Goal: Task Accomplishment & Management: Manage account settings

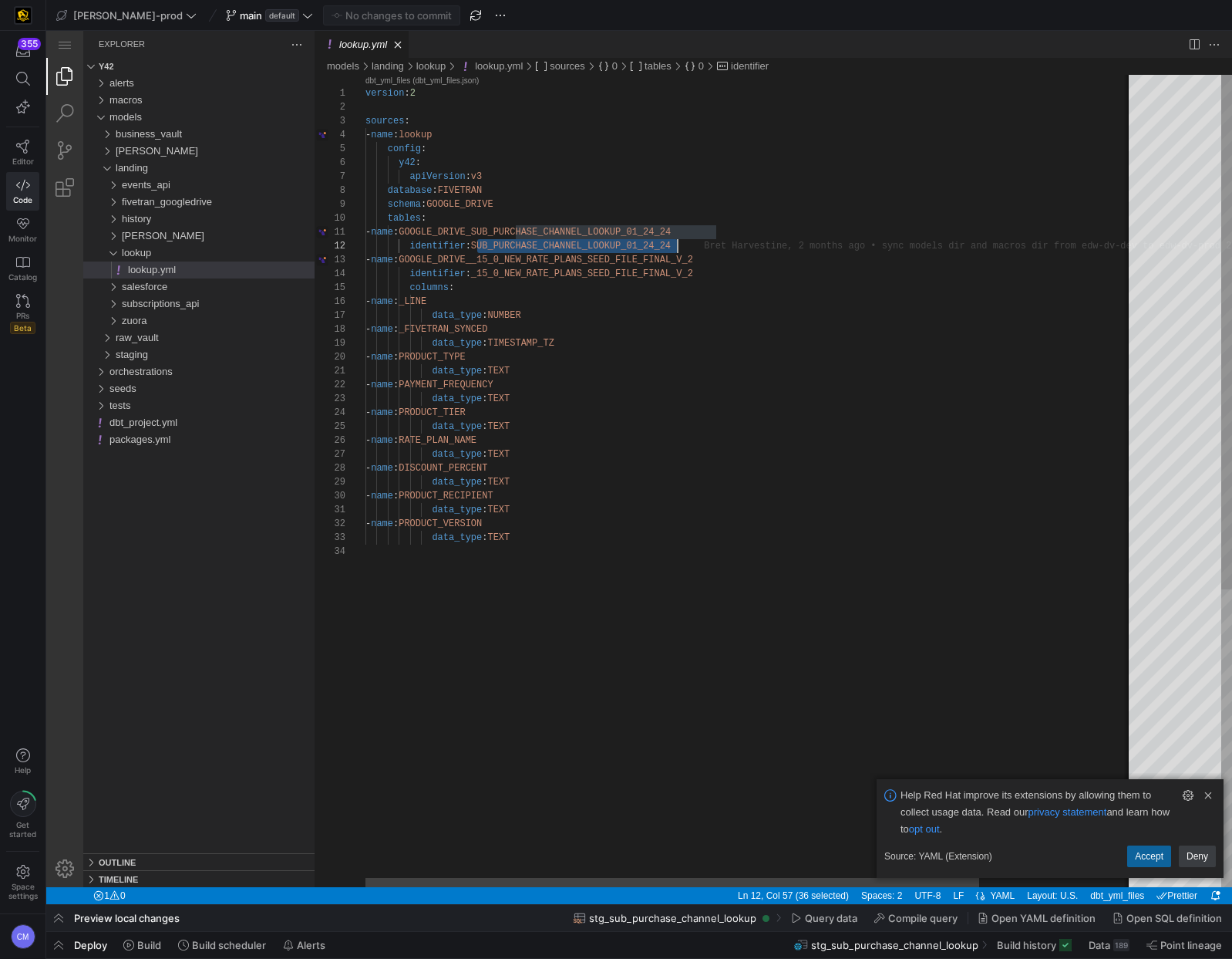
scroll to position [14, 312]
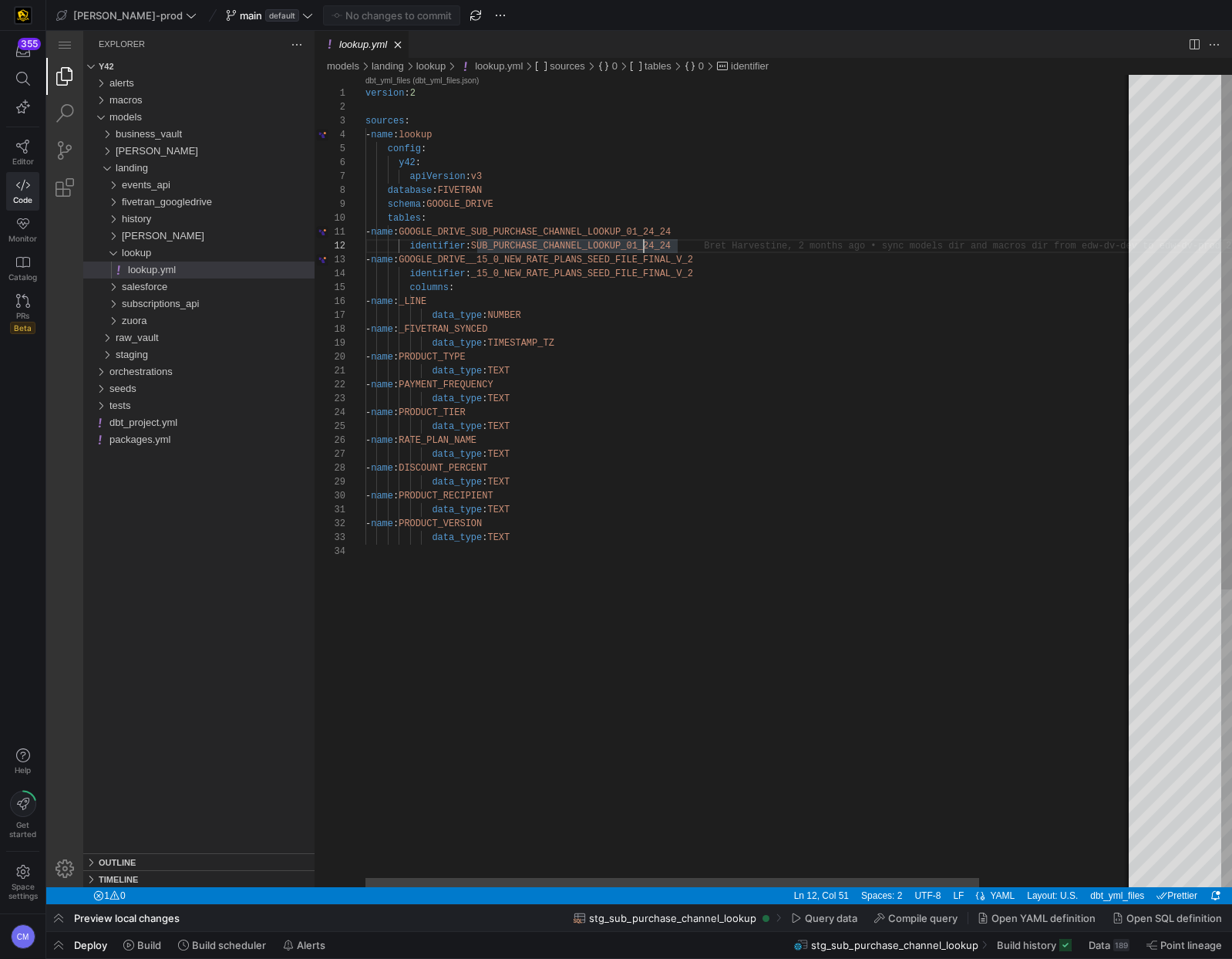
click at [643, 245] on div "version : 2 sources : - name : lookup config : y42 : apiVersion : v3 database :…" at bounding box center [847, 715] width 963 height 1282
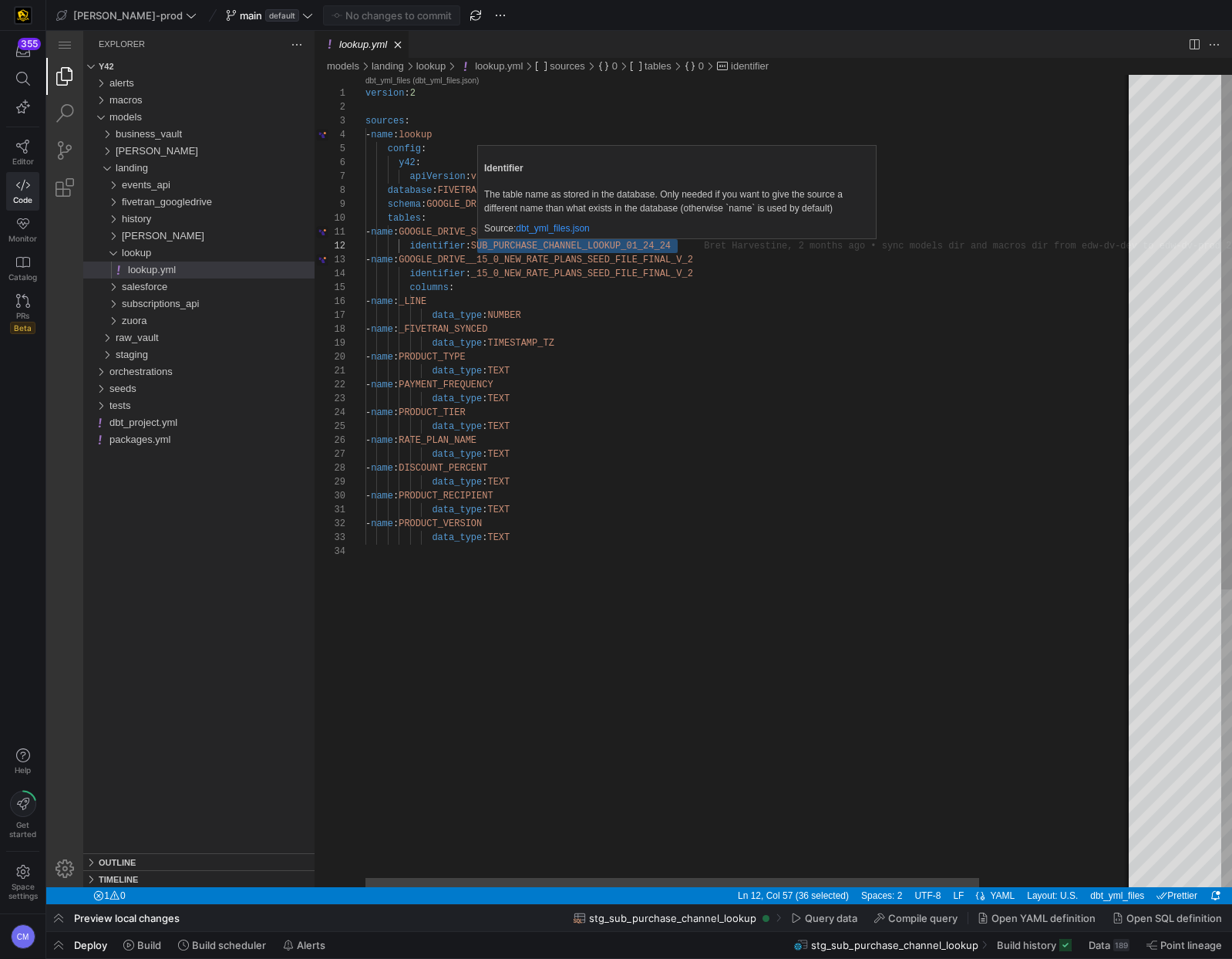
paste textarea "8_12_2025_SHEET_1"
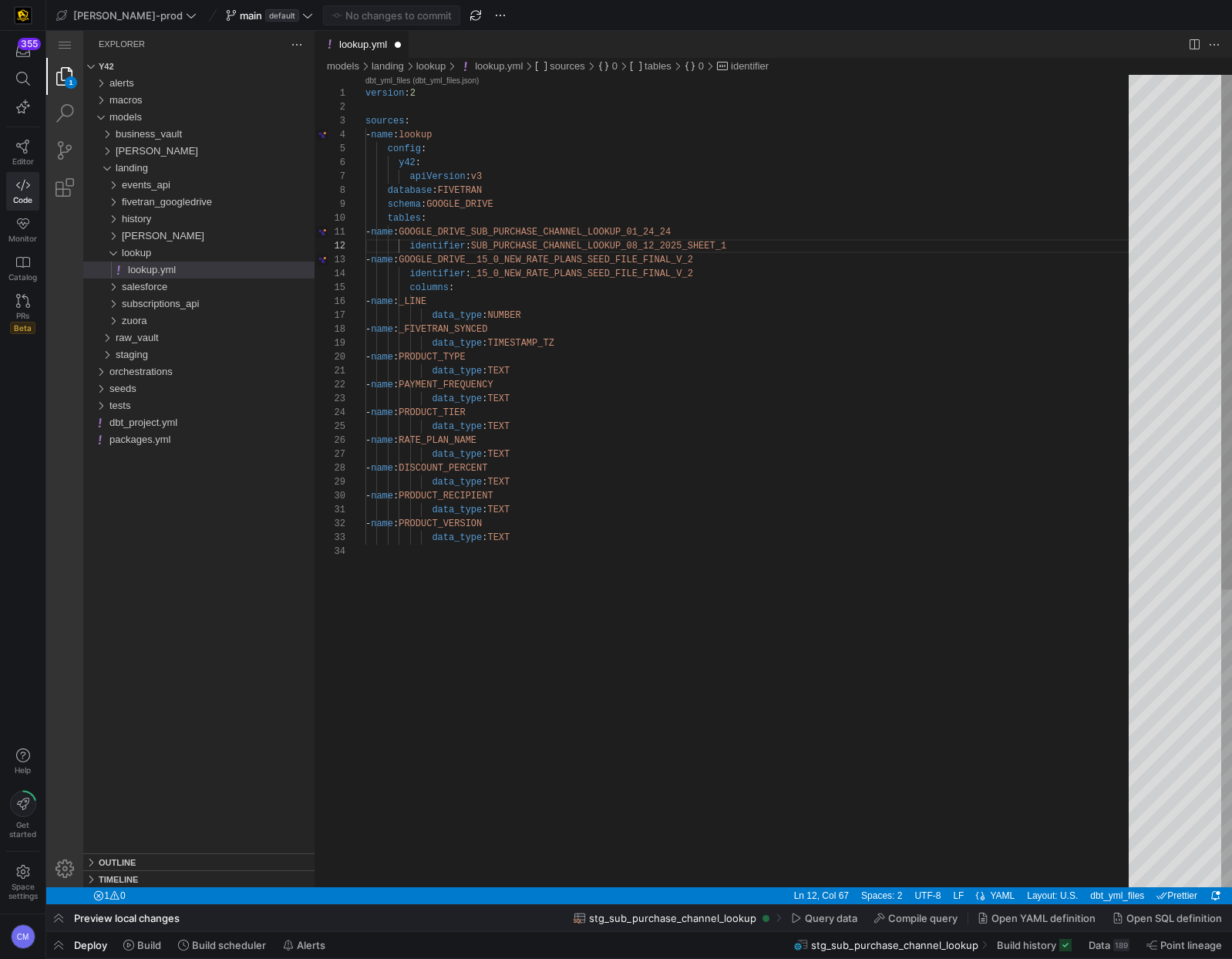
click at [687, 229] on div "version : 2 sources : - name : lookup config : y42 : apiVersion : v3 database :…" at bounding box center [753, 715] width 775 height 1282
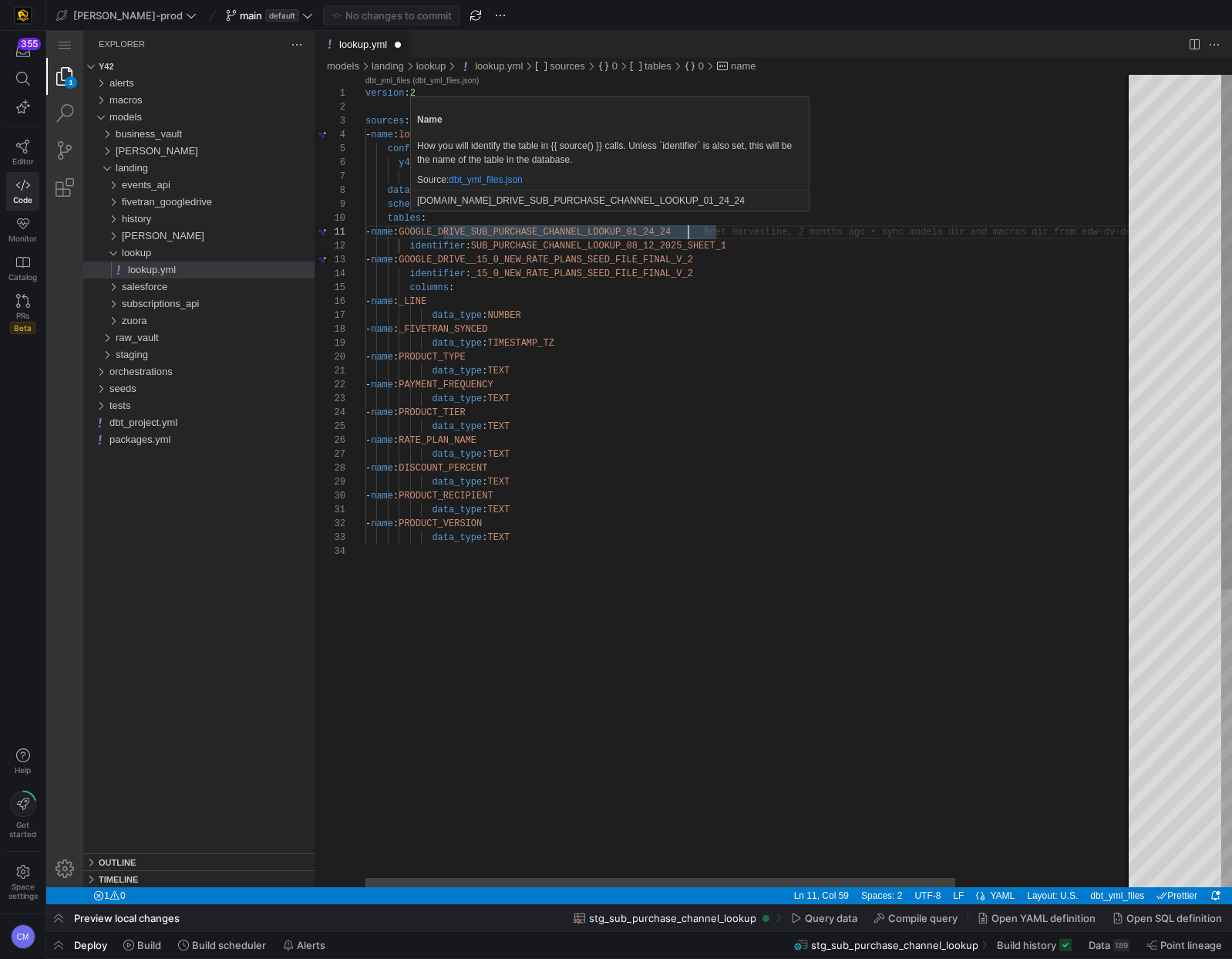
scroll to position [0, 317]
click at [685, 232] on div "version : 2 sources : - name : lookup config : y42 : apiVersion : v3 database :…" at bounding box center [866, 715] width 1001 height 1282
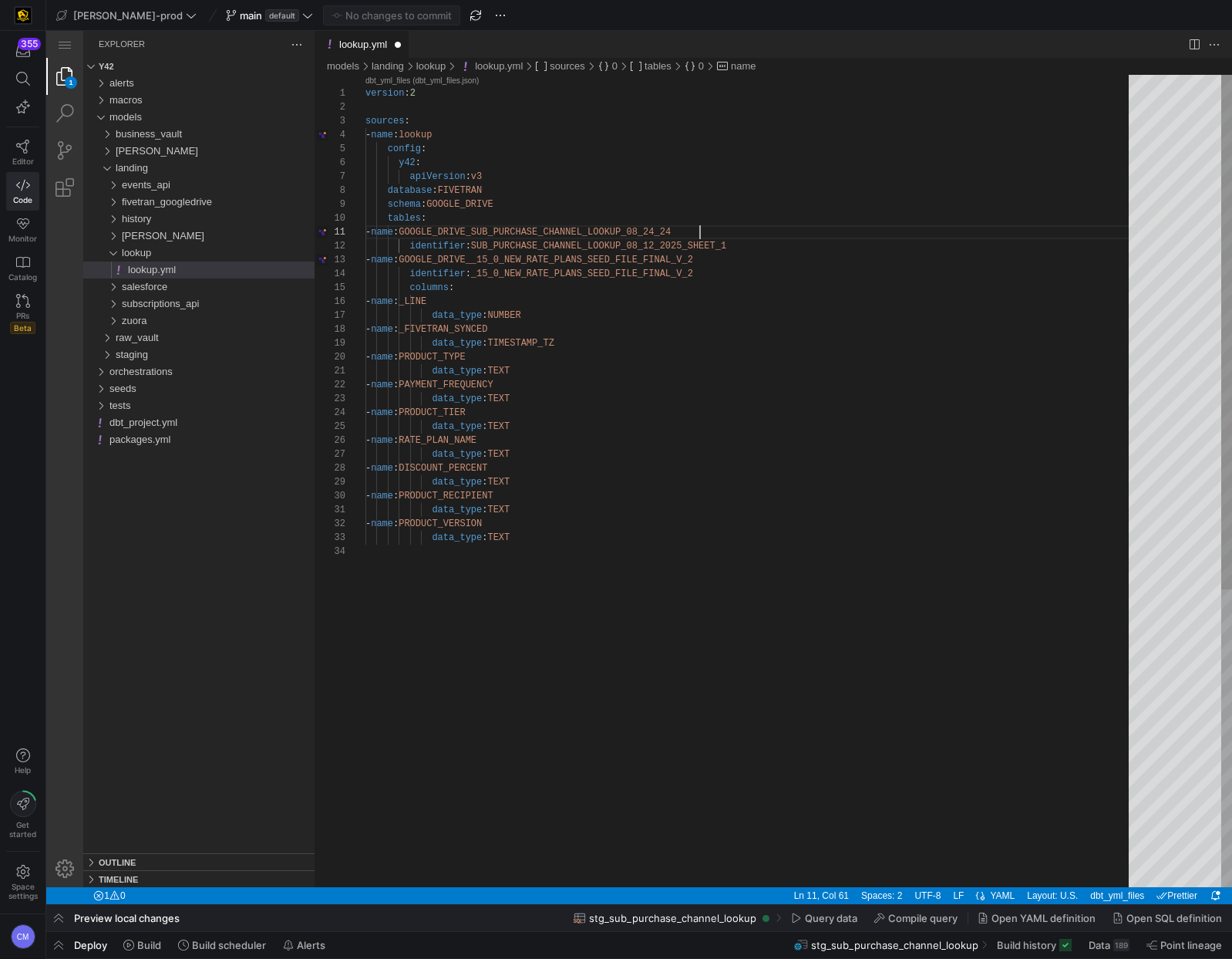
drag, startPoint x: 699, startPoint y: 232, endPoint x: 726, endPoint y: 231, distance: 27.0
click at [700, 232] on div "1 2 3 4 5 6 7 8 9 10 11 12 13 14 15 16 17 18 19 20 21 22 23 24 25 26 27 28 29 3…" at bounding box center [773, 480] width 918 height 813
click at [779, 229] on div "version : 2 sources : - name : lookup config : y42 : apiVersion : v3 database :…" at bounding box center [753, 715] width 775 height 1282
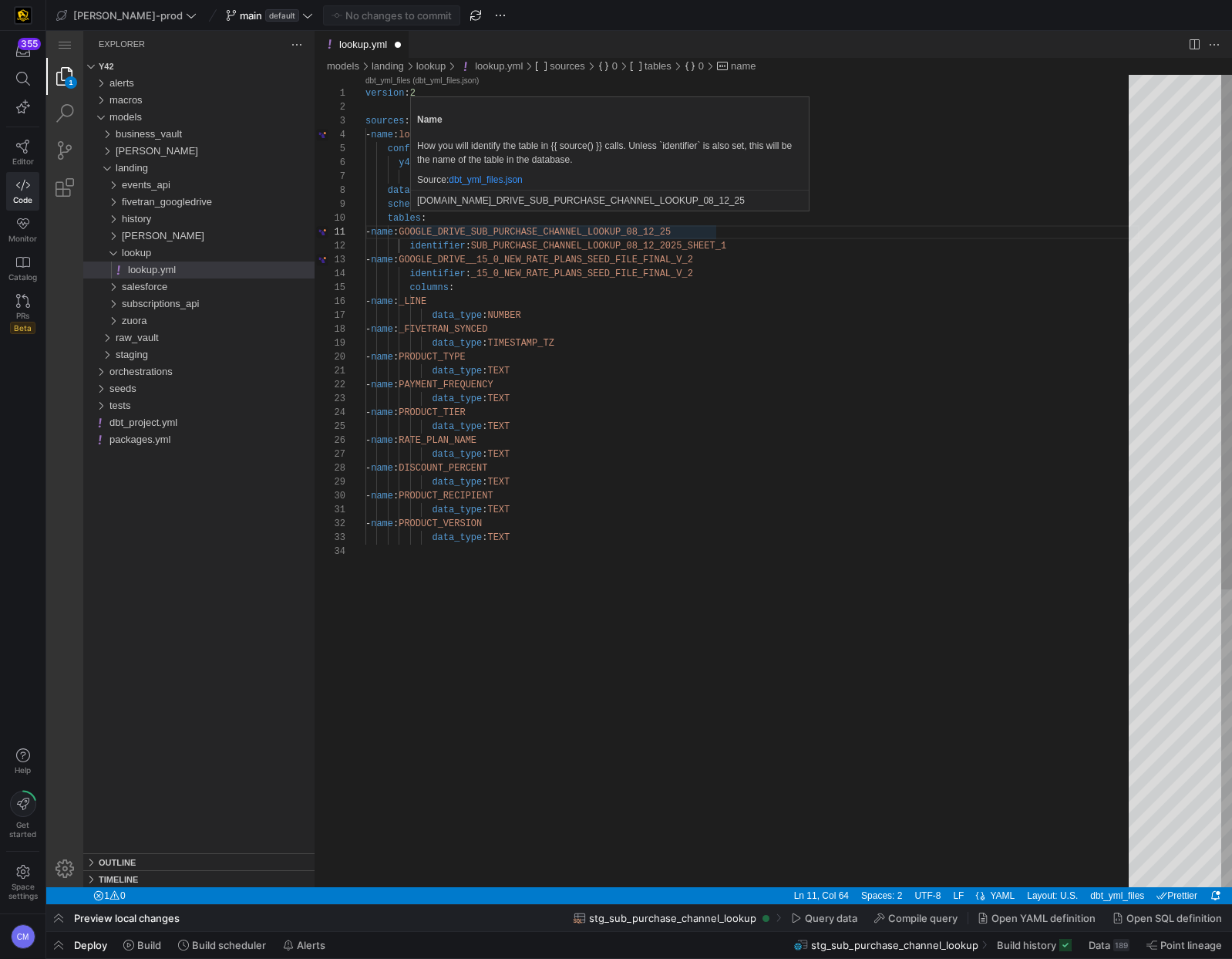
click at [517, 235] on div "version : 2 sources : - name : lookup config : y42 : apiVersion : v3 database :…" at bounding box center [753, 715] width 775 height 1282
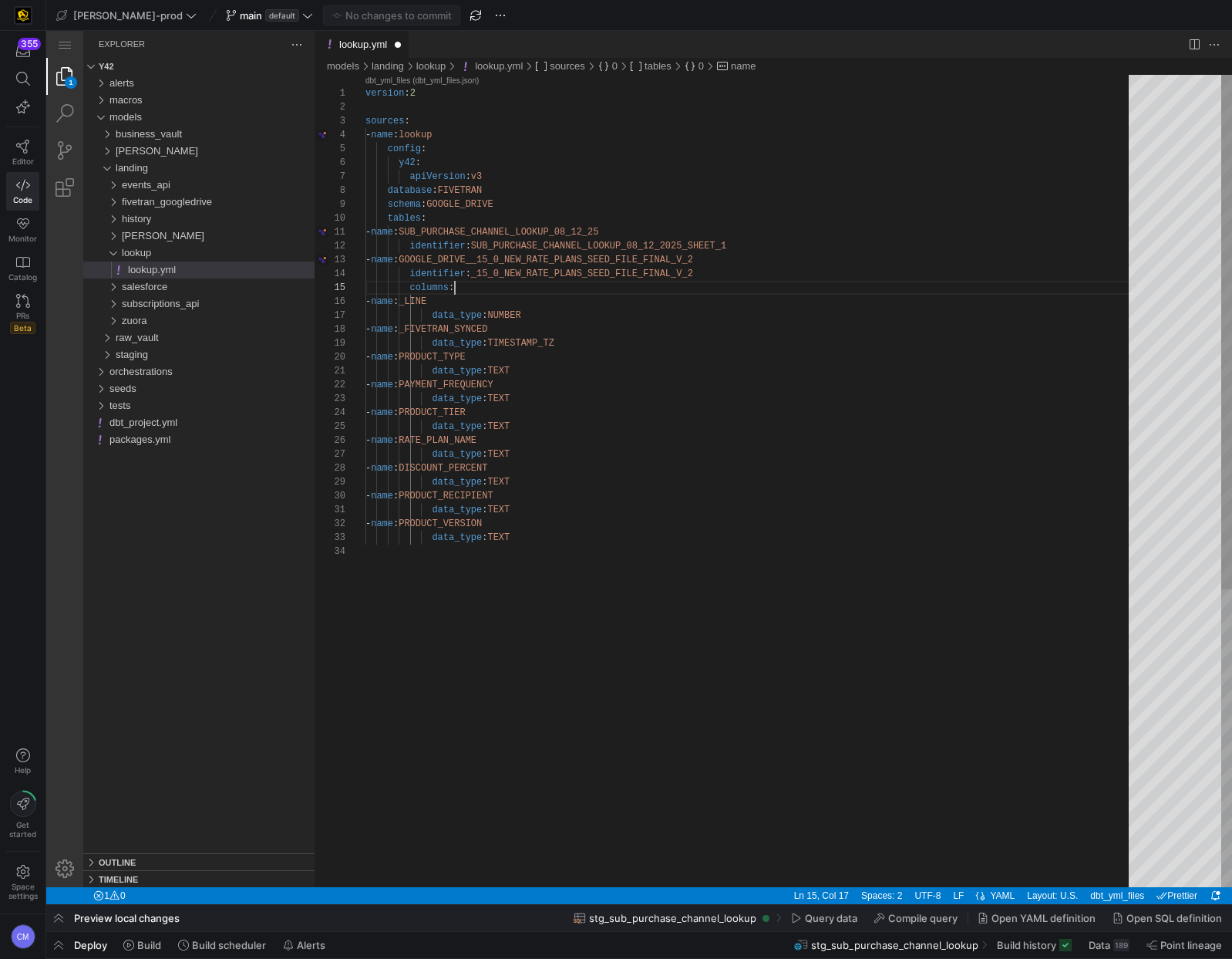
scroll to position [56, 89]
click at [862, 283] on div "version : 2 sources : - name : lookup config : y42 : apiVersion : v3 database :…" at bounding box center [753, 715] width 775 height 1282
click at [864, 315] on div "version : 2 sources : - name : lookup config : y42 : apiVersion : v3 database :…" at bounding box center [753, 715] width 775 height 1282
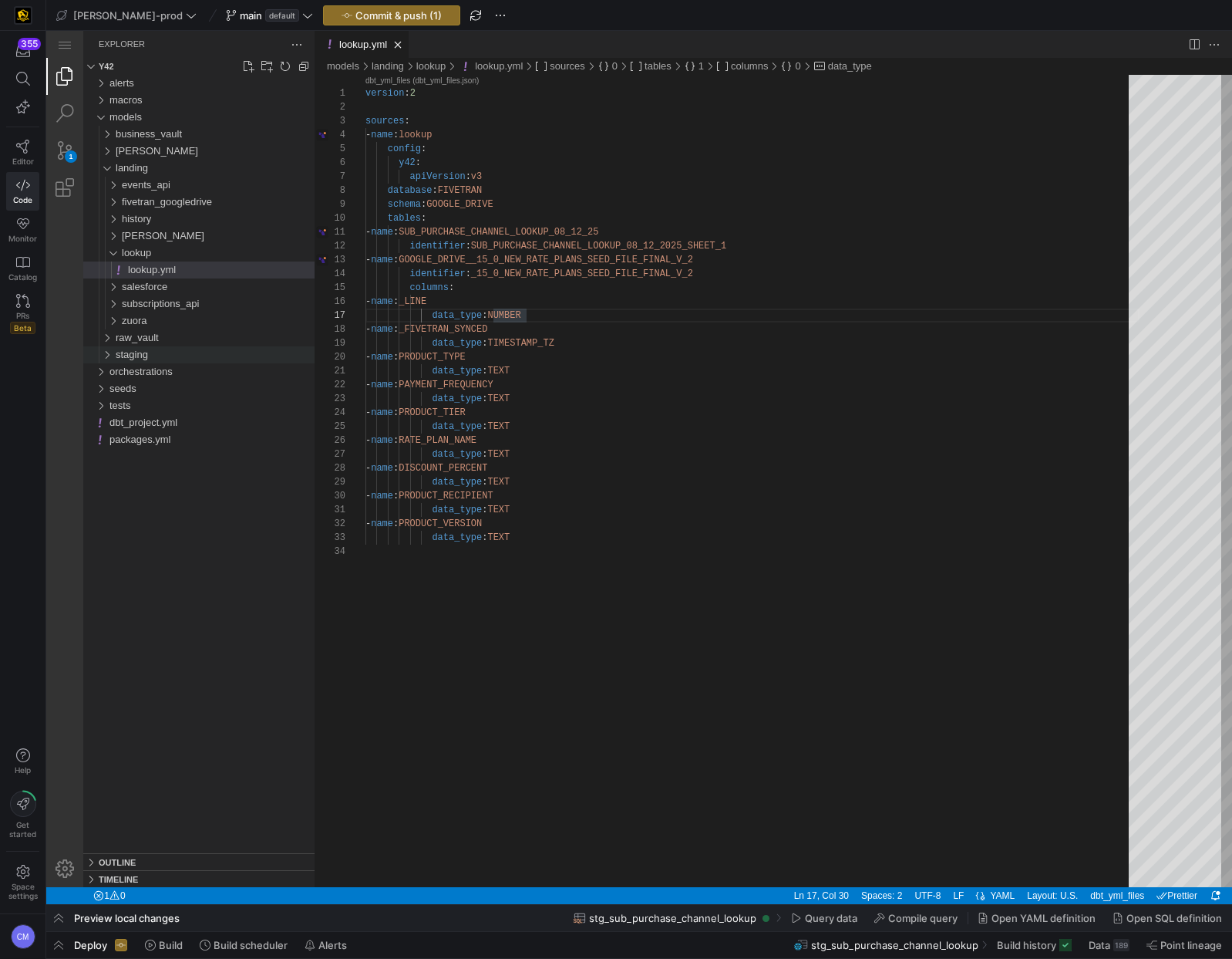
type textarea "- name: SUB_PURCHASE_CHANNEL_LOOKUP_08_12_25 identifier: SUB_PURCHASE_CHANNEL_L…"
click at [183, 353] on div "staging" at bounding box center [215, 354] width 199 height 17
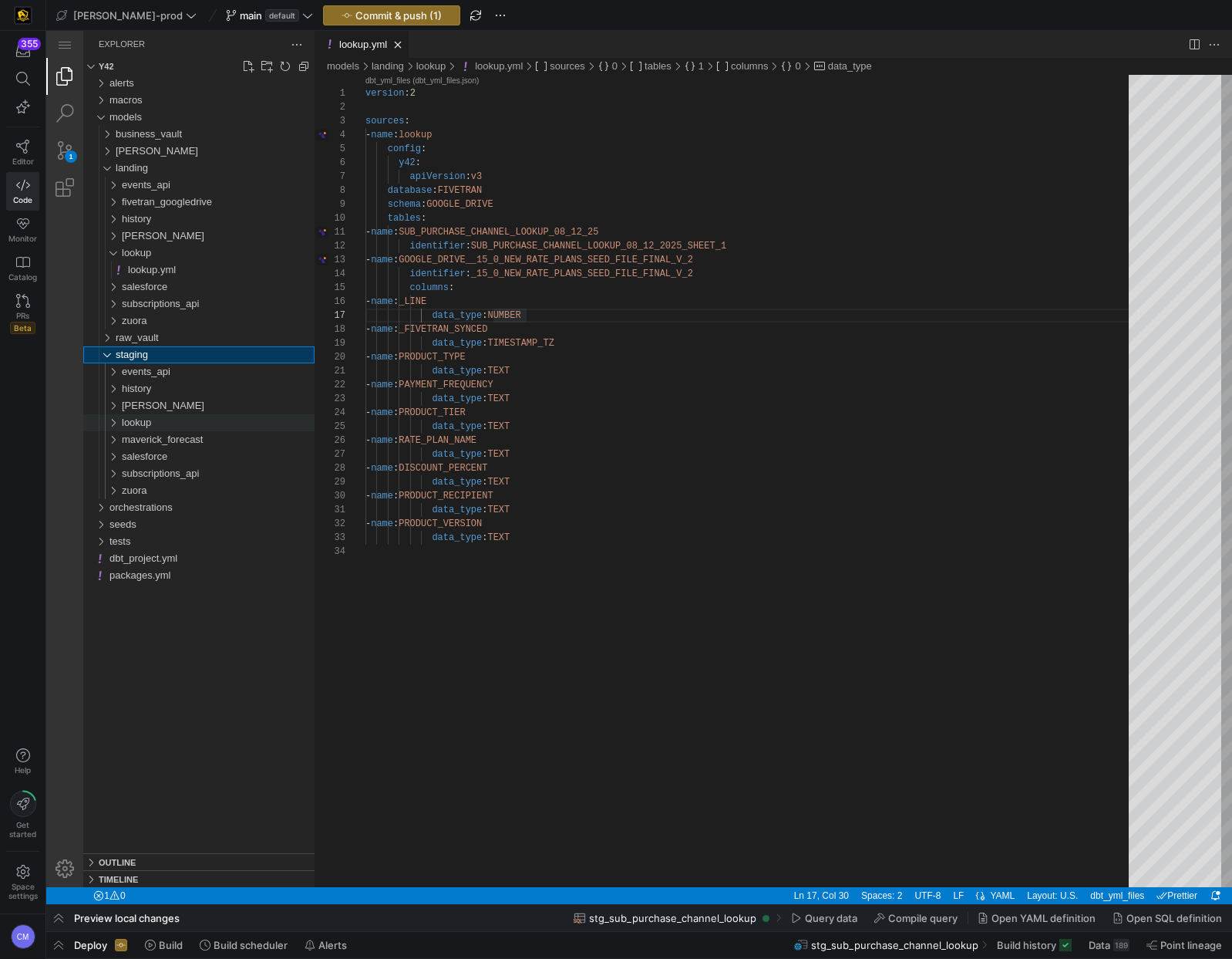
click at [167, 421] on div "lookup" at bounding box center [219, 422] width 193 height 17
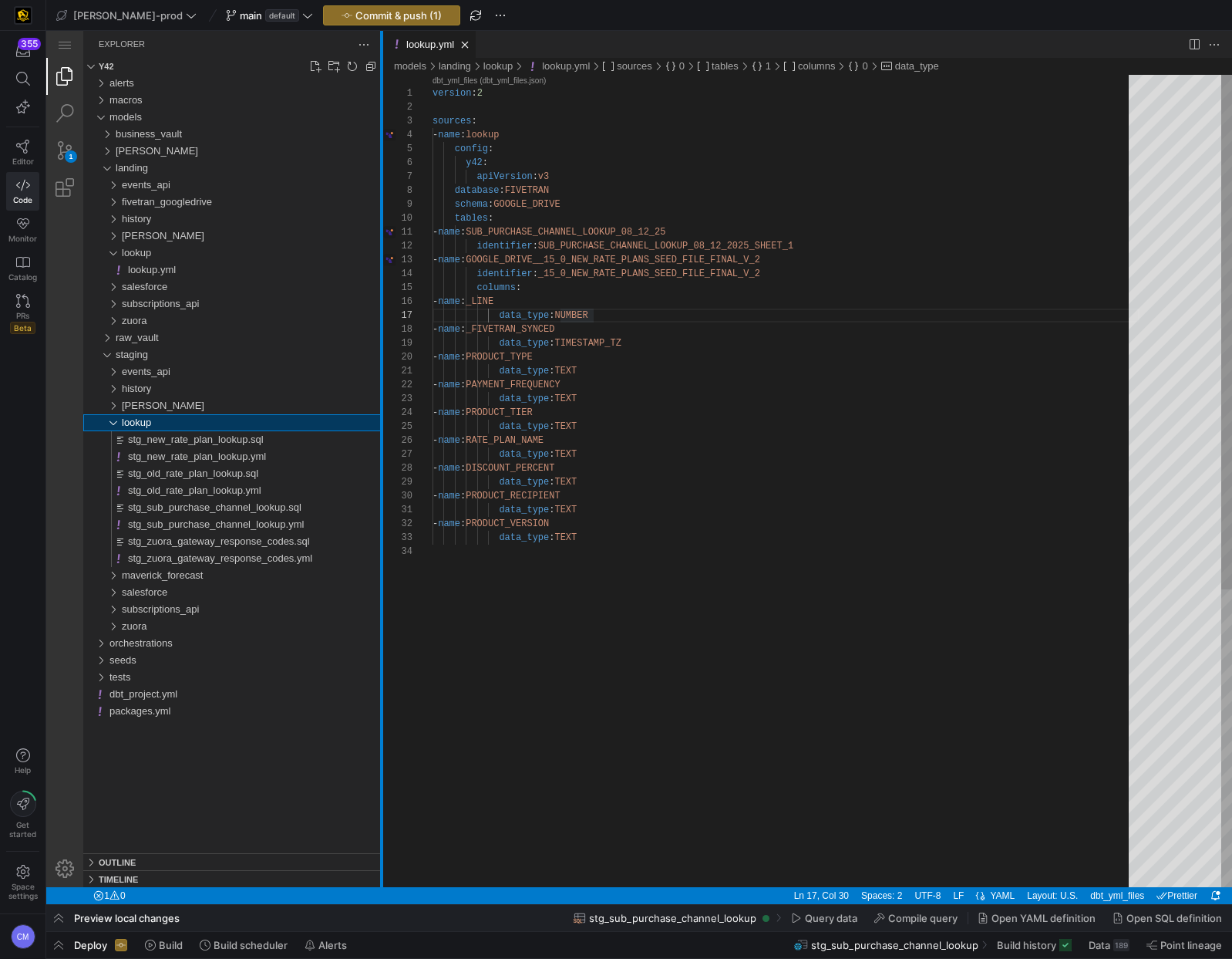
drag, startPoint x: 315, startPoint y: 442, endPoint x: 383, endPoint y: 438, distance: 68.1
click at [383, 438] on div at bounding box center [381, 459] width 3 height 857
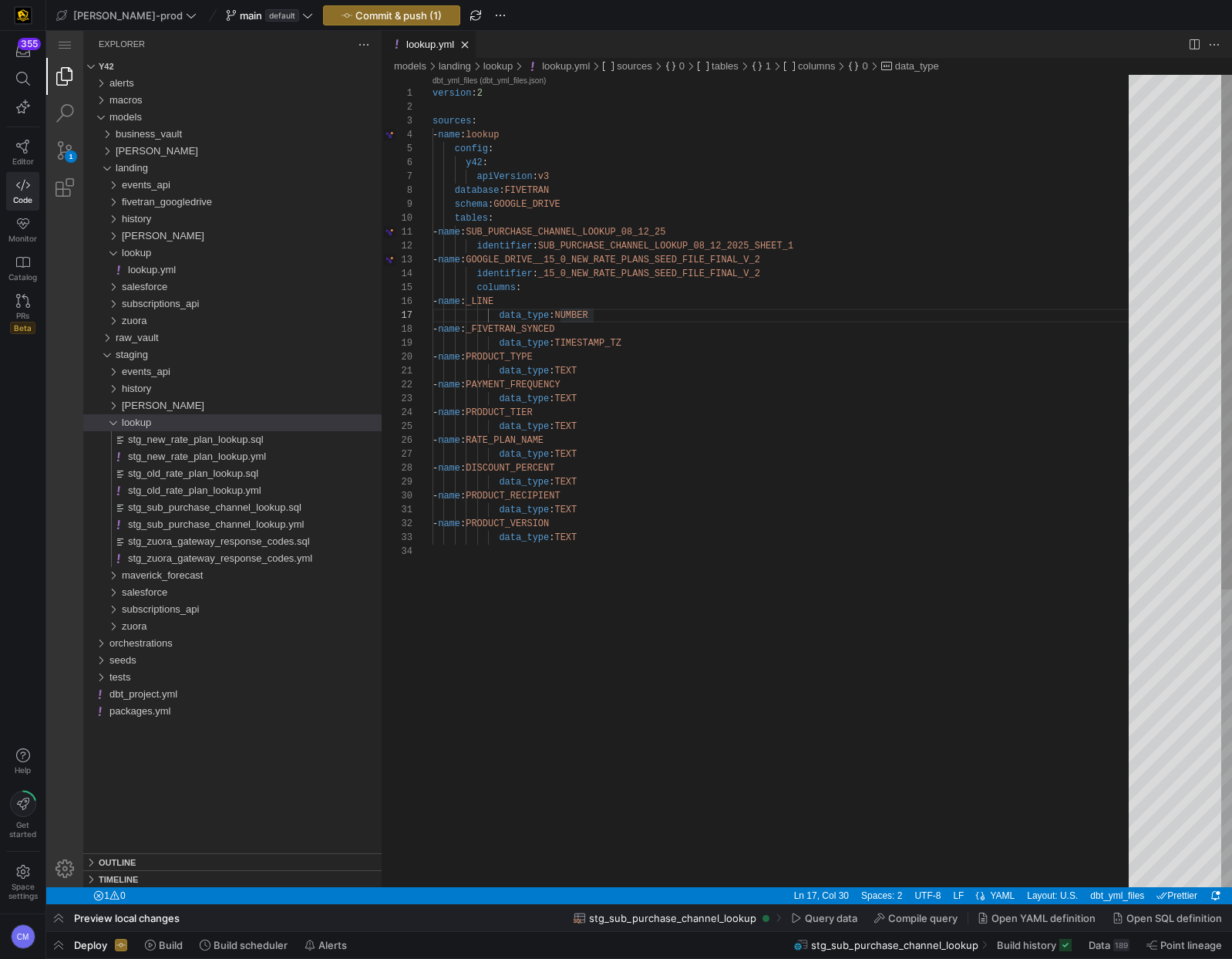
click at [649, 230] on div "version : 2 sources : - name : lookup config : y42 : apiVersion : v3 database :…" at bounding box center [786, 715] width 707 height 1282
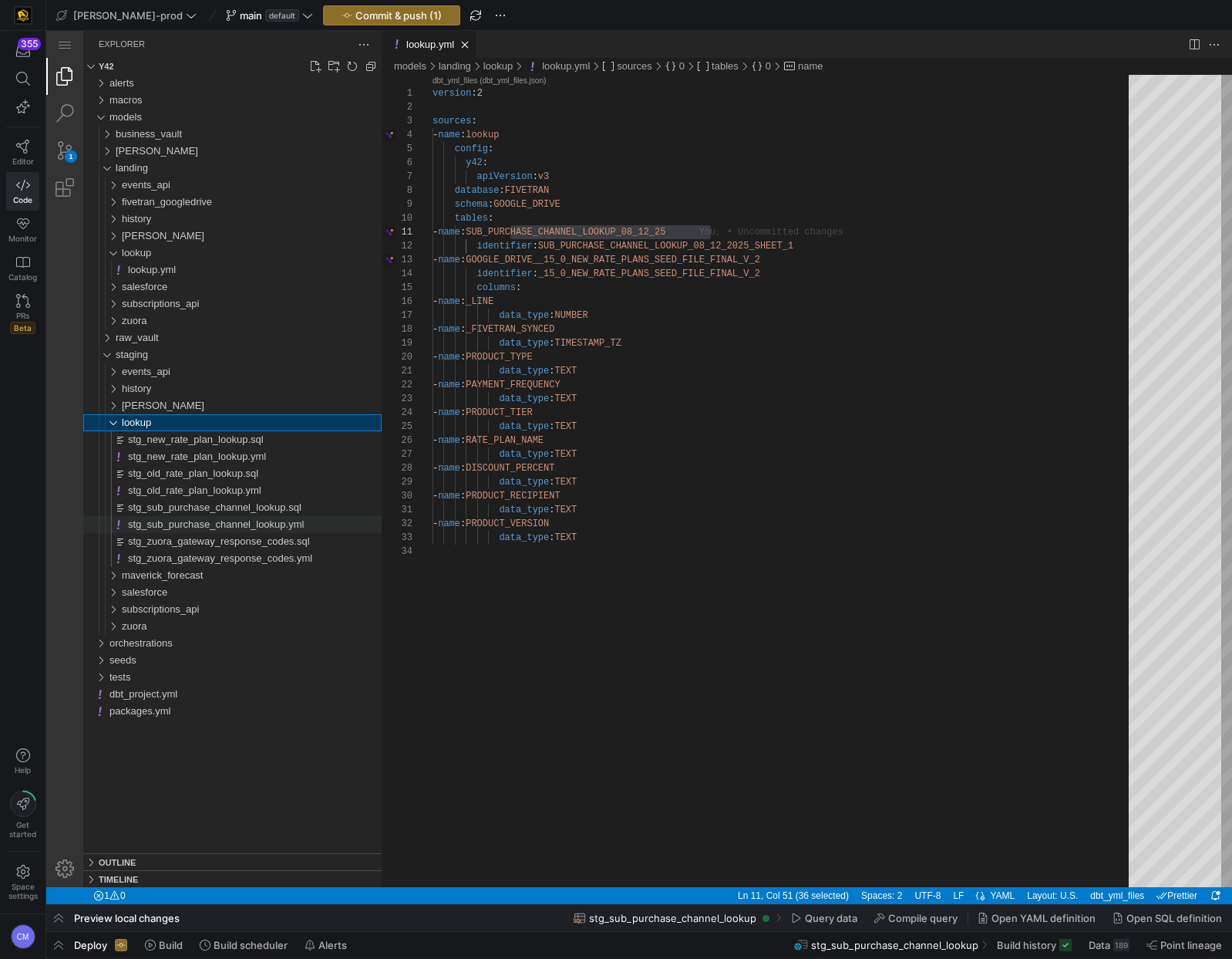
click at [293, 527] on span "stg_sub_purchase_channel_lookup.yml" at bounding box center [216, 524] width 176 height 12
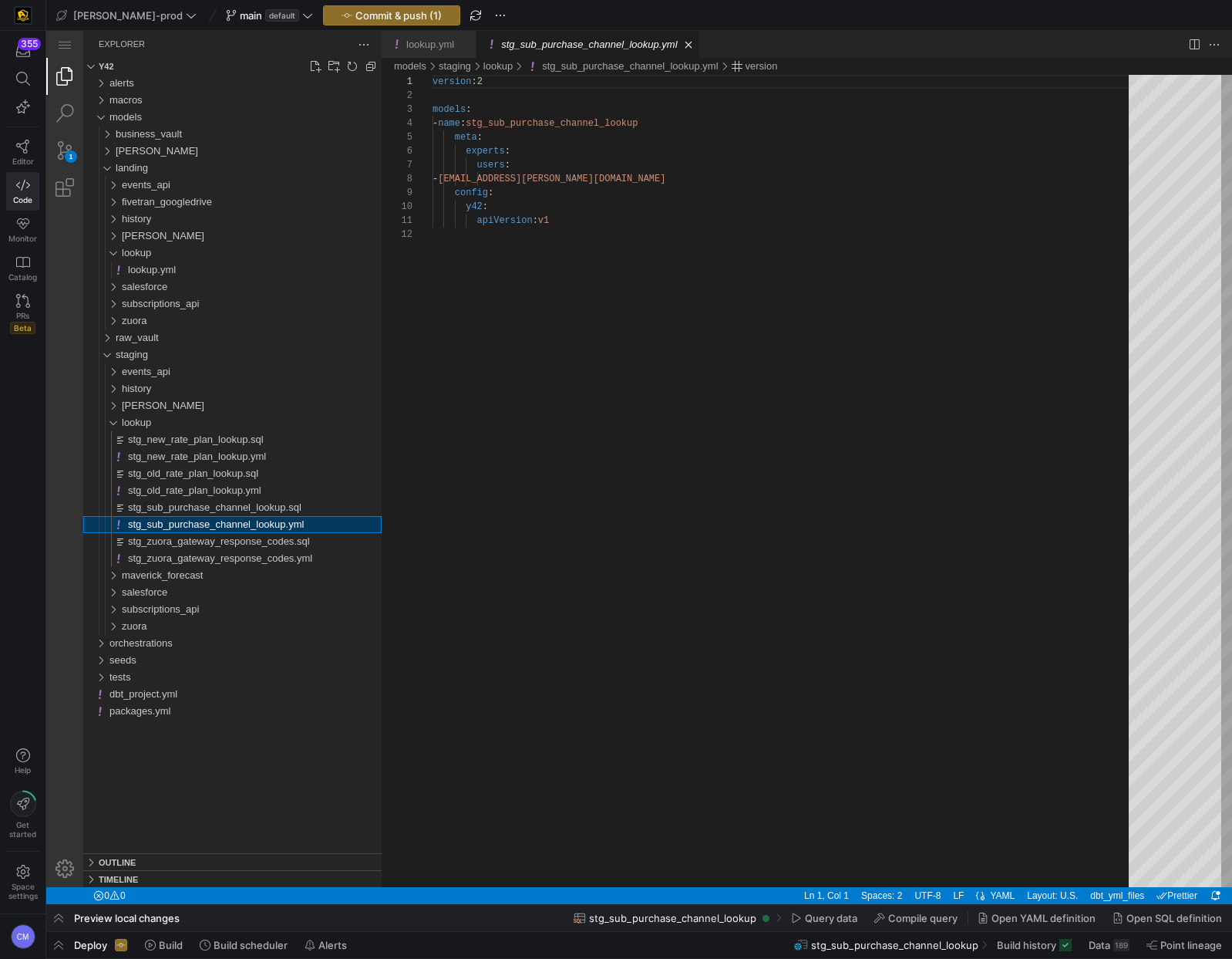
scroll to position [139, 0]
click at [239, 504] on span "stg_sub_purchase_channel_lookup.sql" at bounding box center [215, 507] width 173 height 12
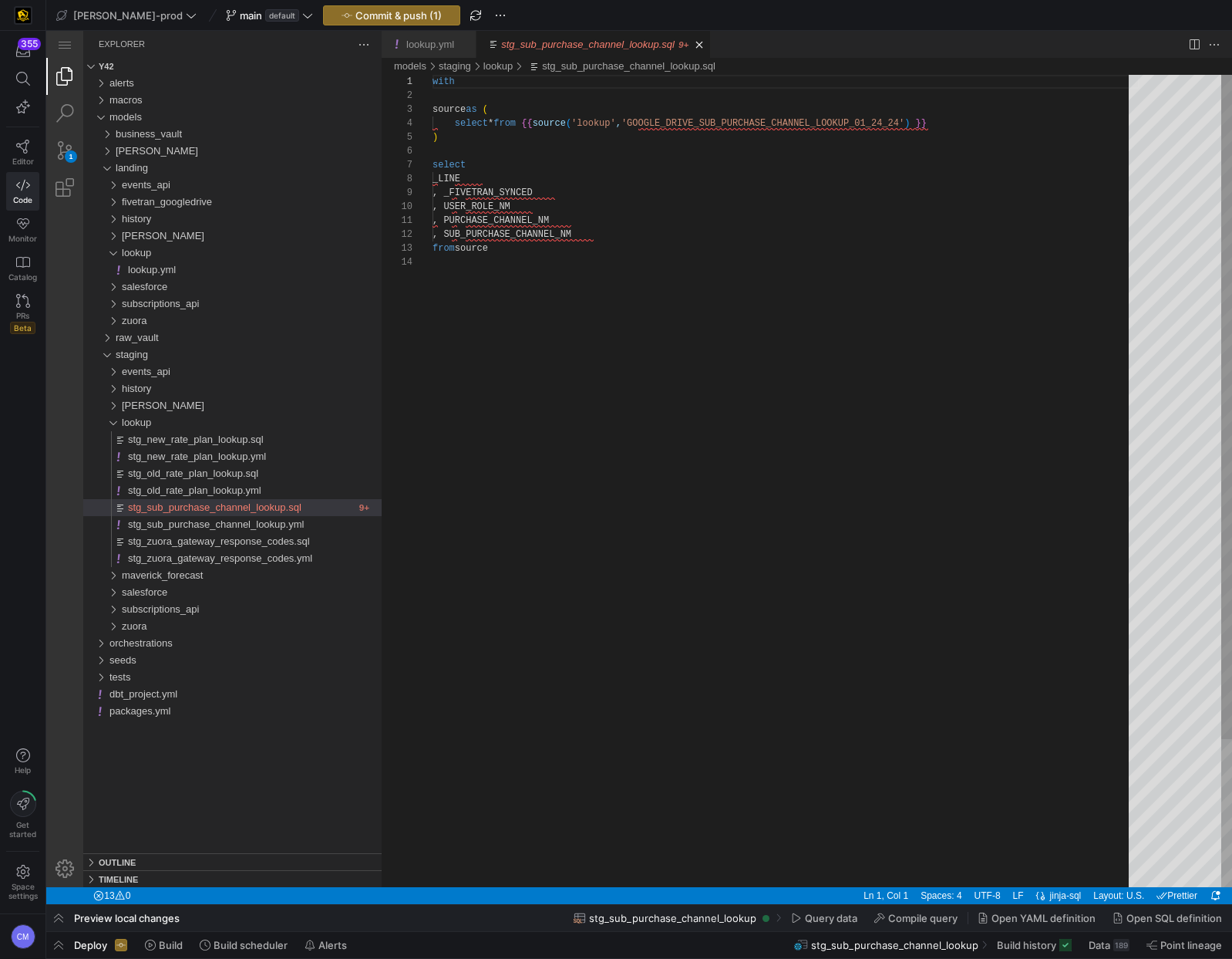
click at [776, 119] on div "with source as ( select * from {{ source ( 'lookup' , 'GOOGLE_DRIVE_SUB_PURCHAS…" at bounding box center [786, 571] width 707 height 993
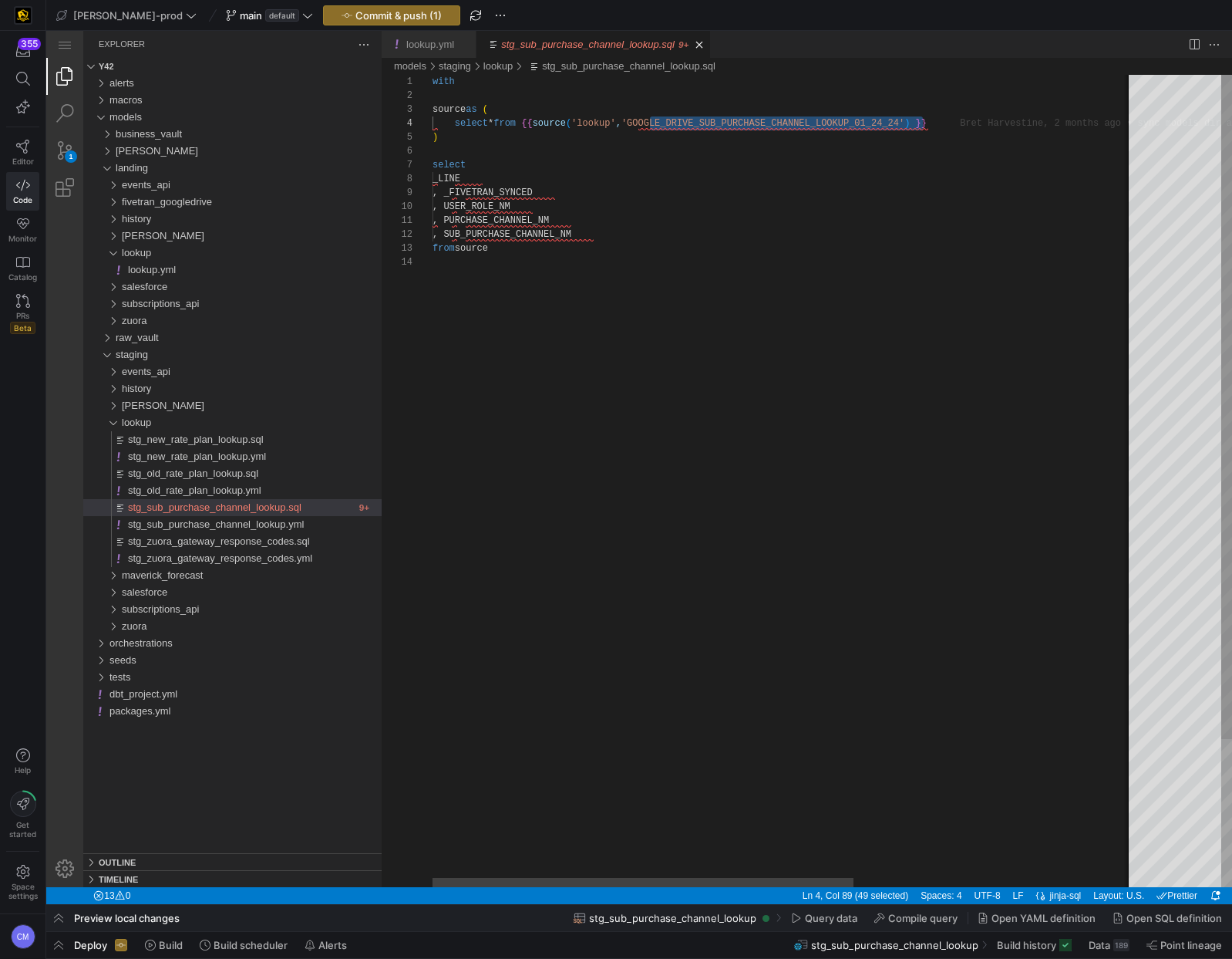
paste textarea "SUB_PURCHASE_CHANNEL_LOOKUP_08_12_25"
type textarea "with source as ( select * from {{ source('lookup', 'SUB_PURCHASE_CHANNEL_LOOKUP…"
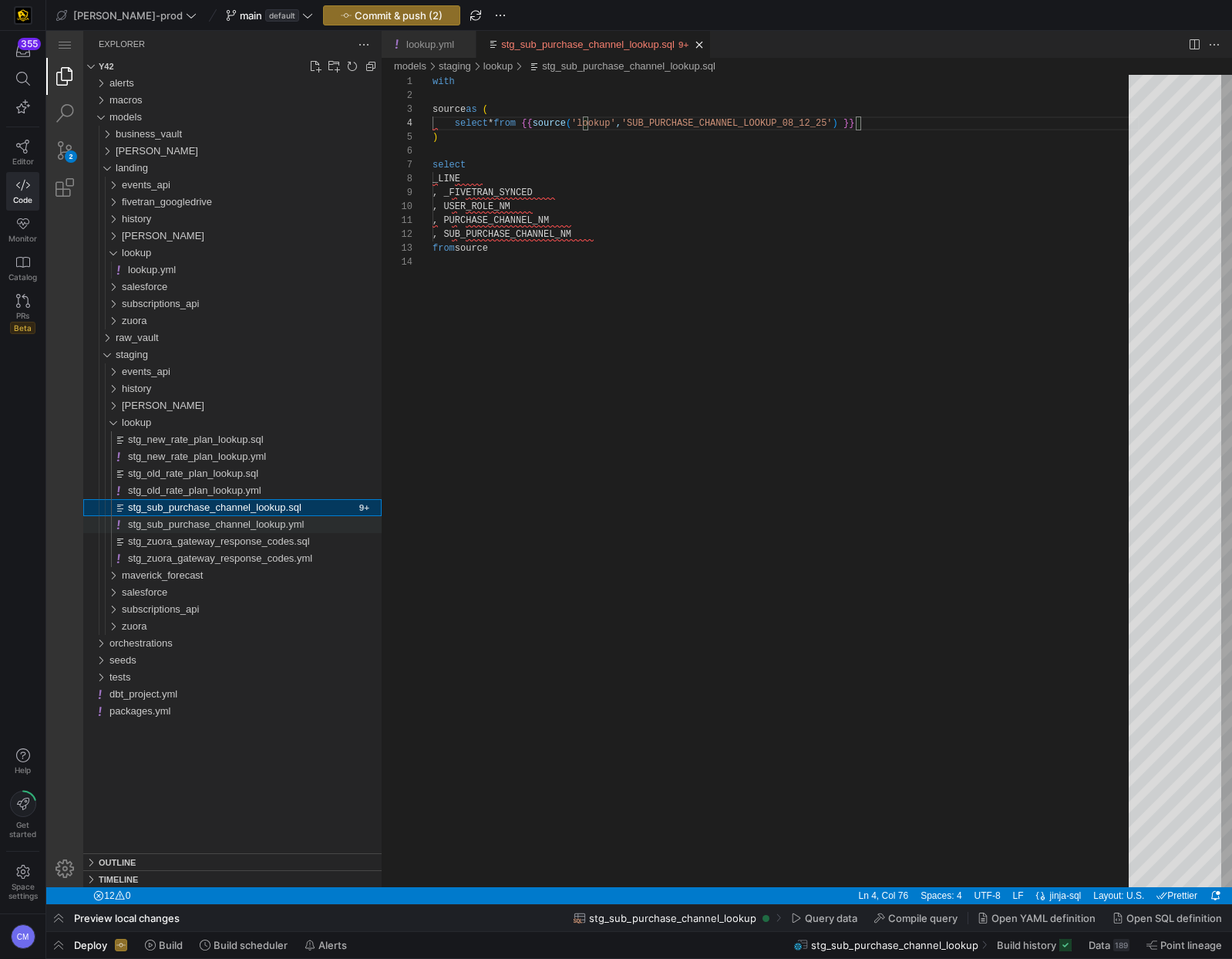
click at [222, 520] on span "stg_sub_purchase_channel_lookup.yml" at bounding box center [216, 524] width 176 height 12
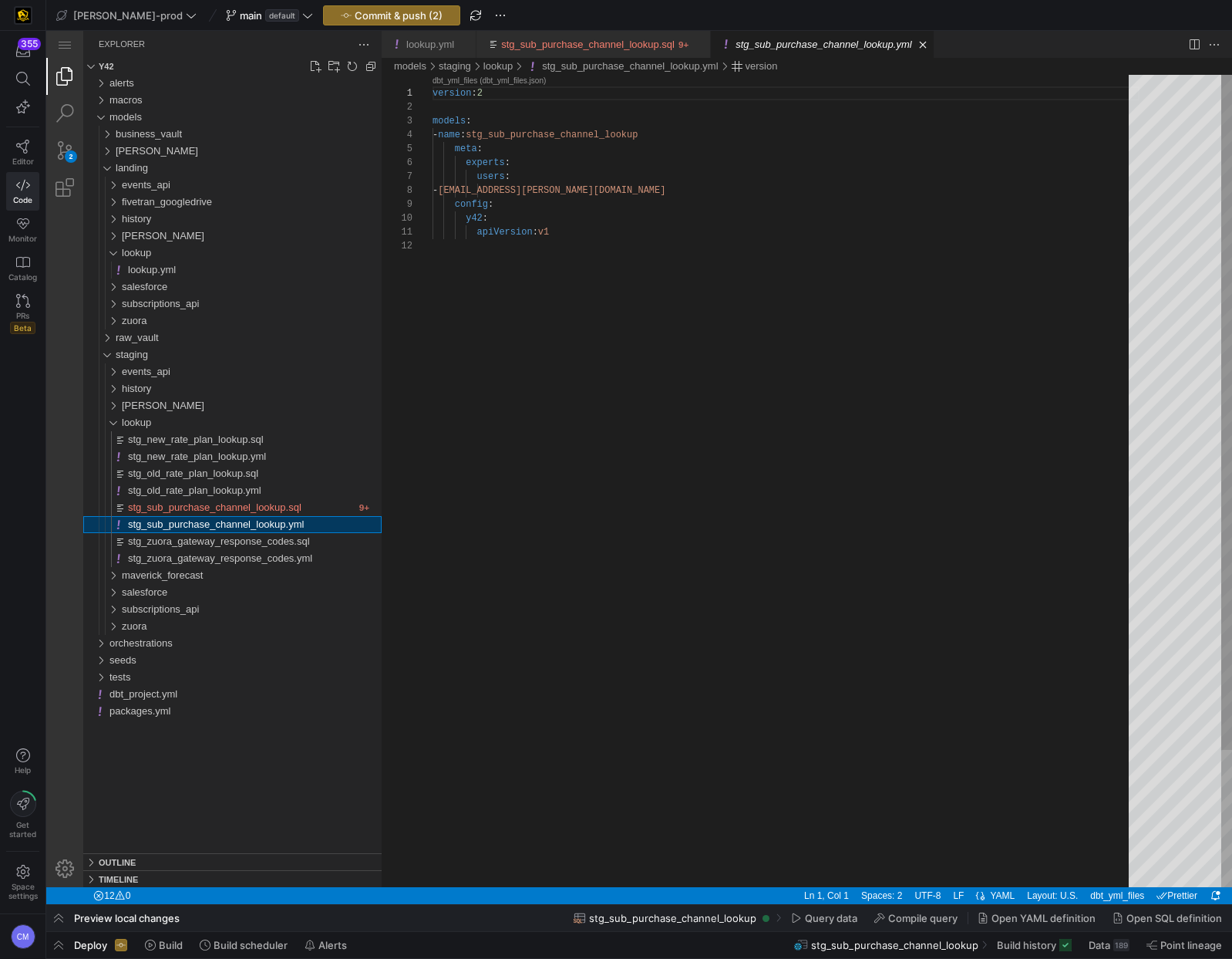
scroll to position [139, 0]
click at [239, 544] on span "stg_zuora_gateway_response_codes.sql" at bounding box center [219, 541] width 182 height 12
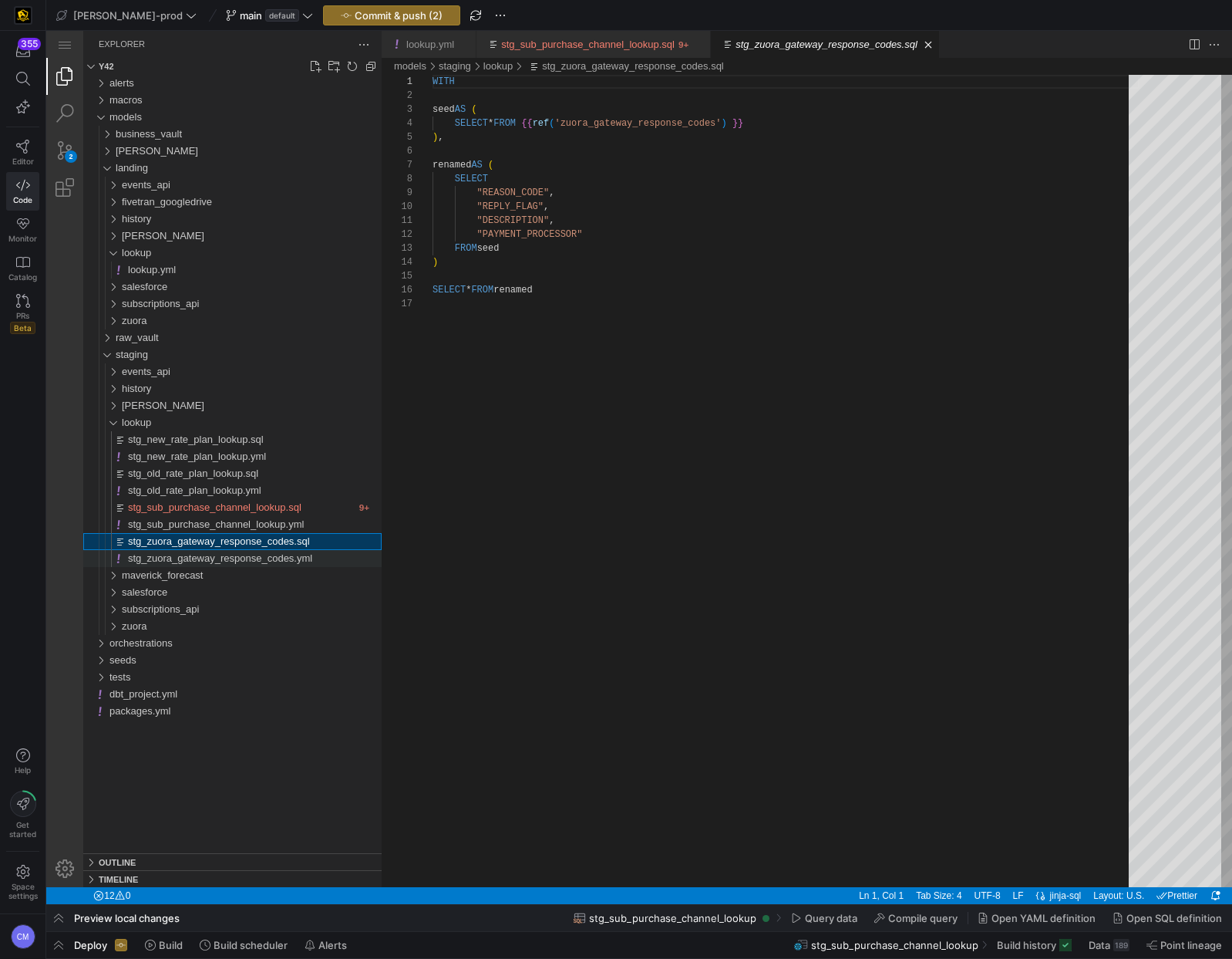
click at [252, 560] on span "stg_zuora_gateway_response_codes.yml" at bounding box center [220, 558] width 184 height 12
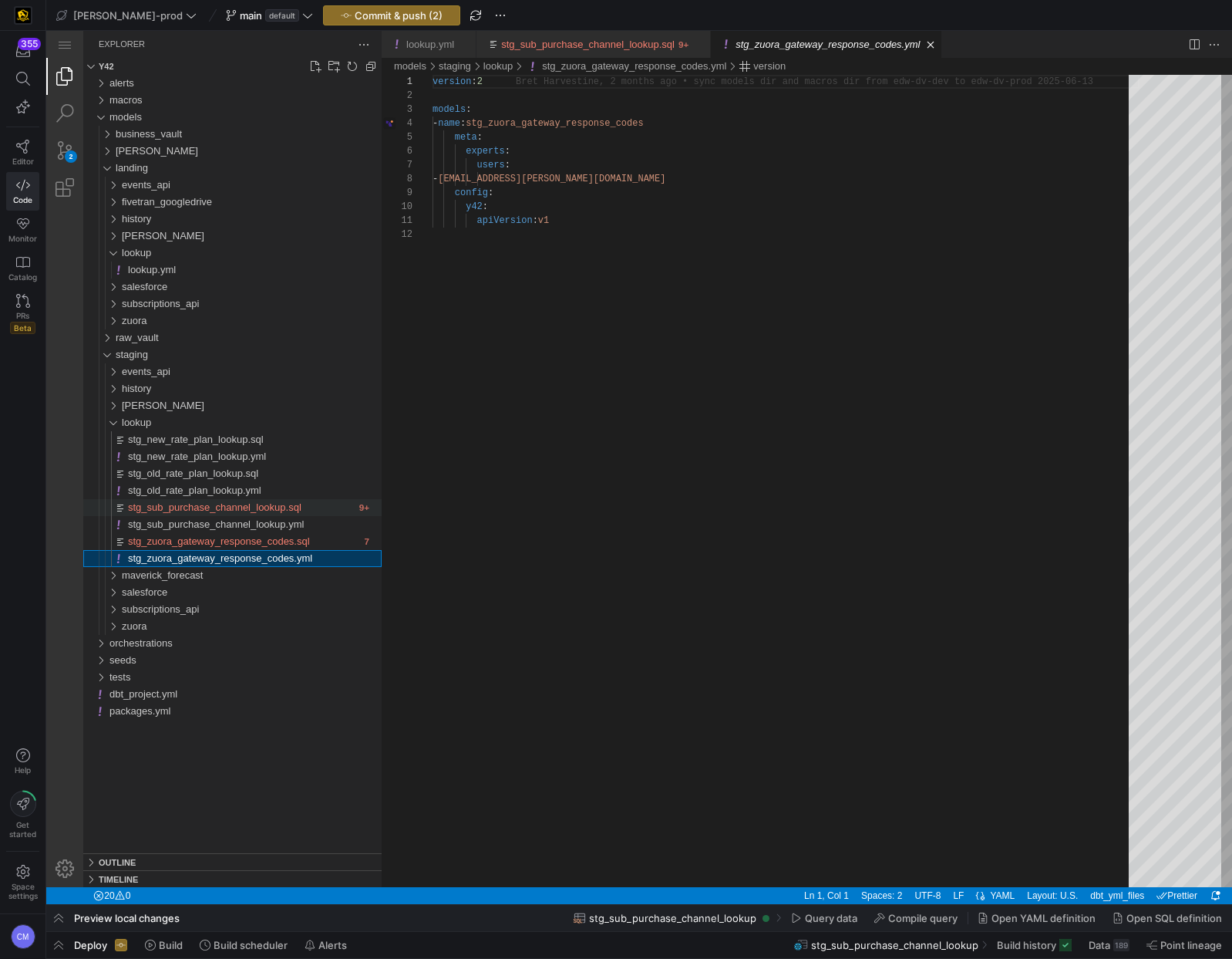
click at [271, 509] on span "stg_sub_purchase_channel_lookup.sql" at bounding box center [215, 507] width 173 height 12
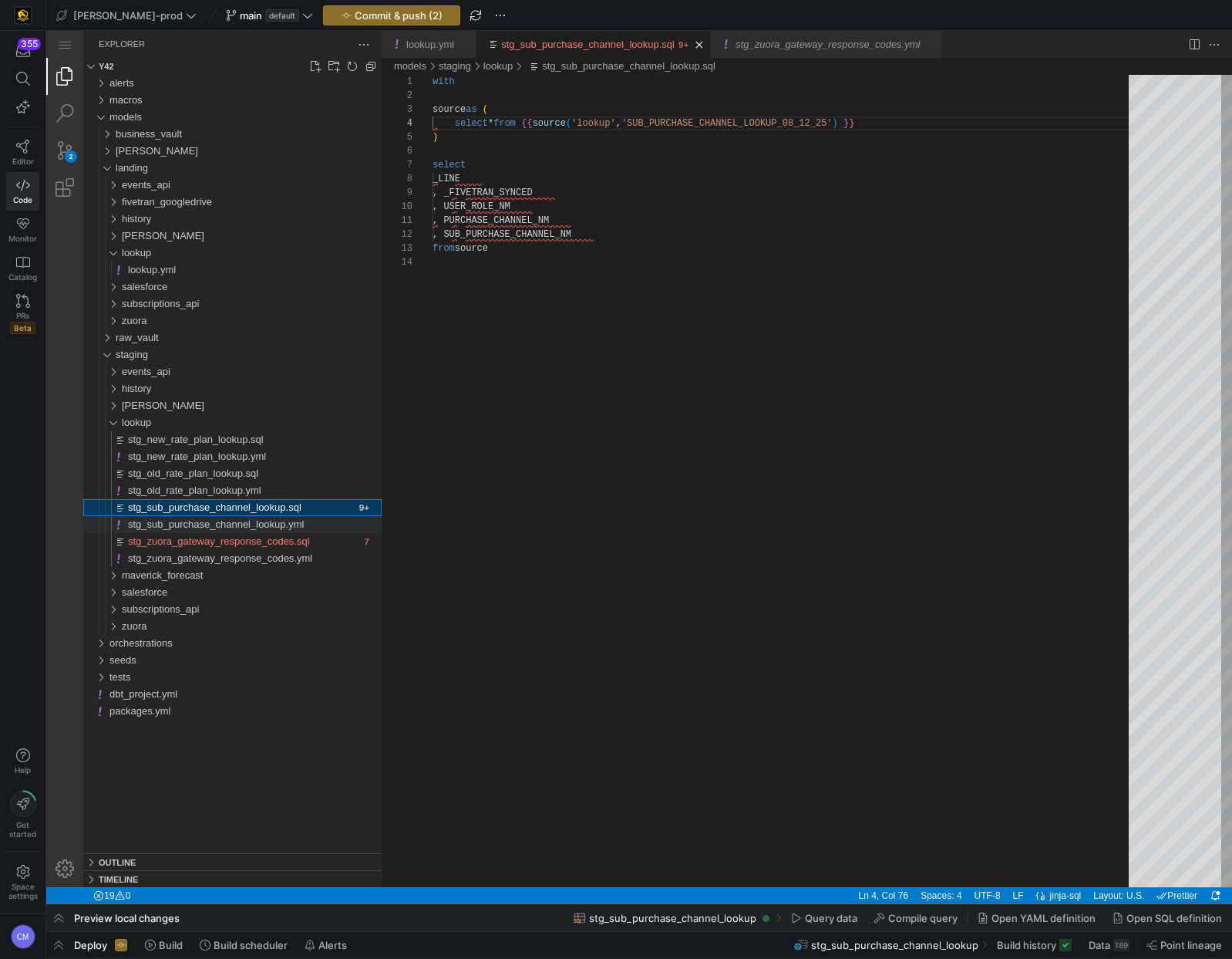
scroll to position [139, 418]
click at [272, 538] on span "stg_zuora_gateway_response_codes.sql" at bounding box center [219, 541] width 182 height 12
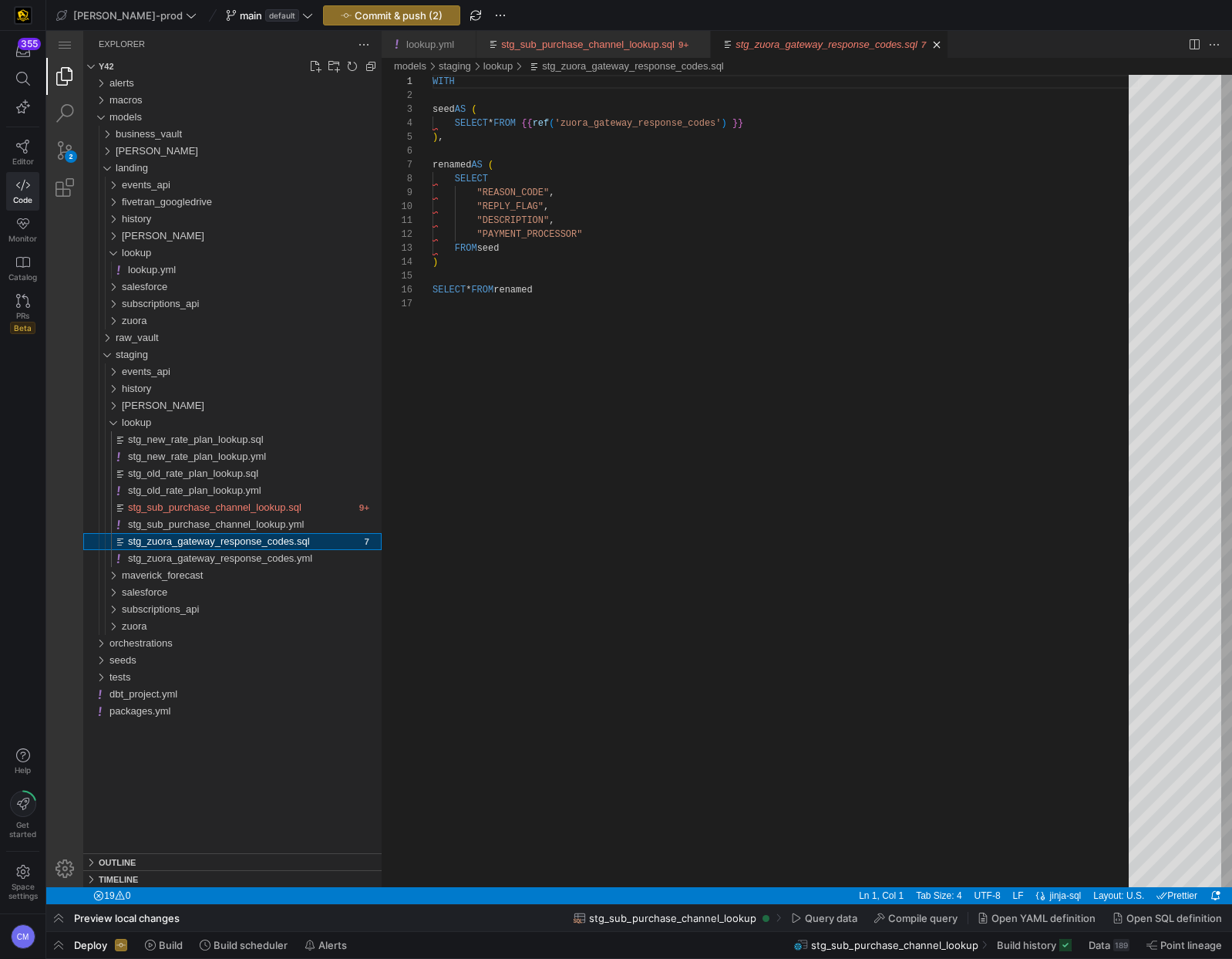
scroll to position [139, 0]
click at [293, 509] on span "stg_sub_purchase_channel_lookup.sql" at bounding box center [215, 507] width 173 height 12
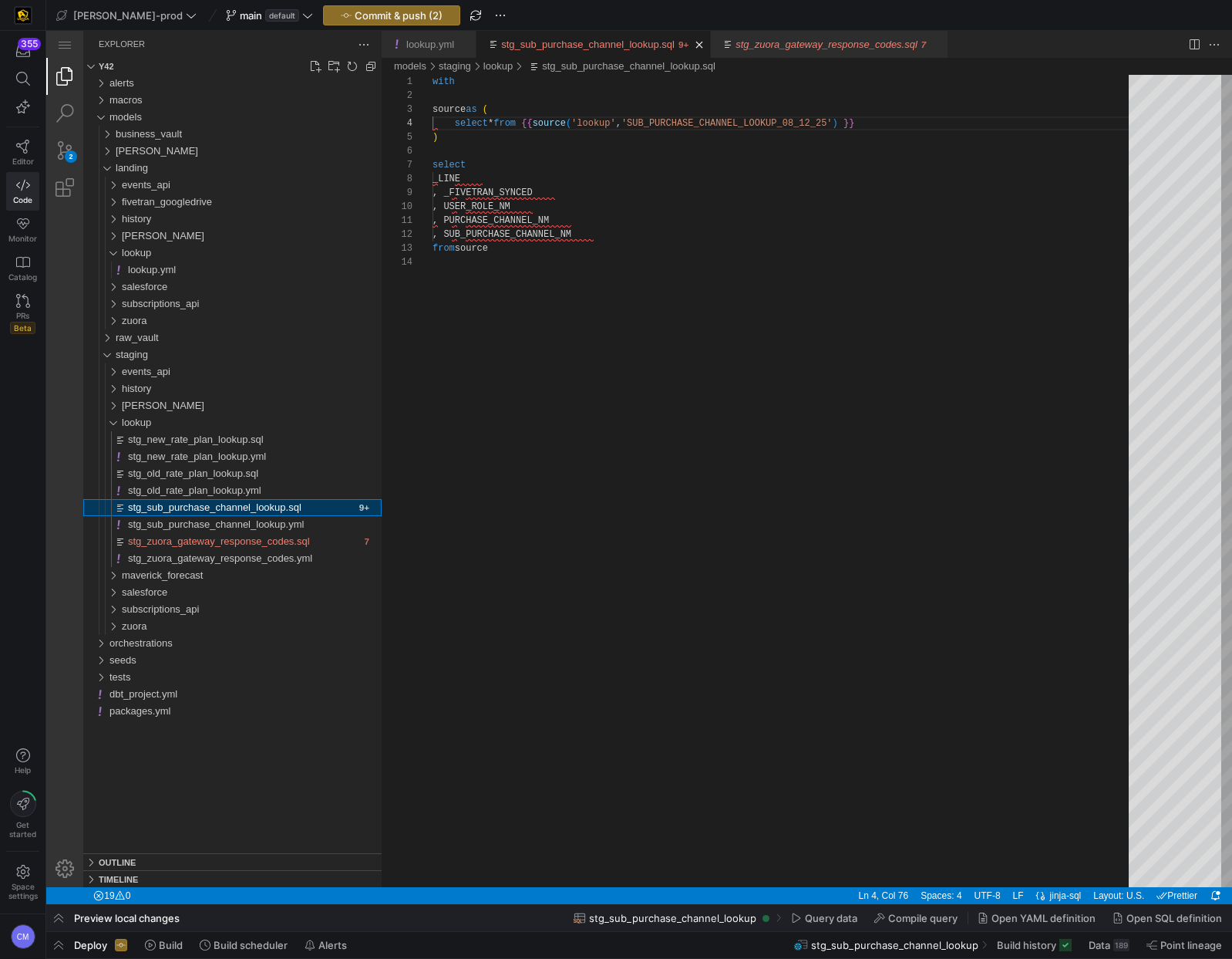
scroll to position [139, 418]
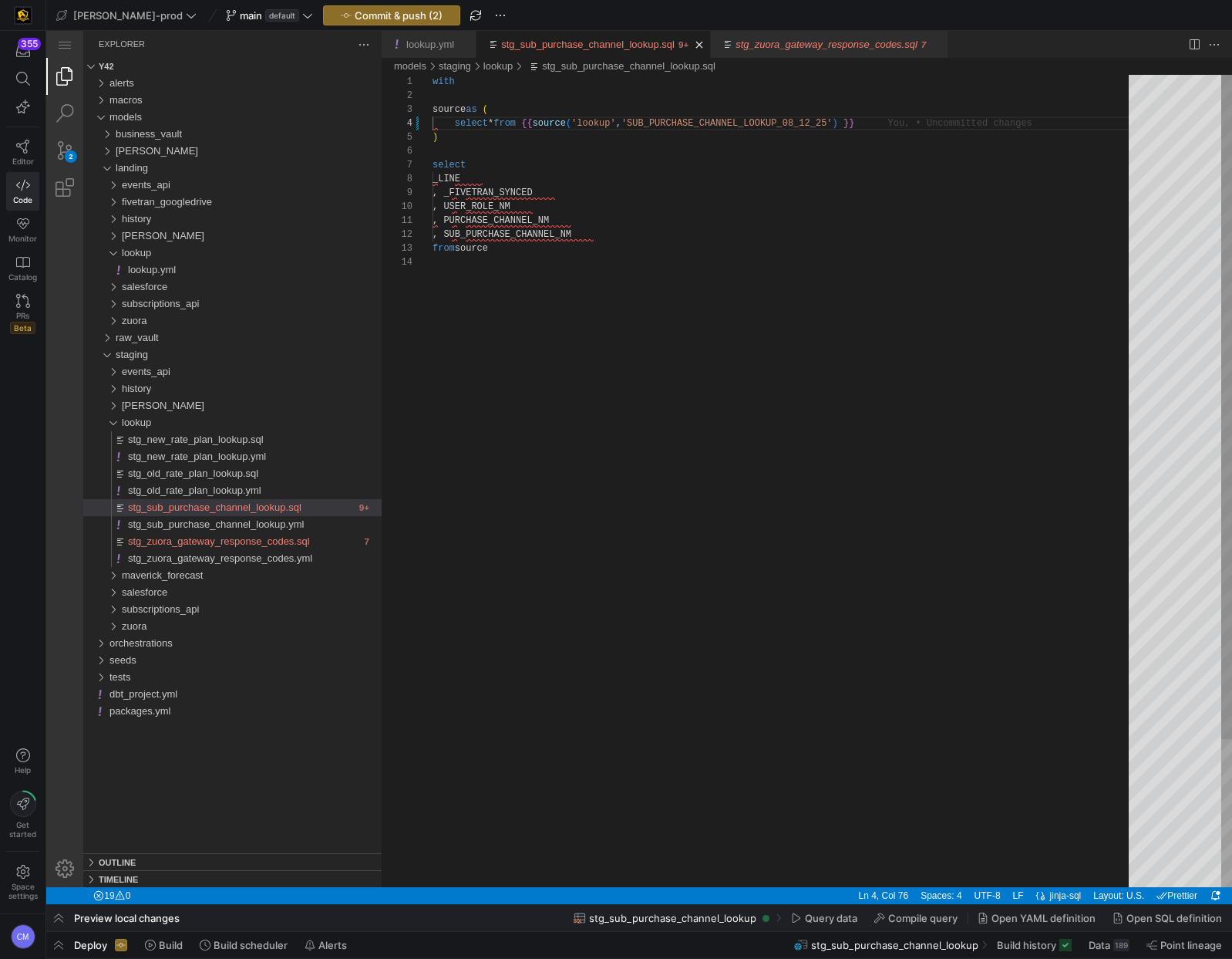
type textarea ", PURCHASE_CHANNEL_NM , SUB_PURCHASE_CHANNEL_NM from source"
click at [693, 221] on div "with source as ( select * from {{ source ( 'lookup' , 'SUB_PURCHASE_CHANNEL_LOO…" at bounding box center [786, 571] width 707 height 993
click at [373, 10] on span "Commit & push (2)" at bounding box center [399, 15] width 88 height 12
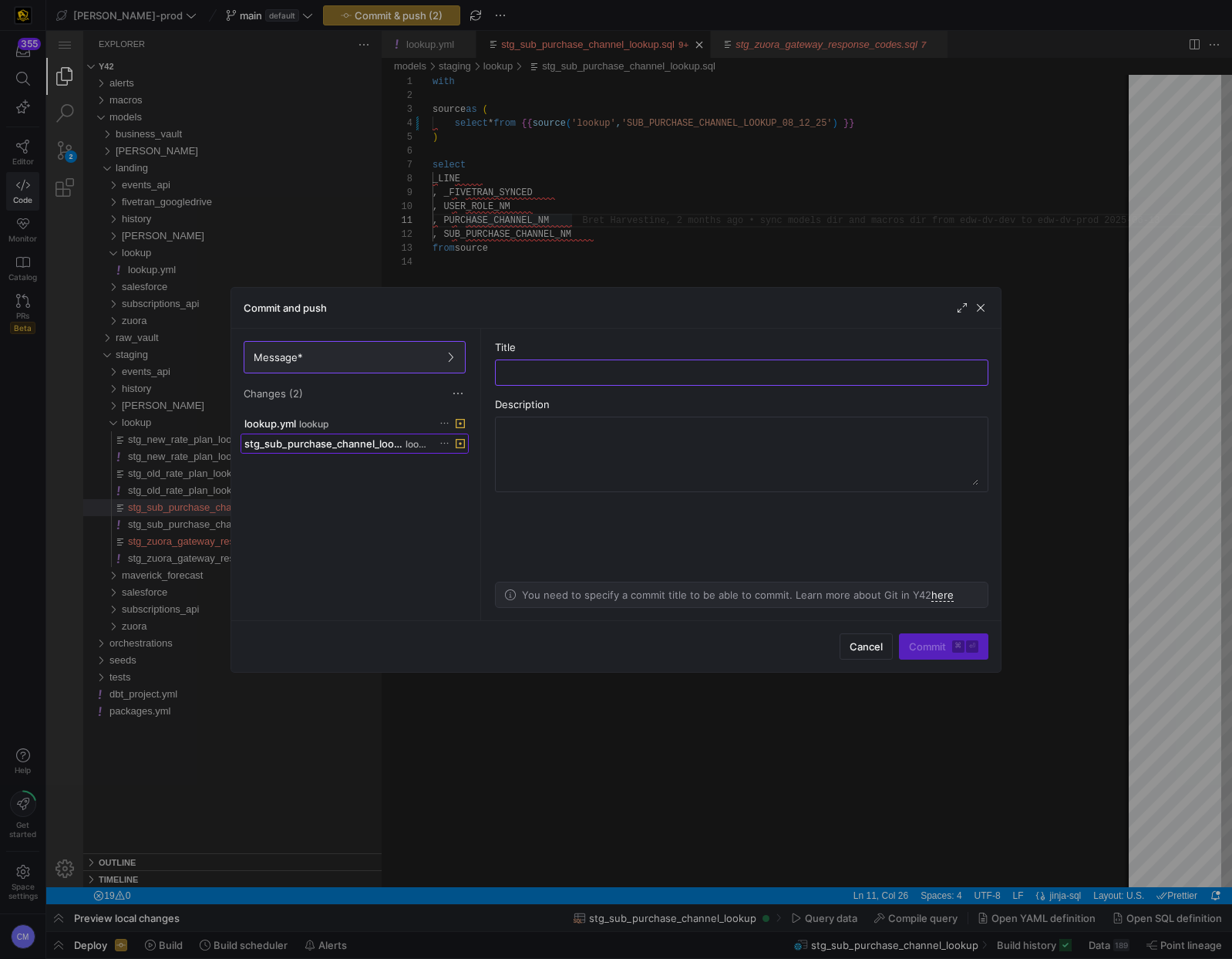
click at [357, 438] on span "stg_sub_purchase_channel_lookup.sql" at bounding box center [323, 444] width 158 height 12
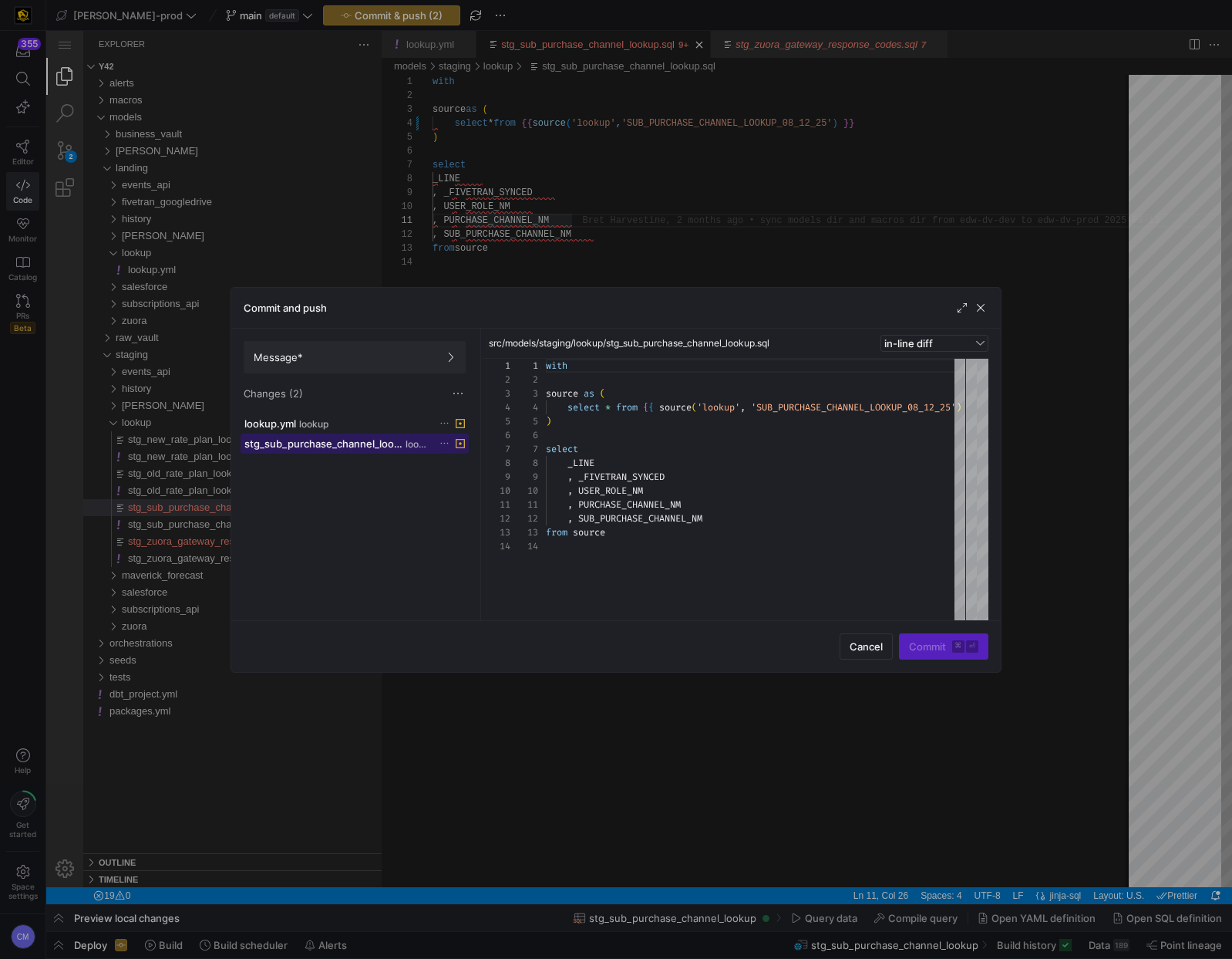
scroll to position [139, 0]
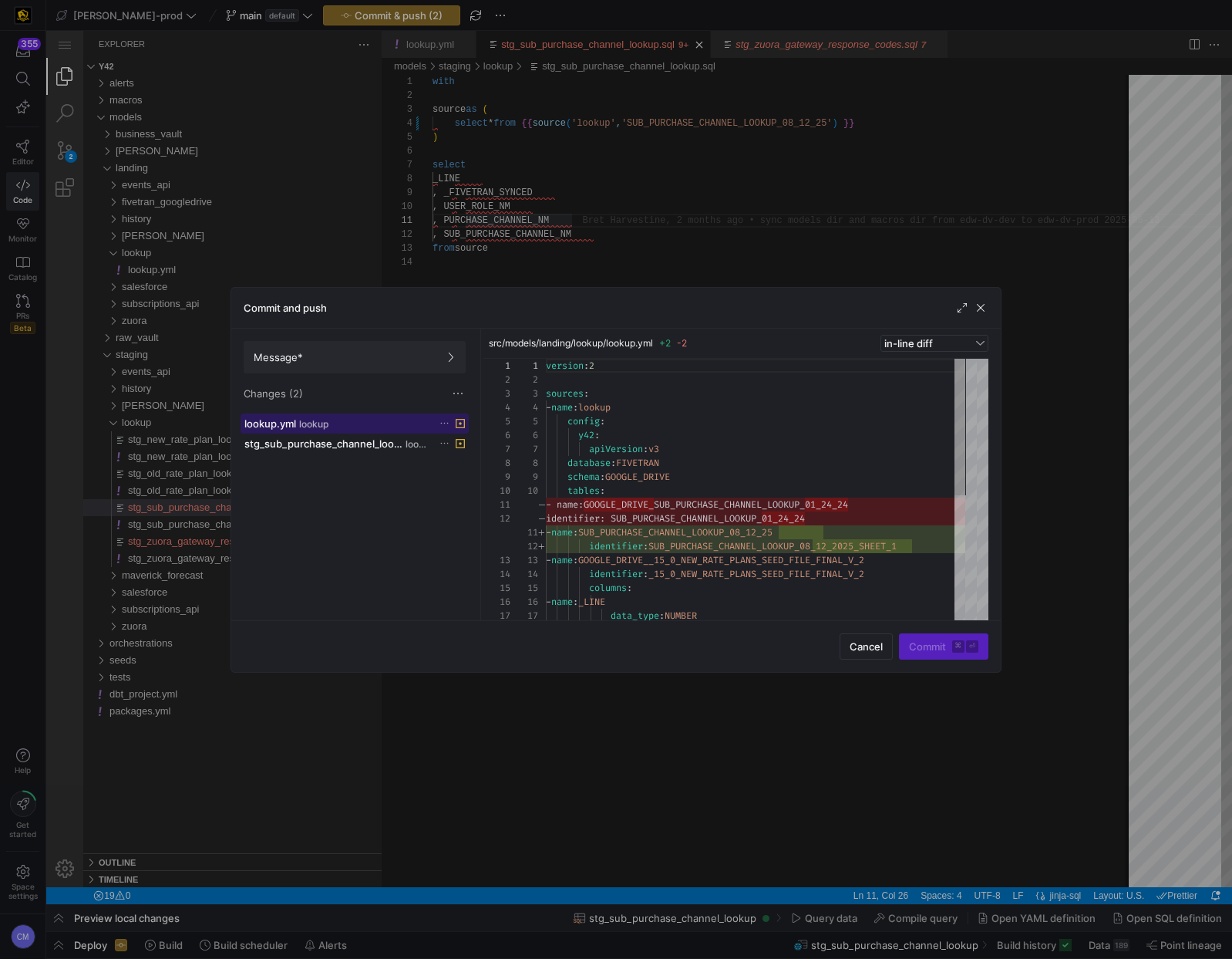
click at [305, 426] on span "lookup" at bounding box center [313, 424] width 29 height 11
click at [328, 442] on span "stg_sub_purchase_channel_lookup.sql" at bounding box center [323, 444] width 158 height 12
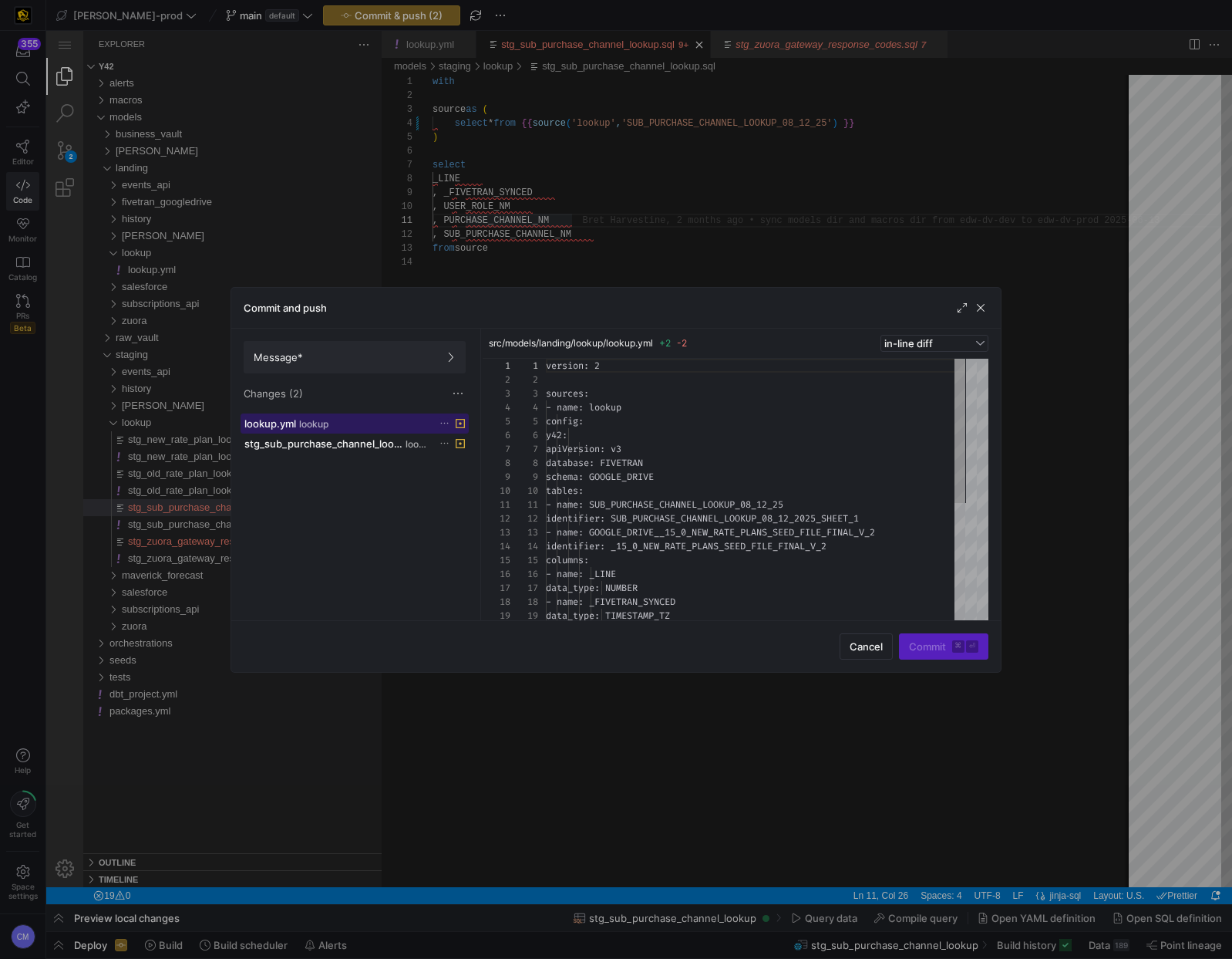
click at [370, 427] on div "lookup.yml lookup" at bounding box center [338, 424] width 187 height 12
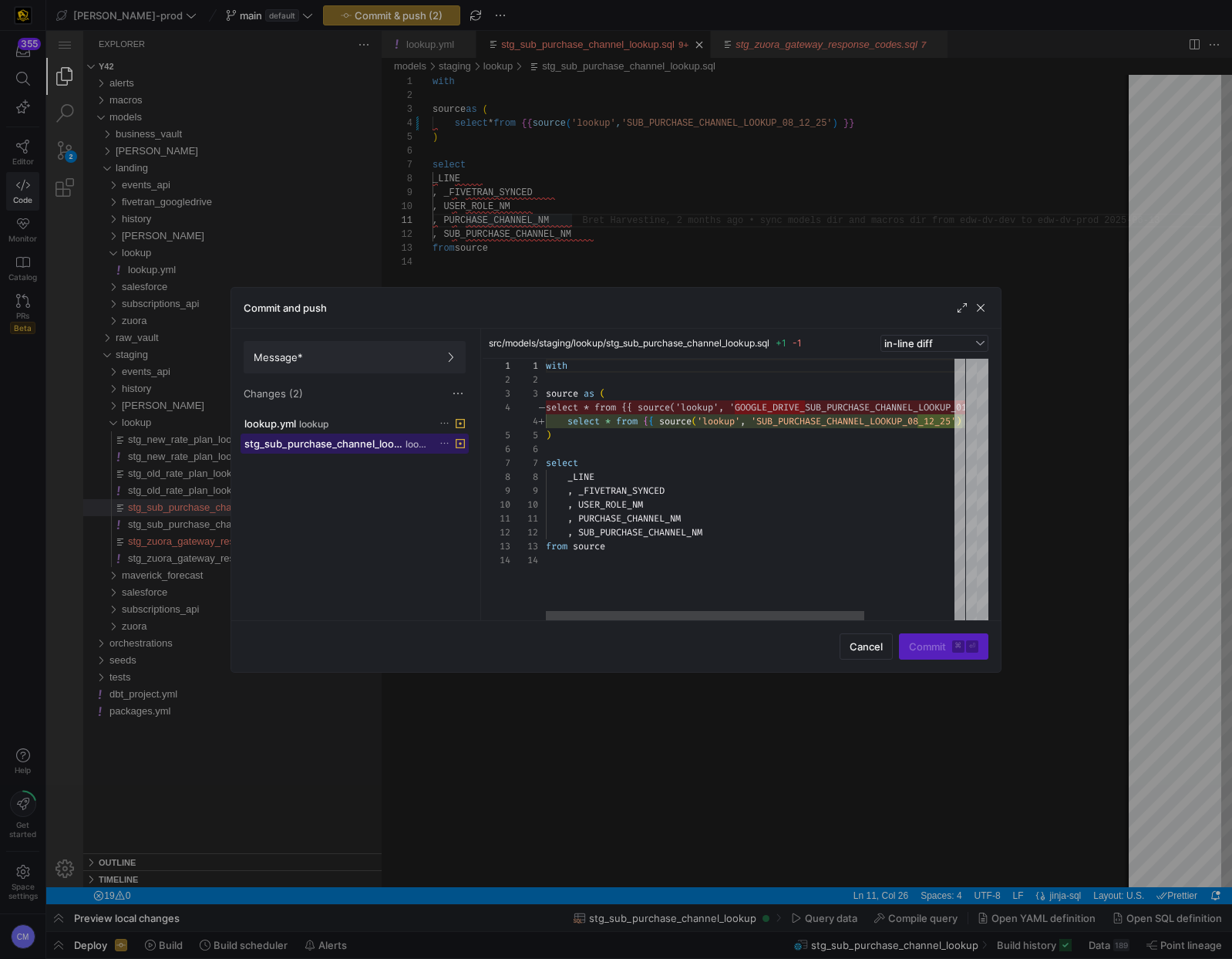
click at [363, 438] on span "stg_sub_purchase_channel_lookup.sql" at bounding box center [323, 444] width 158 height 12
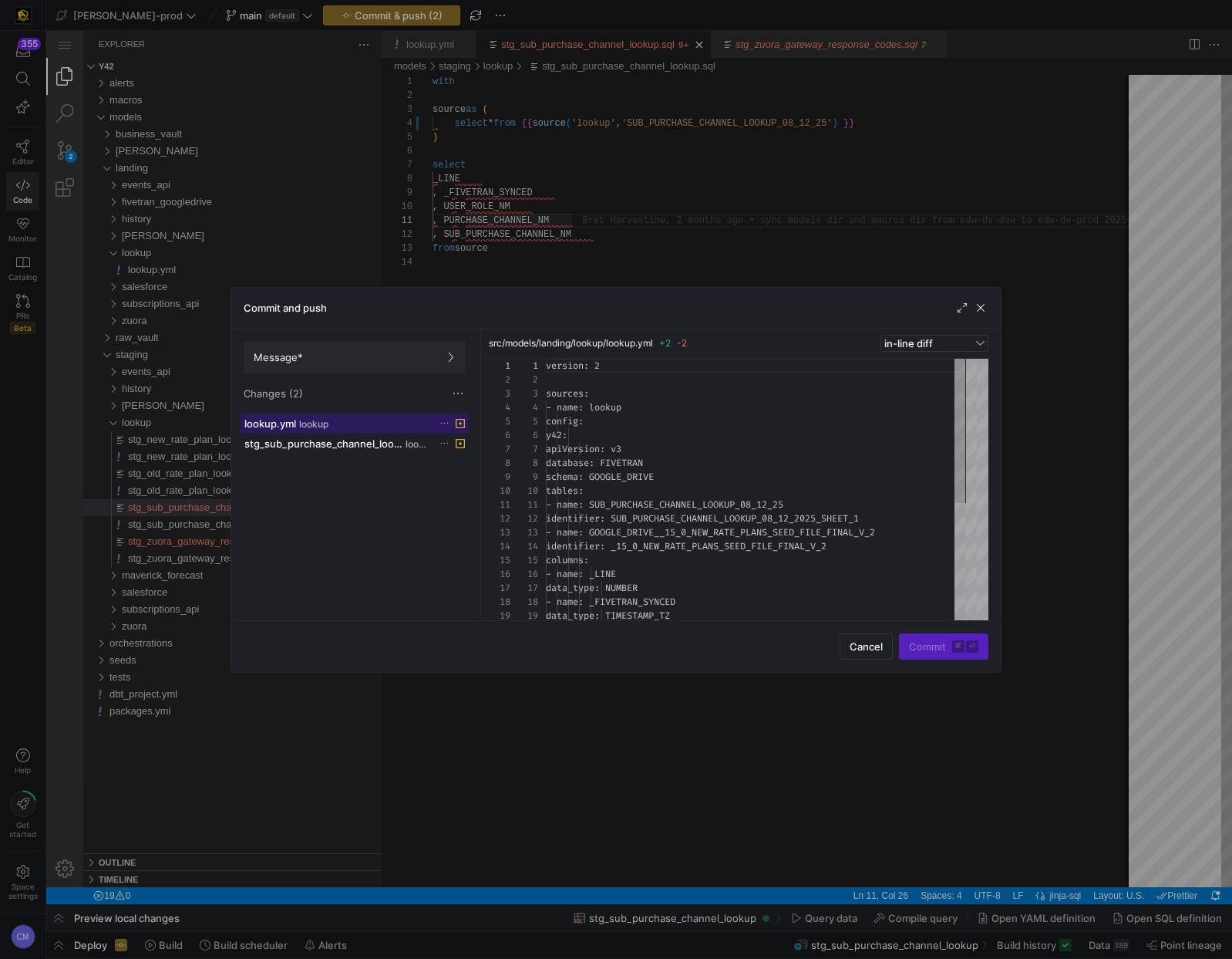
click at [348, 421] on div "lookup.yml lookup" at bounding box center [338, 424] width 187 height 12
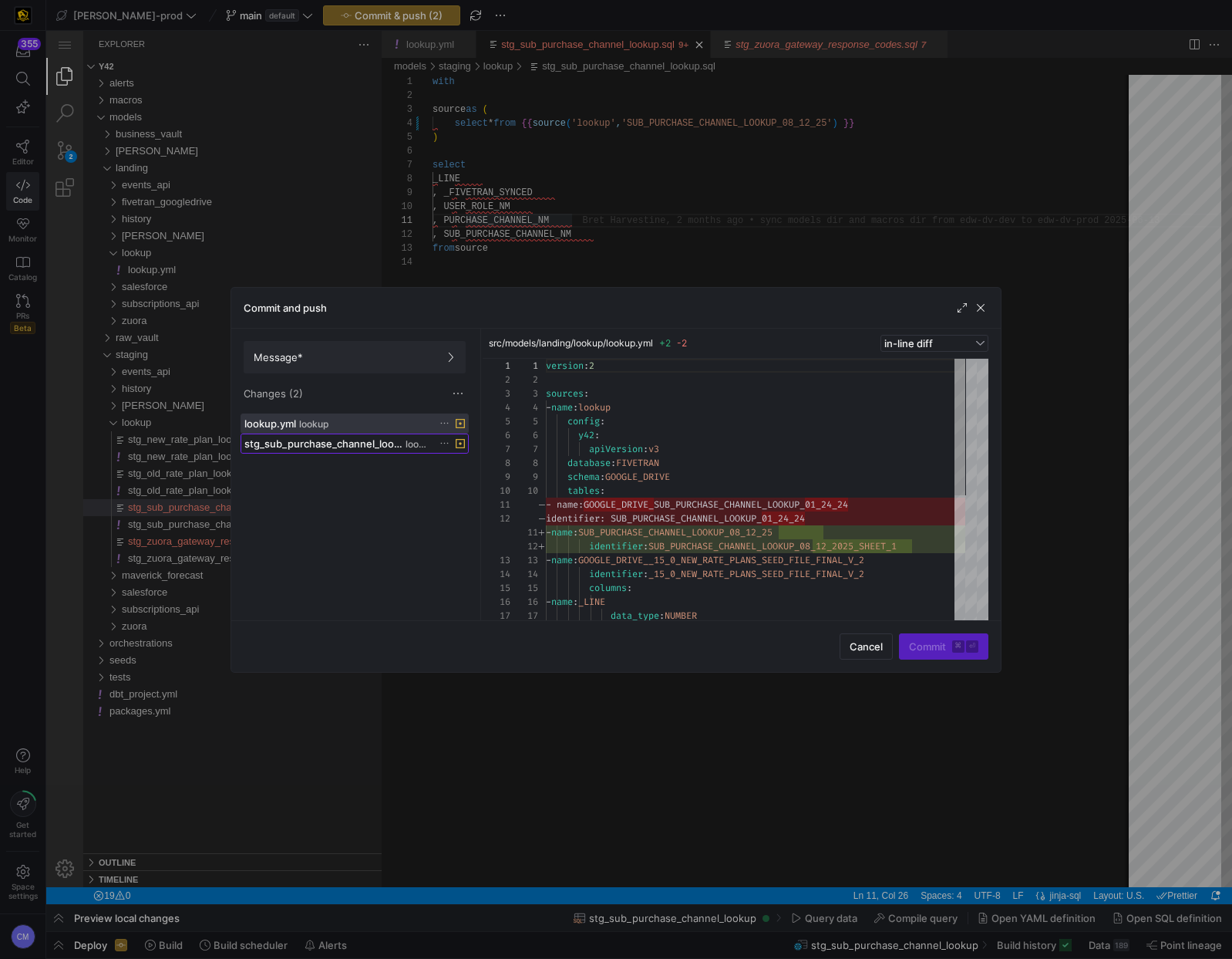
click at [361, 442] on span "stg_sub_purchase_channel_lookup.sql" at bounding box center [323, 444] width 158 height 12
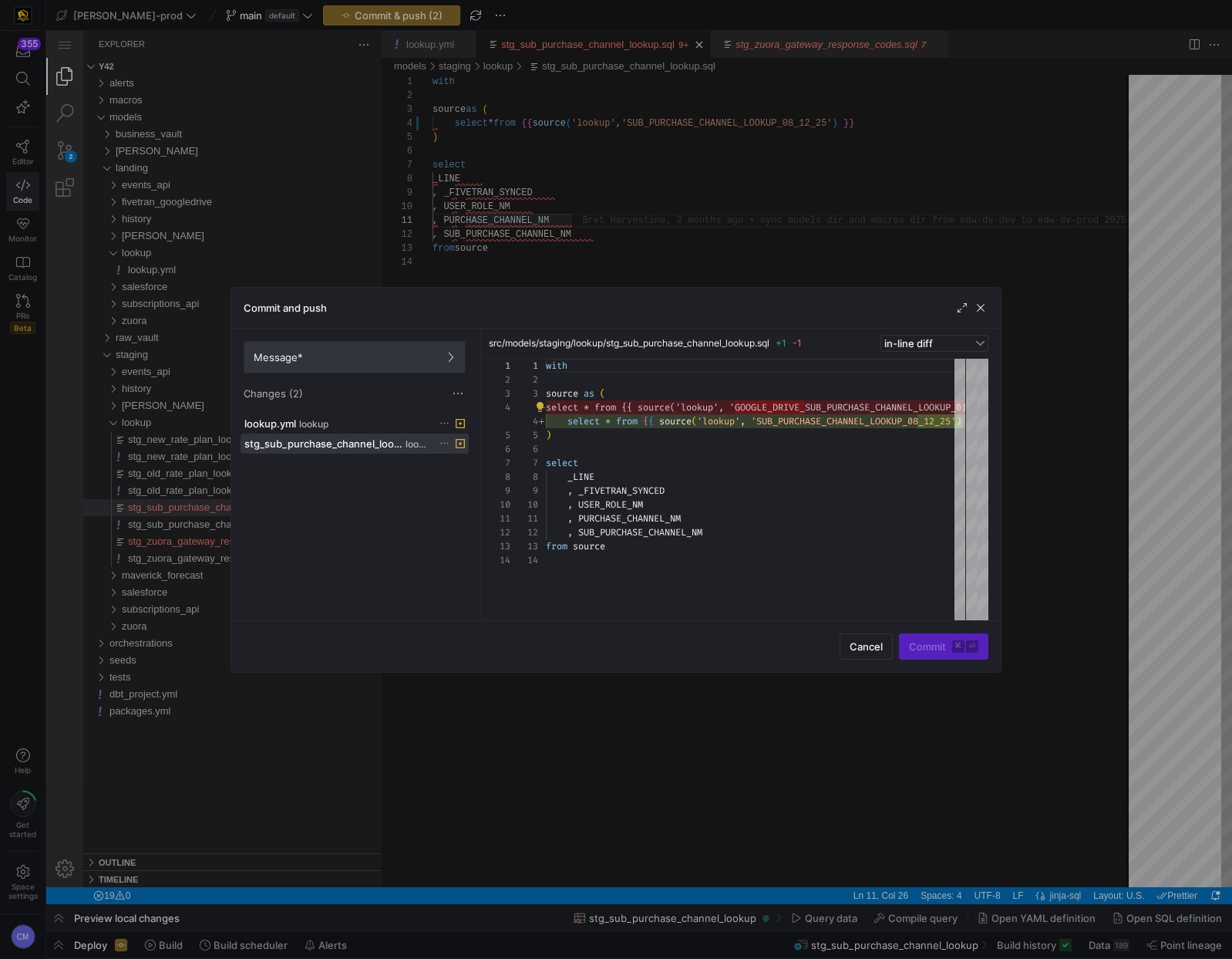
click at [314, 344] on span at bounding box center [355, 357] width 221 height 31
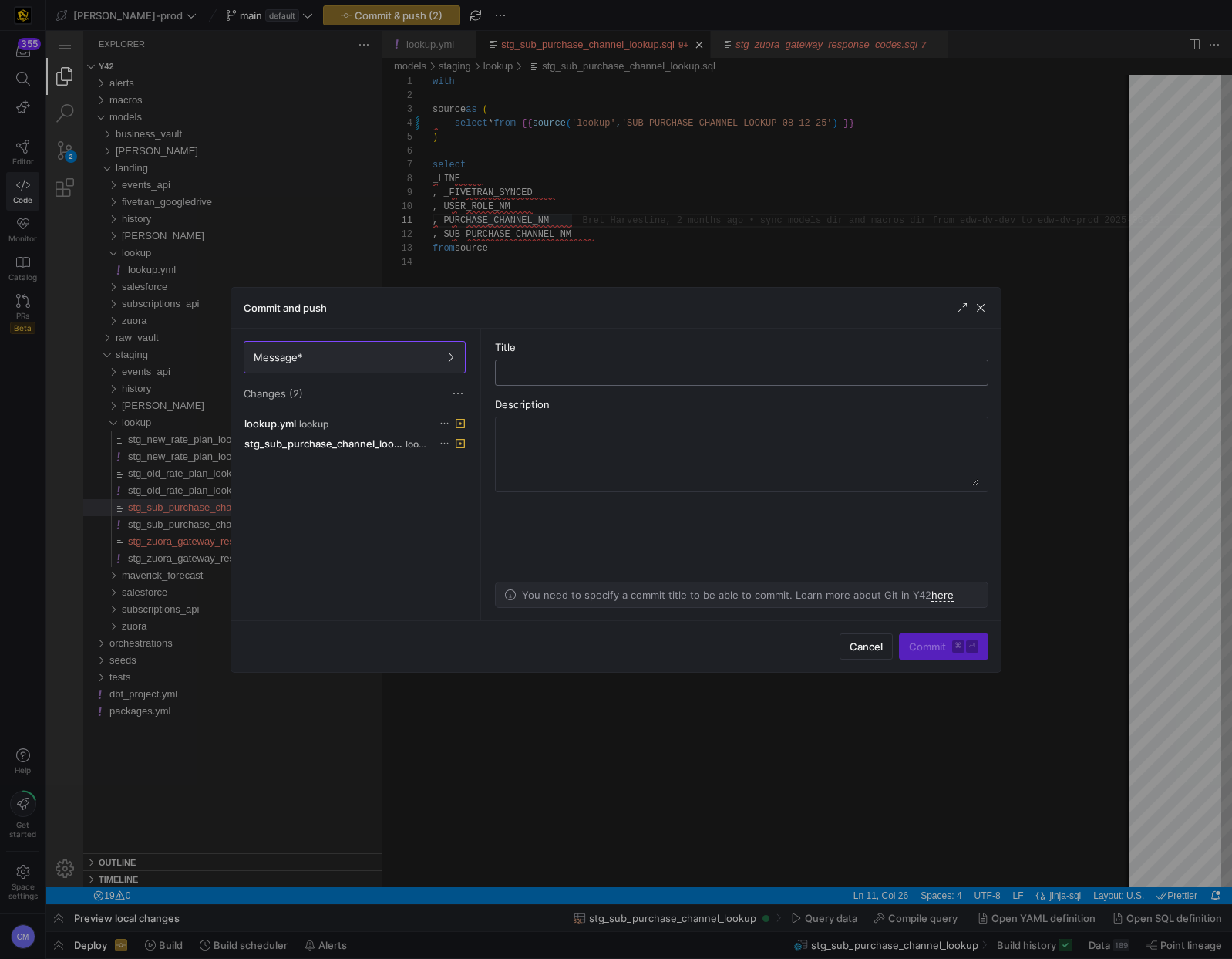
click at [655, 373] on input "text" at bounding box center [742, 372] width 467 height 12
type input "new sub purchase channel lookup table"
click at [943, 641] on span "Commit ⌘ ⏎" at bounding box center [944, 647] width 70 height 12
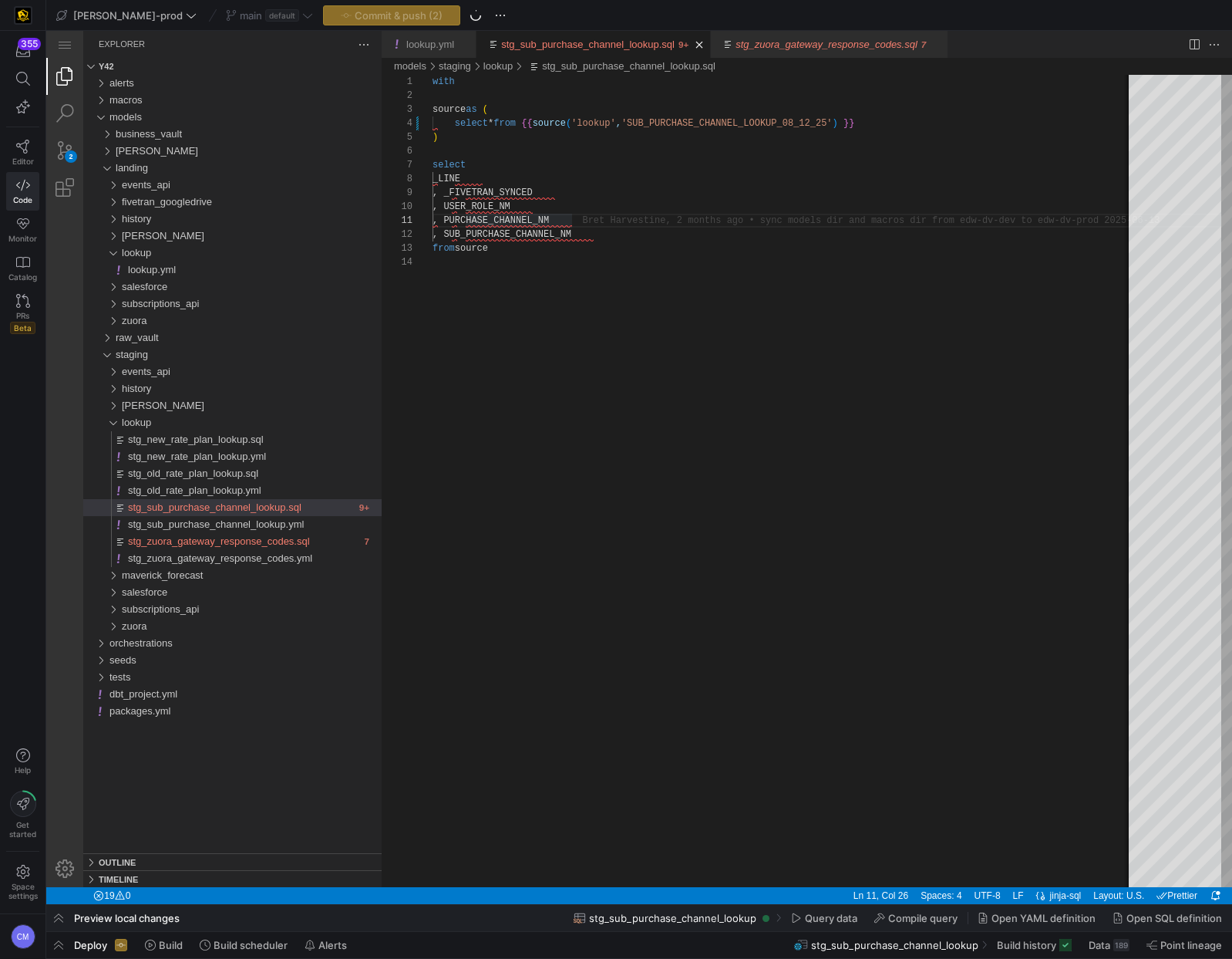
click at [222, 13] on div "main default" at bounding box center [268, 15] width 94 height 20
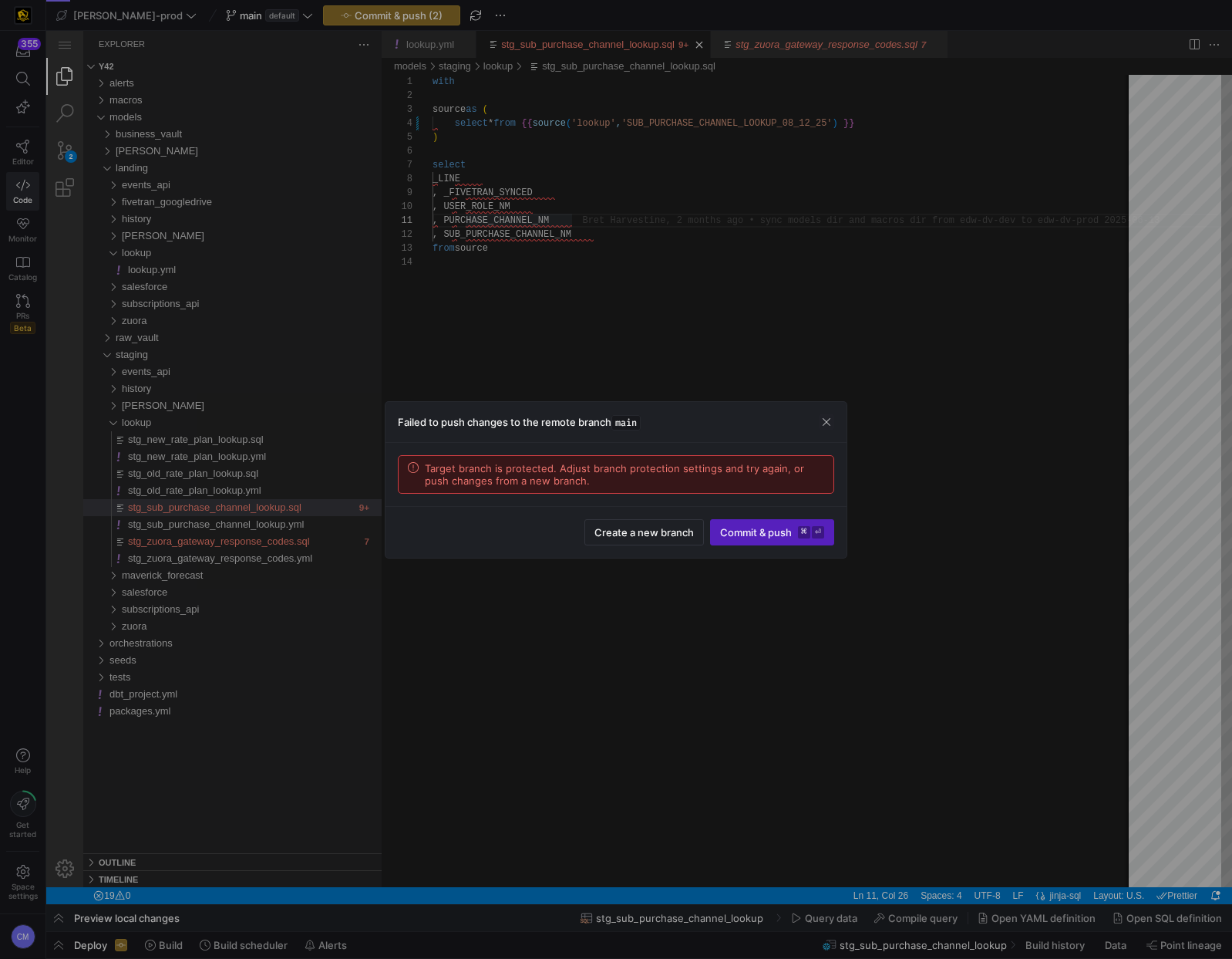
click at [256, 17] on div at bounding box center [616, 480] width 1232 height 959
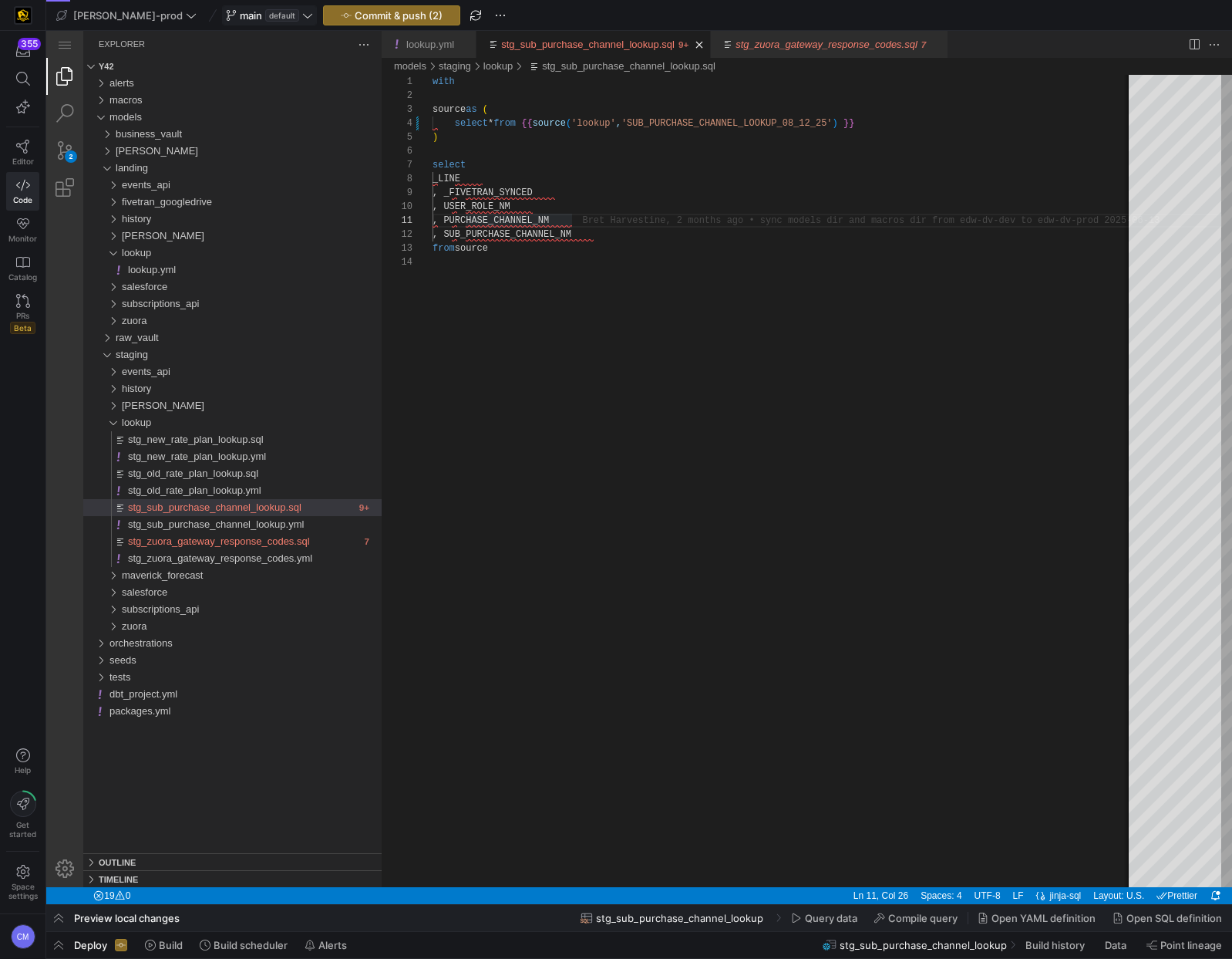
click at [265, 15] on span "default" at bounding box center [282, 15] width 34 height 12
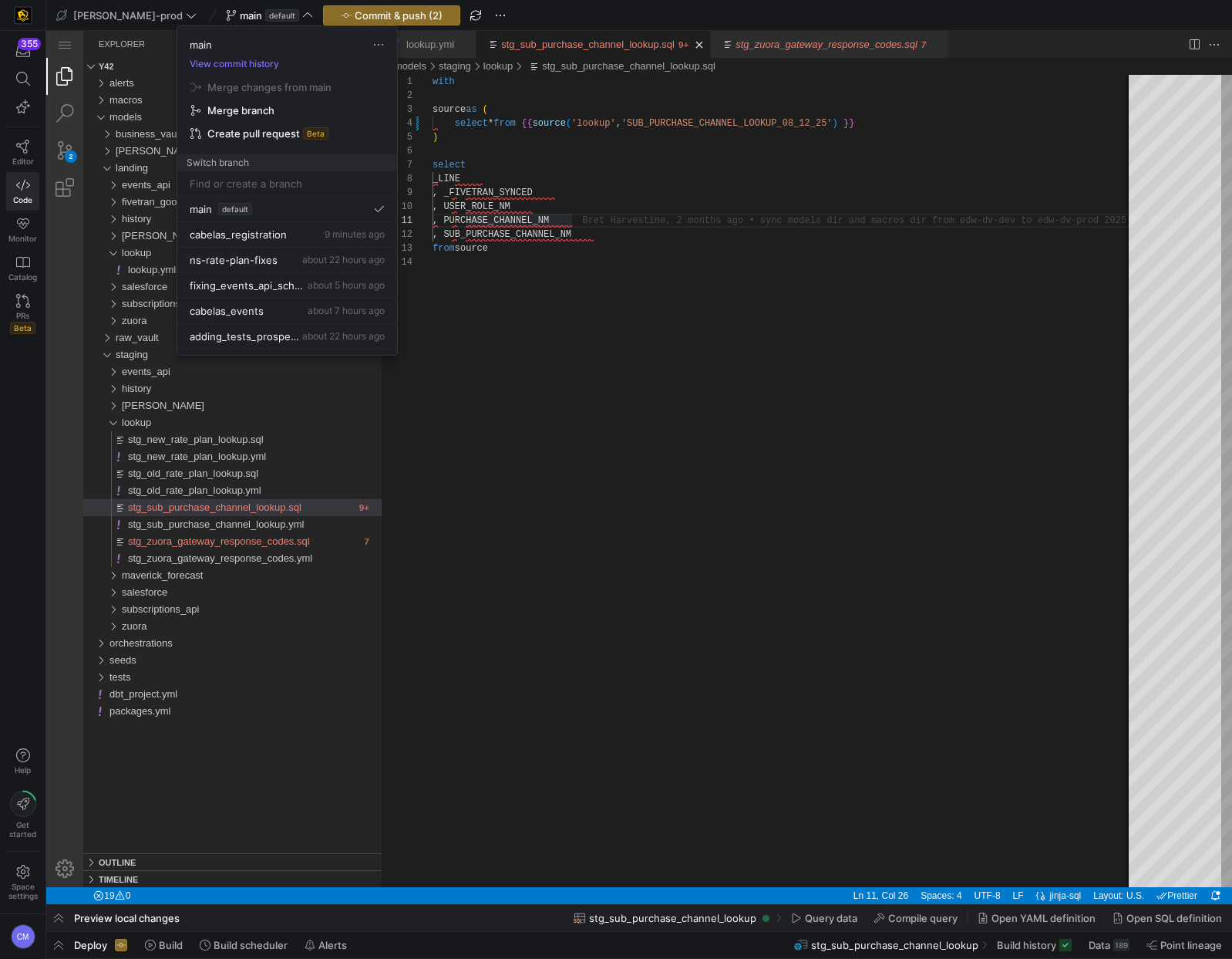
click at [318, 13] on div at bounding box center [616, 480] width 1232 height 959
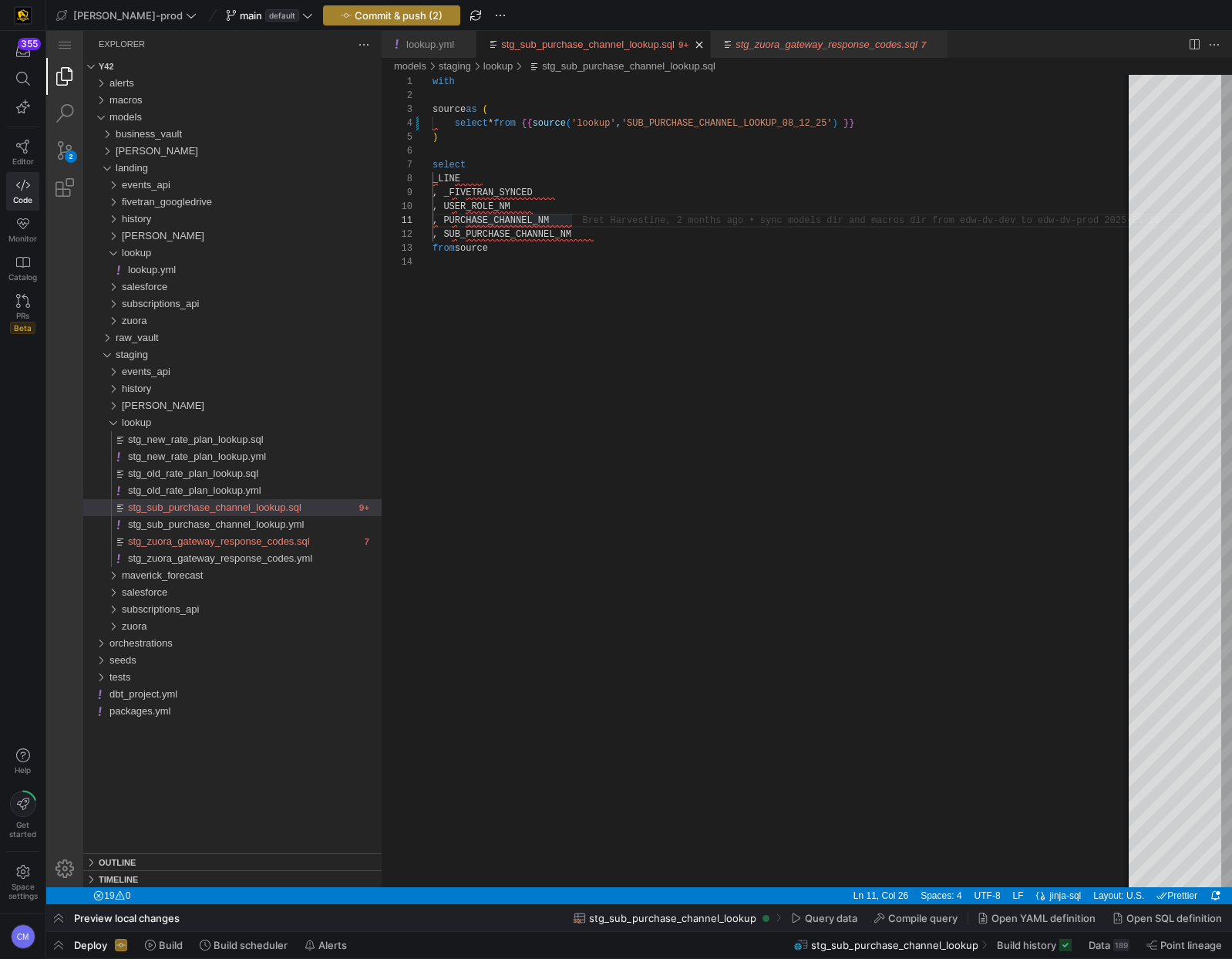
click at [355, 12] on span "Commit & push (2)" at bounding box center [399, 15] width 88 height 12
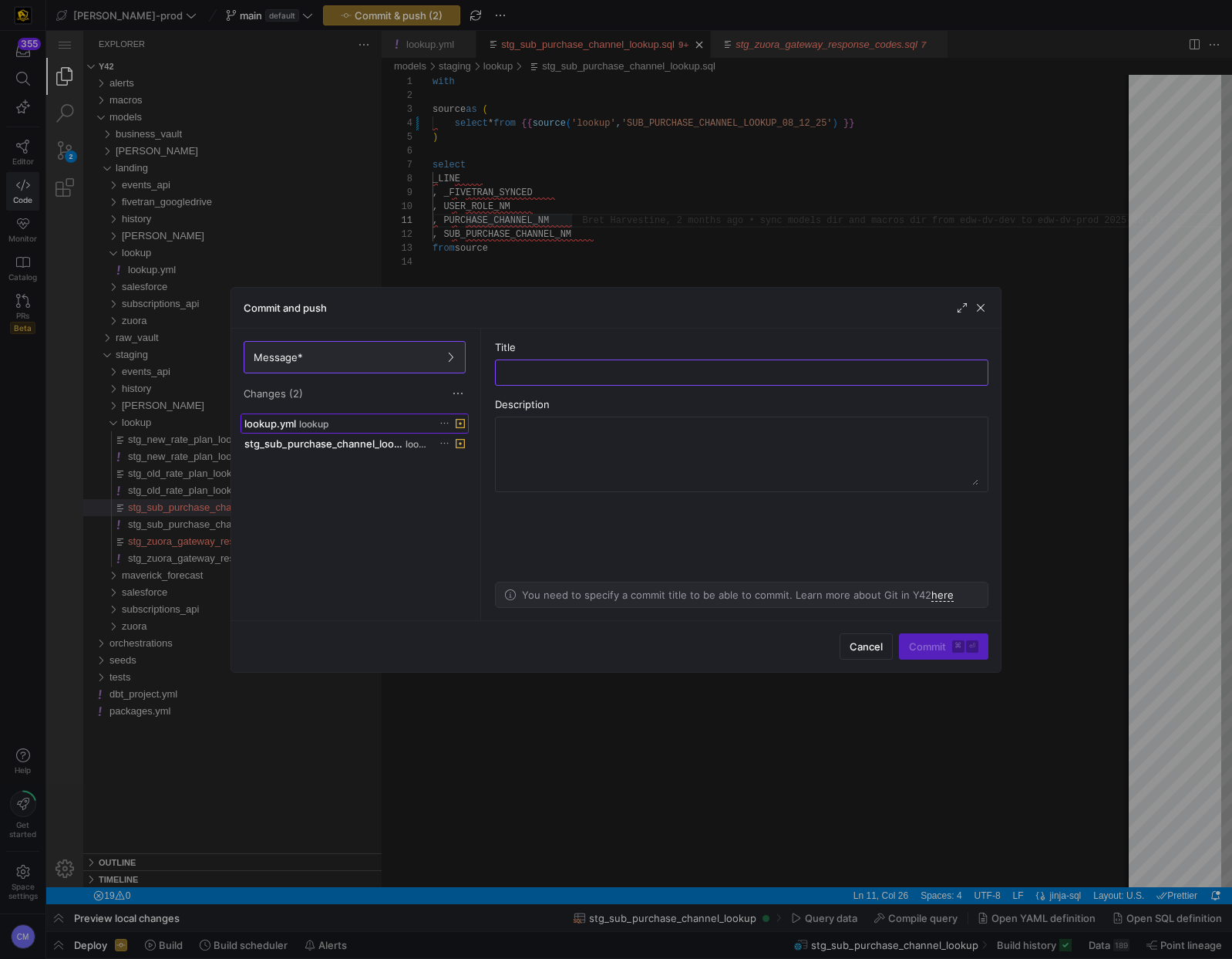
click at [377, 424] on div "lookup.yml lookup" at bounding box center [338, 424] width 187 height 12
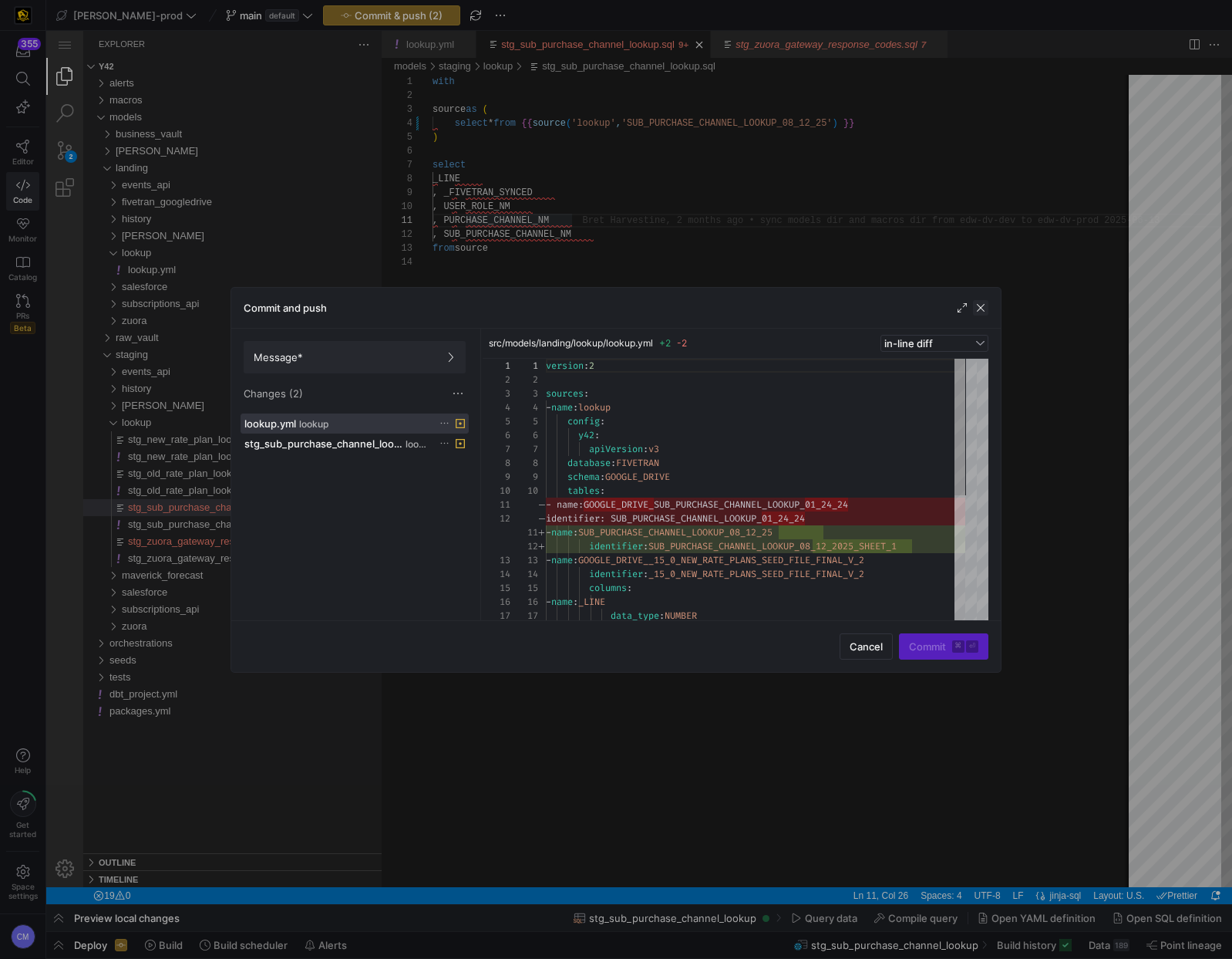
click at [985, 307] on span "button" at bounding box center [981, 308] width 16 height 16
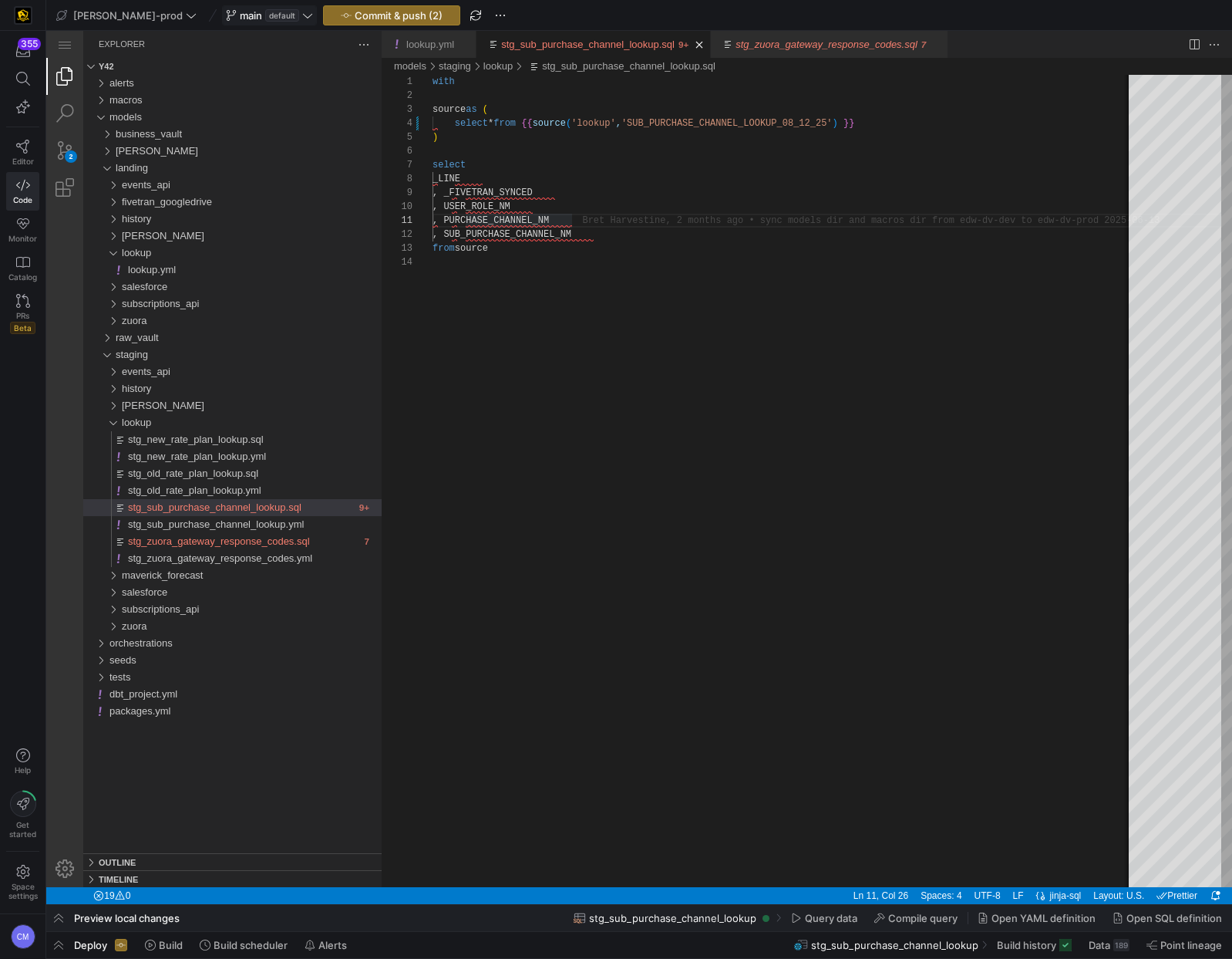
click at [302, 10] on icon at bounding box center [307, 15] width 11 height 11
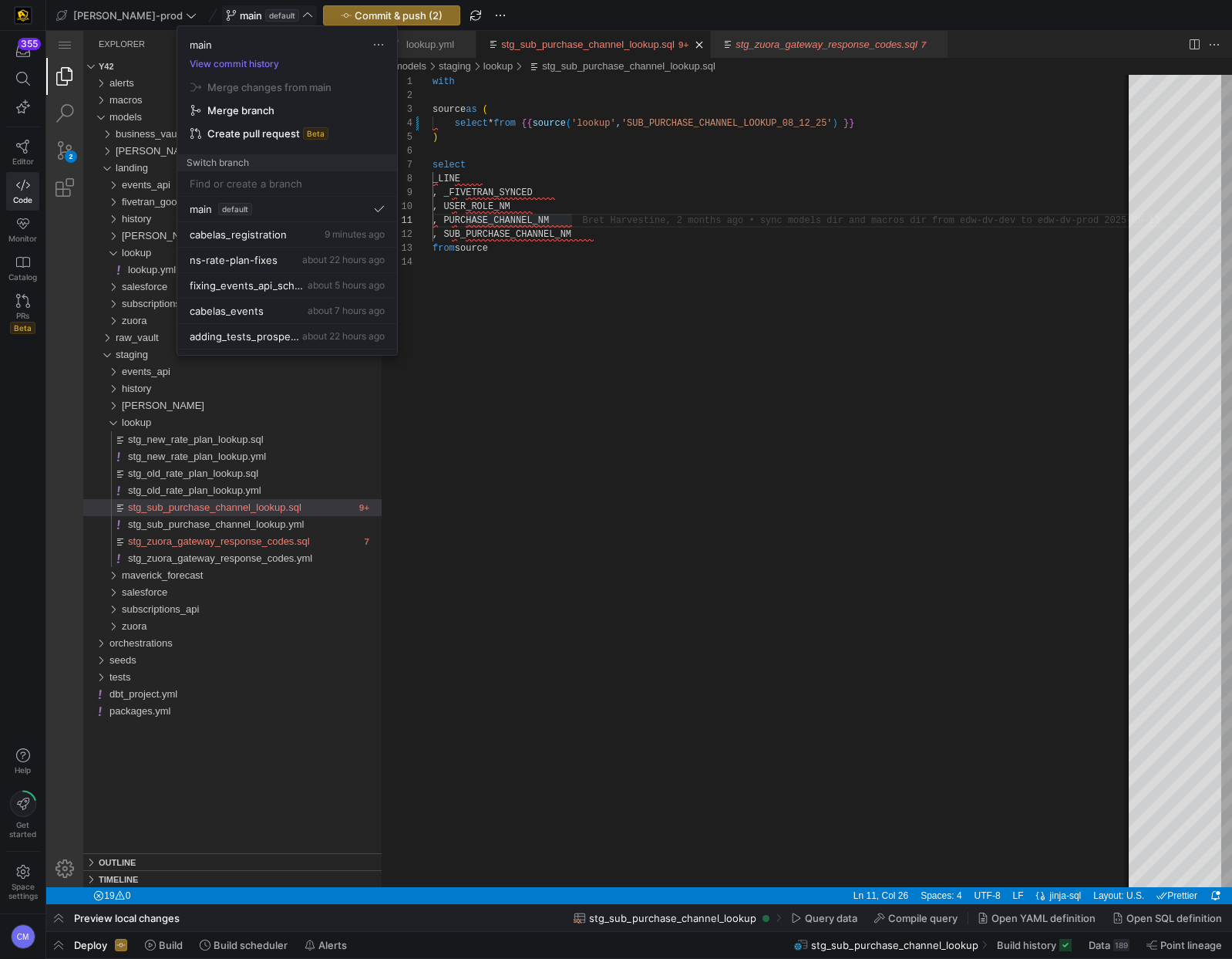
click at [242, 12] on div at bounding box center [616, 480] width 1232 height 959
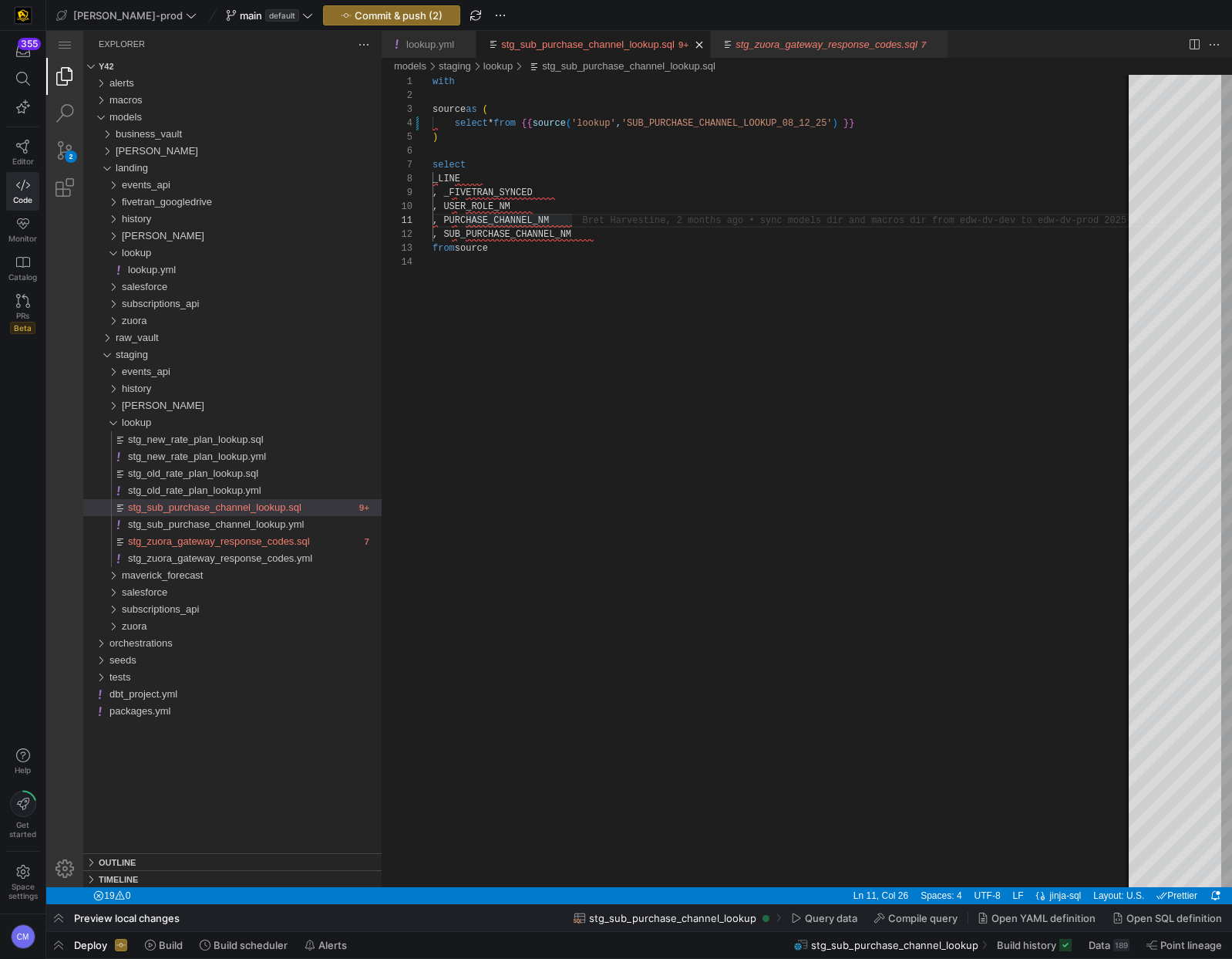
click at [302, 10] on icon at bounding box center [307, 15] width 11 height 11
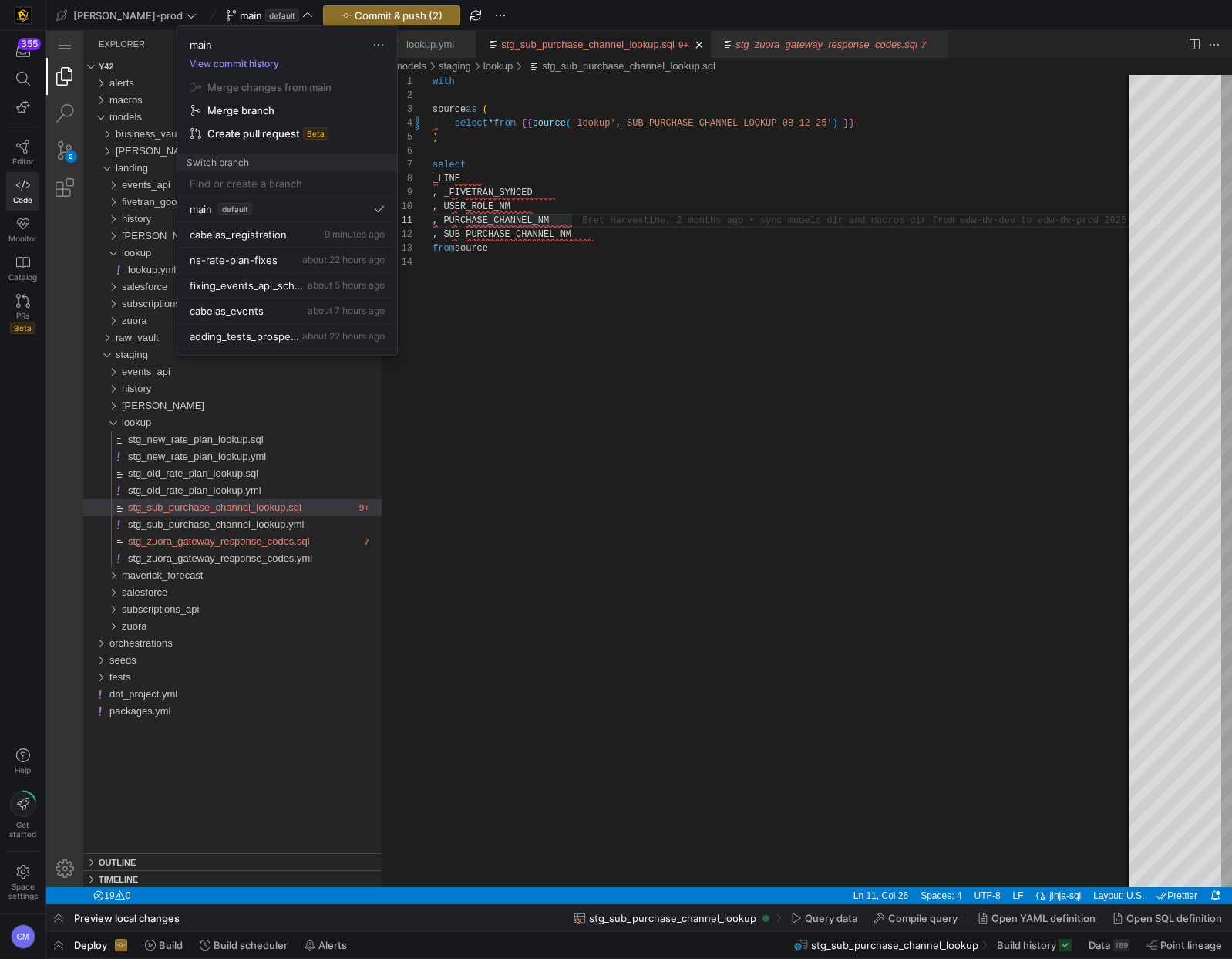
click at [269, 67] on button "View commit history" at bounding box center [234, 64] width 114 height 11
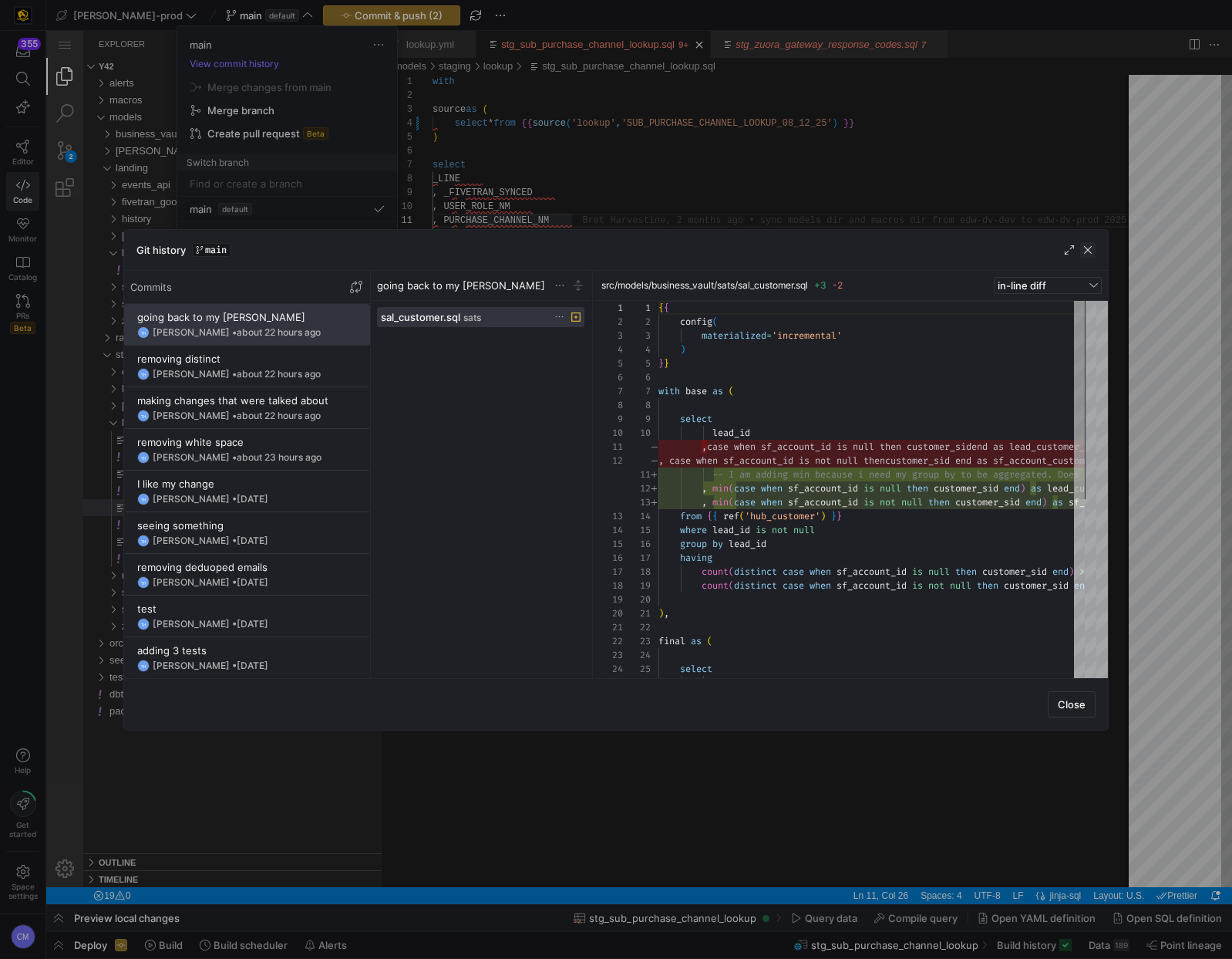
click at [1084, 253] on span "button" at bounding box center [1088, 250] width 16 height 16
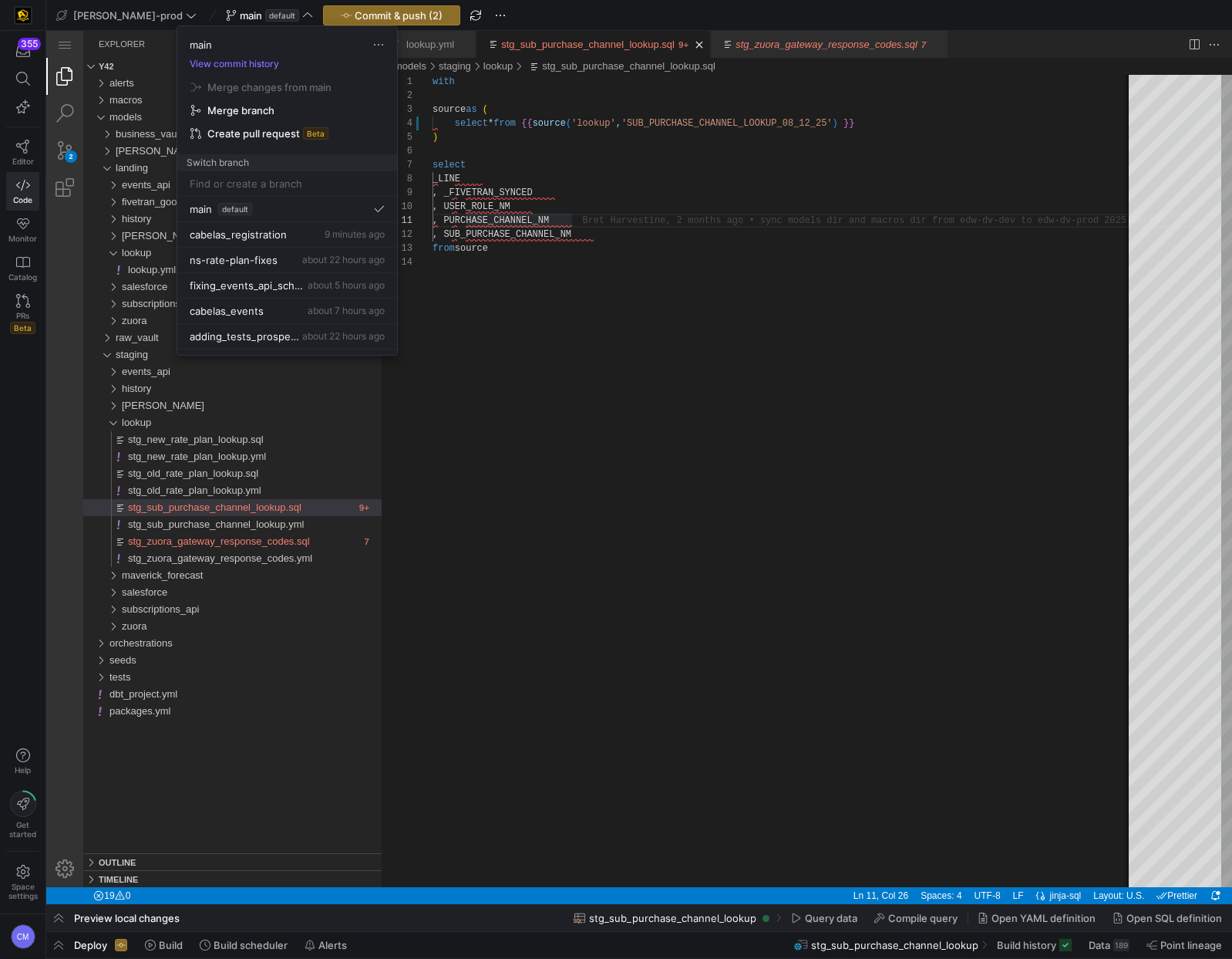
click at [386, 11] on div at bounding box center [616, 480] width 1232 height 959
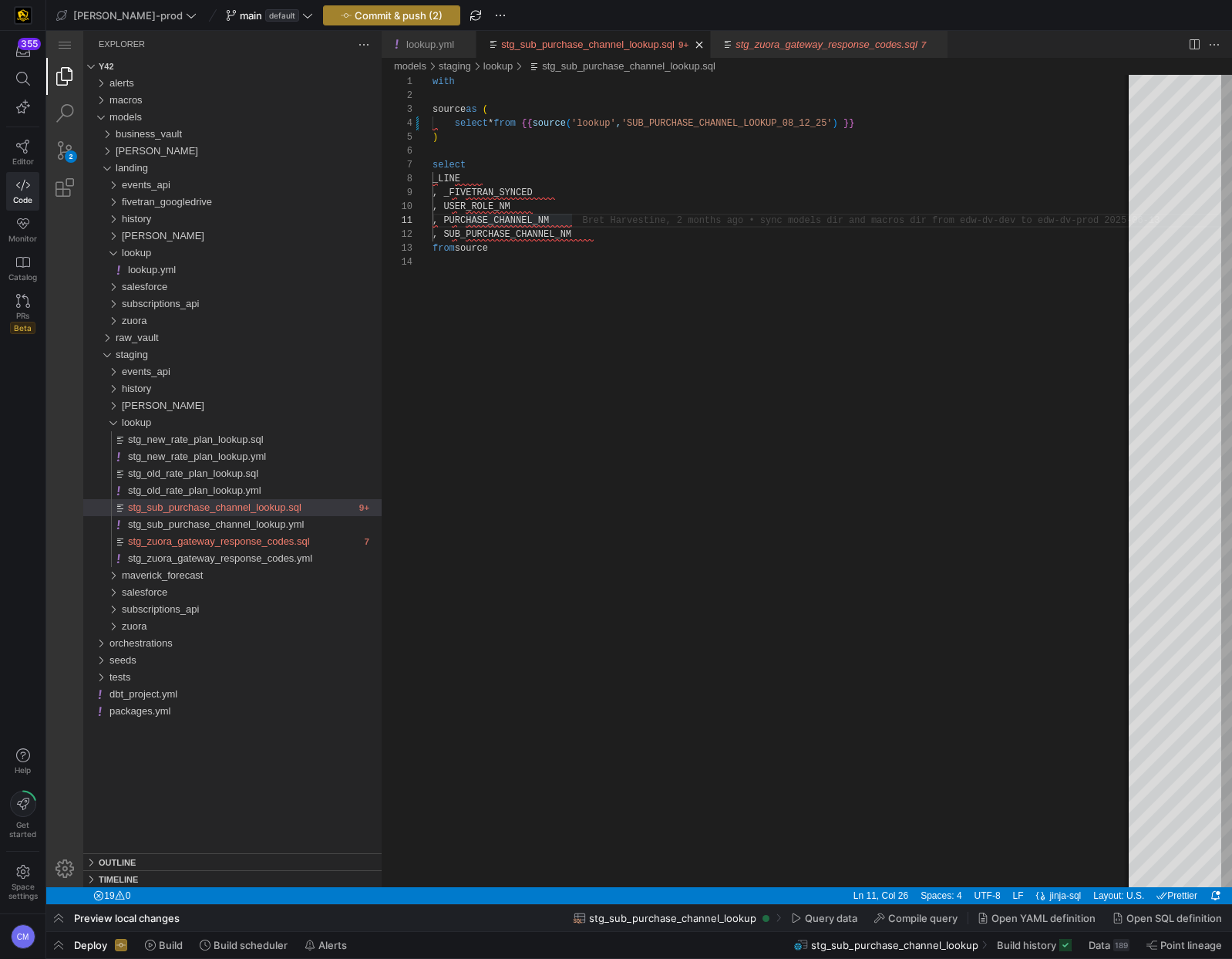
click at [381, 12] on span "Commit & push (2)" at bounding box center [399, 15] width 88 height 12
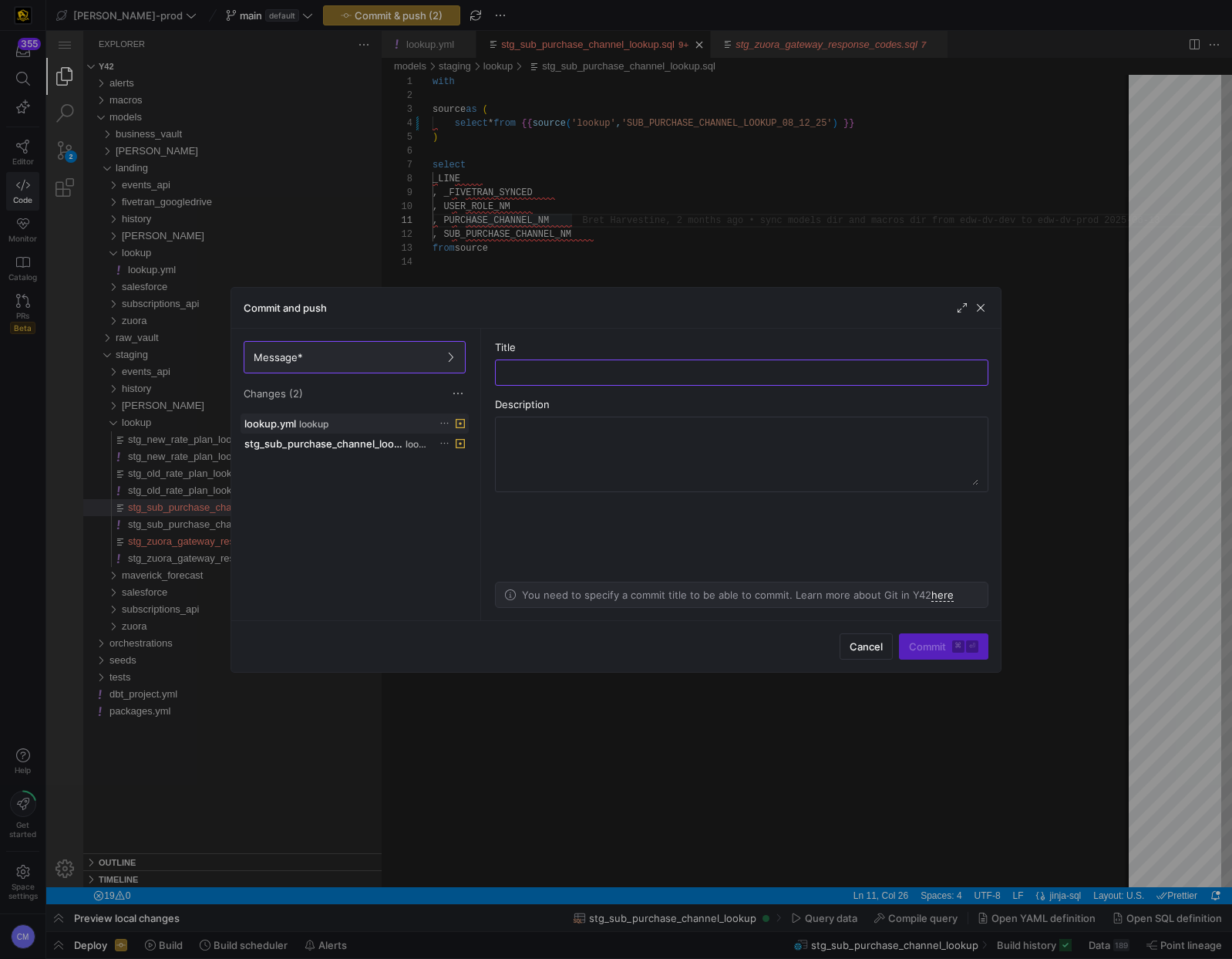
click at [447, 421] on icon at bounding box center [444, 423] width 10 height 10
click at [468, 476] on button "Discard" at bounding box center [502, 468] width 125 height 25
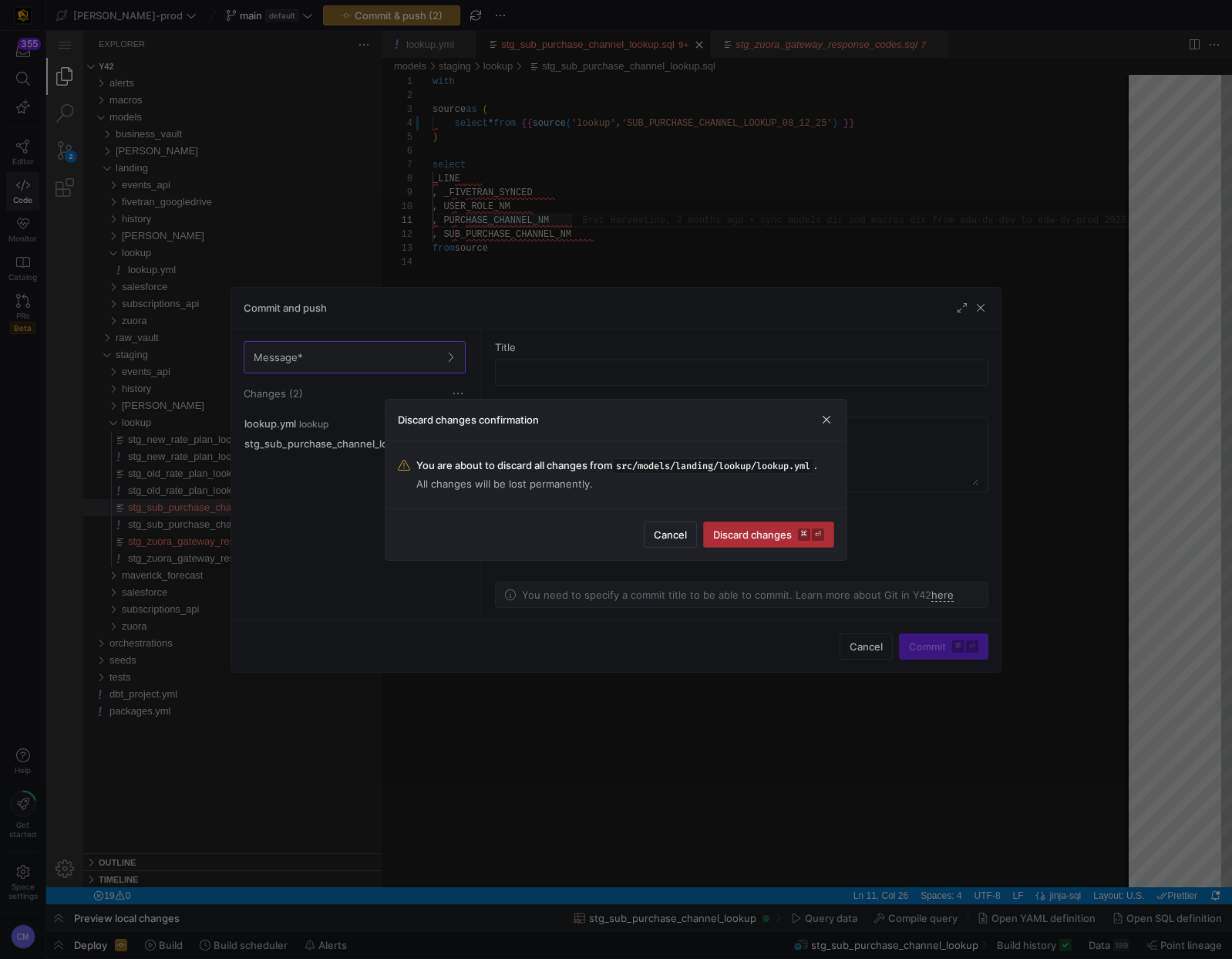
click at [727, 528] on span "Discard changes ⌘ ⏎" at bounding box center [769, 534] width 111 height 12
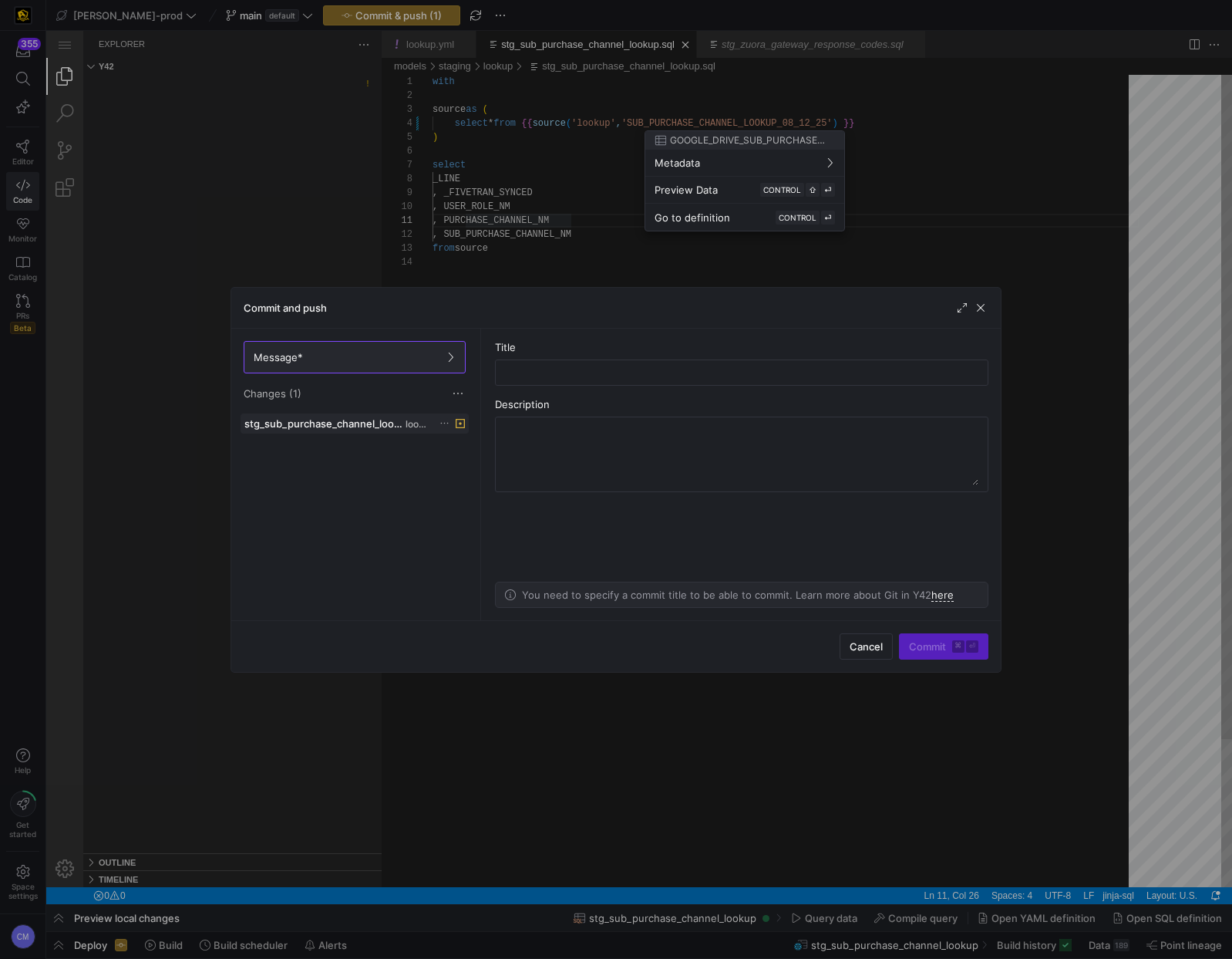
click at [444, 425] on div at bounding box center [616, 480] width 1232 height 959
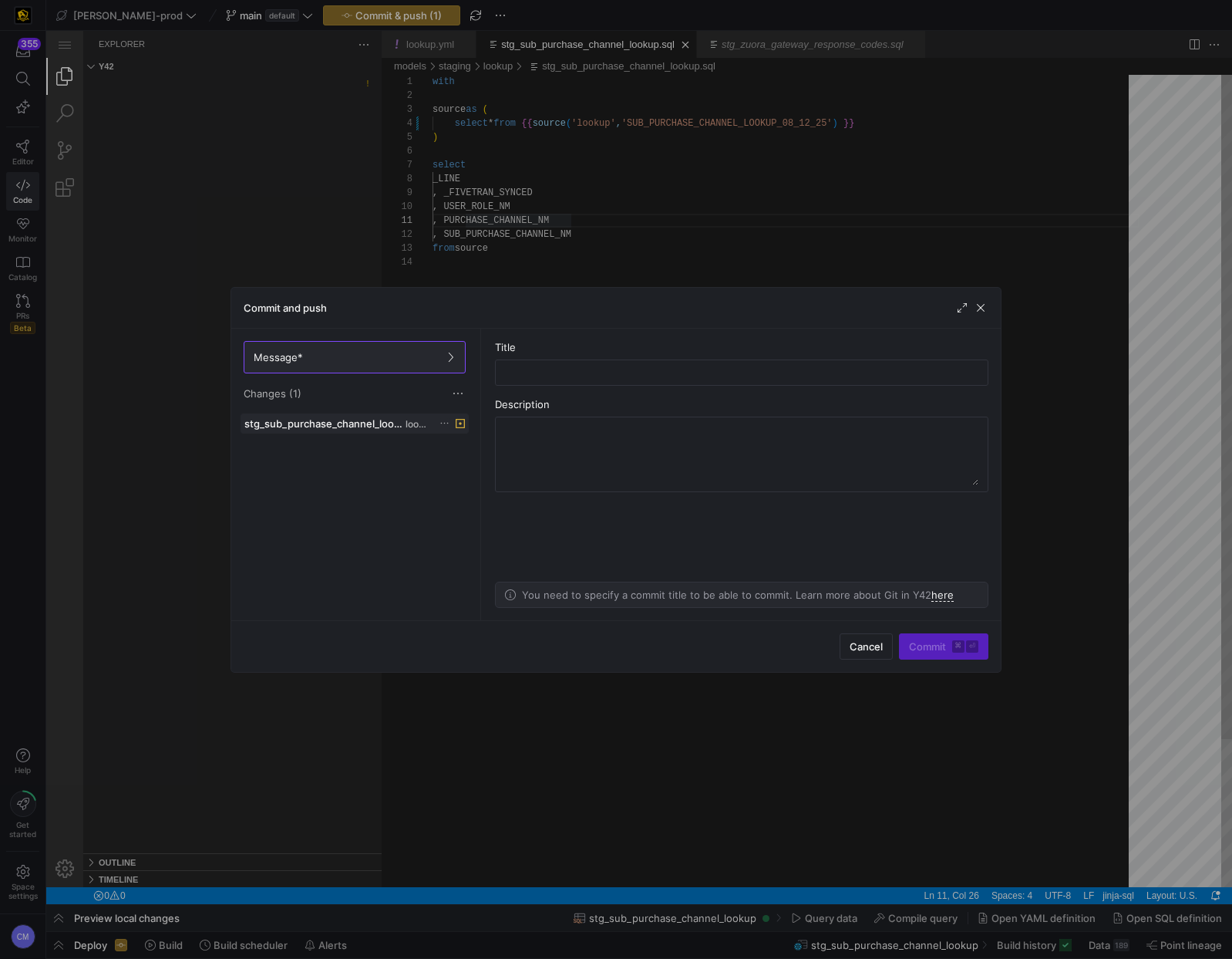
click at [445, 422] on icon at bounding box center [444, 423] width 10 height 10
click at [468, 470] on span "Discard" at bounding box center [466, 468] width 36 height 12
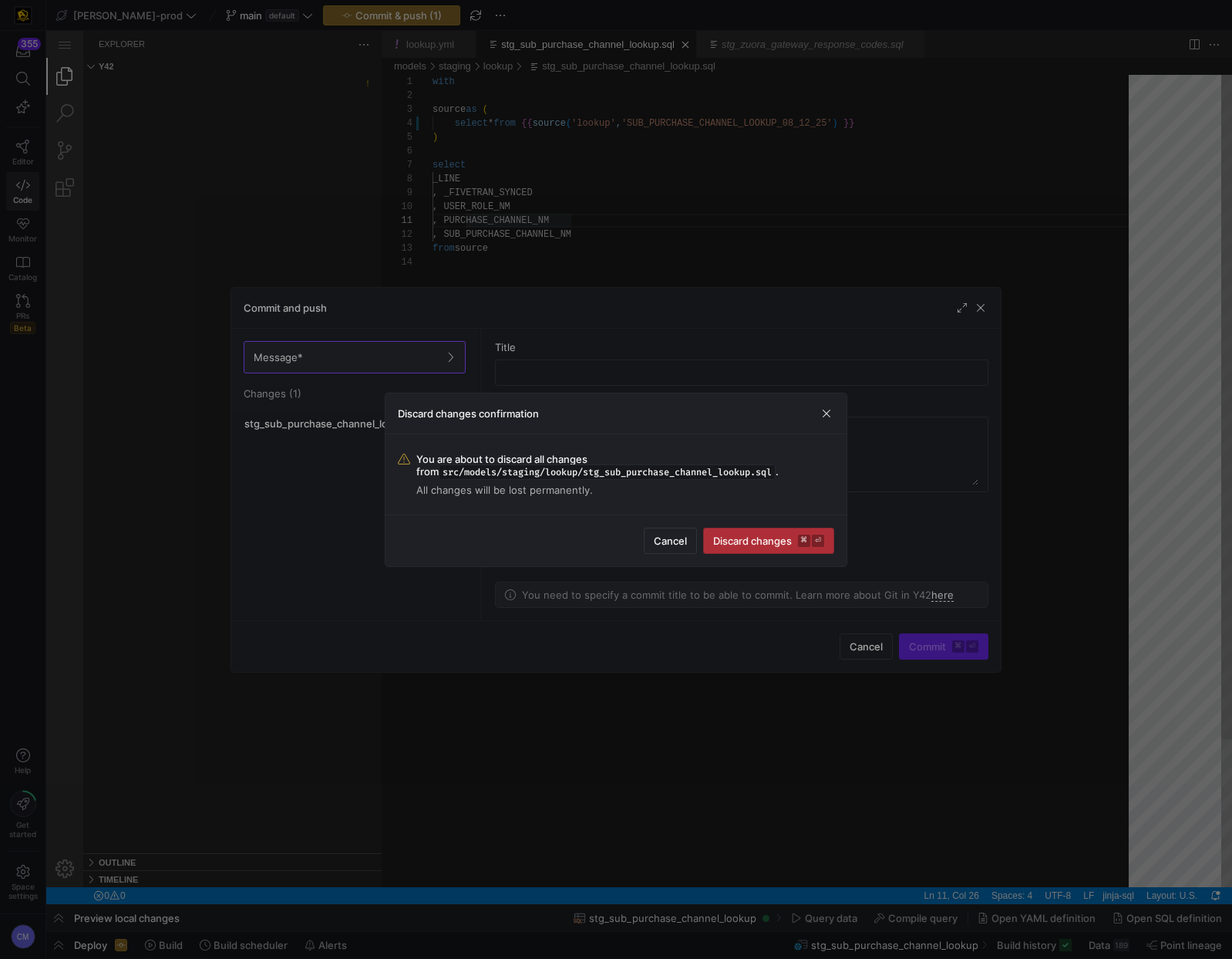
click at [757, 544] on span "Discard changes ⌘ ⏎" at bounding box center [769, 540] width 111 height 12
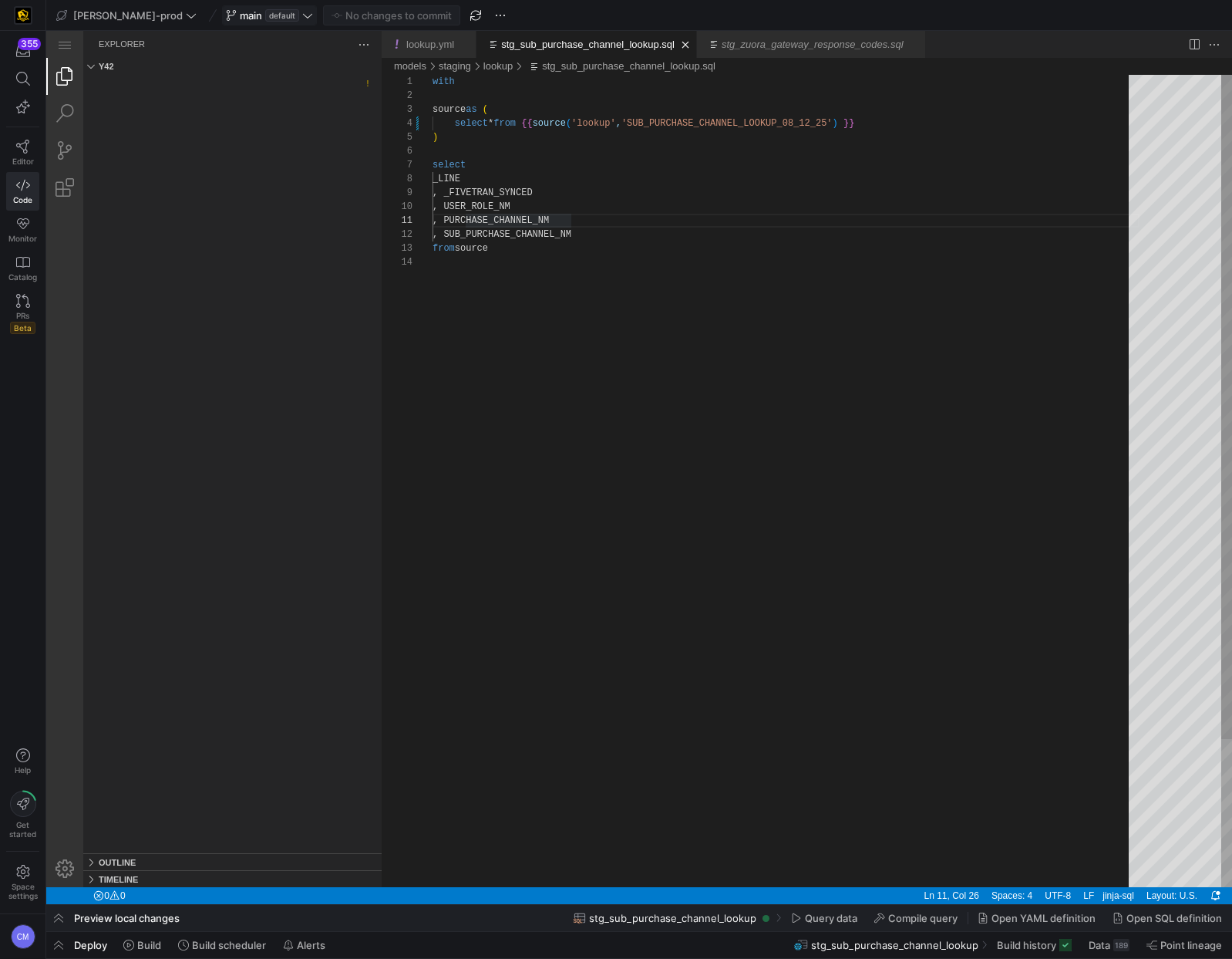
click at [240, 18] on span "main" at bounding box center [251, 15] width 22 height 12
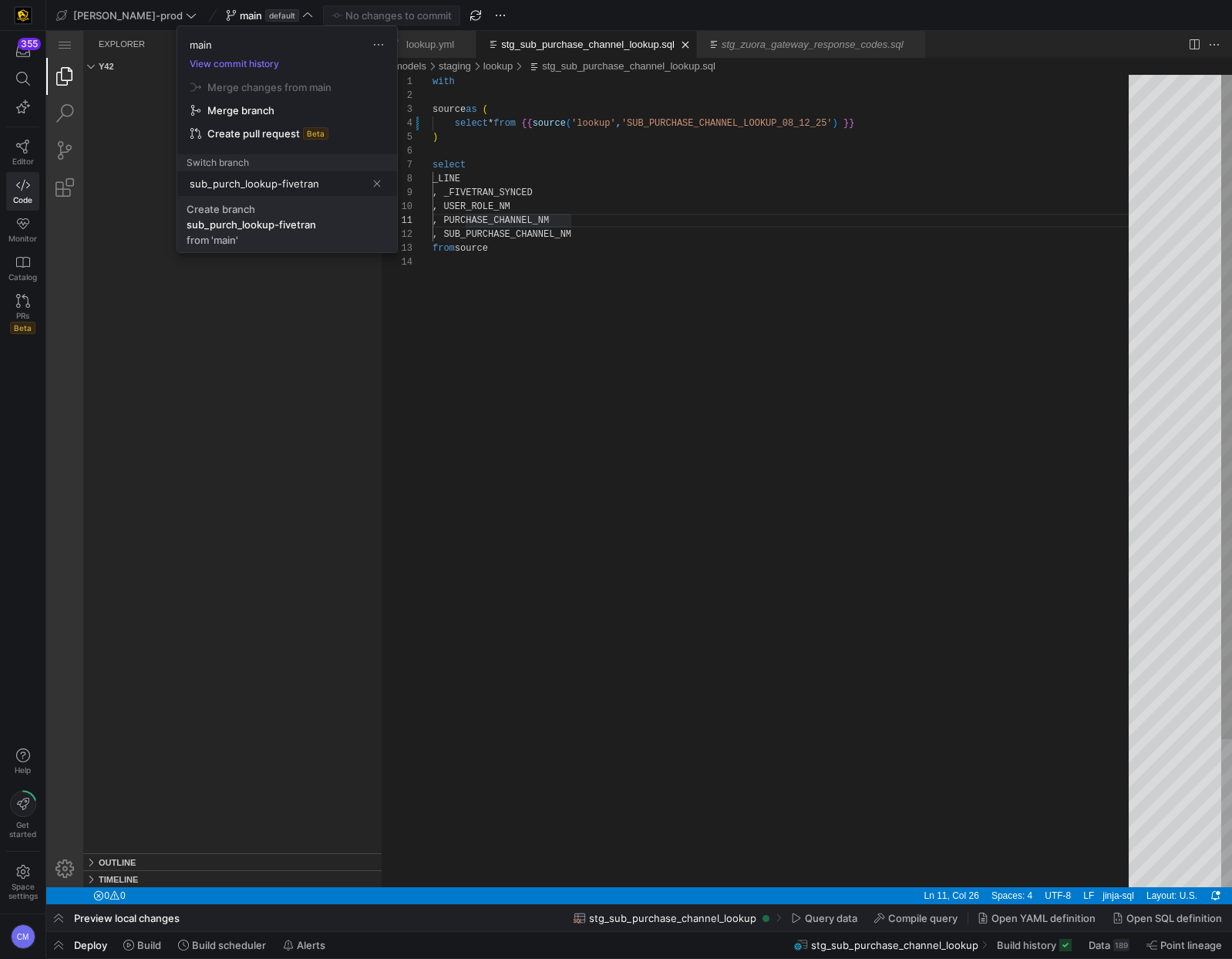
type input "sub_purch_lookup-fivetran"
click at [211, 231] on span "Create branch sub_purch_lookup-fivetran from 'main'" at bounding box center [287, 224] width 201 height 43
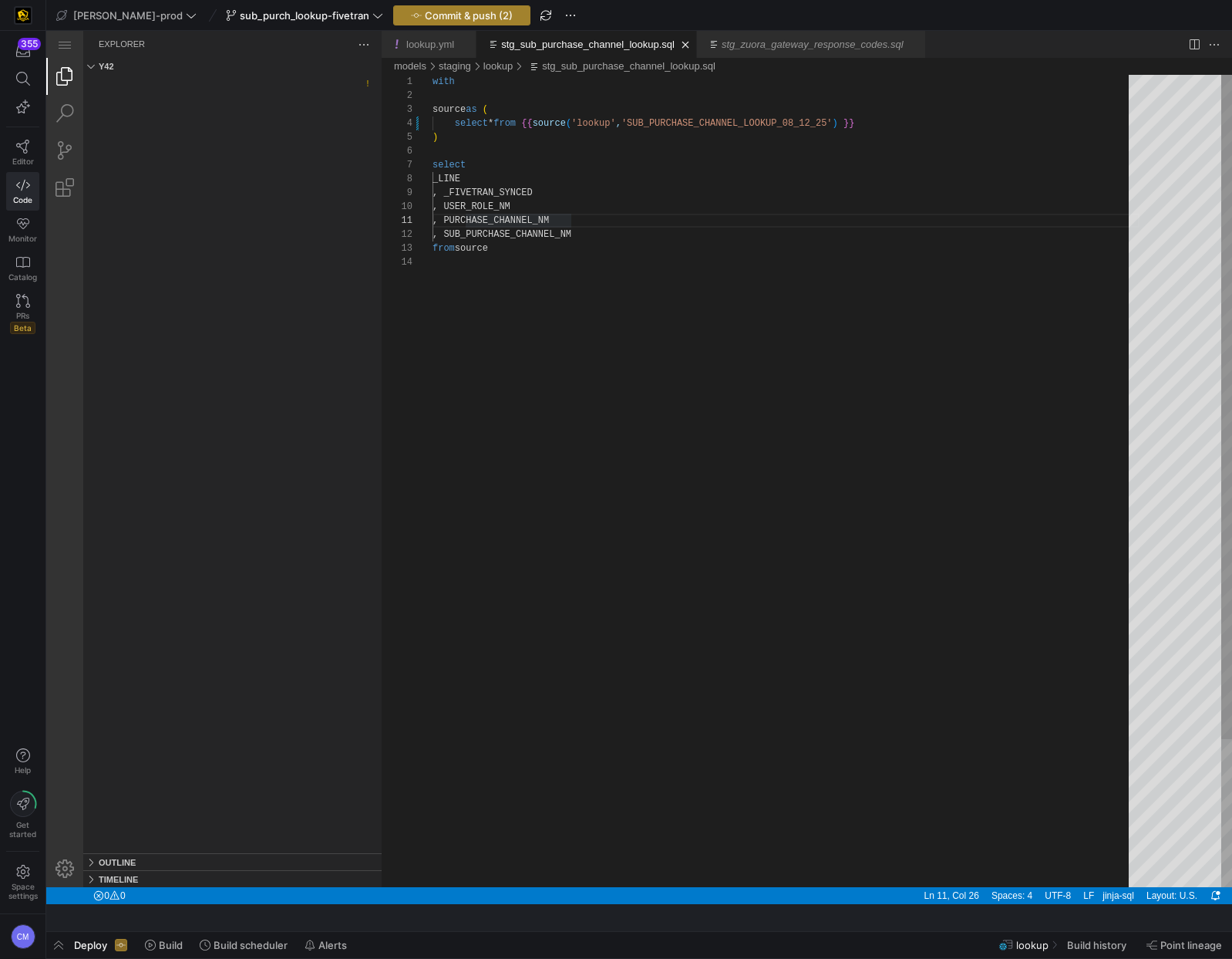
click at [435, 19] on span "Commit & push (2)" at bounding box center [468, 15] width 88 height 12
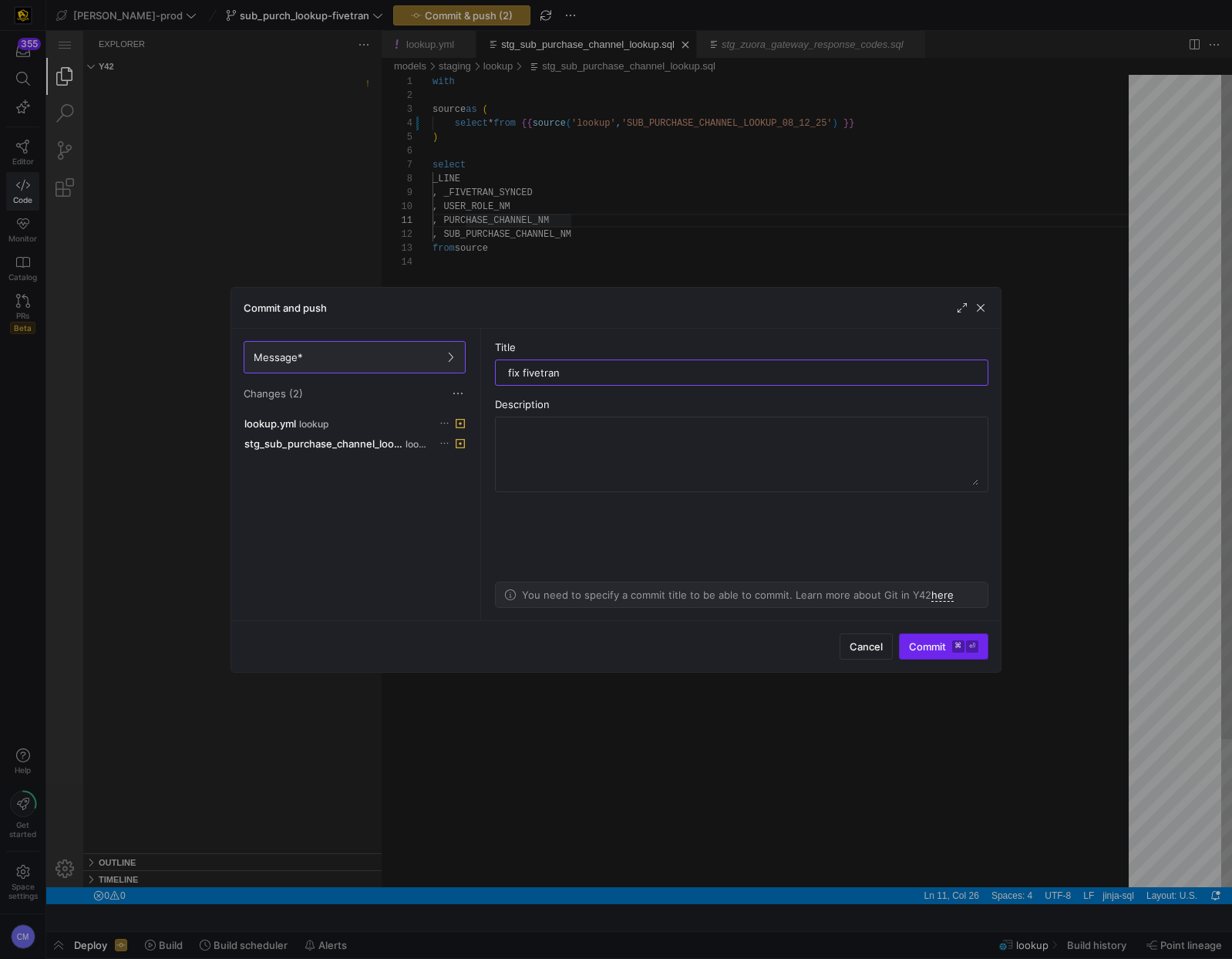
type input "fix fivetran"
click at [931, 641] on span "Commit ⌘ ⏎" at bounding box center [944, 647] width 70 height 12
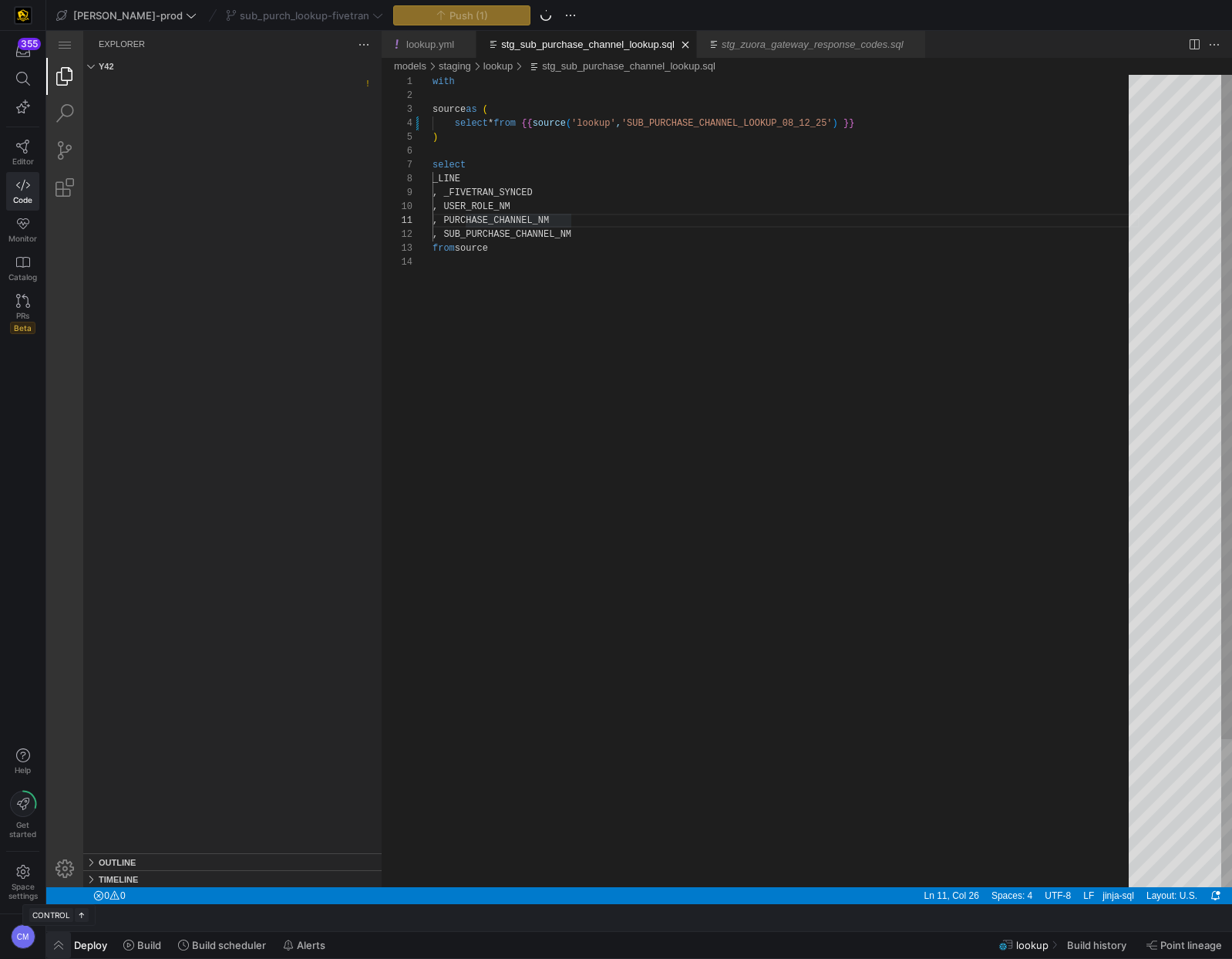
click at [58, 946] on span "button" at bounding box center [59, 945] width 25 height 26
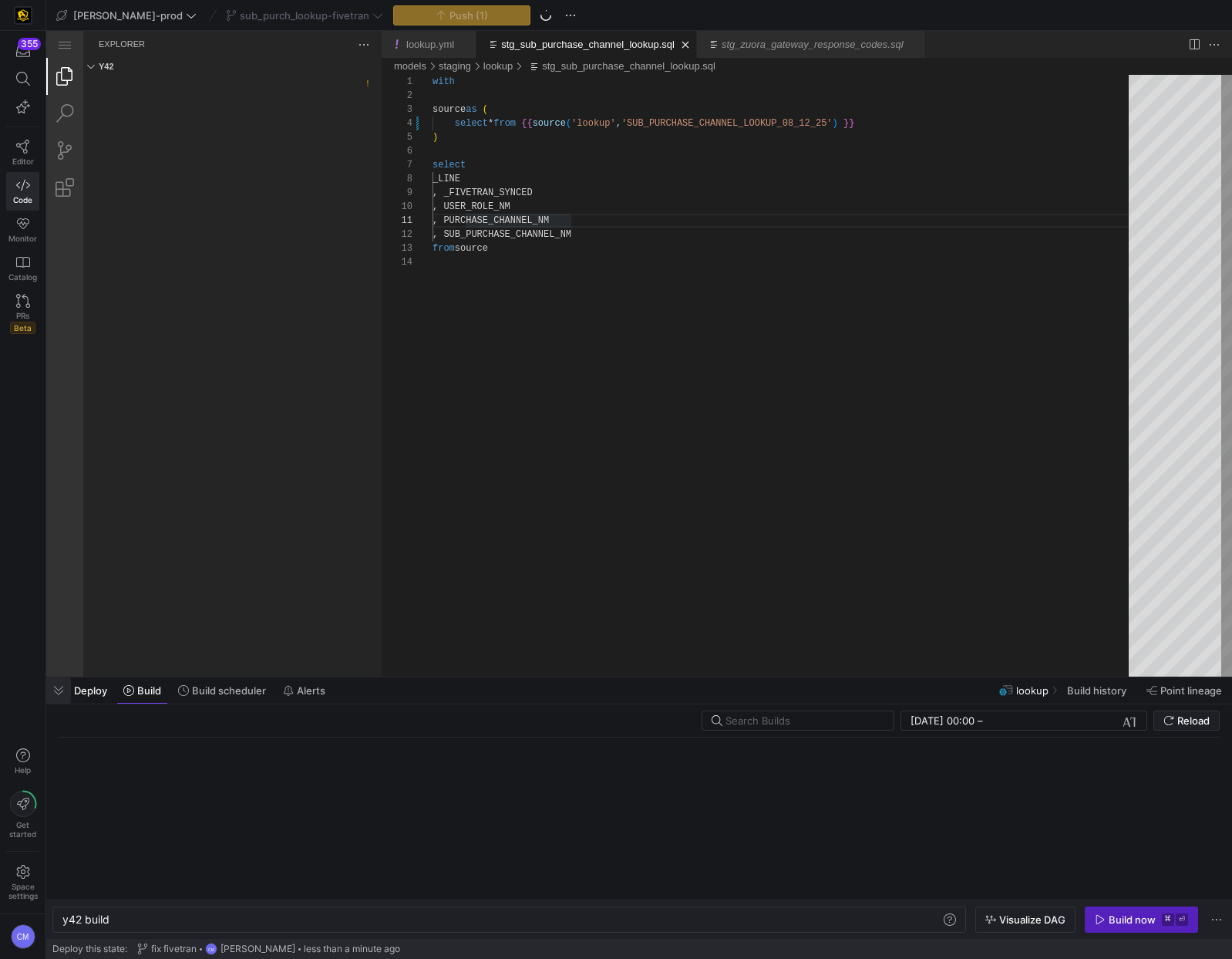
scroll to position [0, 47]
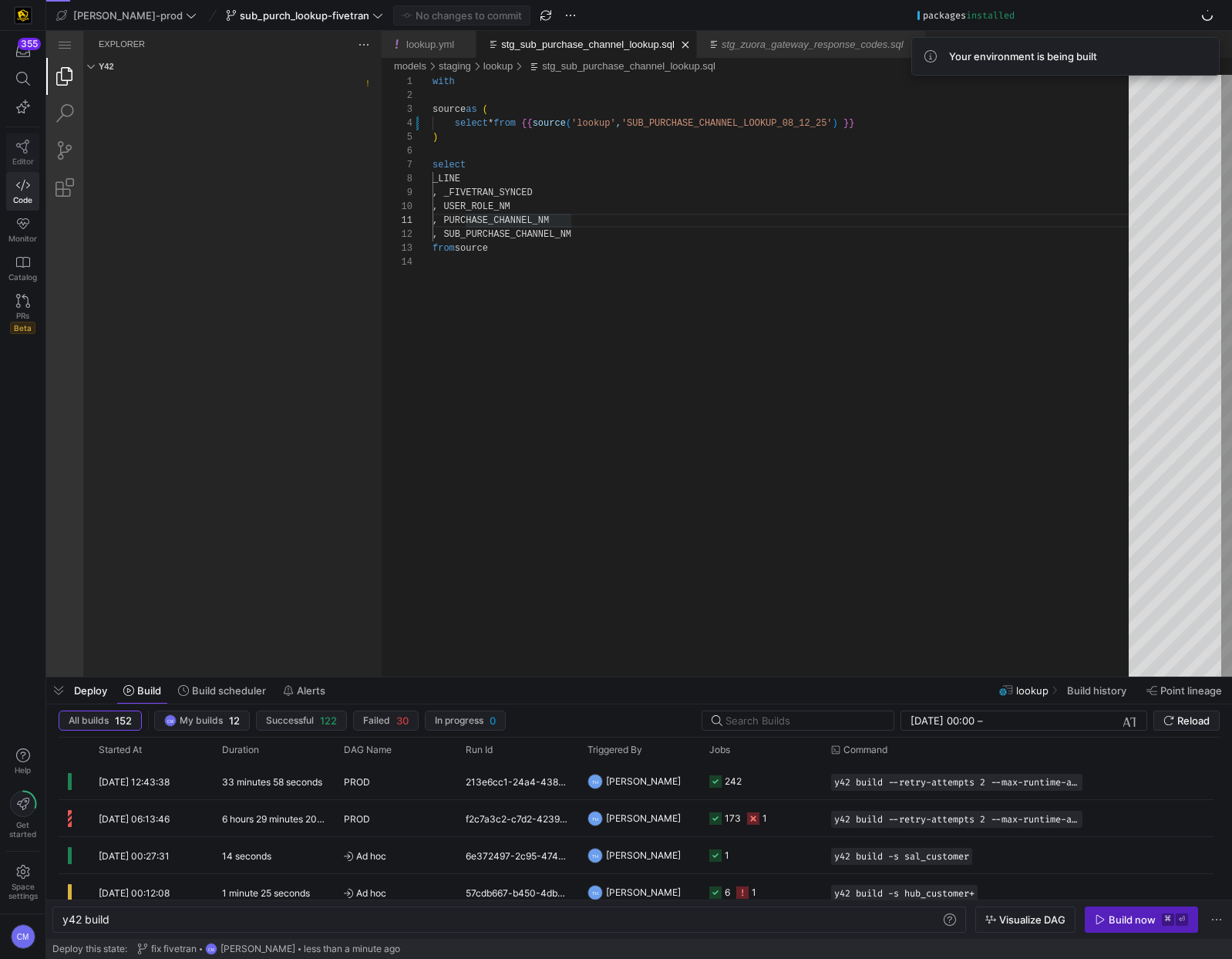
click at [22, 157] on span "Editor" at bounding box center [23, 160] width 22 height 9
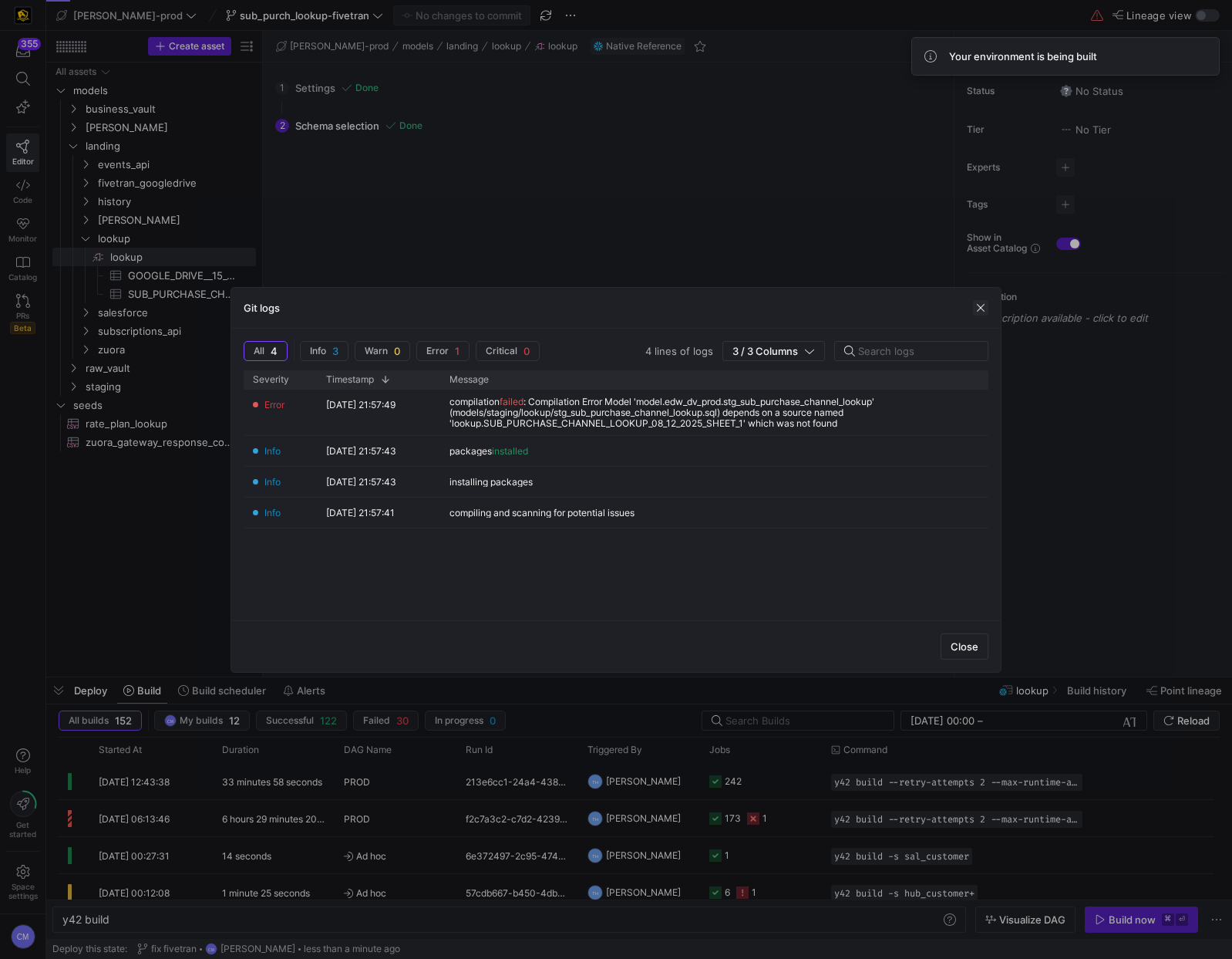
click at [982, 306] on span "button" at bounding box center [981, 308] width 16 height 16
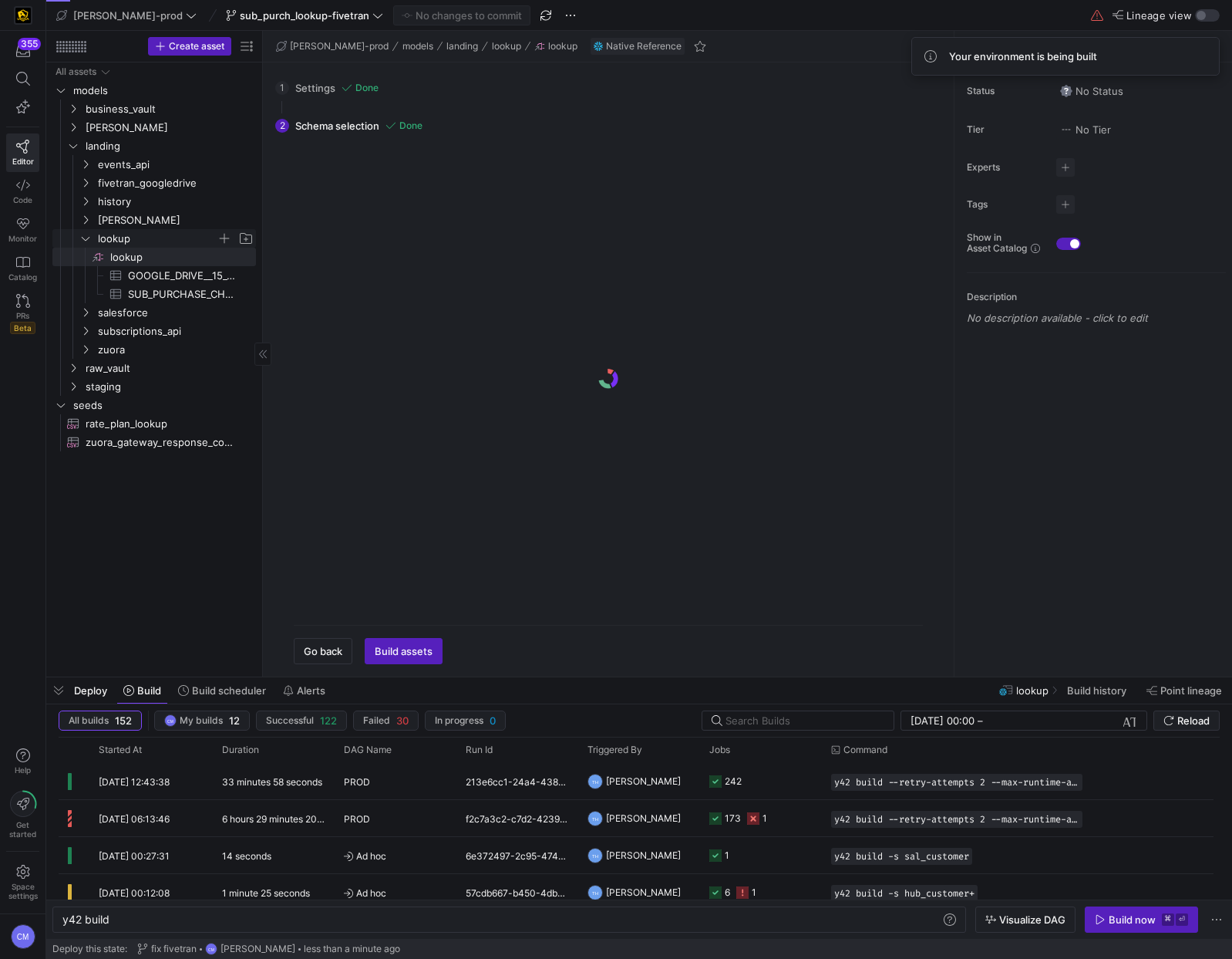
click at [111, 237] on span "lookup" at bounding box center [156, 239] width 118 height 18
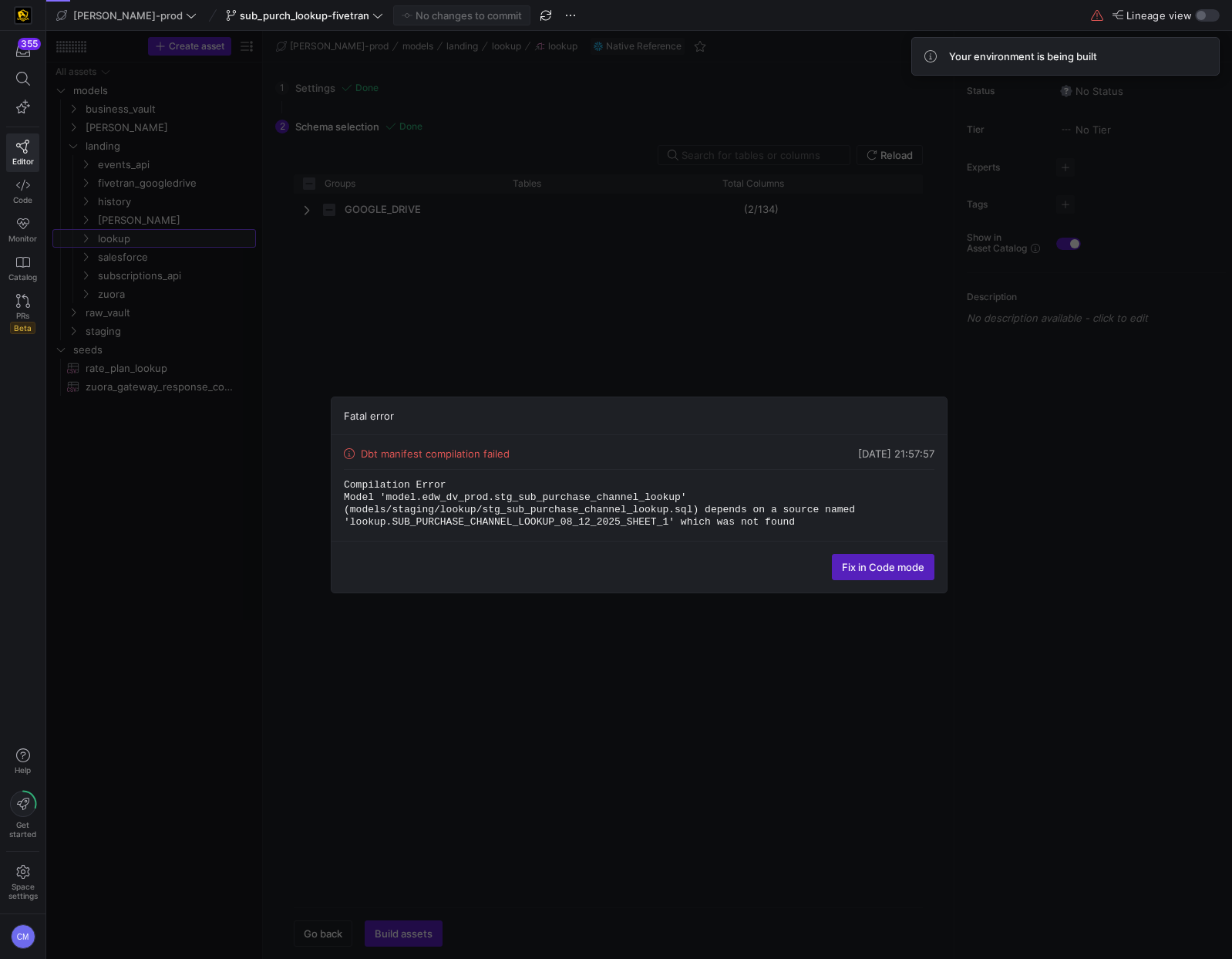
checkbox input "false"
click at [867, 563] on span "Fix in Code mode" at bounding box center [883, 567] width 83 height 12
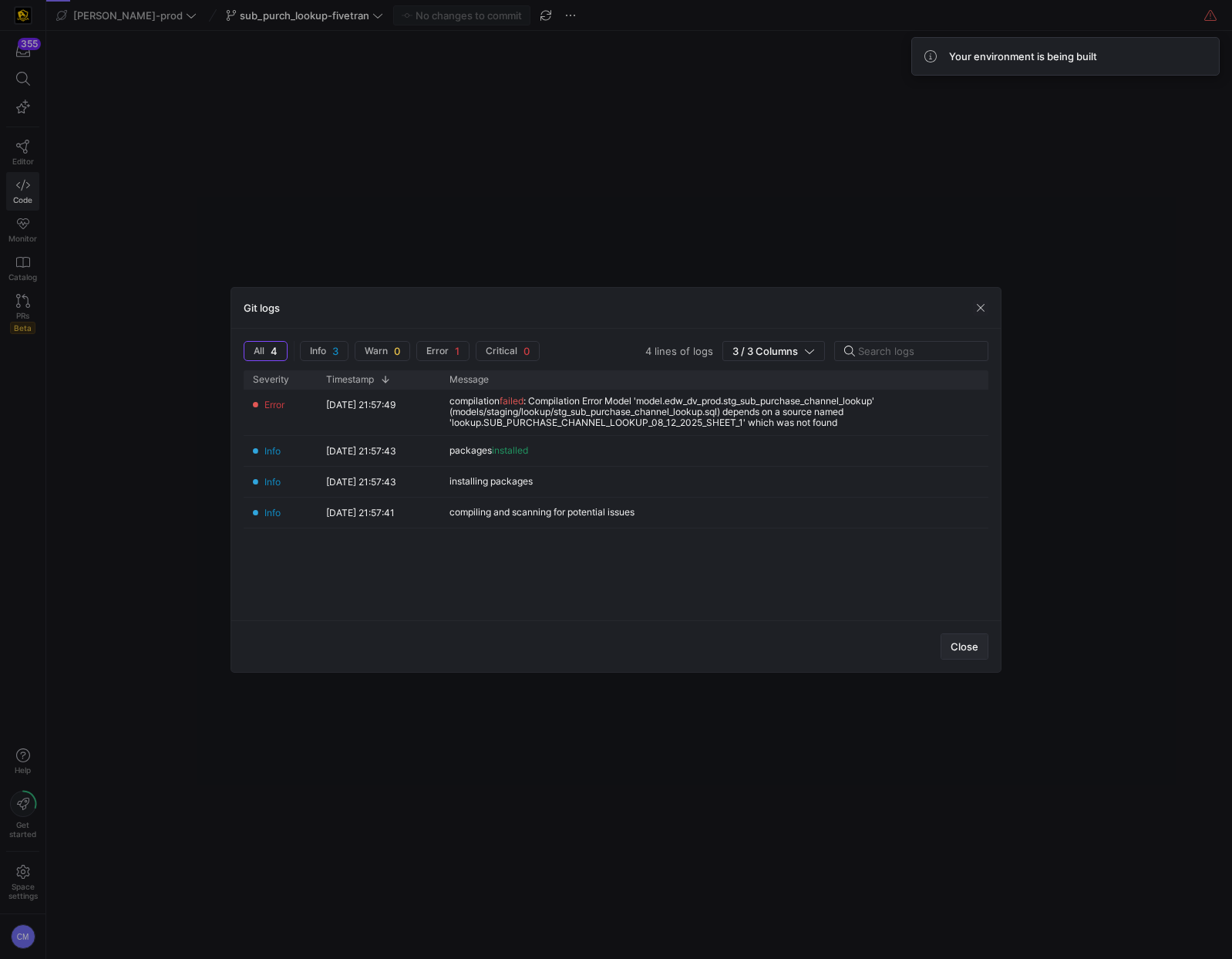
click at [962, 638] on span "button" at bounding box center [965, 646] width 47 height 25
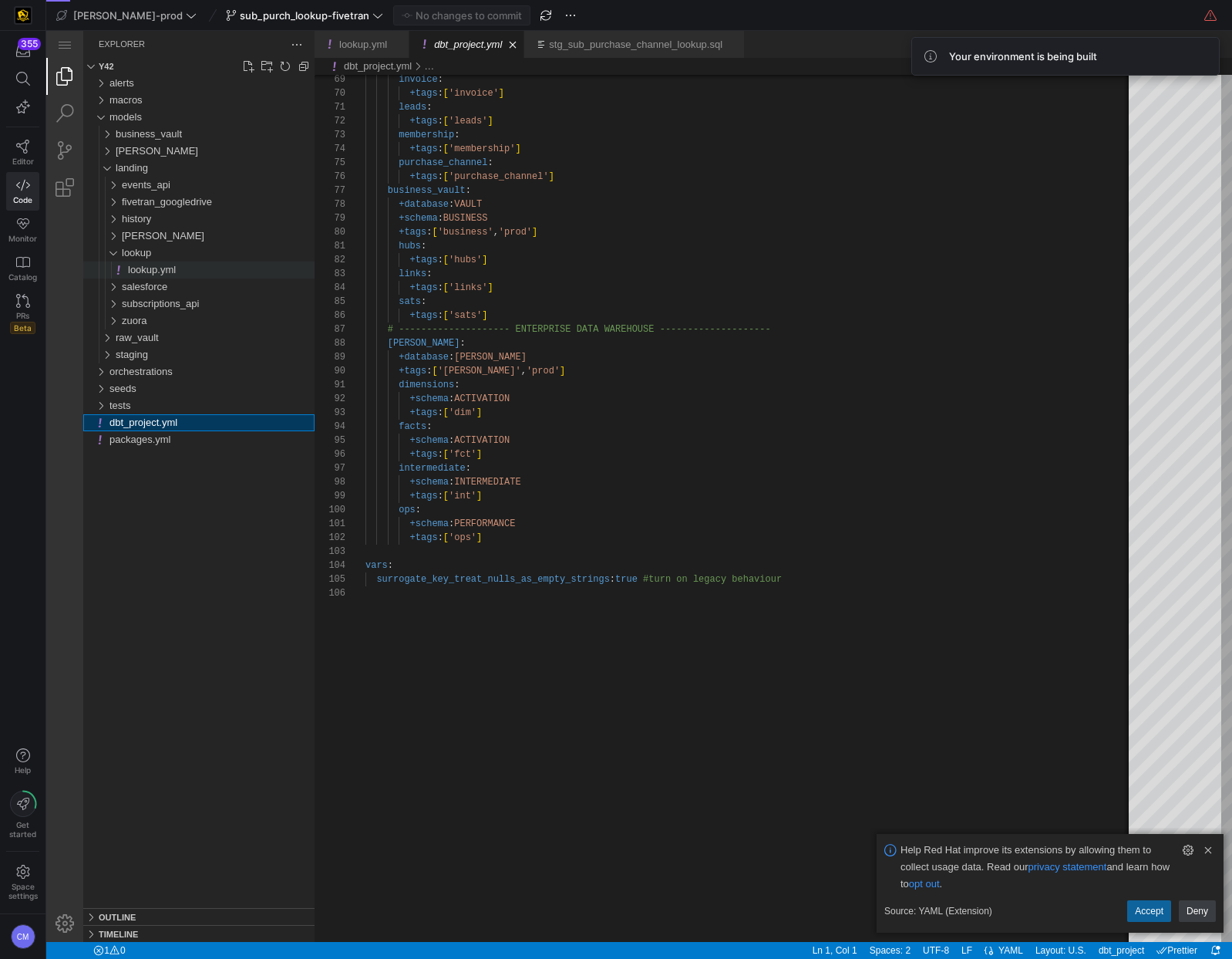
click at [149, 277] on div "lookup.yml" at bounding box center [222, 270] width 187 height 17
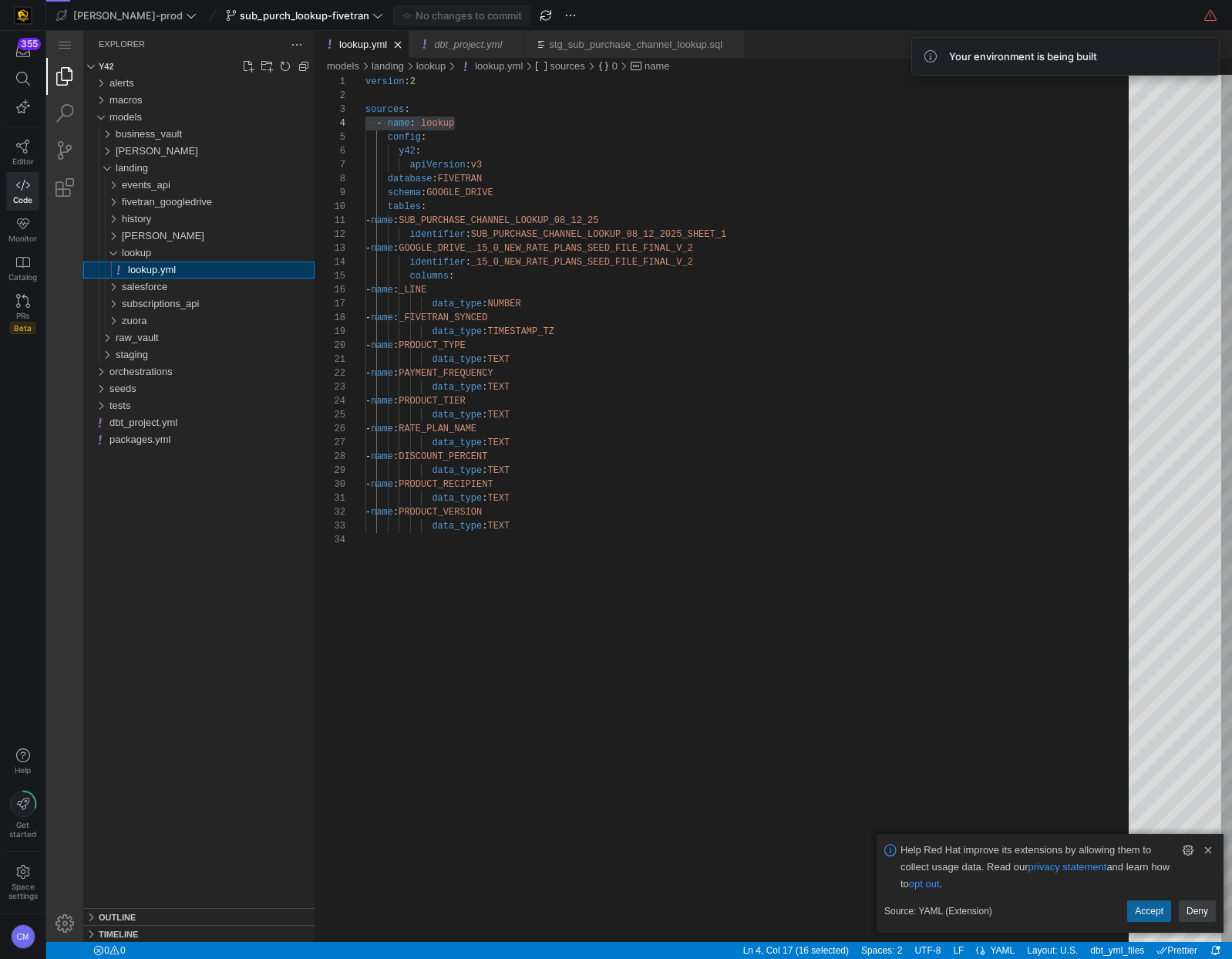
scroll to position [139, 89]
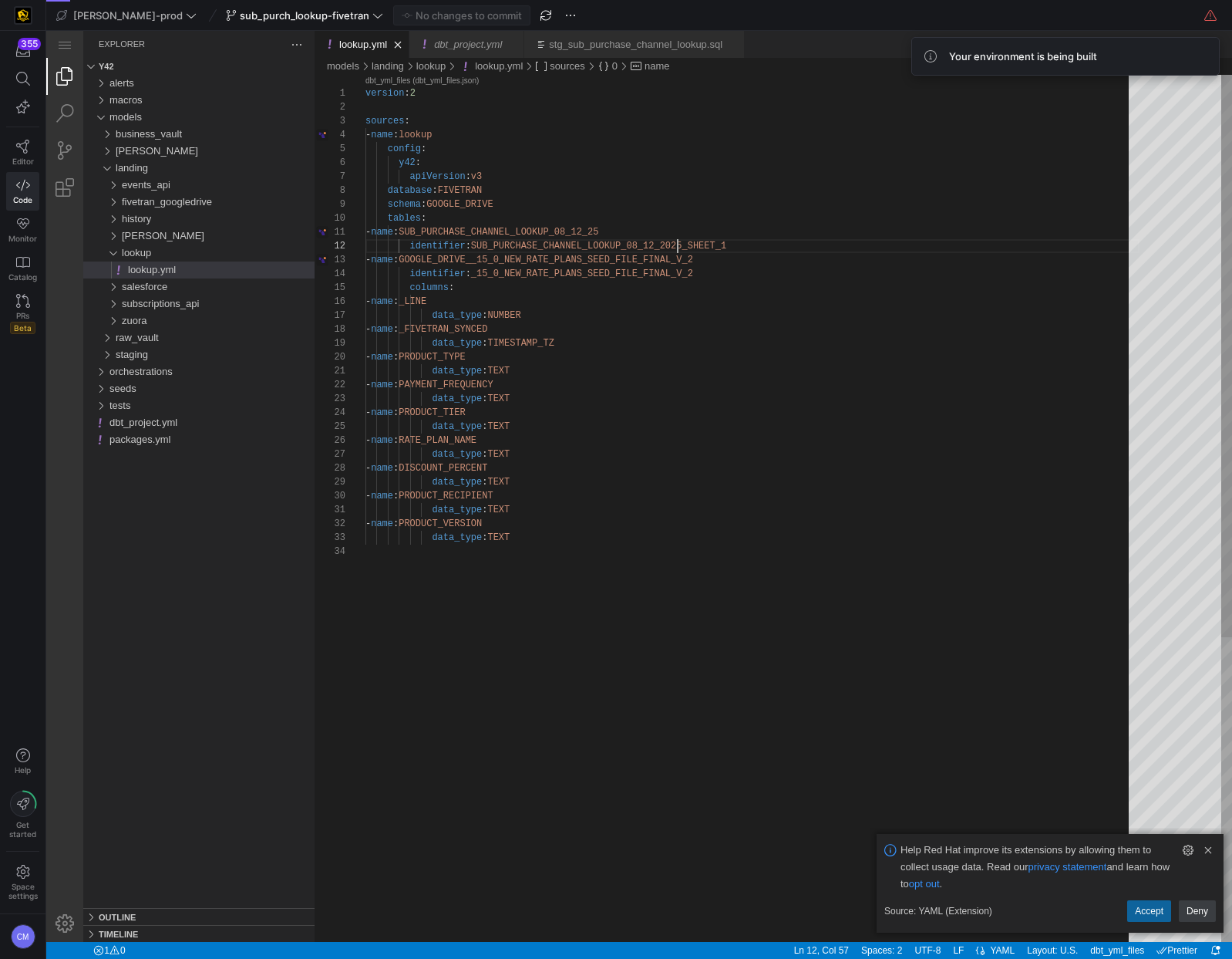
click at [675, 243] on div "version : 2 sources : - name : lookup config : y42 : apiVersion : v3 database :…" at bounding box center [753, 743] width 775 height 1337
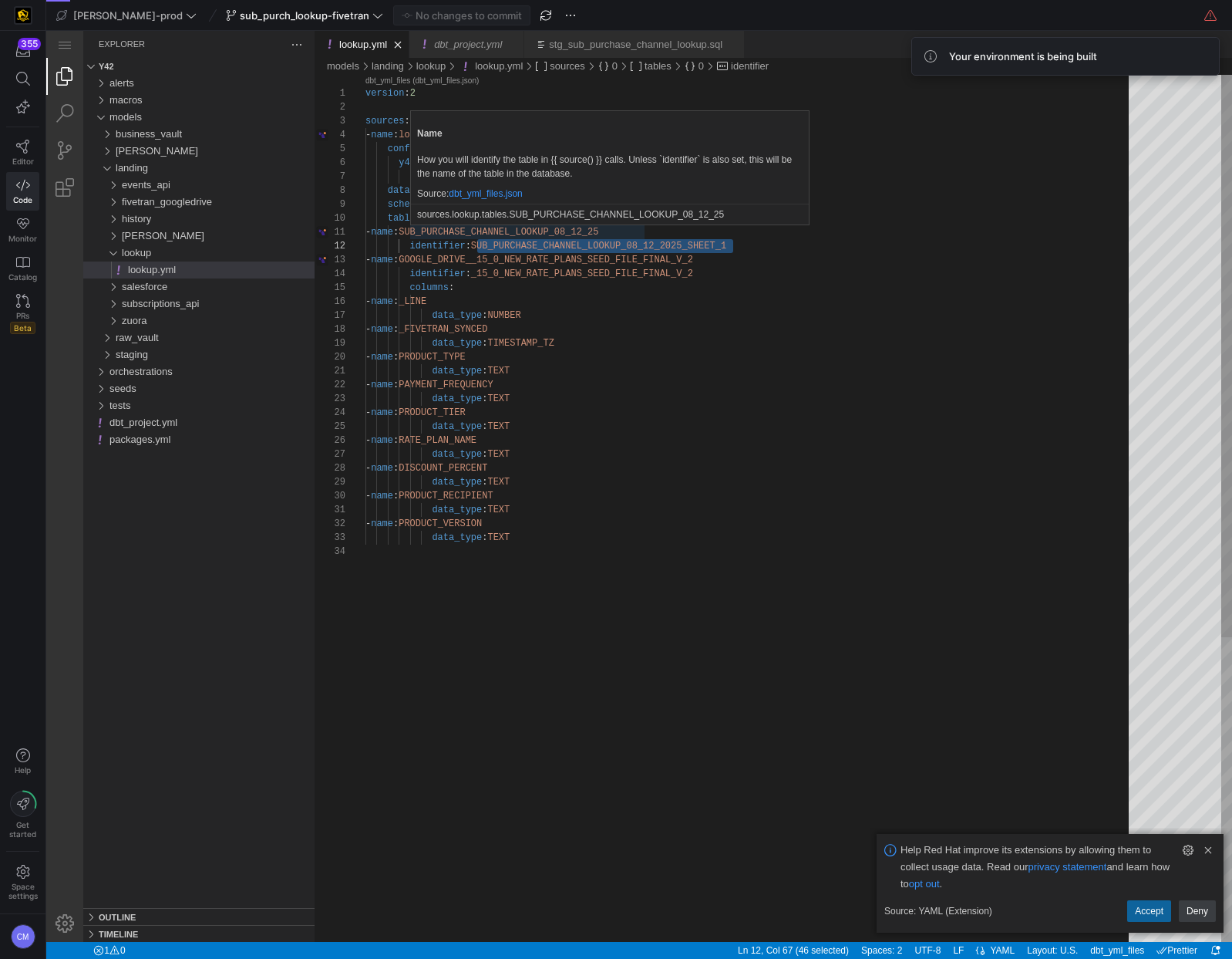
click at [623, 232] on div "version : 2 sources : - name : lookup config : y42 : apiVersion : v3 database :…" at bounding box center [753, 743] width 775 height 1337
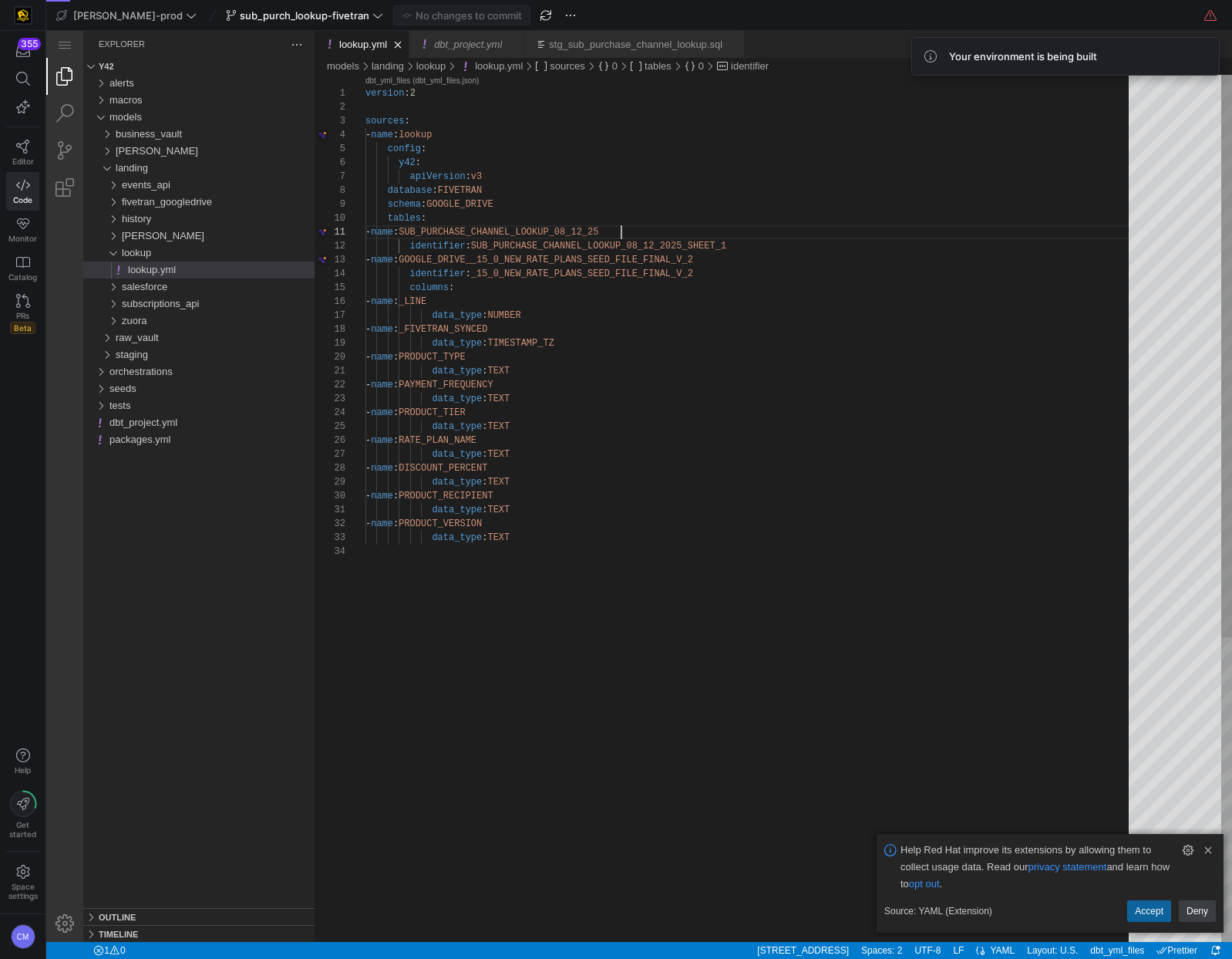
scroll to position [0, 278]
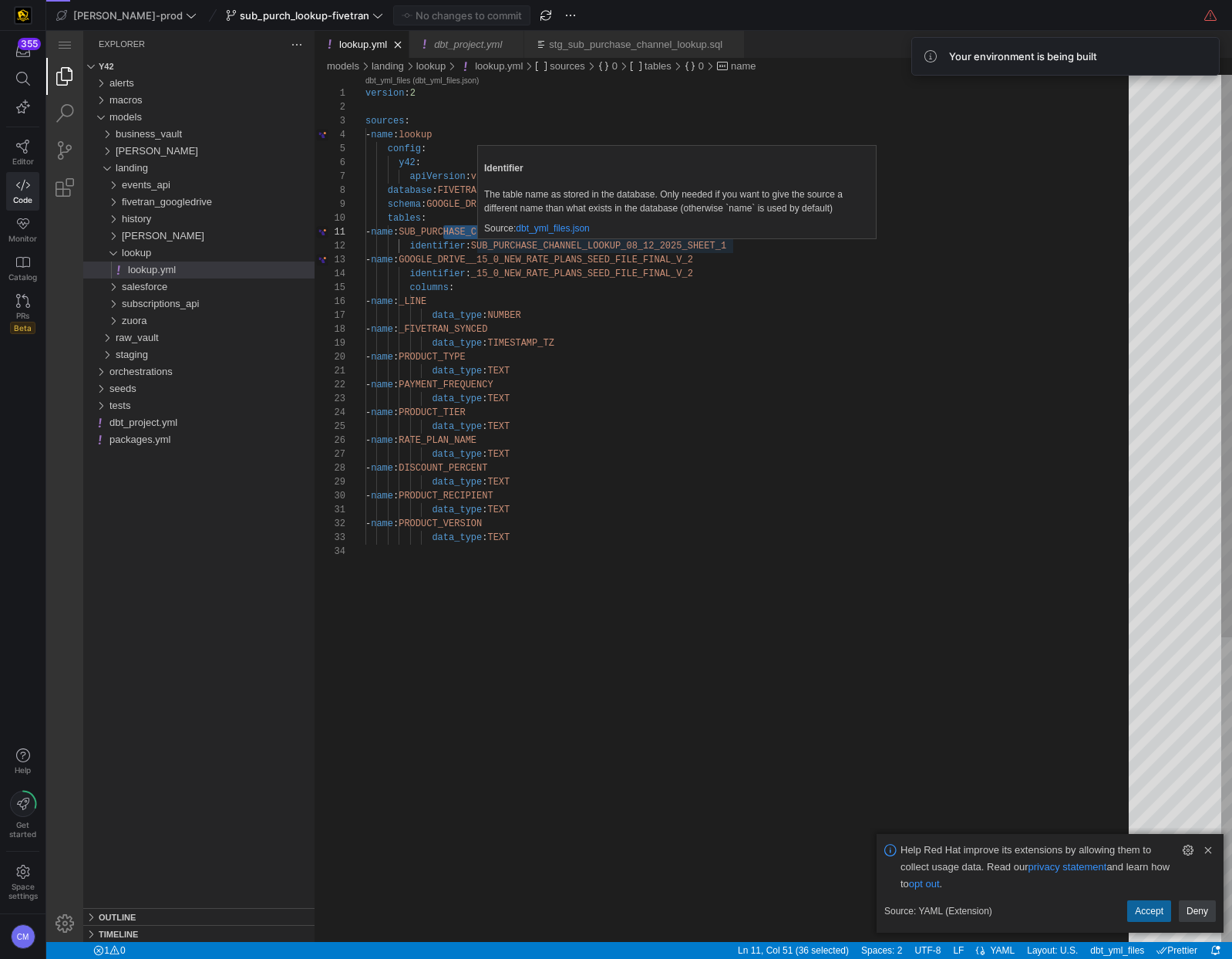
click at [627, 249] on div "version : 2 sources : - name : lookup config : y42 : apiVersion : v3 database :…" at bounding box center [753, 743] width 775 height 1337
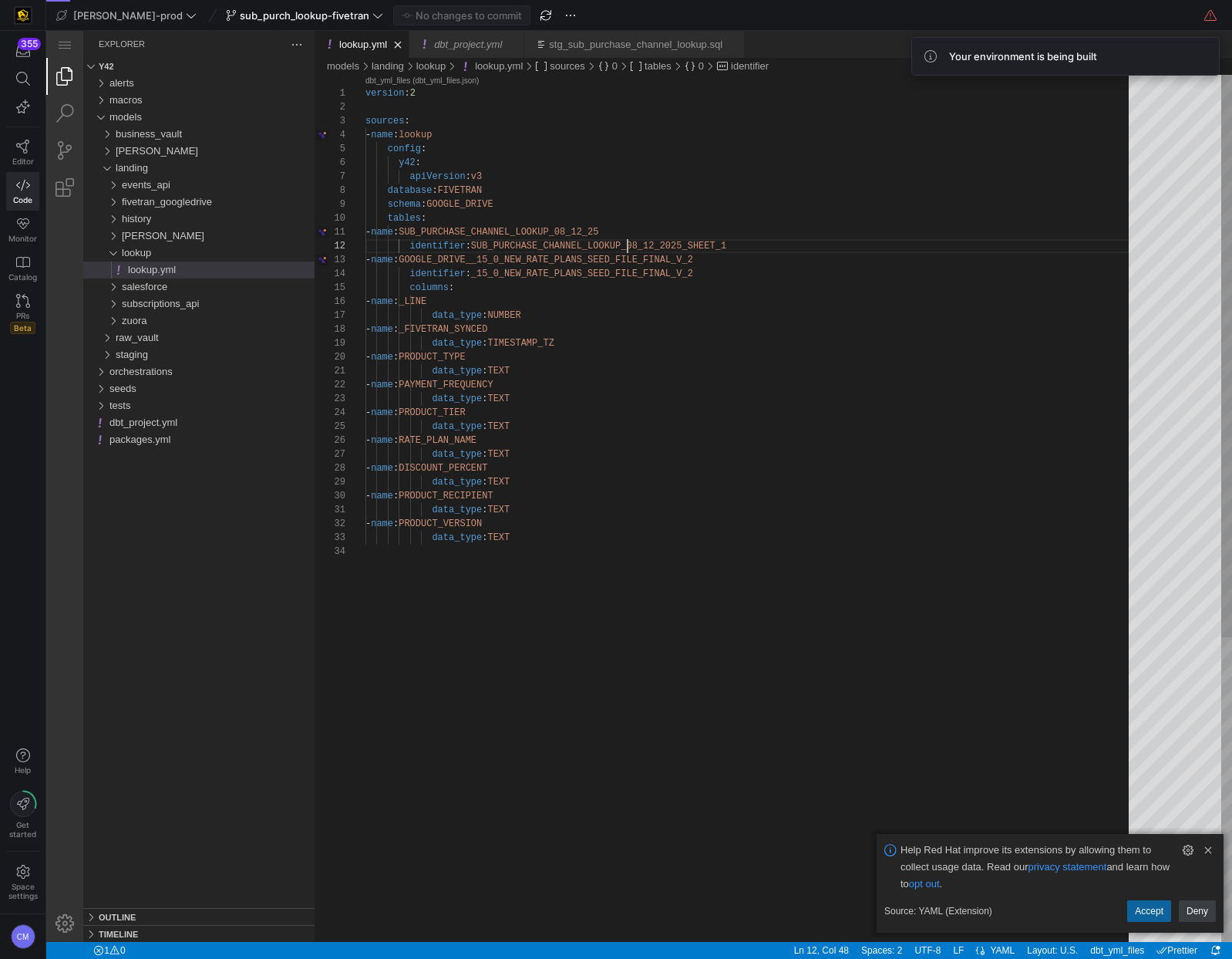
click at [627, 249] on div "version : 2 sources : - name : lookup config : y42 : apiVersion : v3 database :…" at bounding box center [753, 743] width 775 height 1337
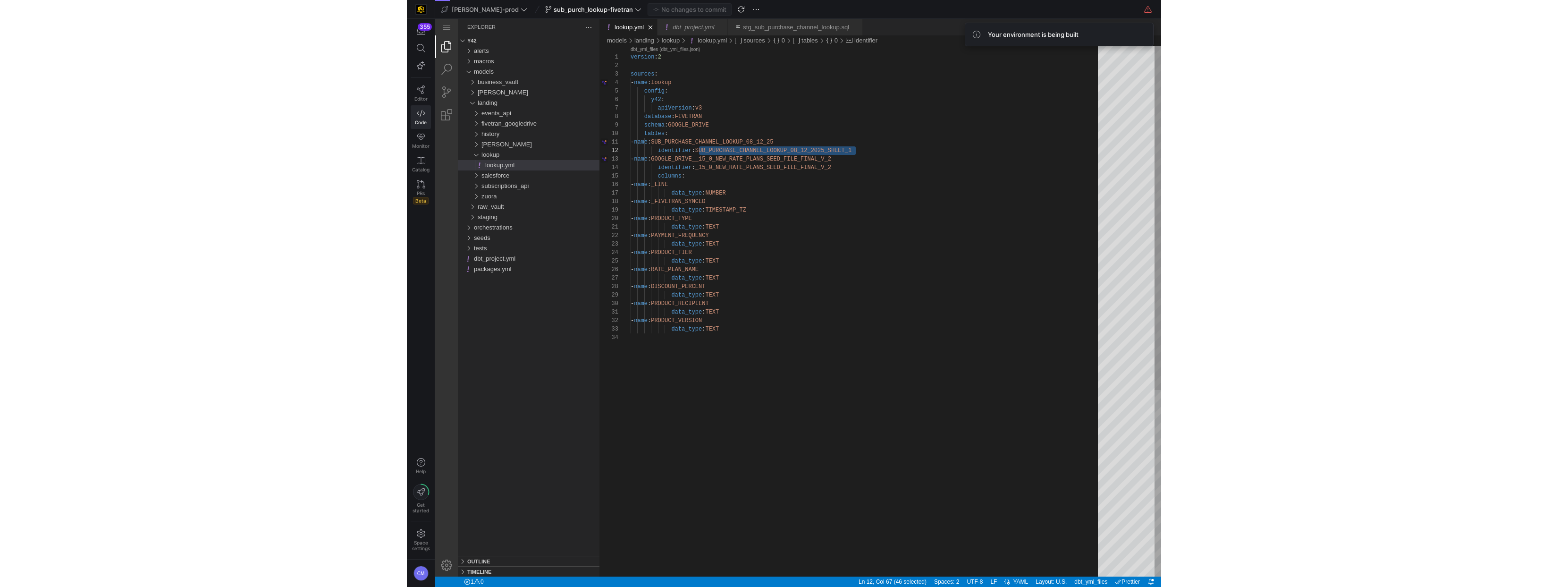
scroll to position [17, 228]
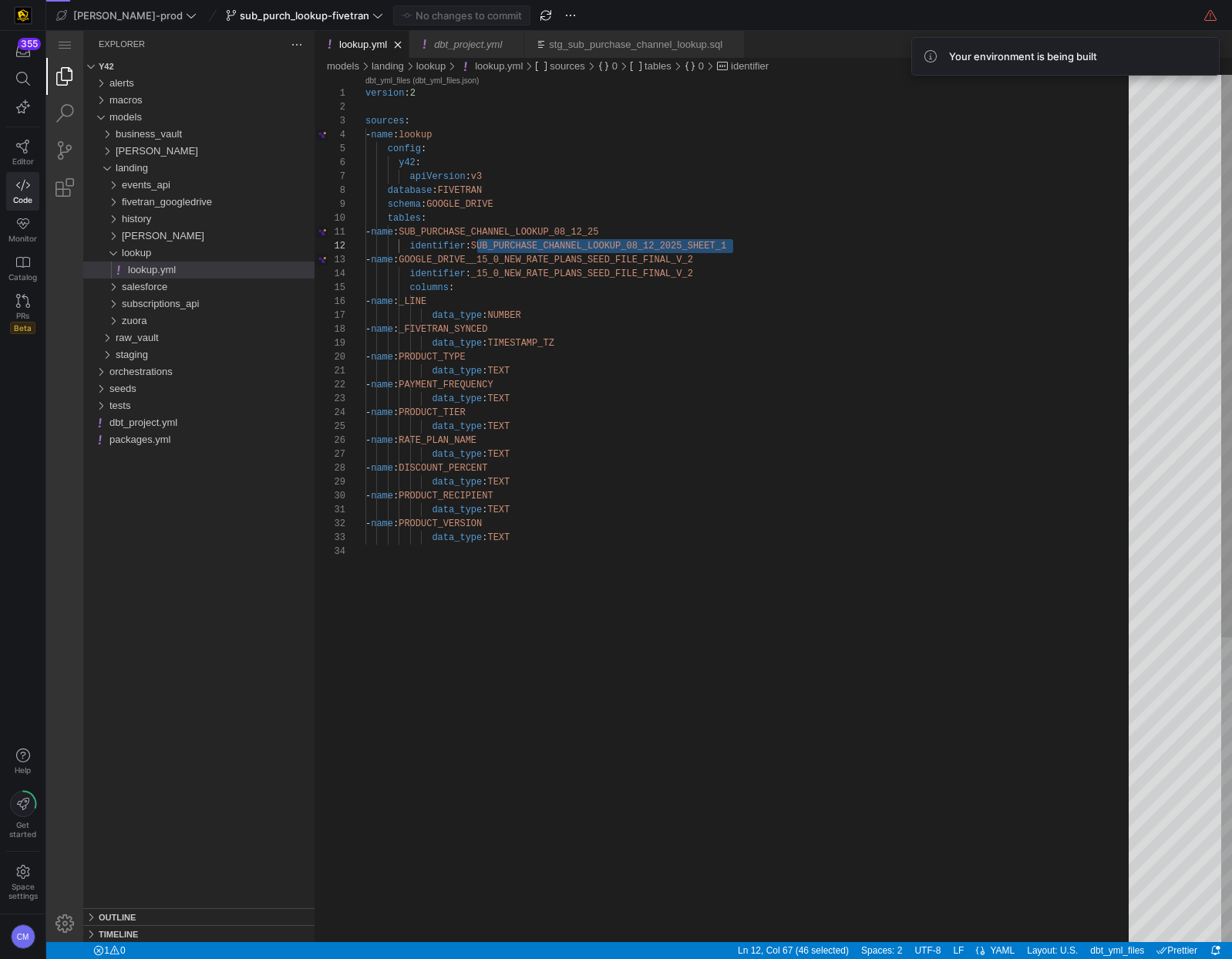
click at [799, 266] on div "version : 2 sources : - name : lookup config : y42 : apiVersion : v3 database :…" at bounding box center [753, 743] width 775 height 1337
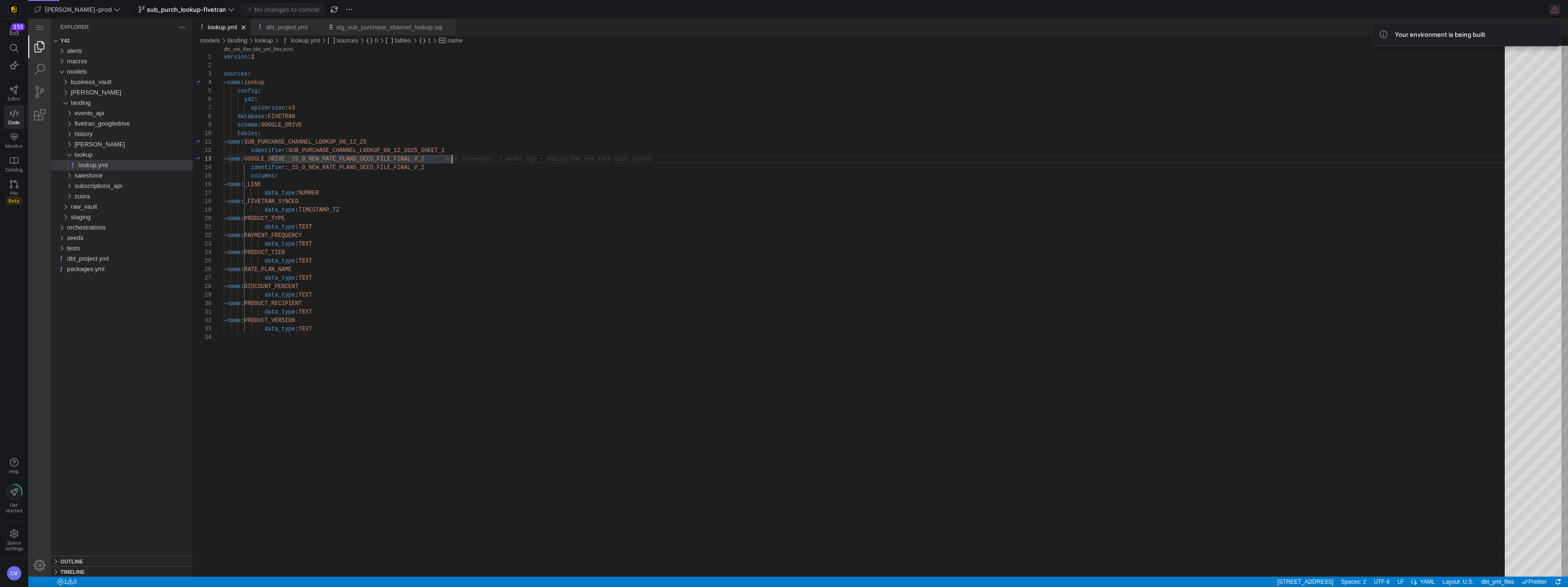
click at [754, 7] on span "button" at bounding box center [1555, 9] width 12 height 12
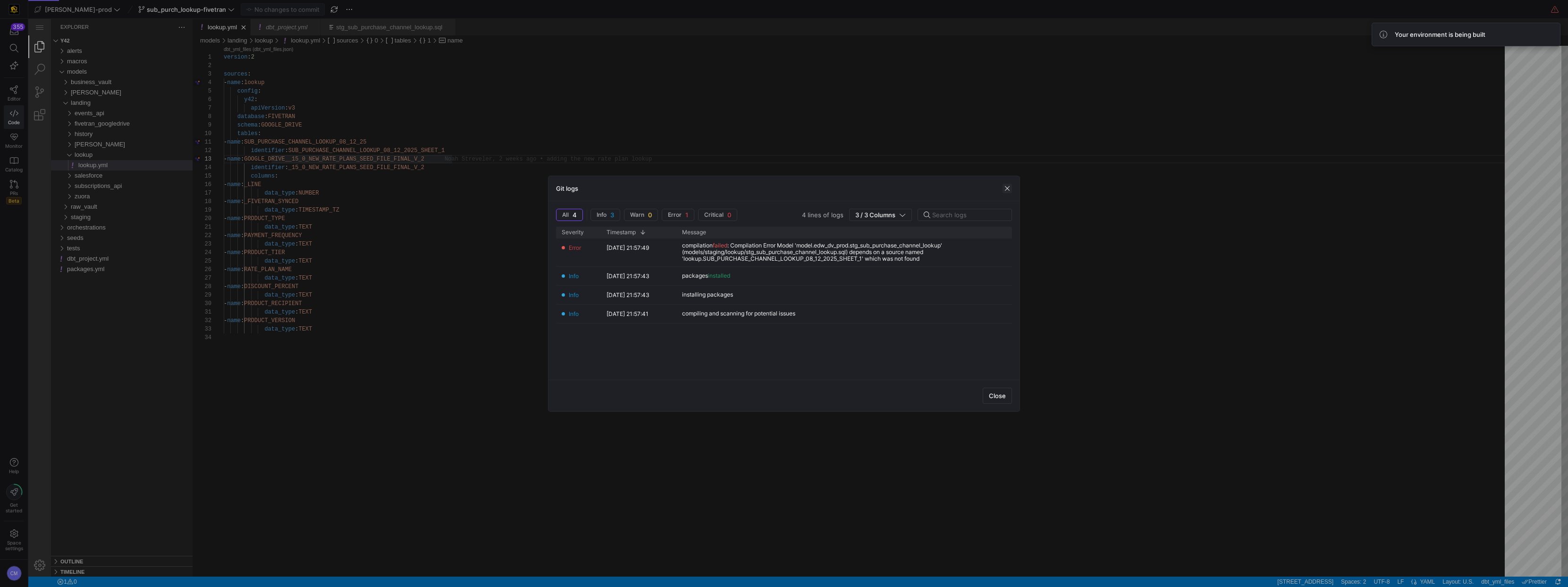
click at [754, 190] on span "button" at bounding box center [1007, 189] width 10 height 10
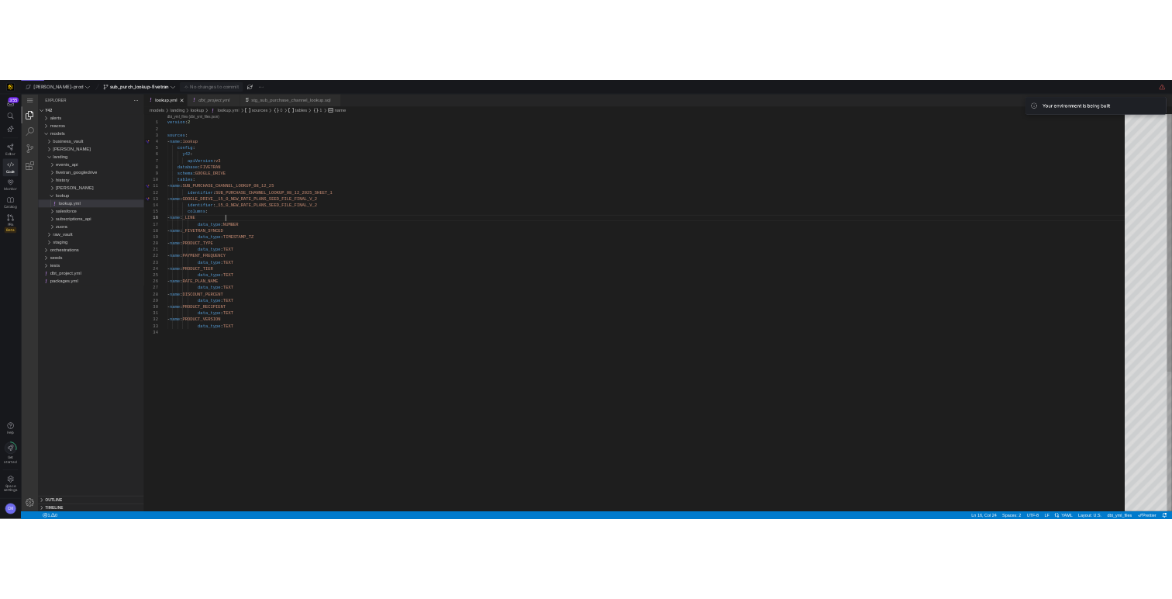
scroll to position [70, 129]
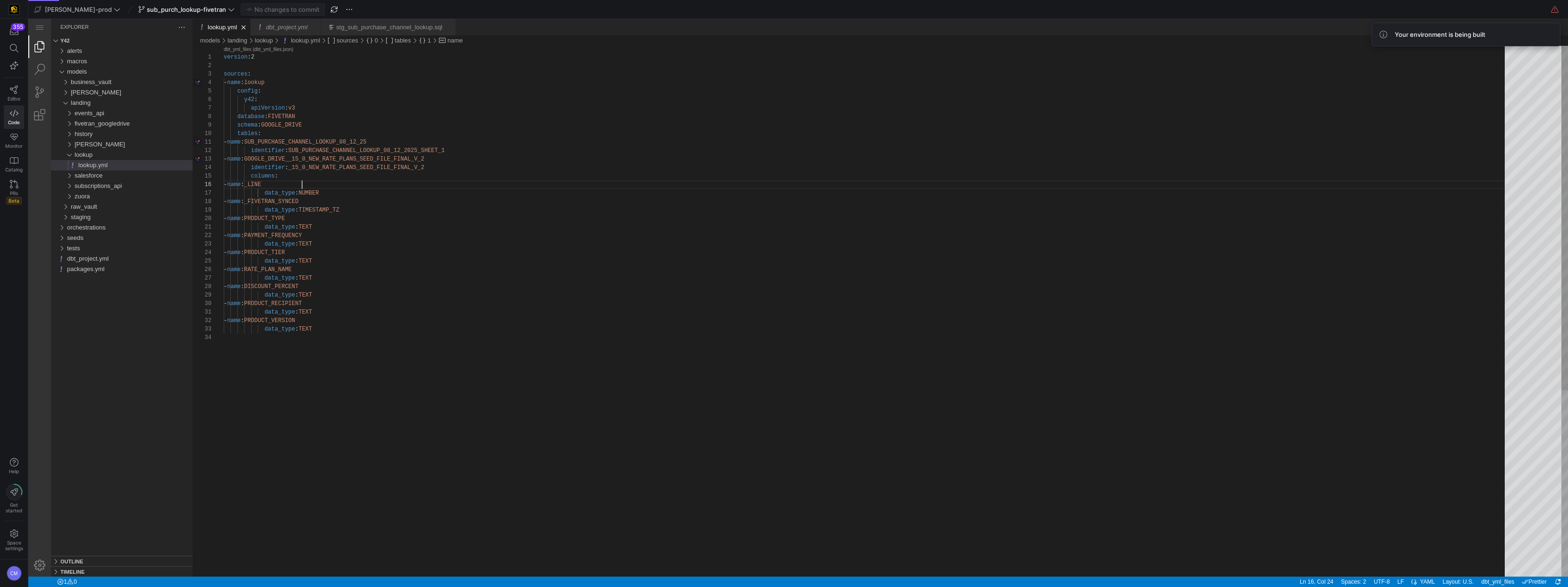
click at [410, 186] on div "version : 2 sources : - name : lookup config : y42 : apiVersion : v3 database :…" at bounding box center [867, 455] width 1287 height 818
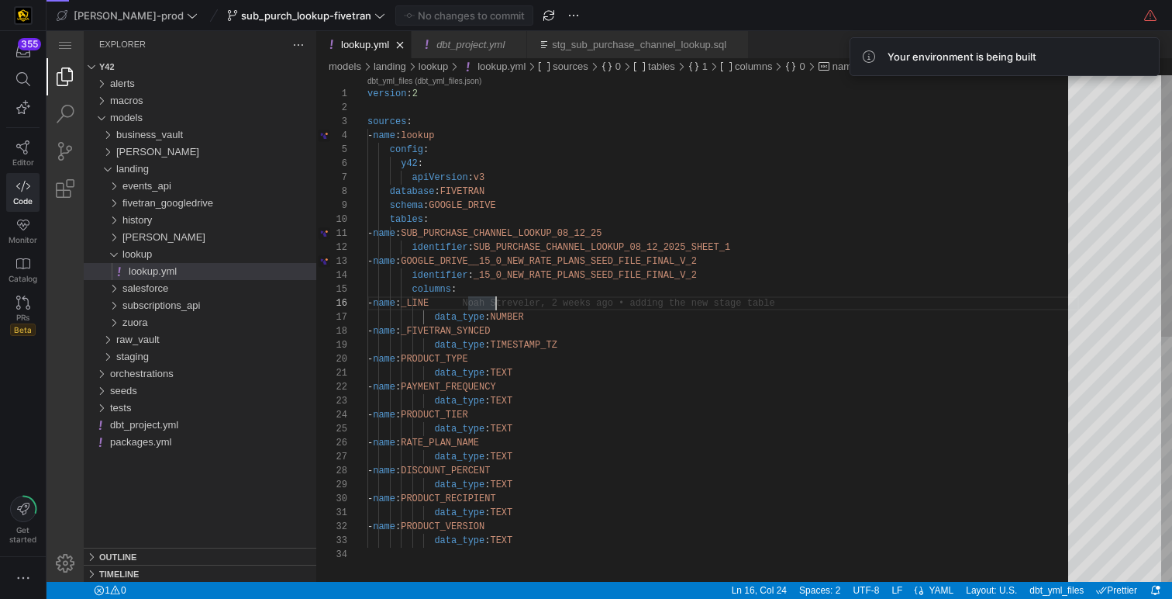
type textarea "version: 2 sources: - name: lookup config: y42: apiVersion: v3 database: FIVETR…"
click at [537, 205] on div "version : 2 sources : - name : lookup config : y42 : apiVersion : v3 database :…" at bounding box center [724, 564] width 712 height 979
click at [22, 151] on icon at bounding box center [23, 147] width 14 height 14
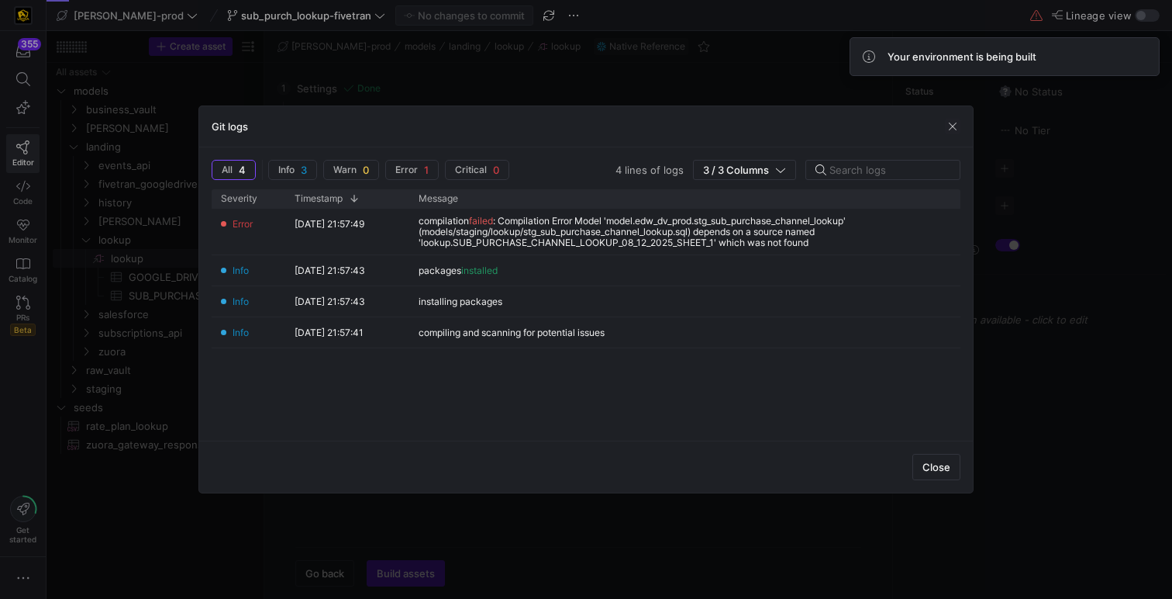
checkbox input "false"
click at [932, 465] on span "Close" at bounding box center [937, 467] width 28 height 12
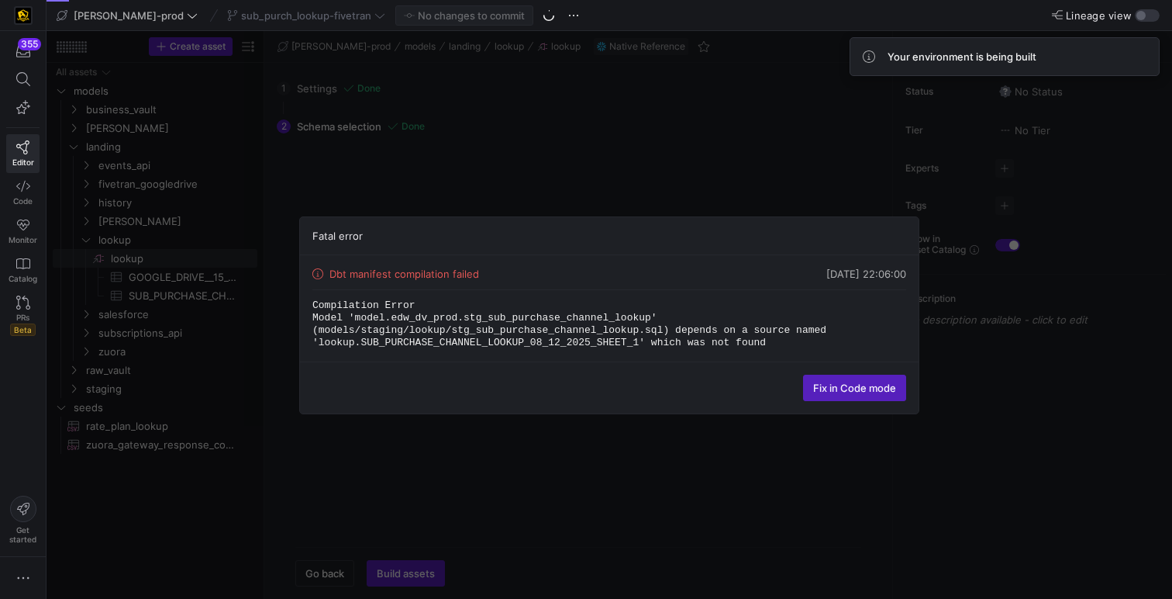
click at [784, 158] on div "Fatal error Dbt manifest compilation failed 12/08/25, 22:06:00 Compilation Erro…" at bounding box center [610, 315] width 1126 height 568
click at [865, 388] on span "Fix in Code mode" at bounding box center [854, 388] width 83 height 12
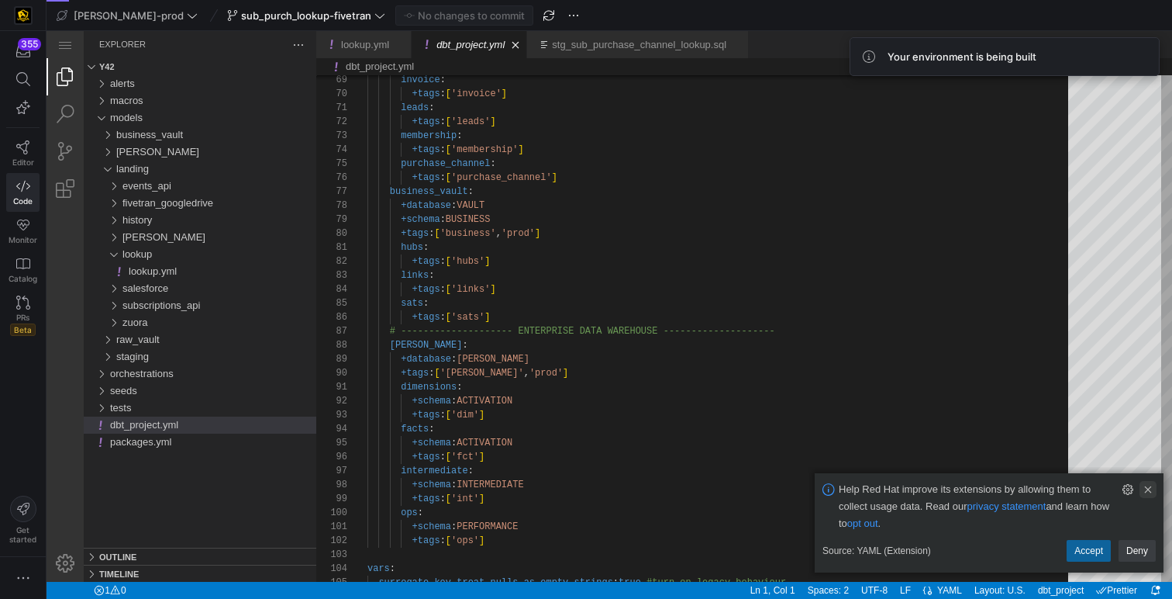
click at [1149, 488] on link "Clear Notification (⌘Backspace)" at bounding box center [1148, 489] width 17 height 17
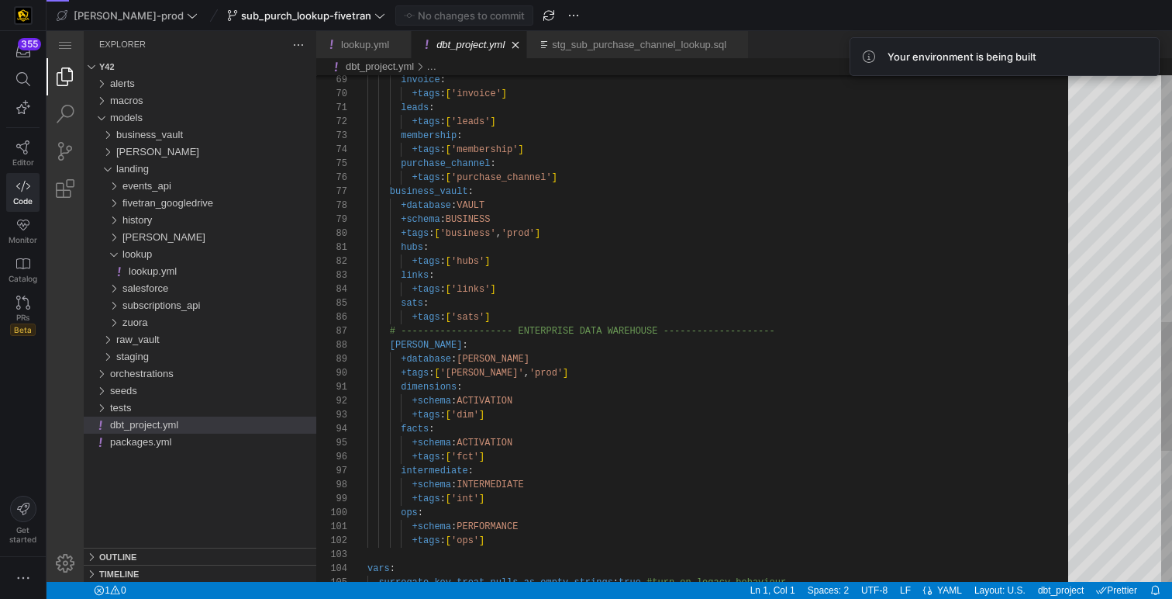
type textarea "hubs: +tags: ['hubs'] links: +tags: ['links'] sats: +tags: ['sats'] # ---------…"
click at [787, 299] on div "invoice : +tags : [ 'invoice' ] leads : +tags : [ 'leads' ] membership : +tags …" at bounding box center [724, 104] width 712 height 1984
click at [26, 162] on span "Editor" at bounding box center [23, 161] width 22 height 9
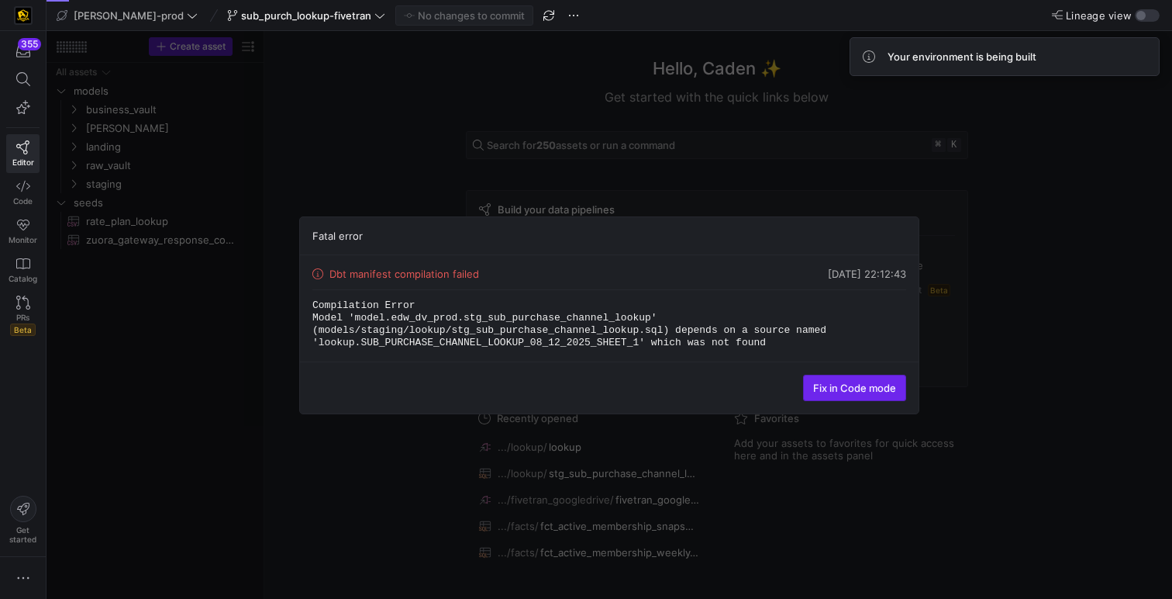
click at [820, 382] on span "Fix in Code mode" at bounding box center [854, 388] width 83 height 12
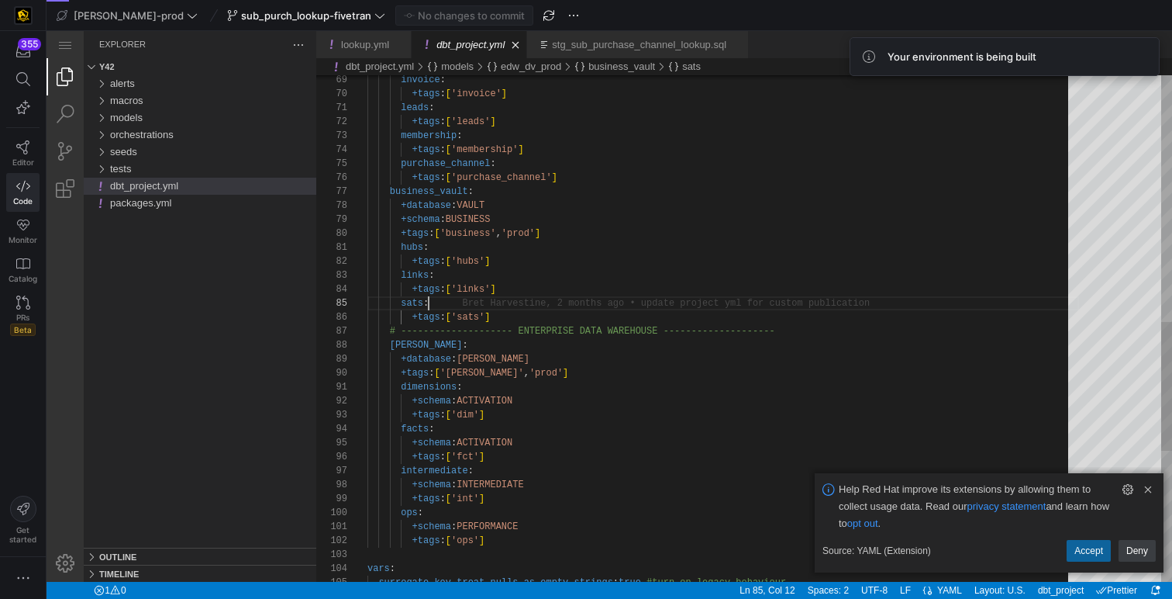
scroll to position [56, 61]
click at [19, 143] on icon at bounding box center [23, 147] width 14 height 14
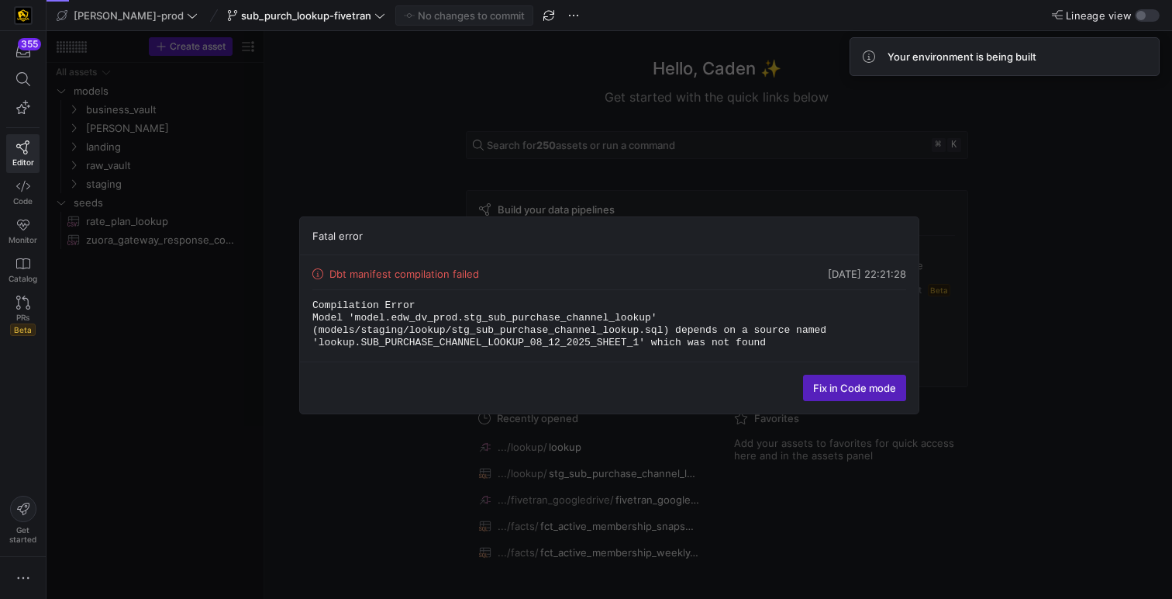
click at [295, 136] on div "Fatal error Dbt manifest compilation failed 12/08/25, 22:21:28 Compilation Erro…" at bounding box center [610, 315] width 1126 height 568
click at [404, 136] on div "Fatal error Dbt manifest compilation failed 12/08/25, 22:21:32 Compilation Erro…" at bounding box center [610, 315] width 1126 height 568
click at [962, 168] on div "Fatal error Dbt manifest compilation failed 12/08/25, 22:31:10 Compilation Erro…" at bounding box center [610, 315] width 1126 height 568
click at [849, 394] on span at bounding box center [855, 387] width 102 height 25
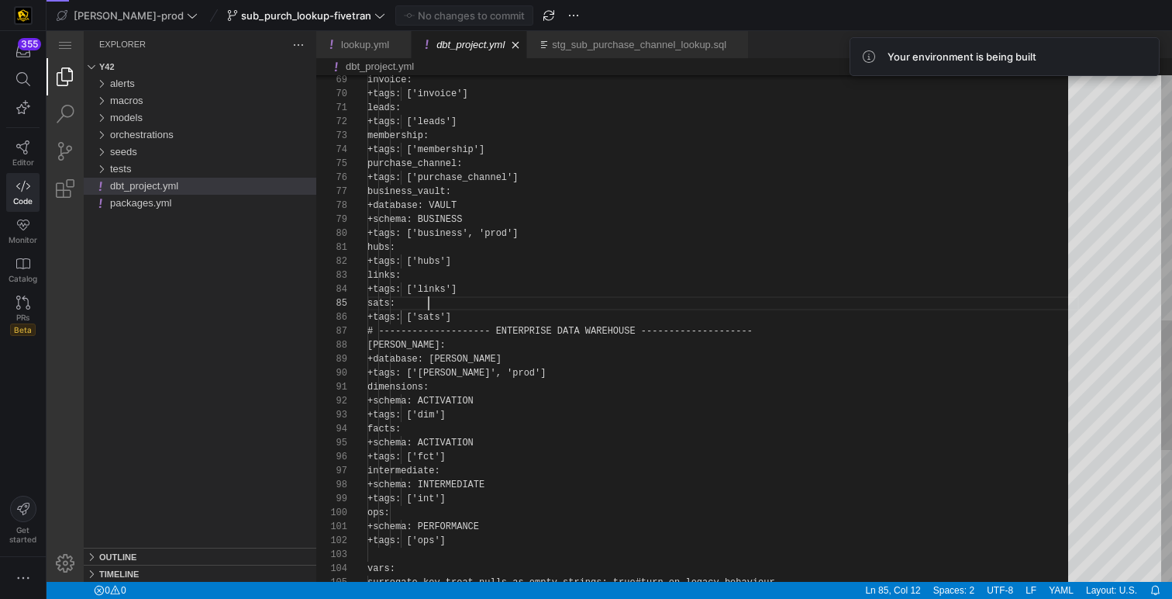
scroll to position [56, 61]
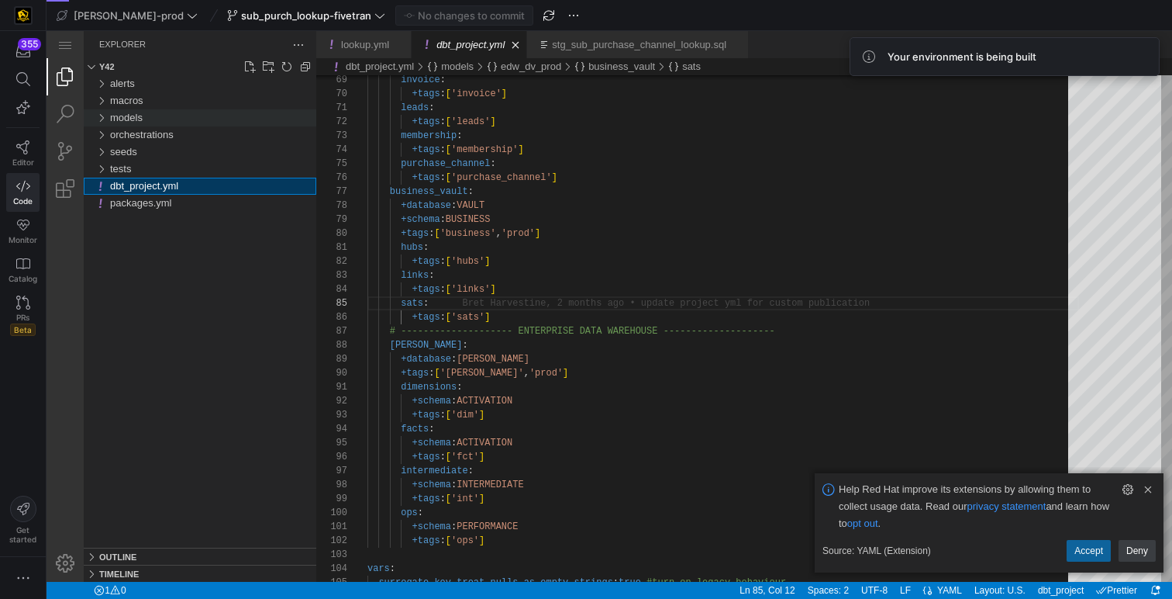
click at [138, 110] on div "models" at bounding box center [213, 117] width 206 height 17
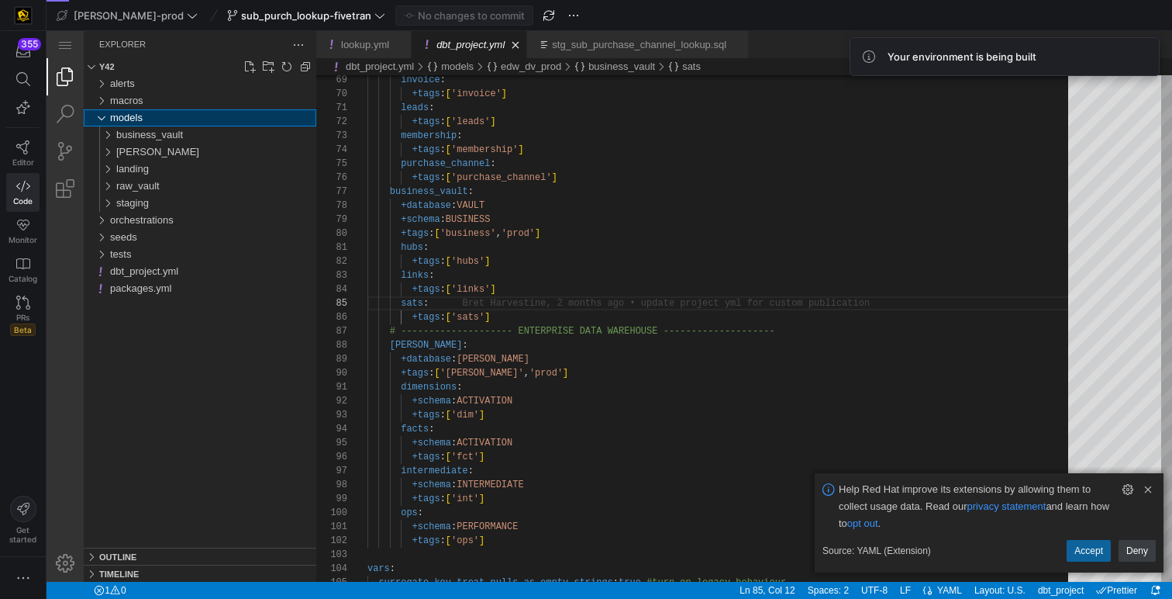
click at [138, 115] on span "models" at bounding box center [126, 118] width 33 height 12
click at [152, 115] on div "models" at bounding box center [213, 117] width 206 height 17
click at [157, 167] on div "landing" at bounding box center [216, 169] width 200 height 17
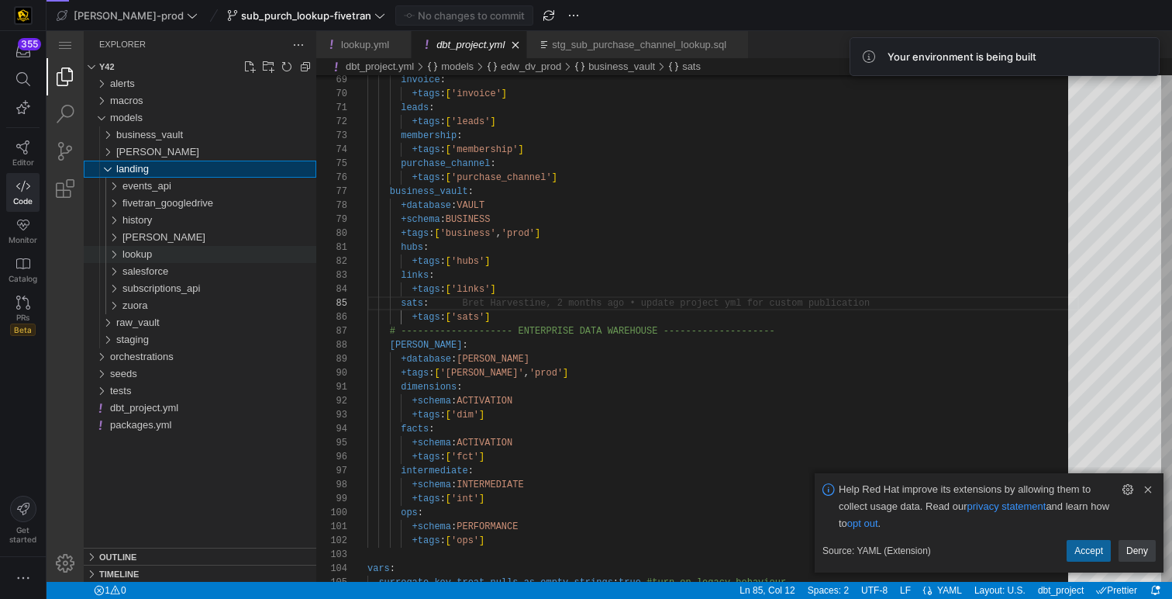
click at [157, 254] on div "lookup" at bounding box center [220, 254] width 194 height 17
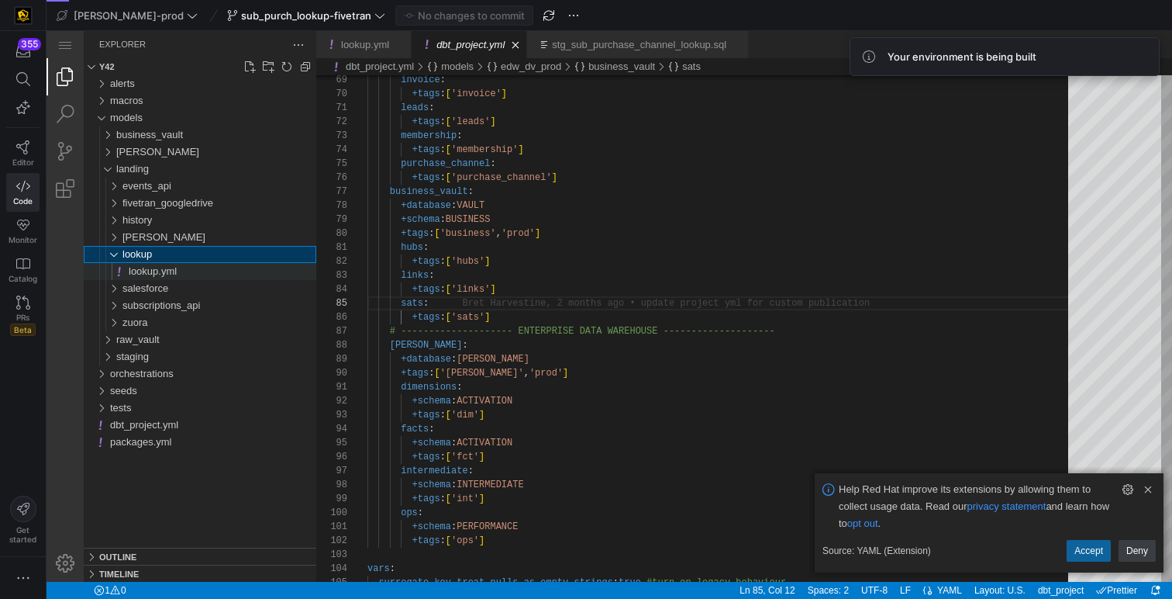
click at [161, 265] on span "lookup.yml" at bounding box center [153, 271] width 48 height 12
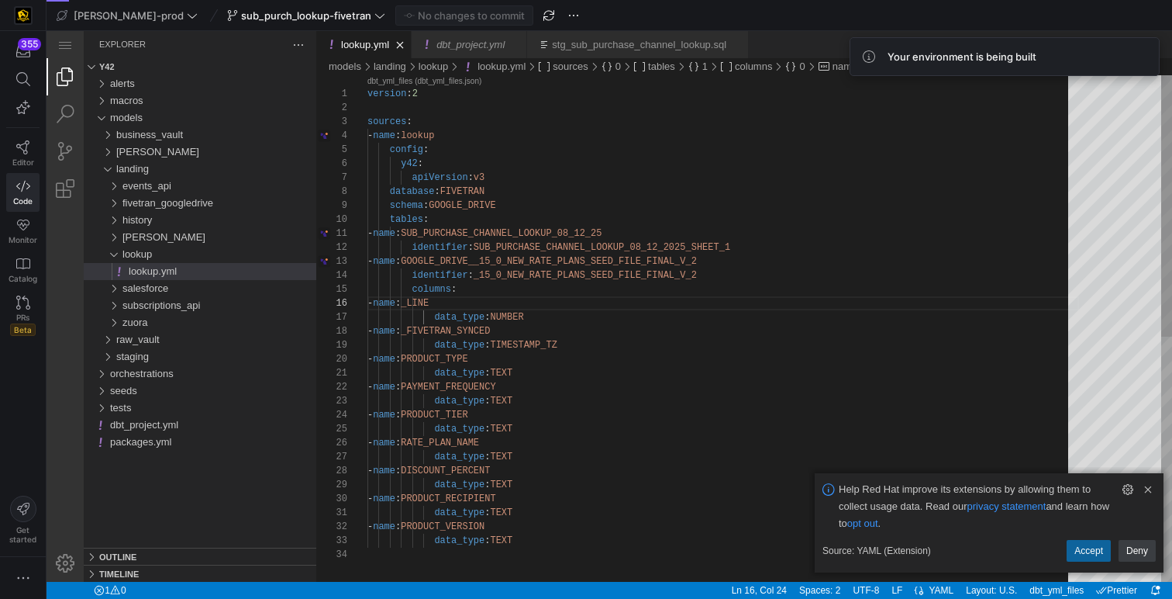
scroll to position [14, 370]
click at [766, 252] on div "version : 2 sources : - name : lookup config : y42 : apiVersion : v3 database :…" at bounding box center [724, 564] width 712 height 979
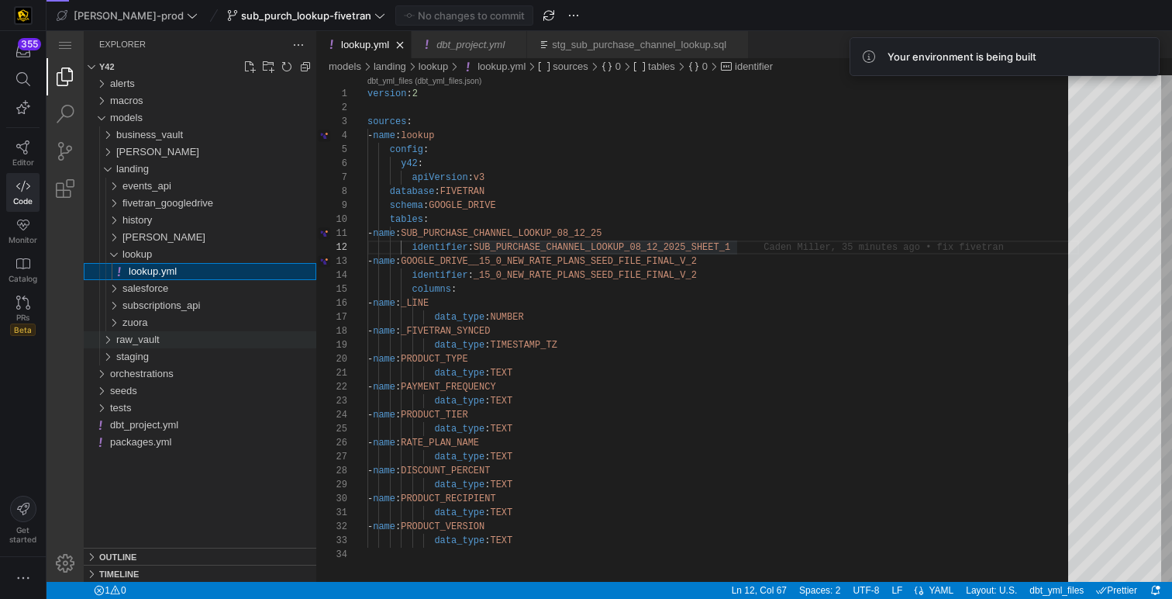
click at [155, 340] on span "raw_vault" at bounding box center [137, 339] width 43 height 12
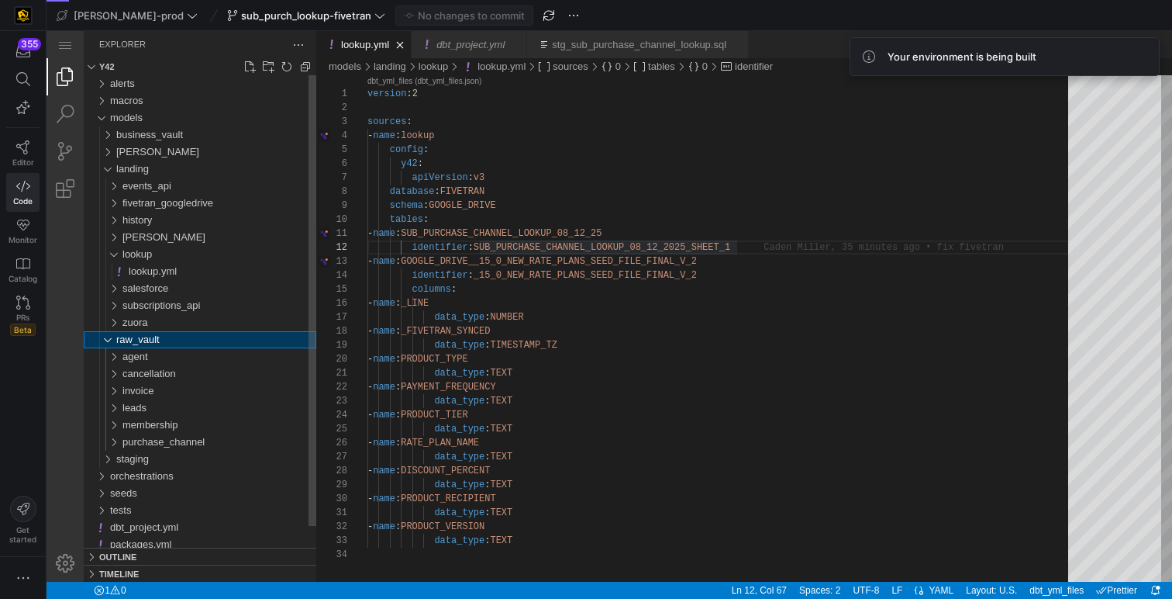
click at [155, 340] on span "raw_vault" at bounding box center [137, 339] width 43 height 12
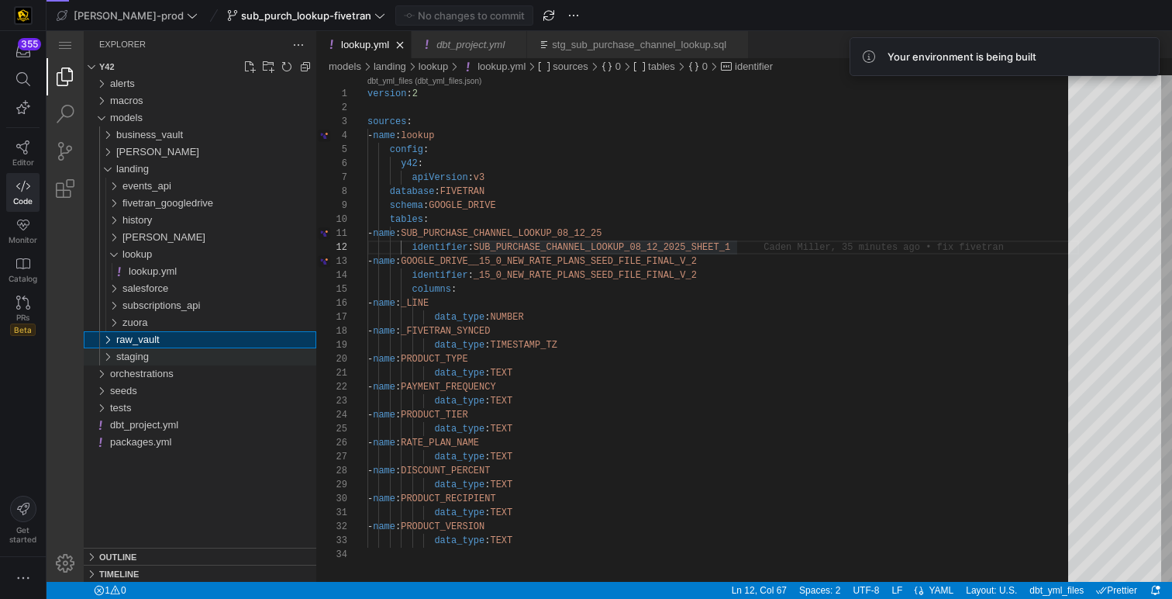
click at [154, 357] on div "staging" at bounding box center [216, 356] width 200 height 17
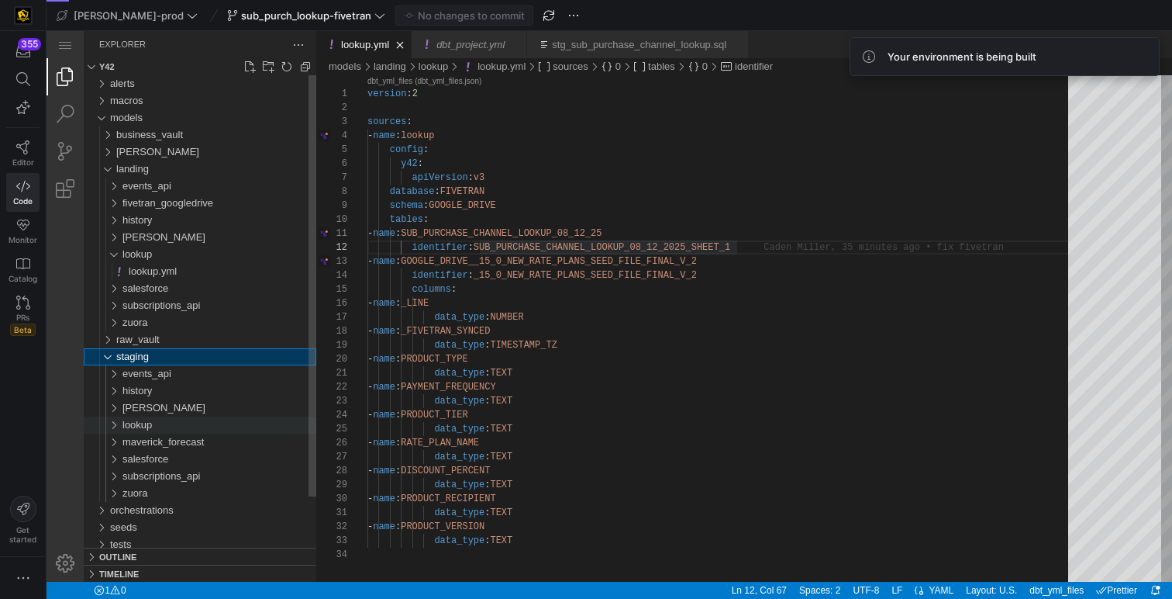
click at [174, 422] on div "lookup" at bounding box center [220, 424] width 194 height 17
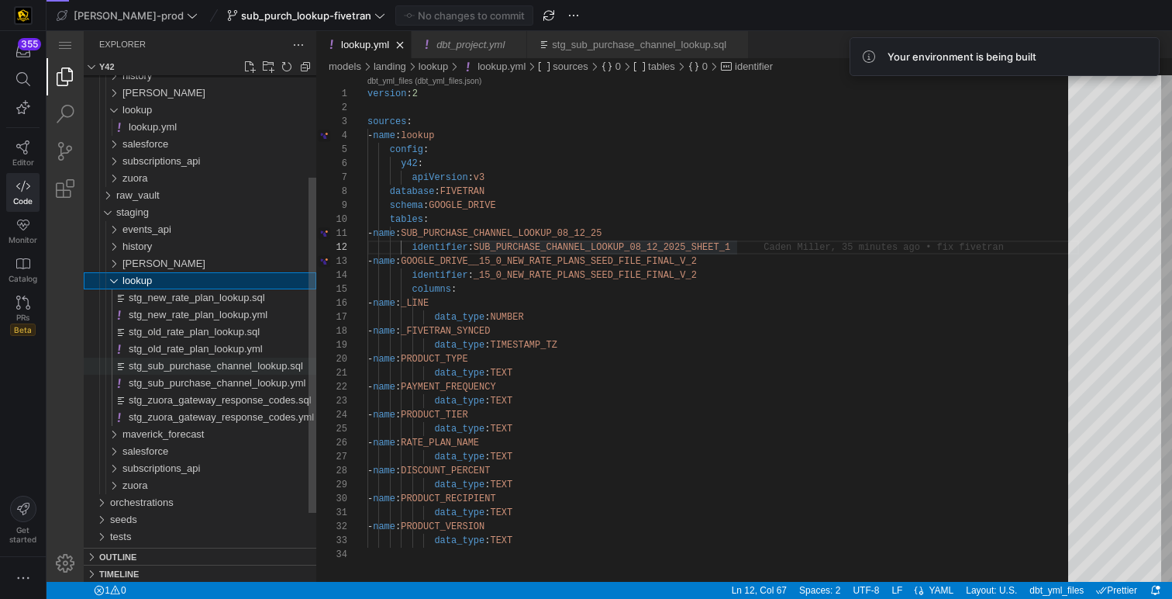
click at [277, 362] on span "stg_sub_purchase_channel_lookup.sql" at bounding box center [216, 366] width 174 height 12
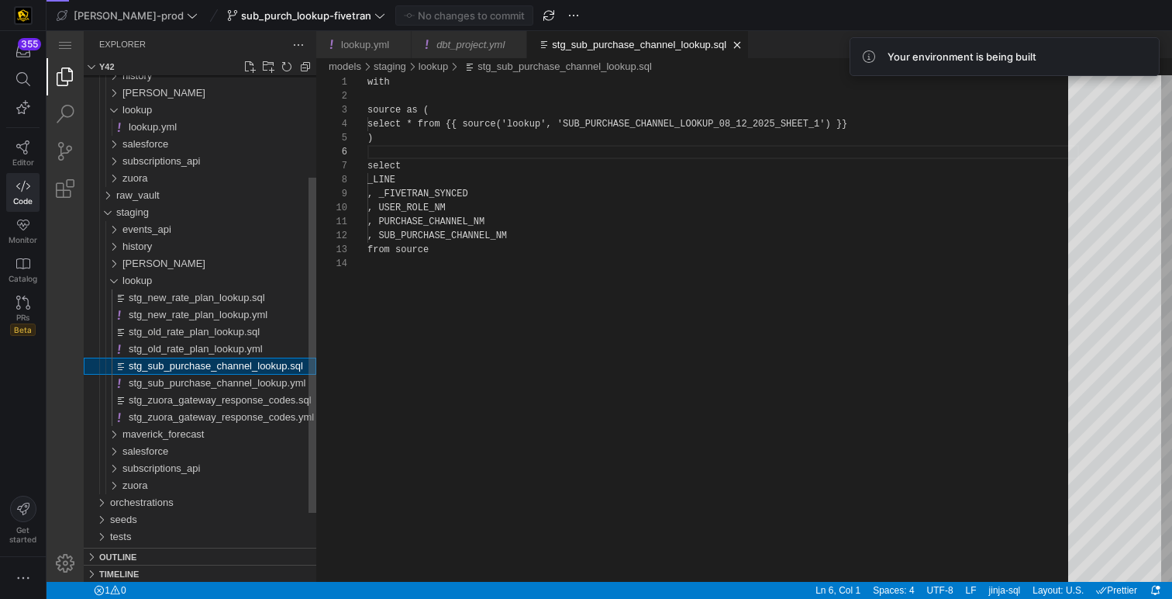
scroll to position [140, 0]
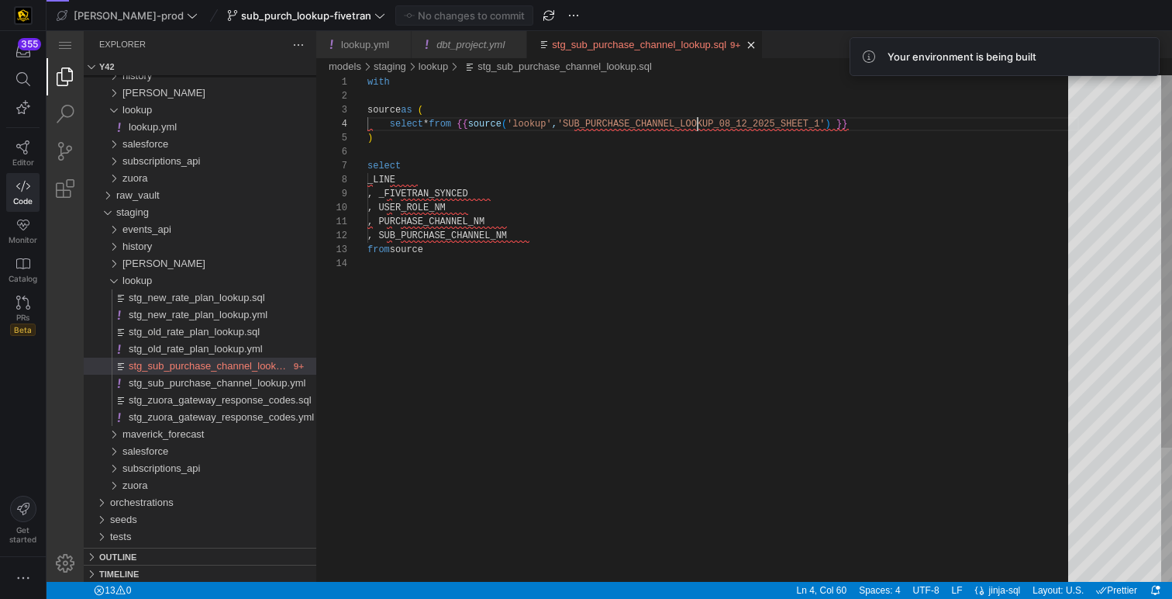
click at [696, 129] on div "with source as ( select * from {{ source ( 'lookup' , 'SUB_PURCHASE_CHANNEL_LOO…" at bounding box center [724, 419] width 712 height 688
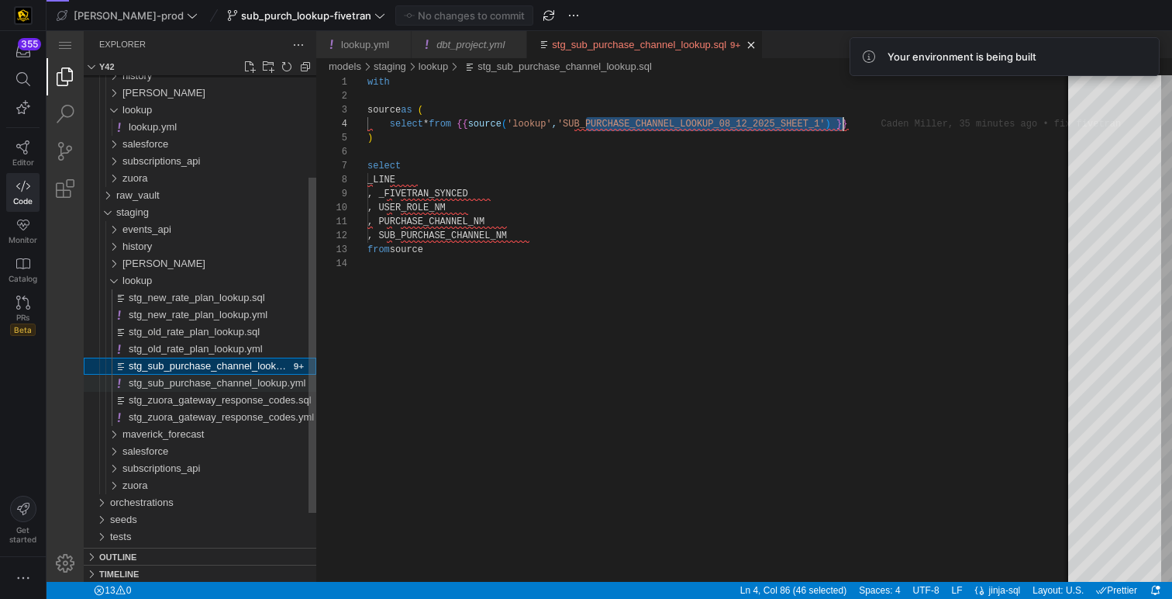
click at [264, 389] on div "stg_sub_purchase_channel_lookup.yml" at bounding box center [223, 383] width 188 height 17
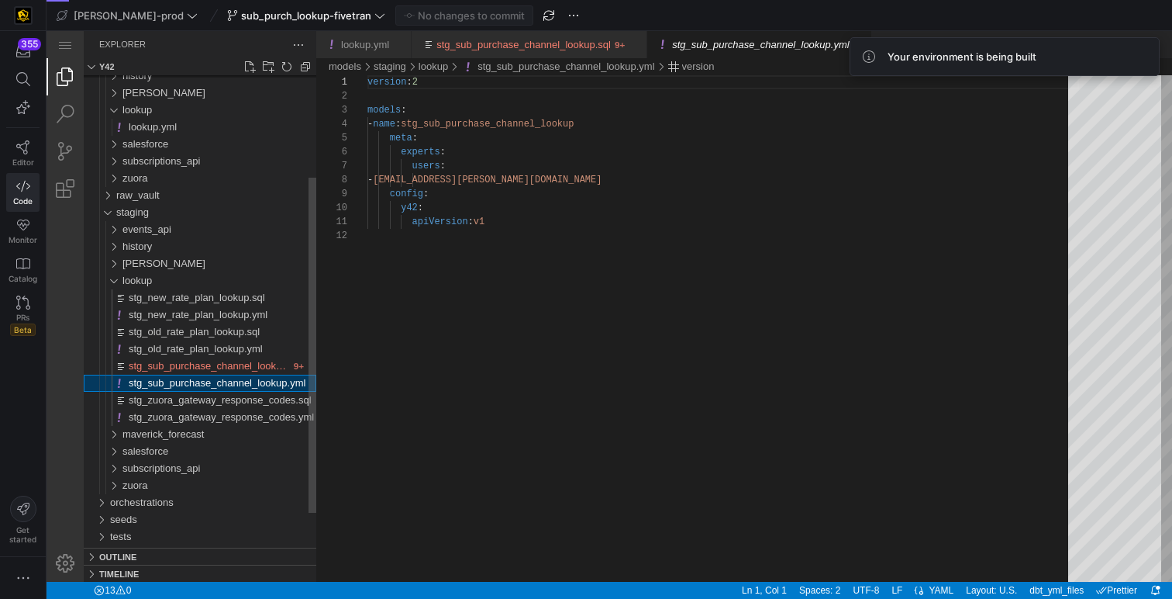
scroll to position [140, 0]
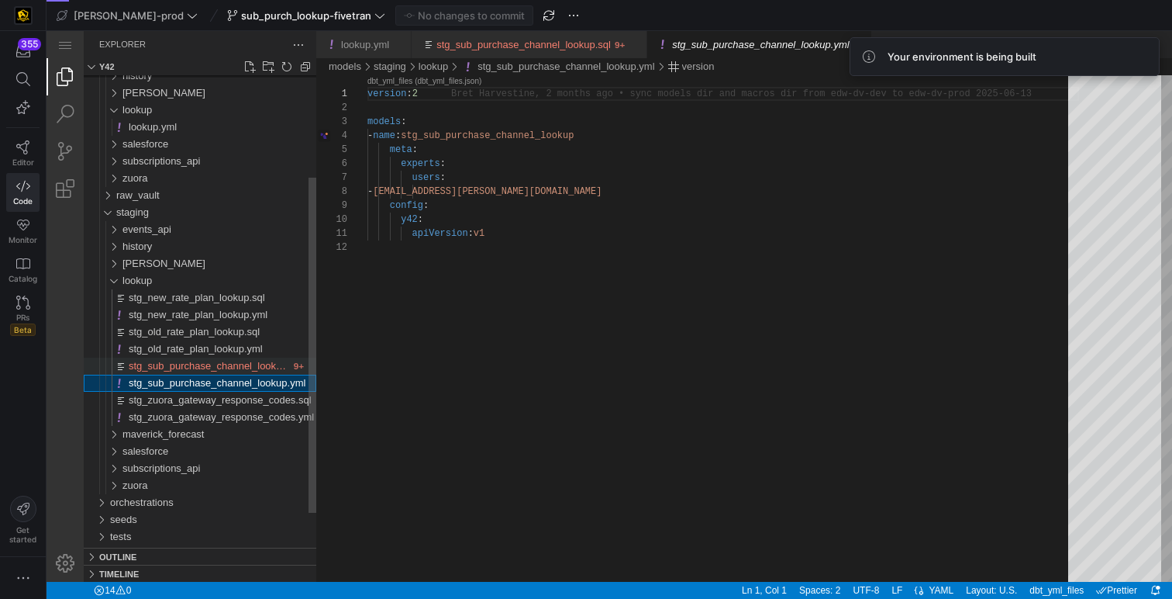
click at [254, 373] on div "stg_sub_purchase_channel_lookup.sql" at bounding box center [209, 365] width 161 height 17
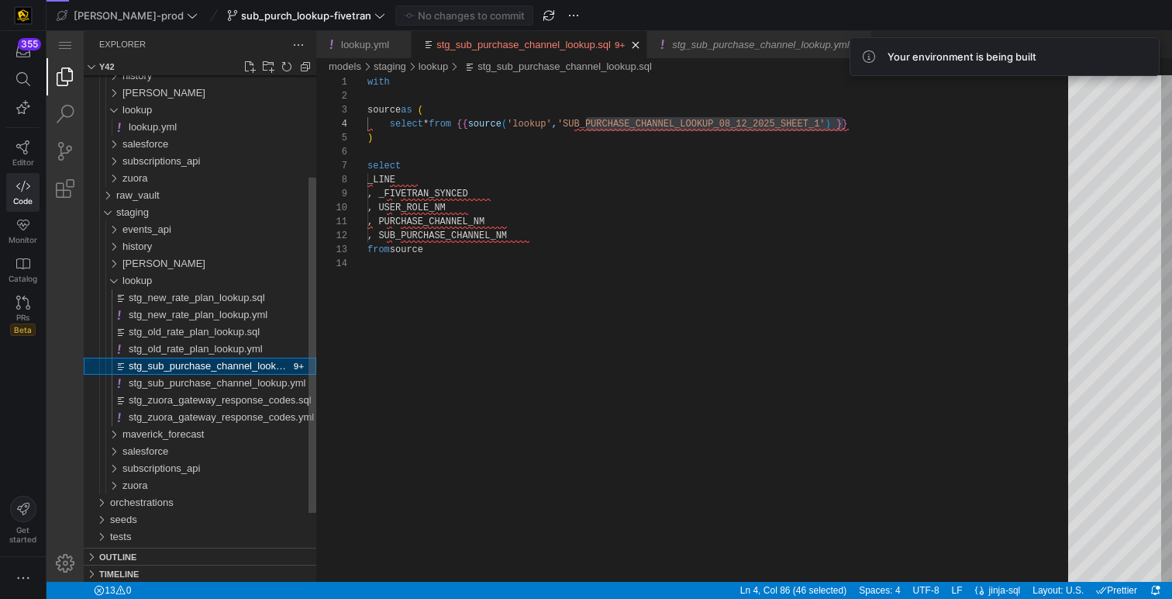
scroll to position [140, 476]
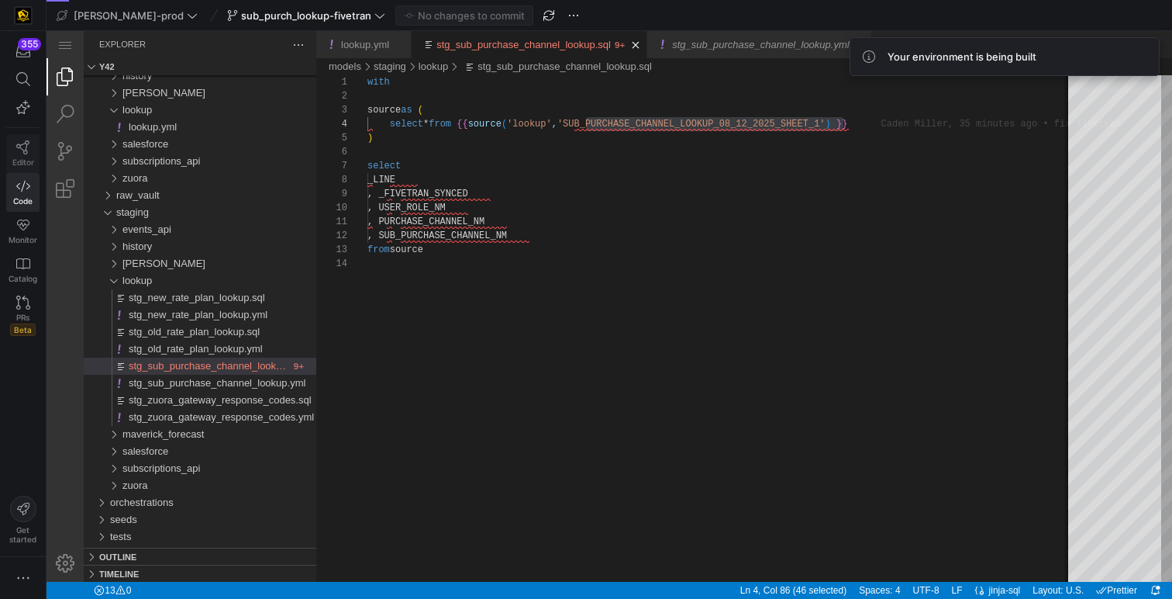
click at [25, 160] on span "Editor" at bounding box center [23, 161] width 22 height 9
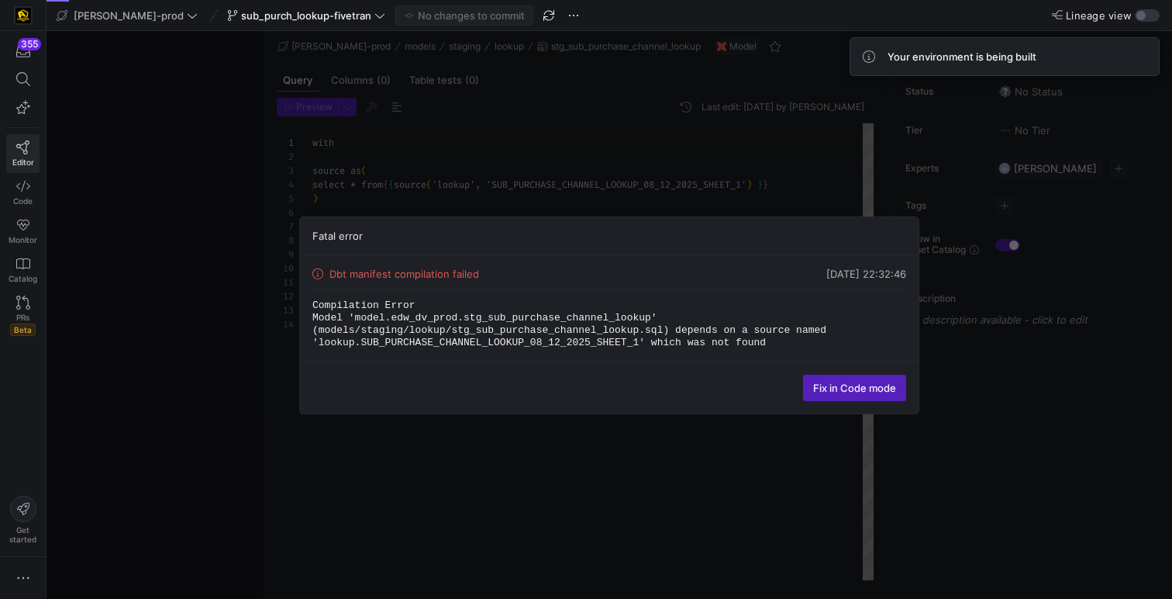
scroll to position [140, 0]
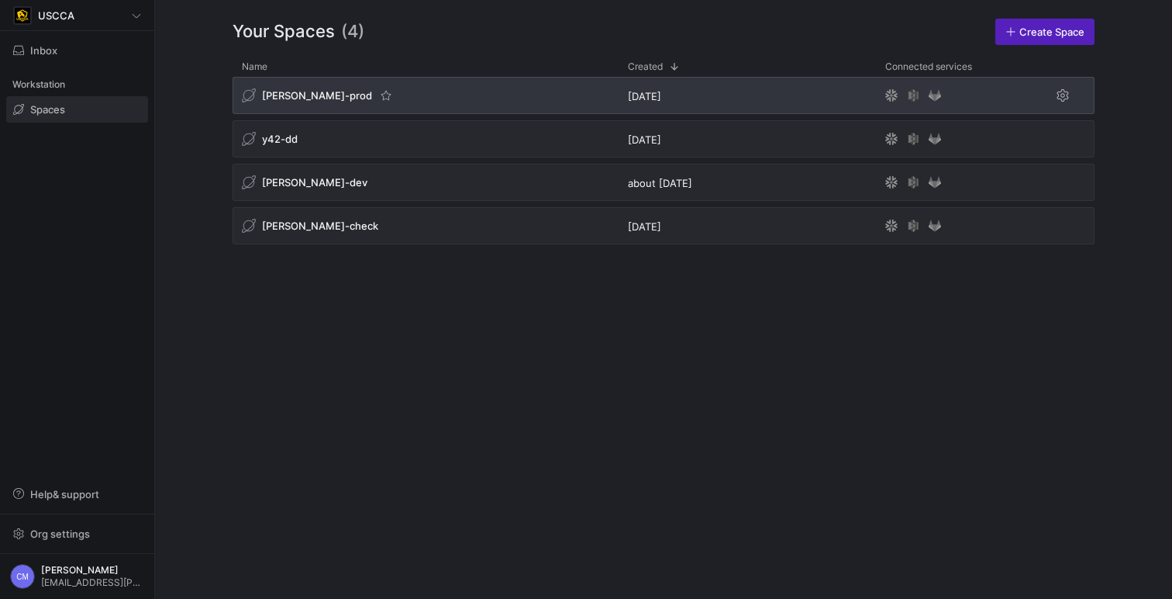
click at [278, 102] on div "[PERSON_NAME]-prod" at bounding box center [307, 95] width 130 height 14
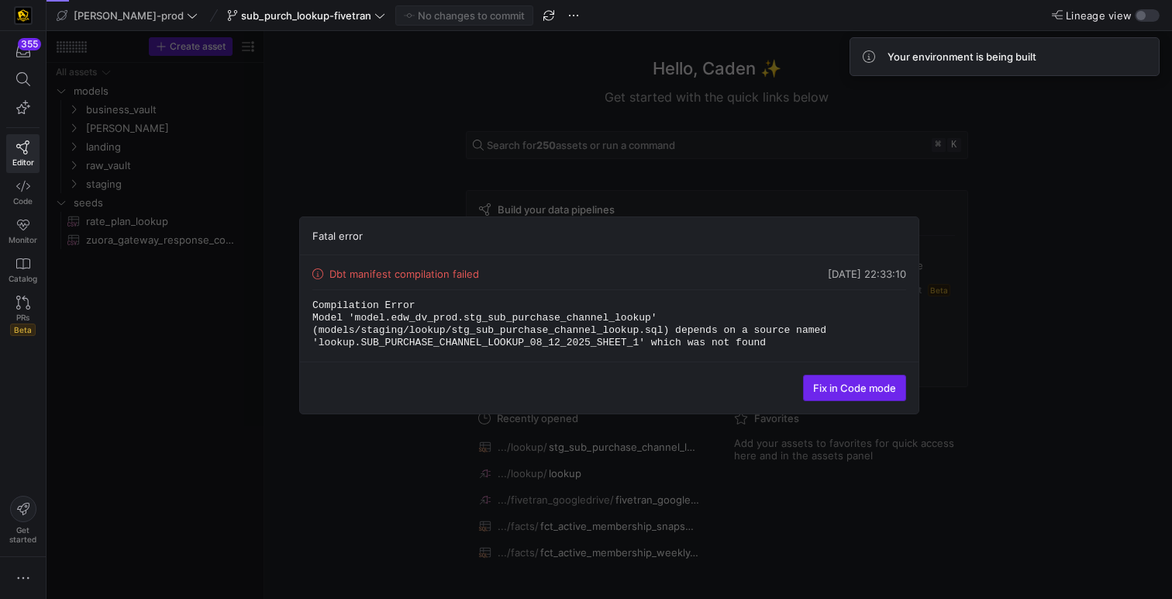
click at [853, 387] on span "Fix in Code mode" at bounding box center [854, 388] width 83 height 12
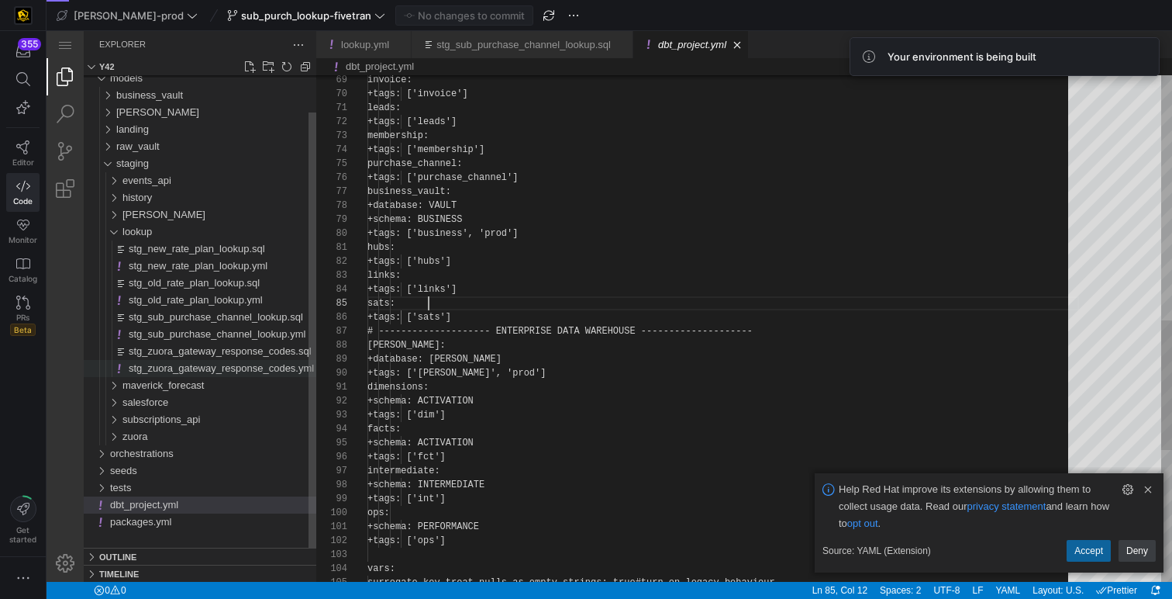
scroll to position [56, 61]
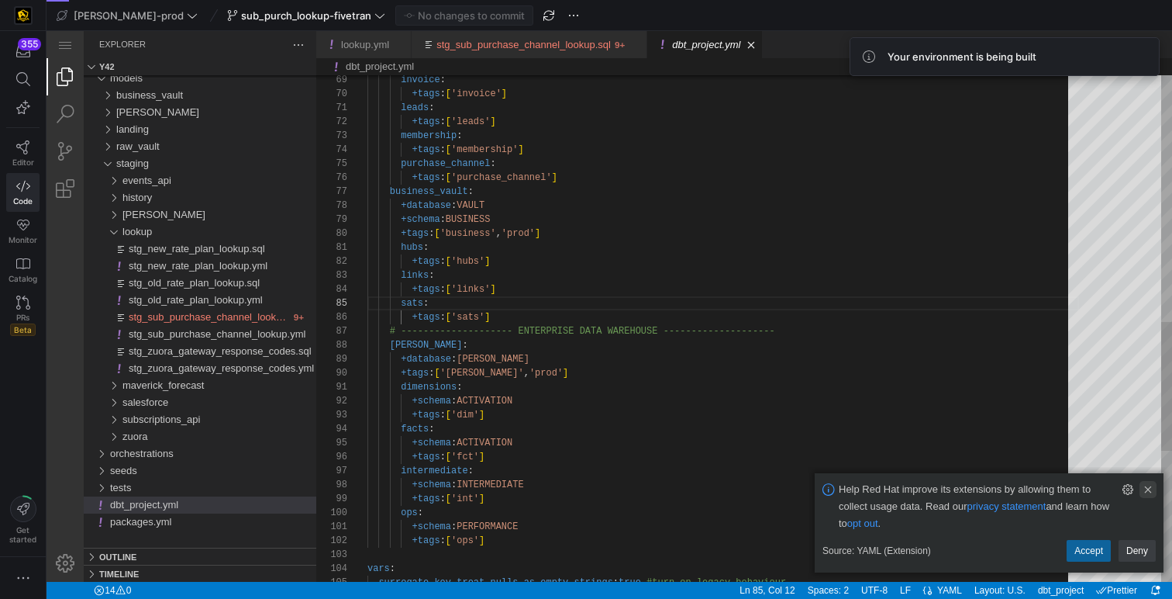
click at [1146, 484] on link "Clear Notification (⌘Backspace)" at bounding box center [1148, 489] width 17 height 17
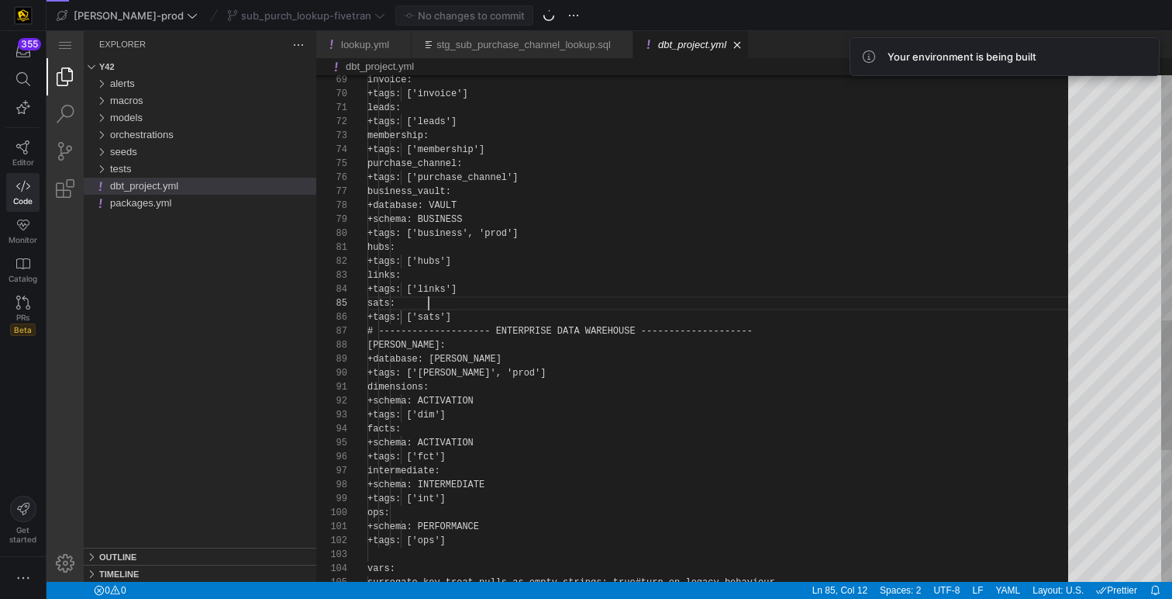
scroll to position [56, 61]
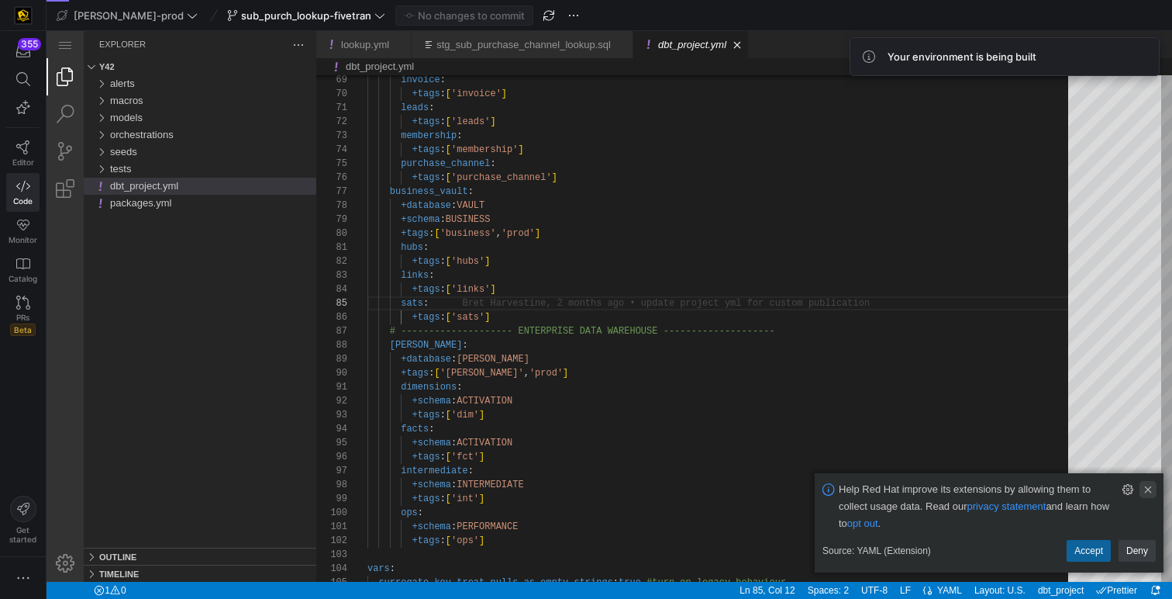
click at [1152, 485] on link "Clear Notification (⌘Backspace)" at bounding box center [1148, 489] width 17 height 17
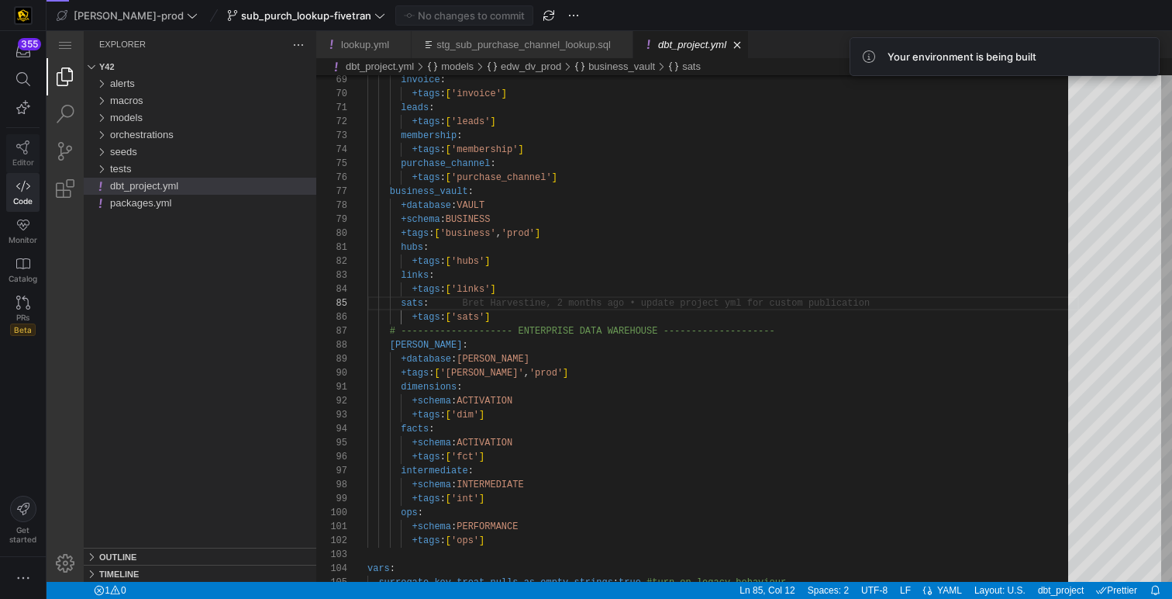
click at [22, 155] on link "Editor" at bounding box center [22, 153] width 33 height 39
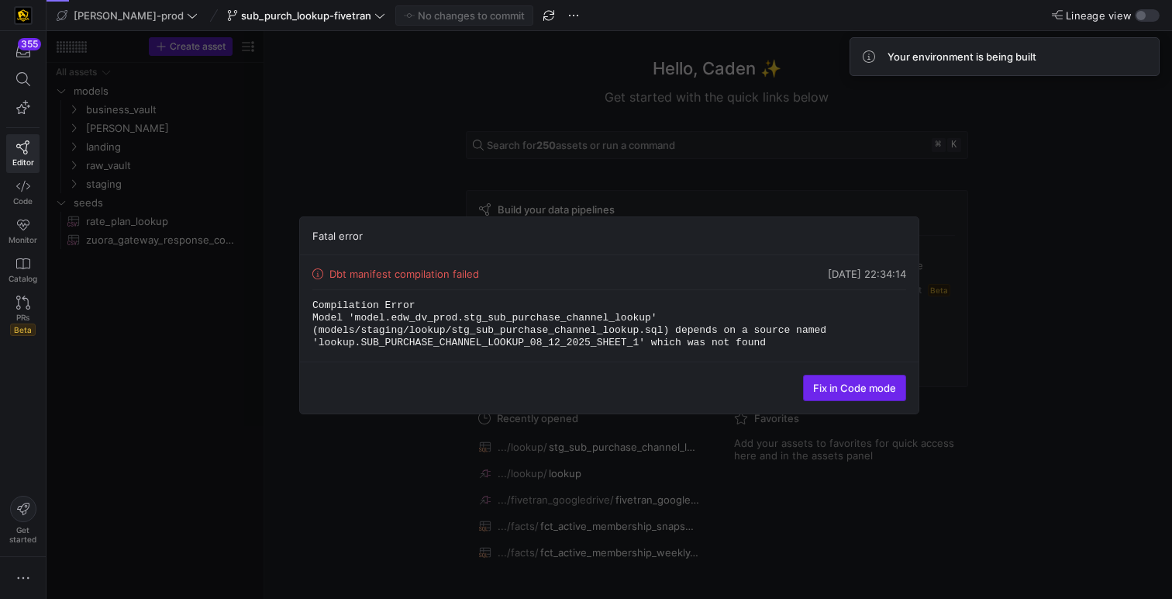
click at [837, 380] on span at bounding box center [855, 387] width 102 height 25
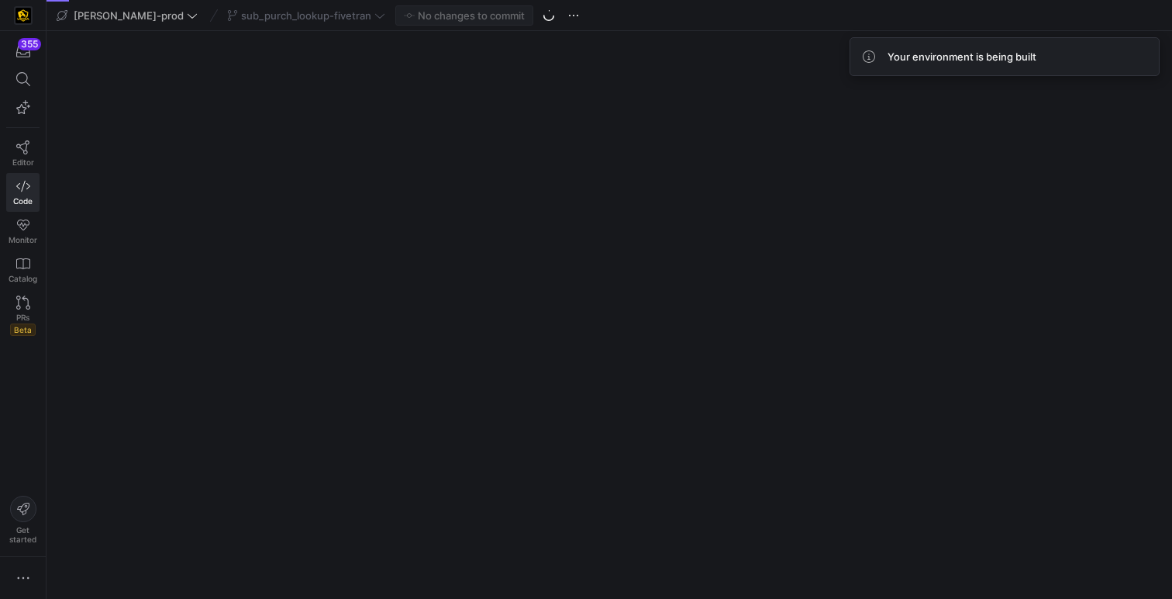
scroll to position [56, 61]
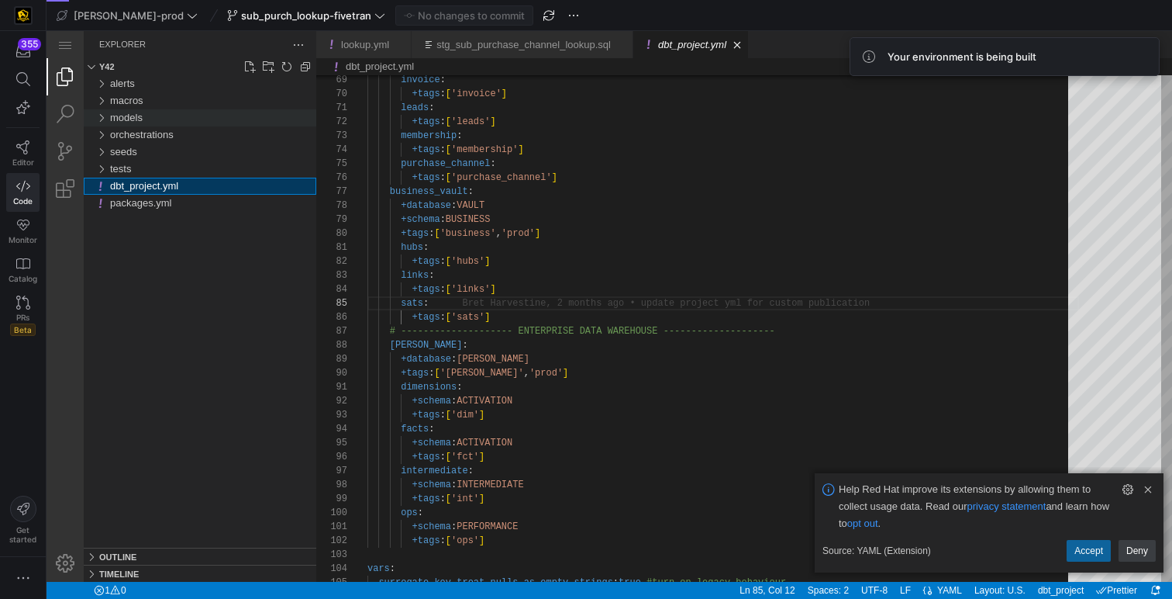
click at [154, 120] on div "models" at bounding box center [213, 117] width 206 height 17
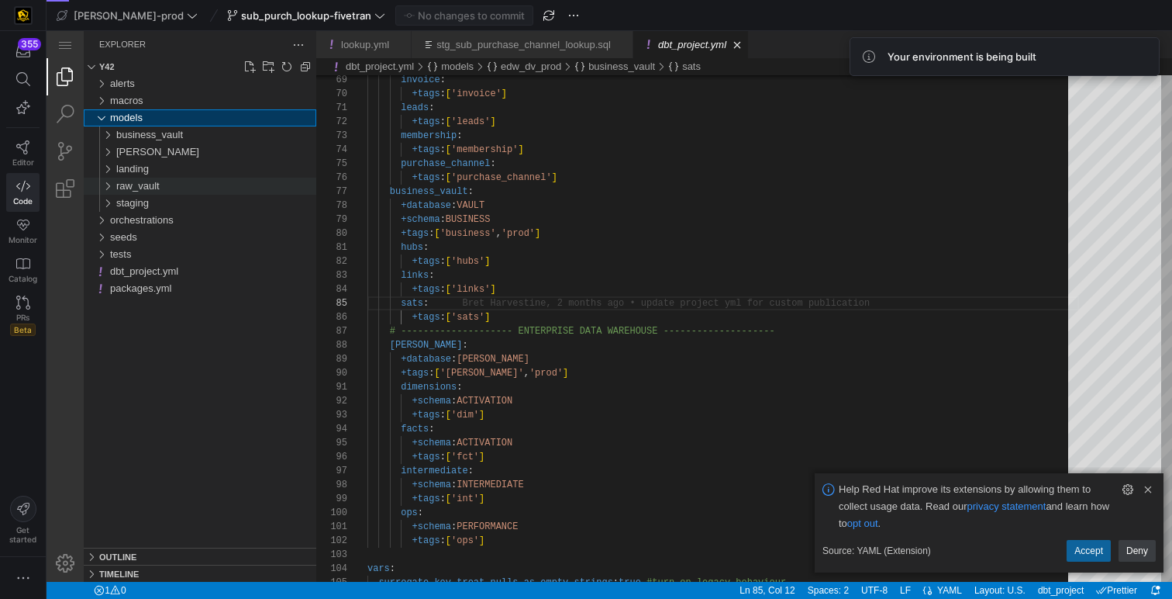
click at [171, 178] on div "raw_vault" at bounding box center [216, 186] width 200 height 17
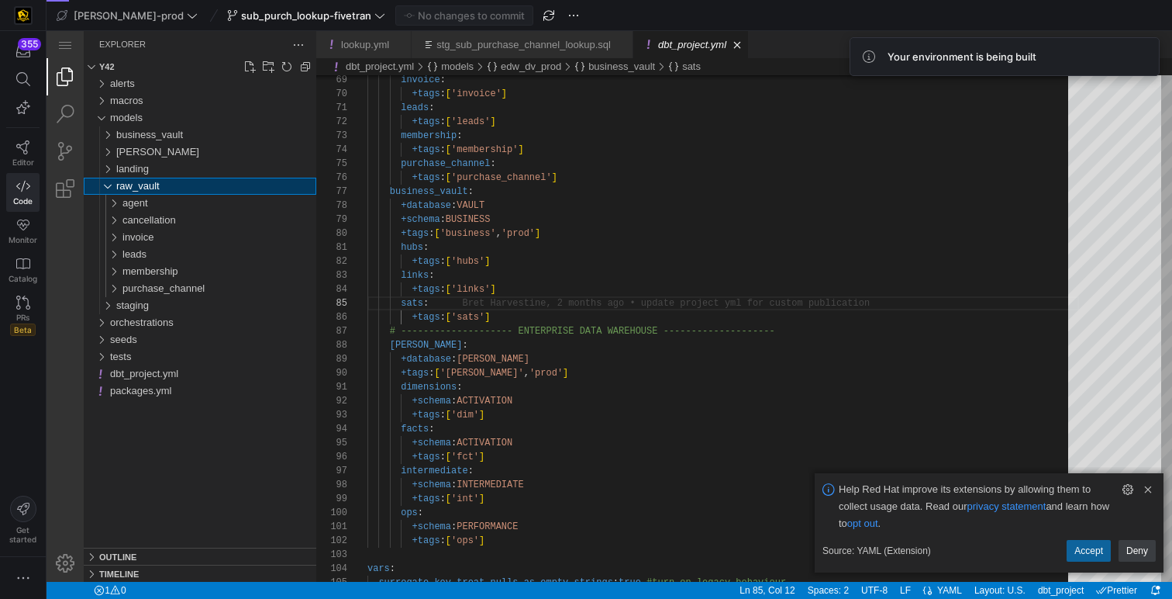
click at [152, 179] on div "raw_vault" at bounding box center [216, 186] width 200 height 17
click at [157, 169] on div "landing" at bounding box center [216, 169] width 200 height 17
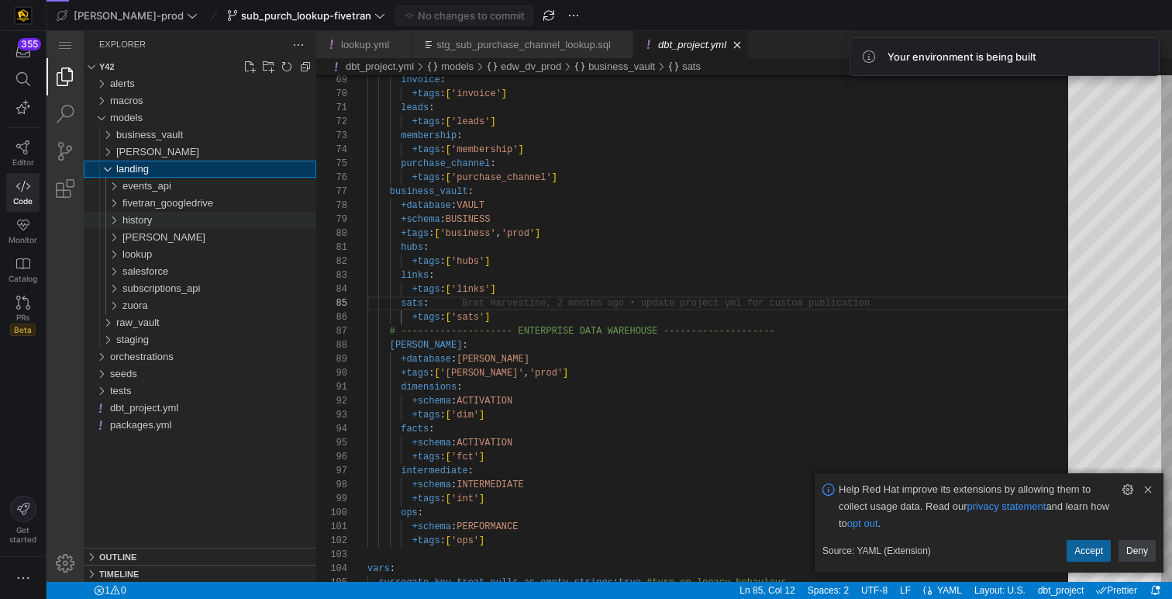
click at [176, 217] on div "history" at bounding box center [220, 220] width 194 height 17
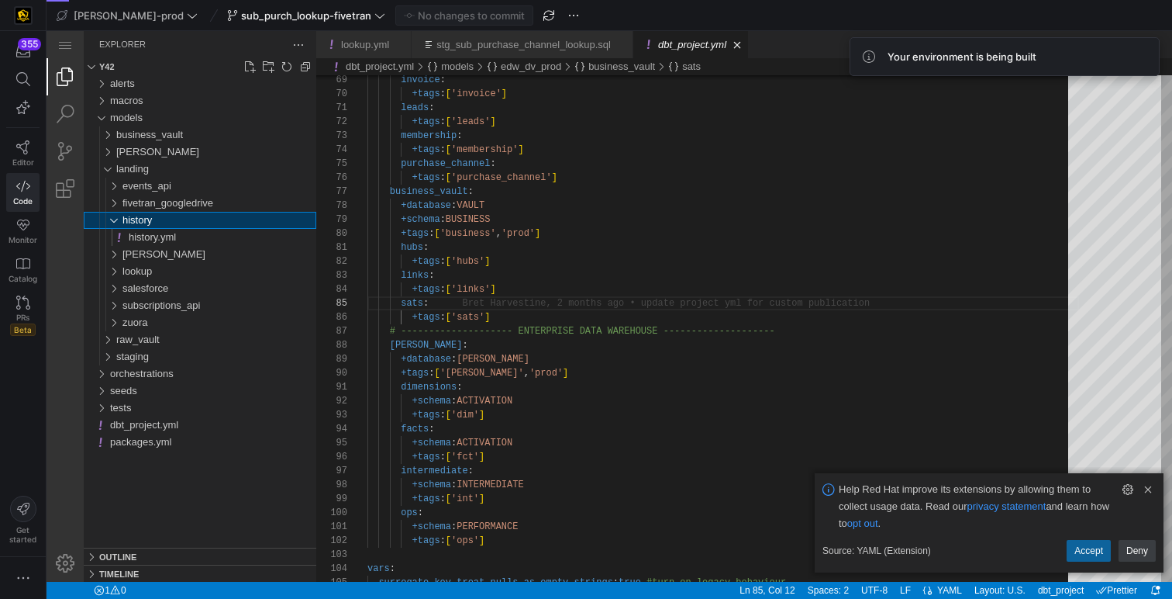
click at [176, 217] on div "history" at bounding box center [220, 220] width 194 height 17
click at [156, 257] on div "lookup" at bounding box center [220, 254] width 194 height 17
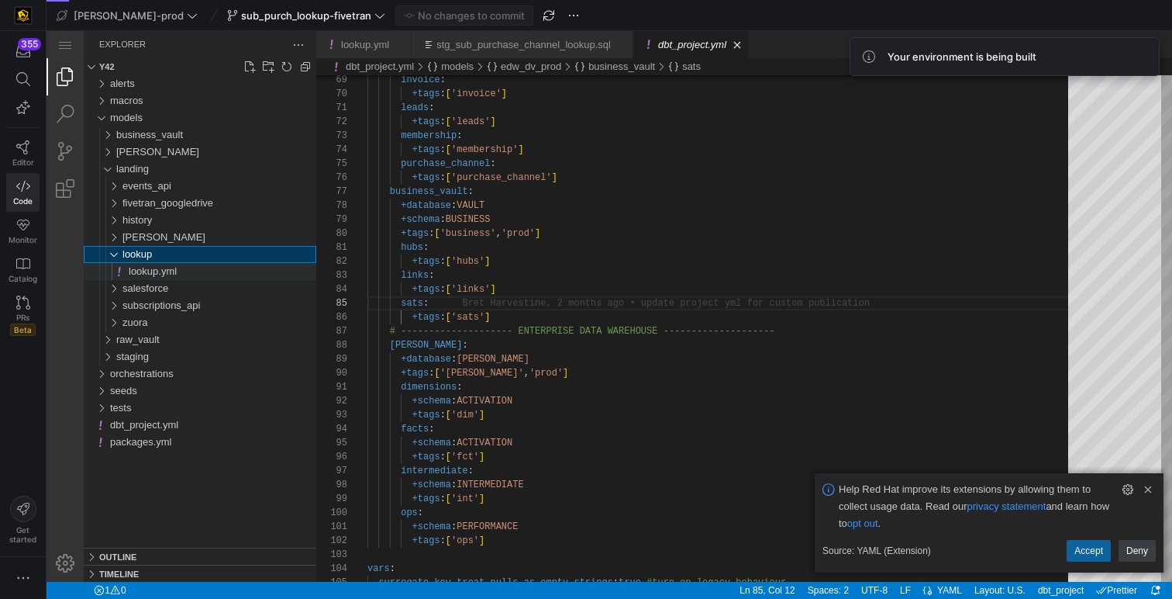
click at [186, 265] on div "lookup.yml" at bounding box center [223, 271] width 188 height 17
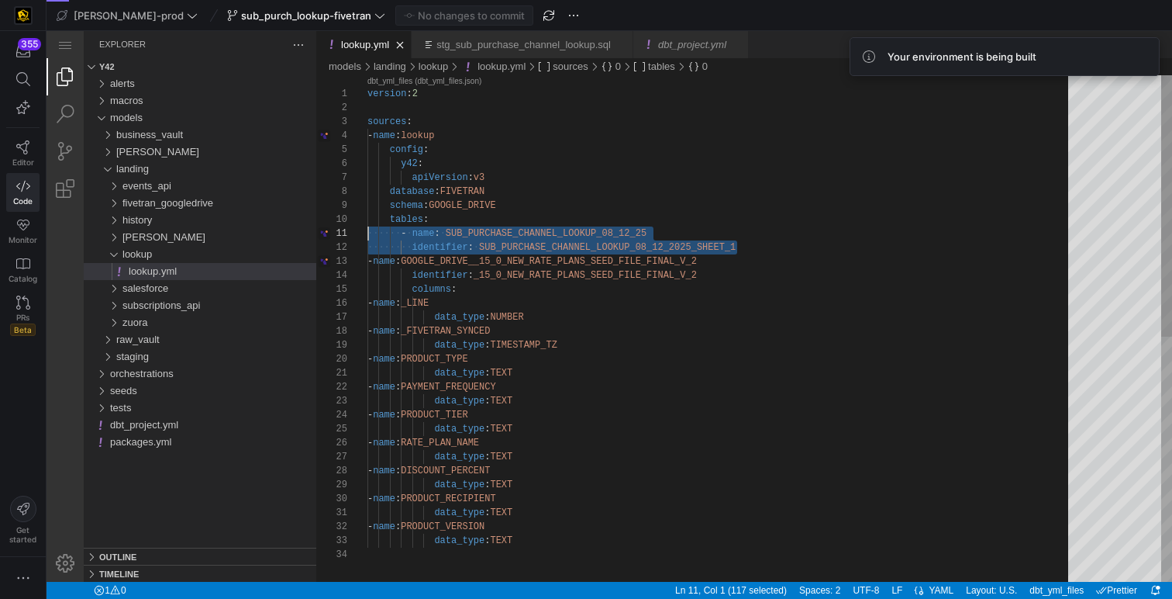
drag, startPoint x: 753, startPoint y: 248, endPoint x: 295, endPoint y: 238, distance: 458.4
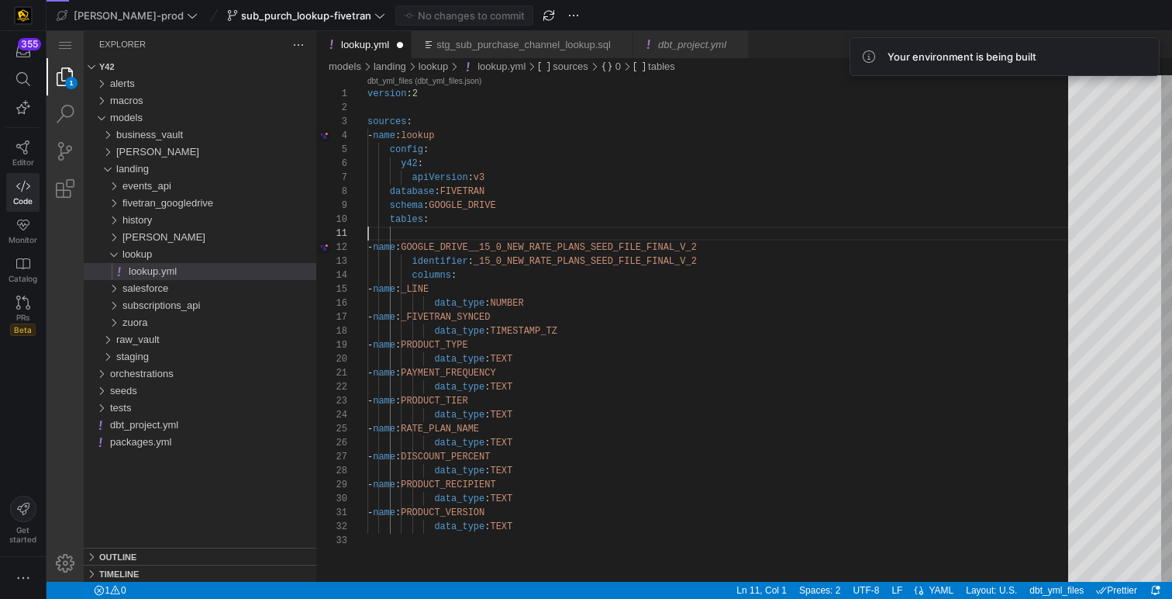
type textarea "version: 2 sources: - name: lookup config: y42: apiVersion: v3 database: FIVETR…"
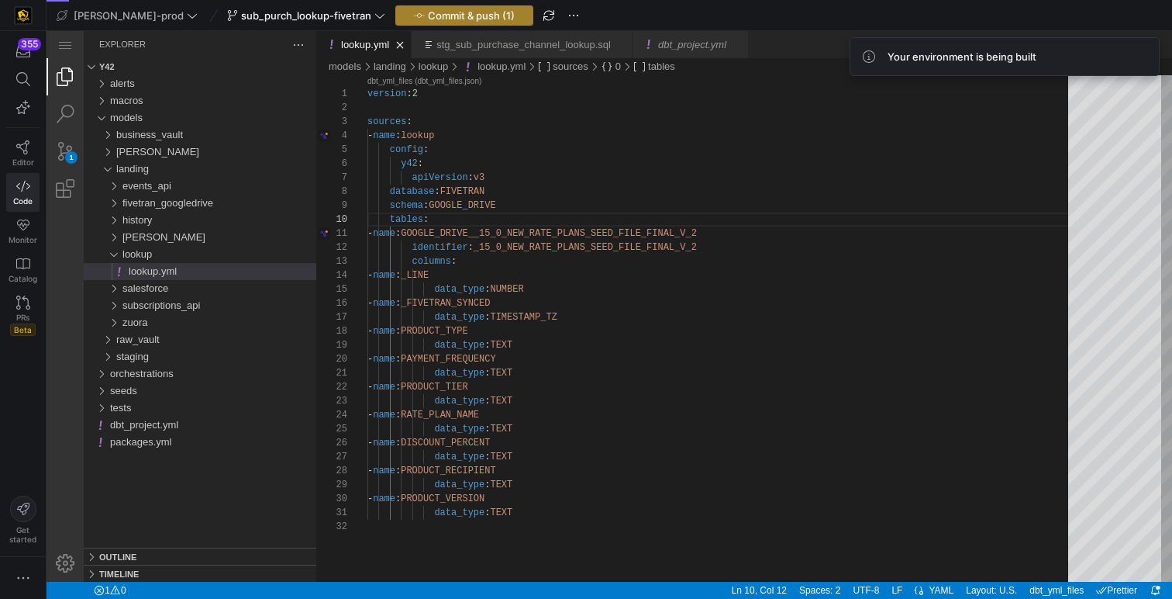
click at [442, 22] on span "button" at bounding box center [464, 15] width 136 height 19
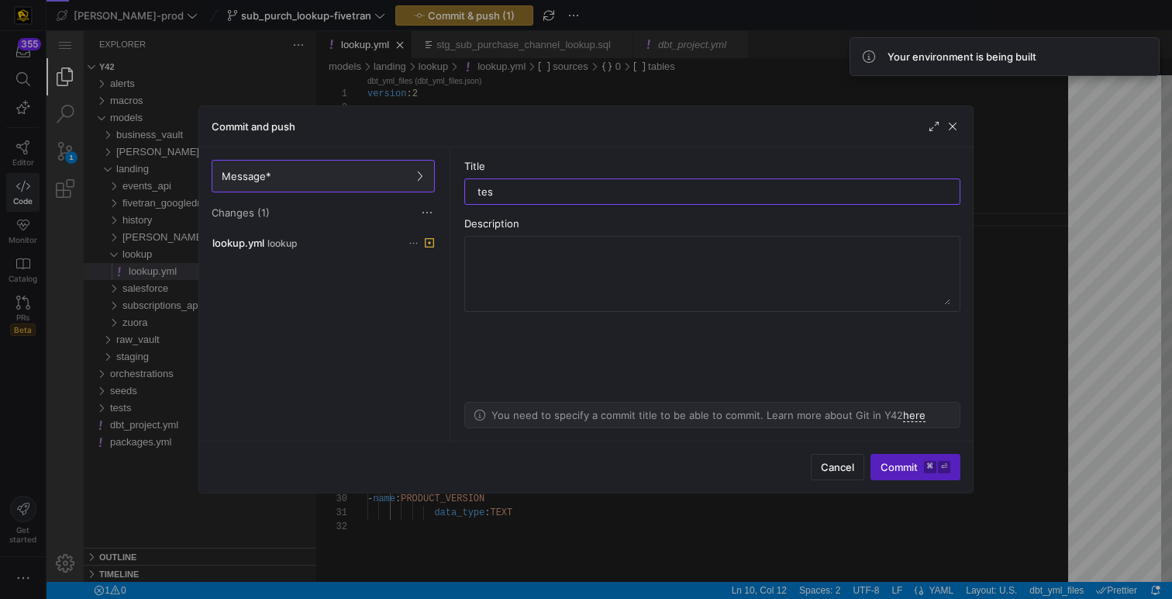
type input "test"
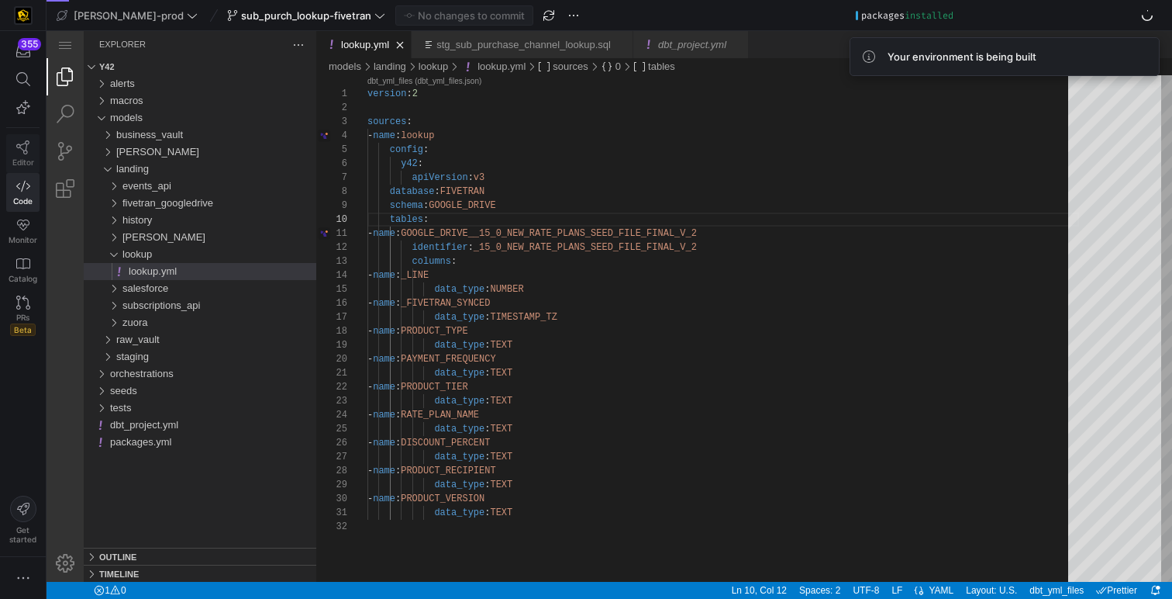
click at [26, 146] on icon at bounding box center [22, 147] width 13 height 14
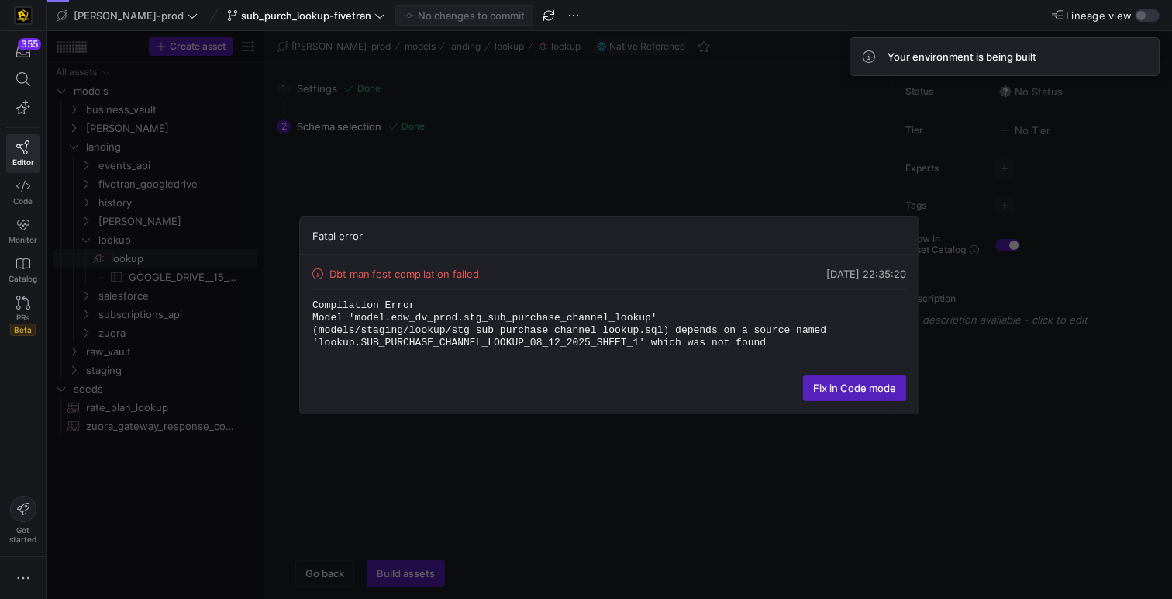
click at [944, 164] on div "Fatal error Dbt manifest compilation failed 12/08/25, 22:35:20 Compilation Erro…" at bounding box center [610, 315] width 1126 height 568
checkbox input "false"
click at [29, 196] on span "Code" at bounding box center [22, 200] width 19 height 9
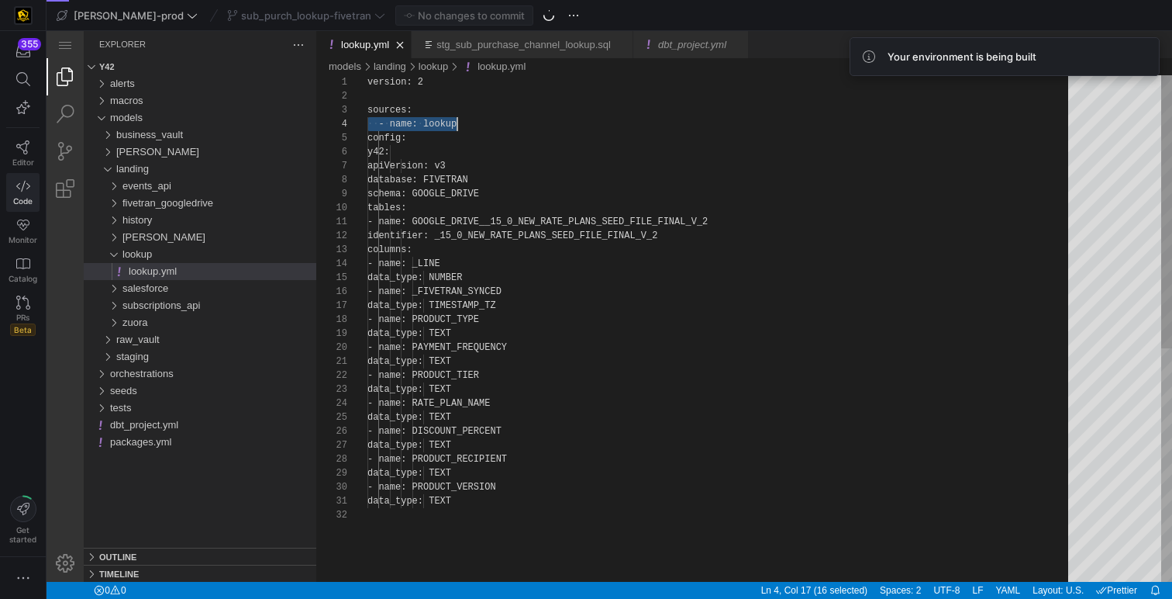
scroll to position [42, 90]
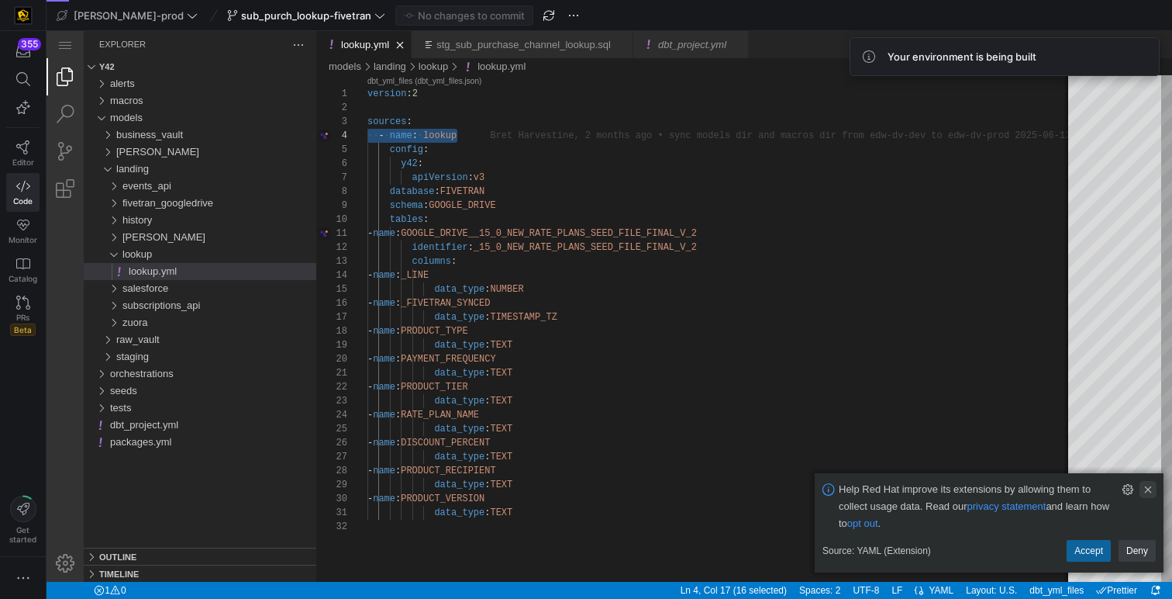
click at [1150, 485] on link "Clear Notification (⌘Backspace)" at bounding box center [1148, 489] width 17 height 17
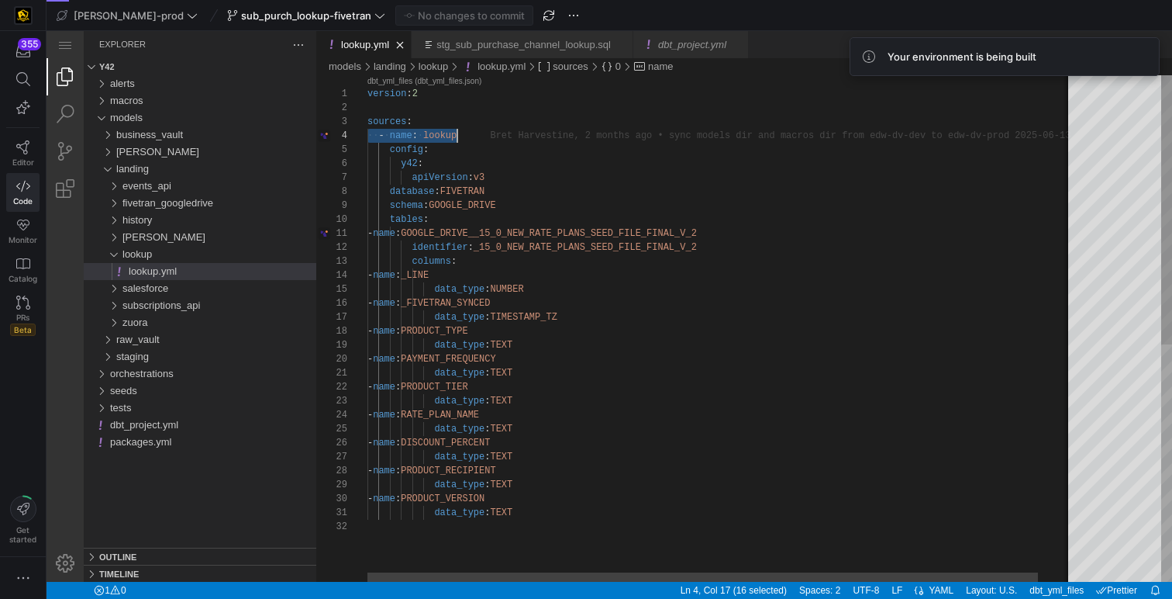
click at [820, 144] on div "version : 2 sources : ·‌·‌ - ·‌ name : ·‌ lookup config : y42 : apiVersion : v3…" at bounding box center [740, 550] width 744 height 951
click at [842, 178] on div "version : 2 sources : - name : lookup config : y42 : apiVersion : v3 database :…" at bounding box center [726, 550] width 716 height 951
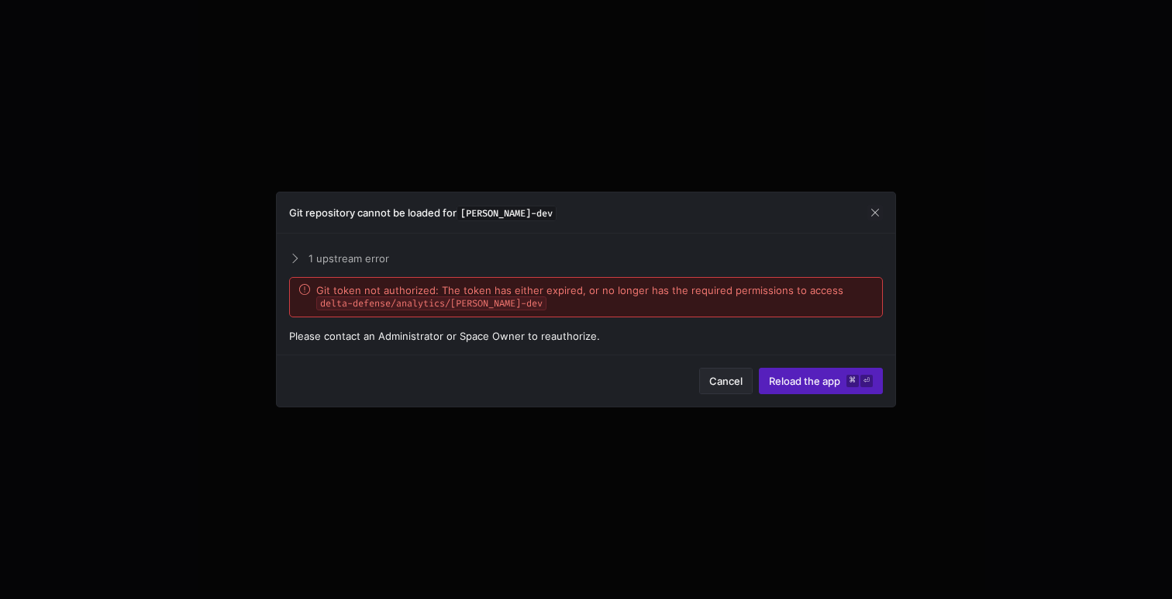
click at [716, 384] on span "Cancel" at bounding box center [726, 381] width 33 height 12
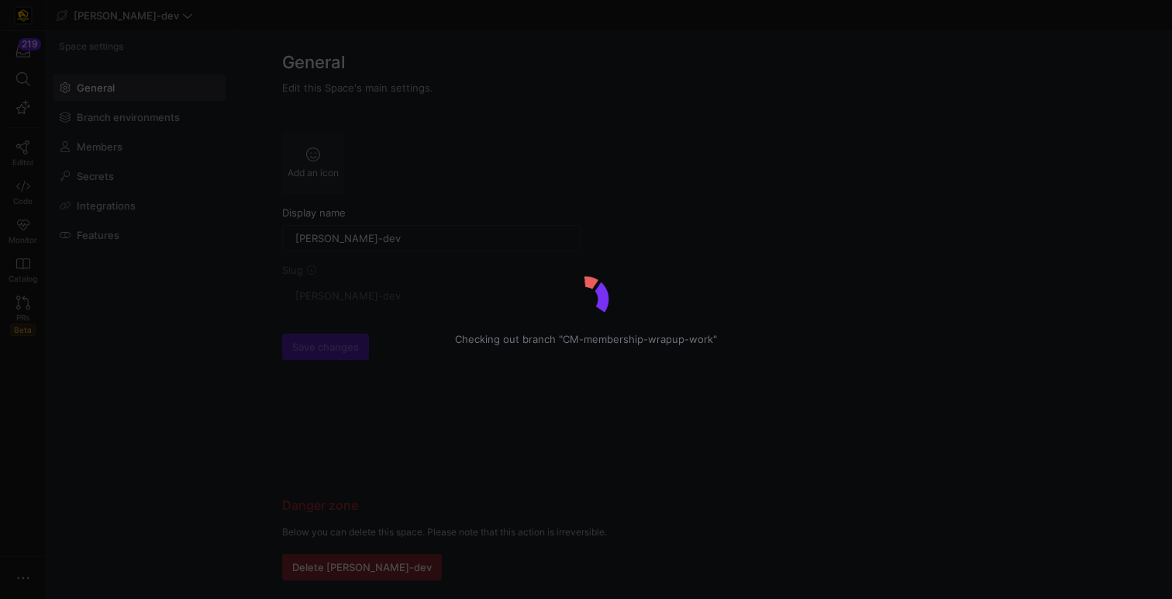
click at [129, 19] on div "Checking out branch "CM-membership-wrapup-work"" at bounding box center [586, 299] width 1172 height 599
click at [139, 13] on div "Checking out branch "CM-membership-wrapup-work"" at bounding box center [586, 299] width 1172 height 599
click div "Checking out branch "CM-membership-wrapup-work""
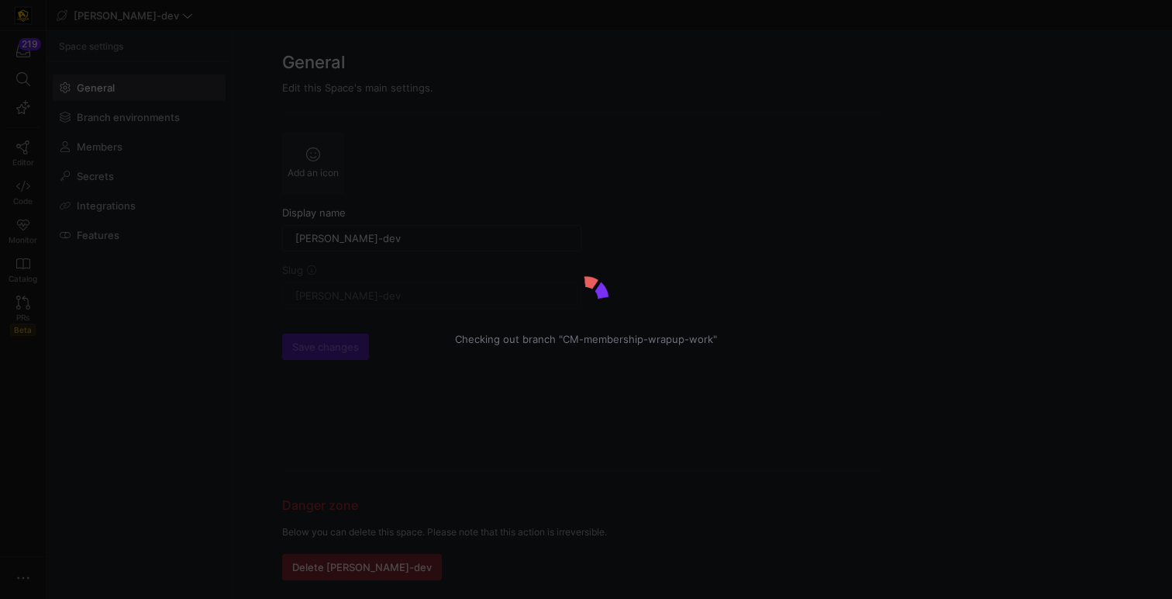
click div "Checking out branch "CM-membership-wrapup-work""
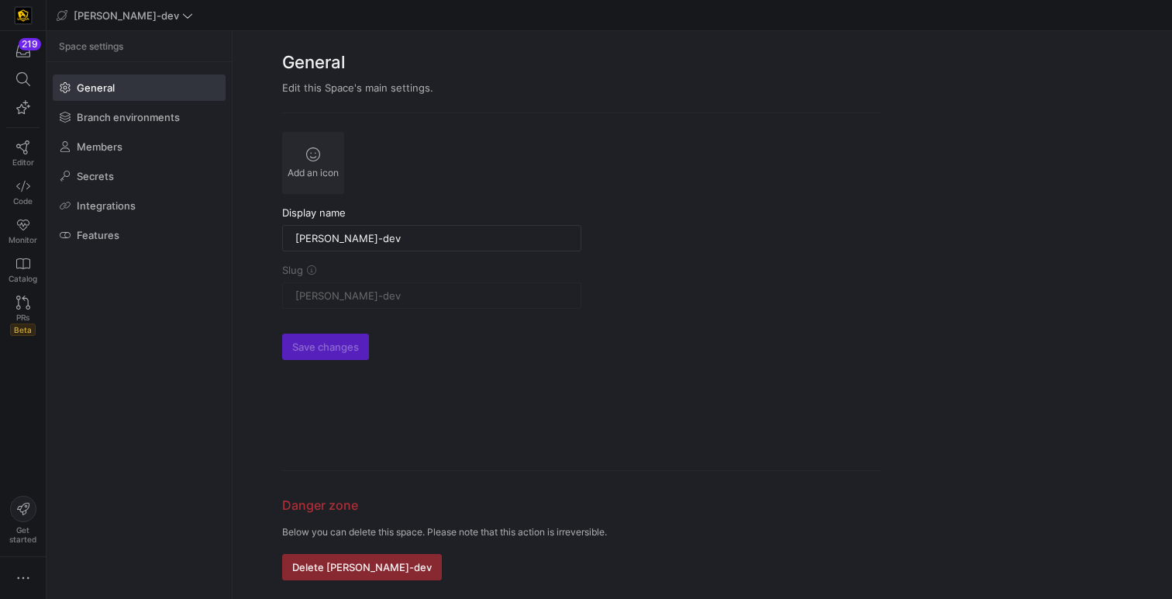
click at [151, 12] on div "[PERSON_NAME]-dev" at bounding box center [235, 15] width 365 height 20
click at [122, 12] on span "[PERSON_NAME]-dev" at bounding box center [126, 15] width 105 height 12
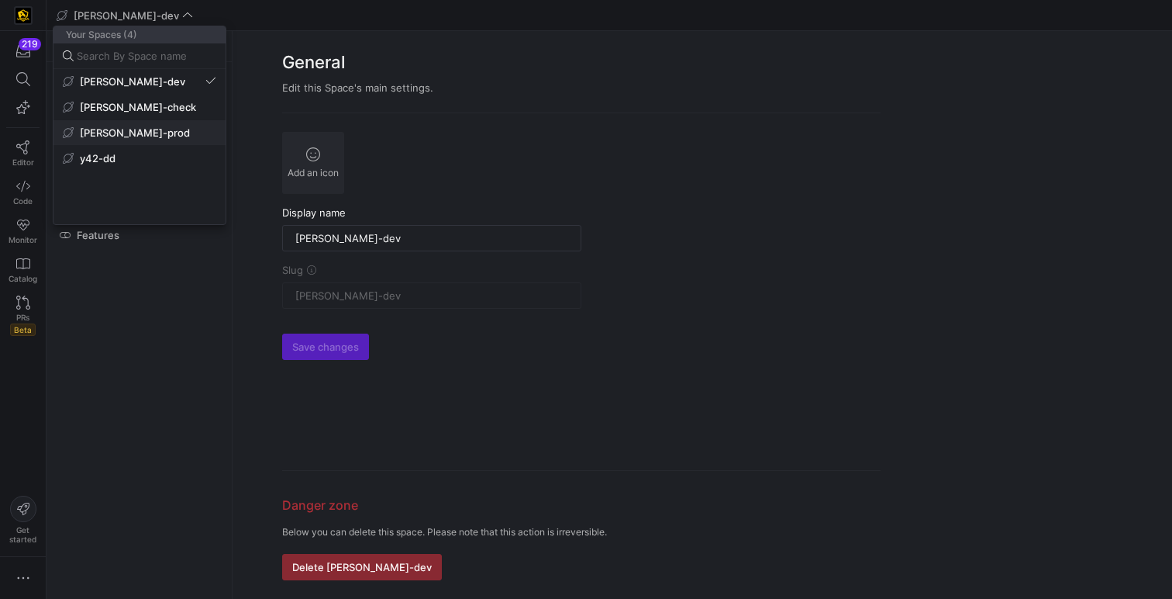
click at [153, 140] on button "[PERSON_NAME]-prod" at bounding box center [140, 132] width 172 height 25
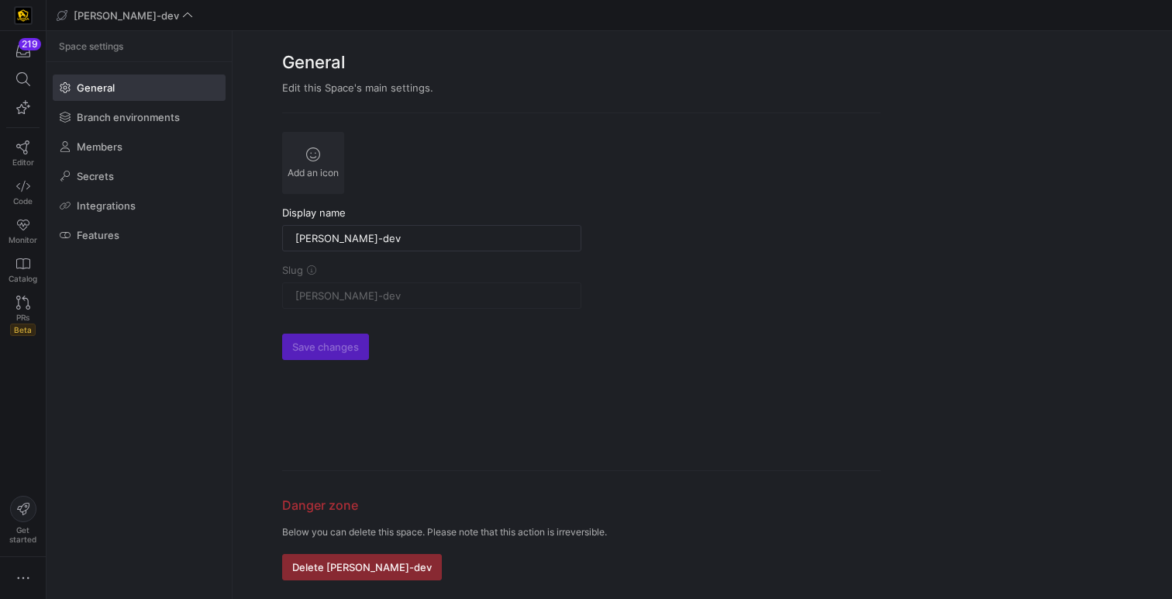
type input "[PERSON_NAME]-prod"
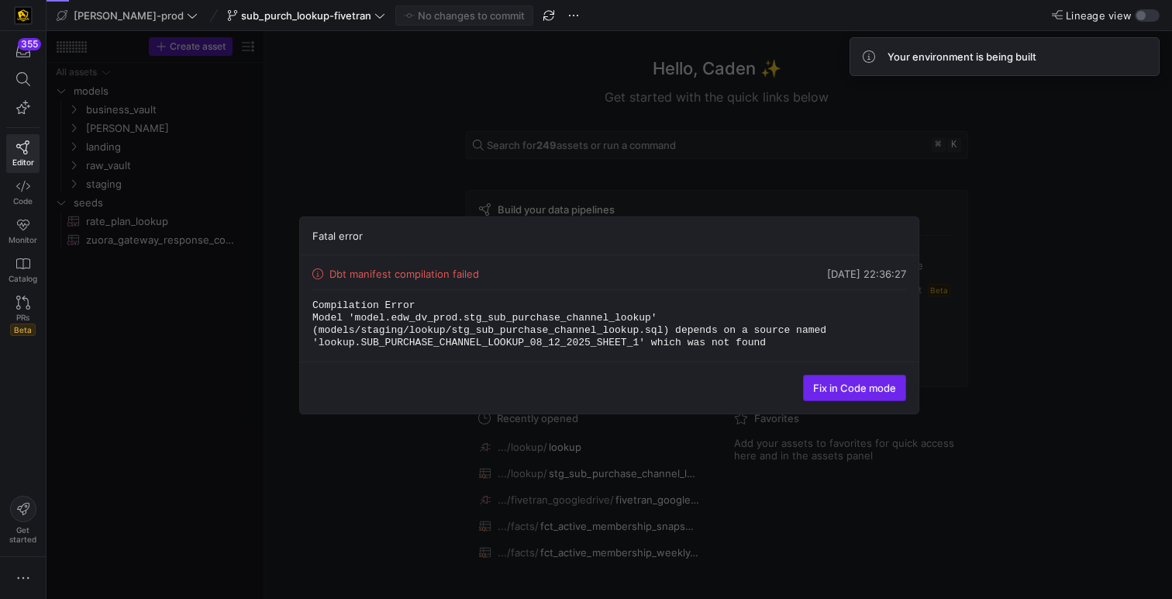
click at [857, 380] on span at bounding box center [855, 387] width 102 height 25
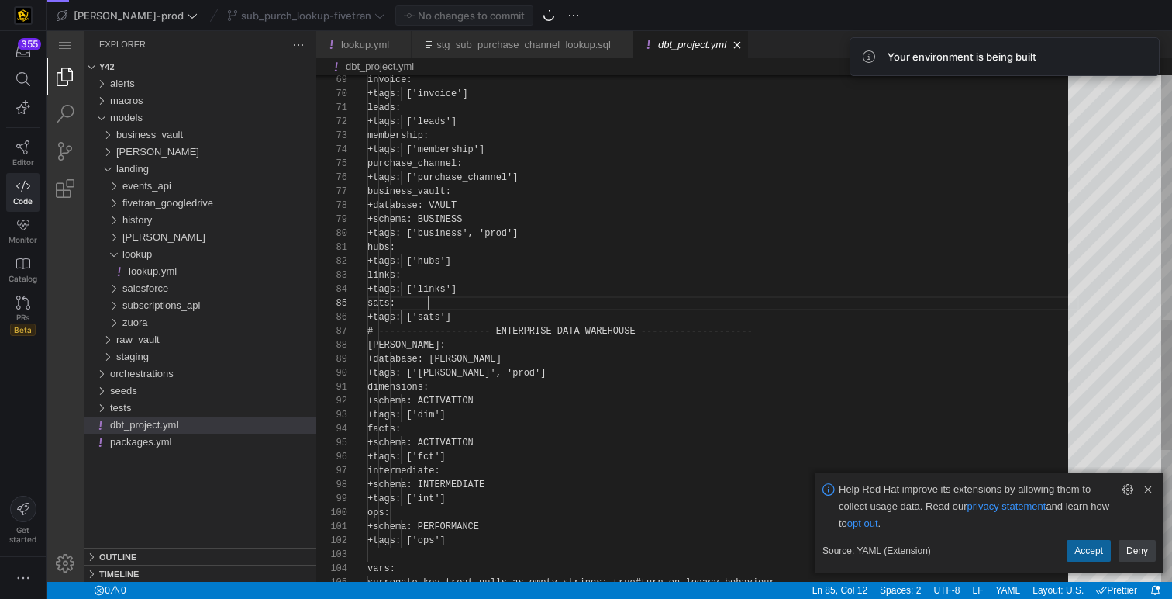
scroll to position [56, 61]
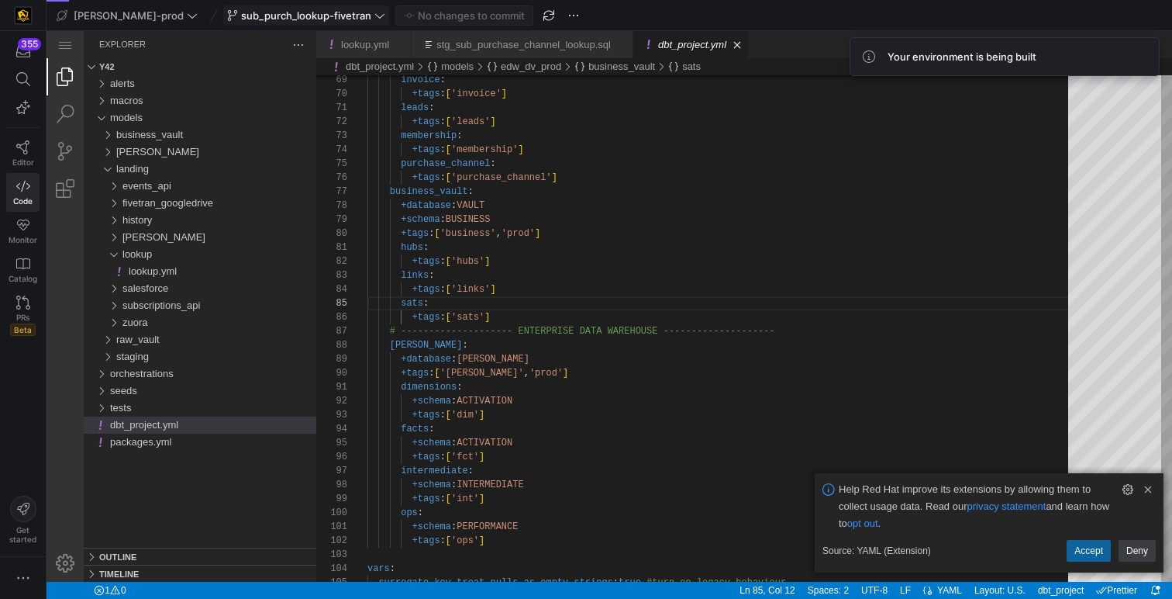
click at [301, 11] on span "sub_purch_lookup-fivetran" at bounding box center [306, 15] width 130 height 12
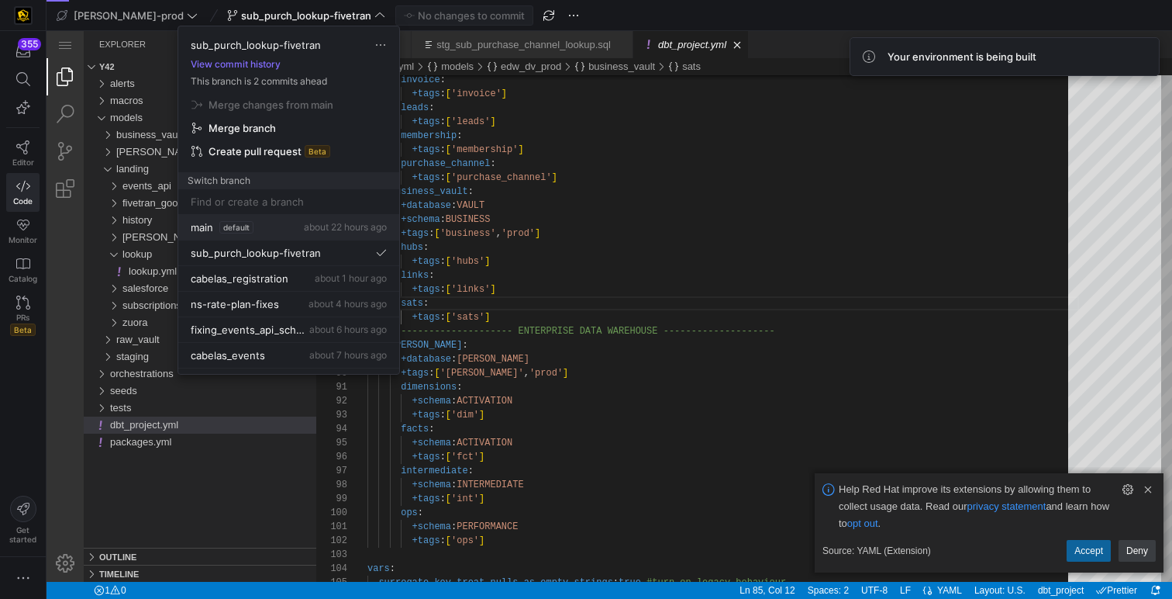
click at [292, 230] on div "main default about 22 hours ago" at bounding box center [289, 227] width 196 height 12
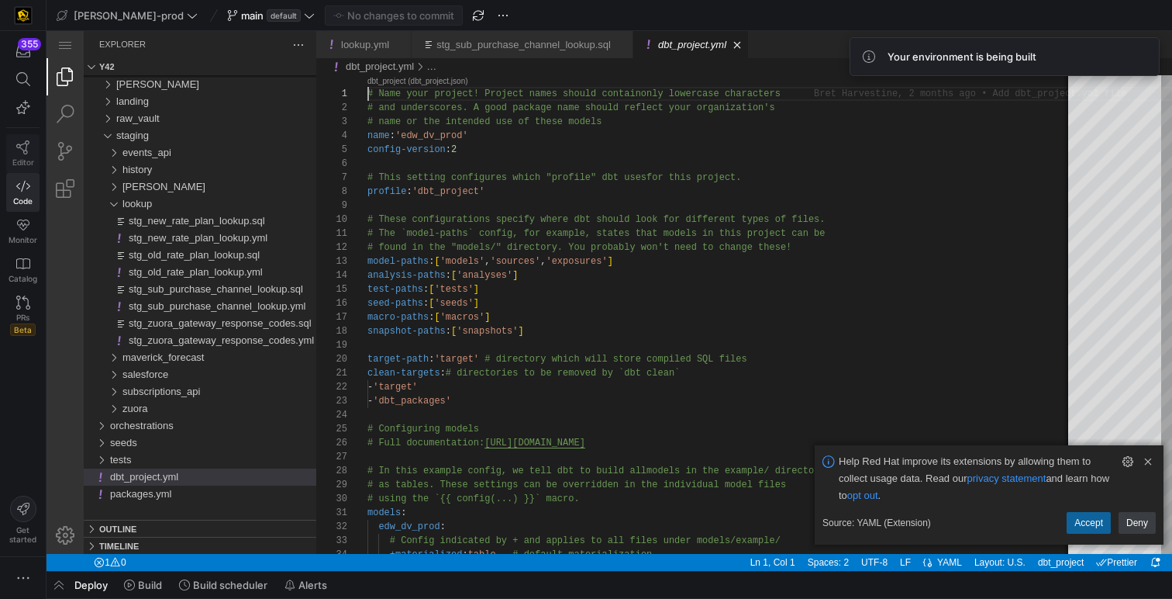
click at [35, 157] on link "Editor" at bounding box center [22, 153] width 33 height 39
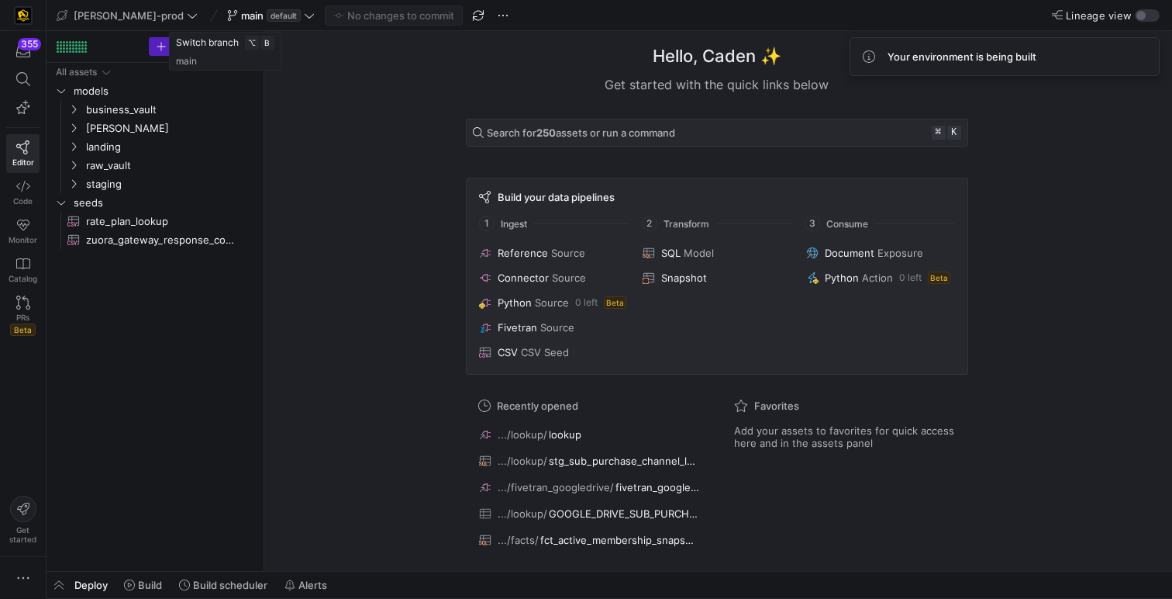
click at [241, 19] on span "main" at bounding box center [252, 15] width 22 height 12
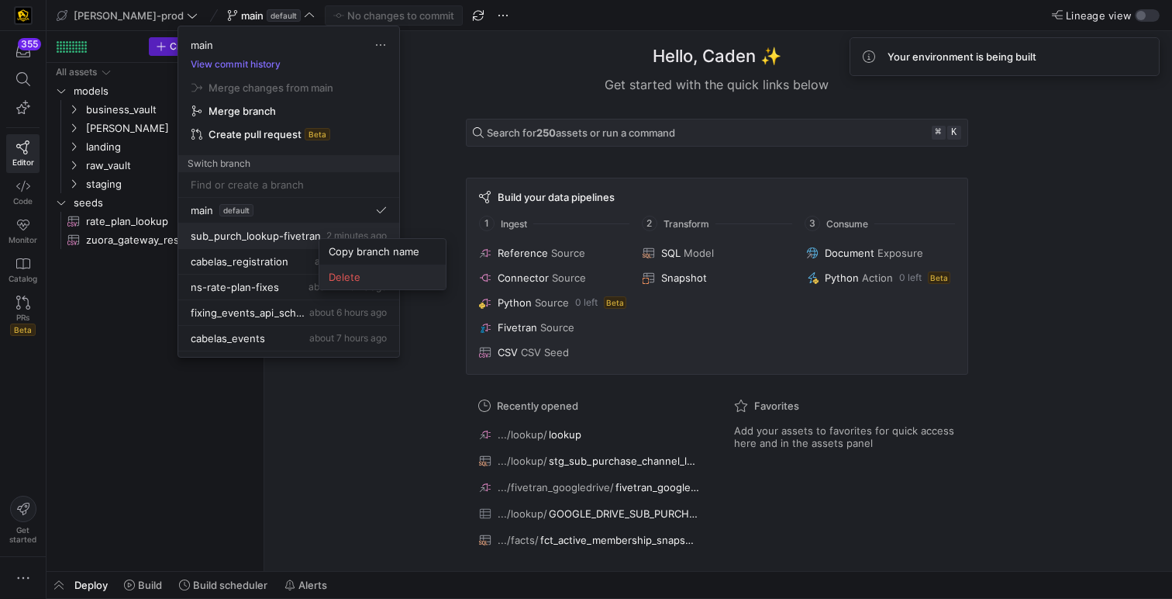
click at [350, 278] on span "Delete" at bounding box center [383, 277] width 108 height 12
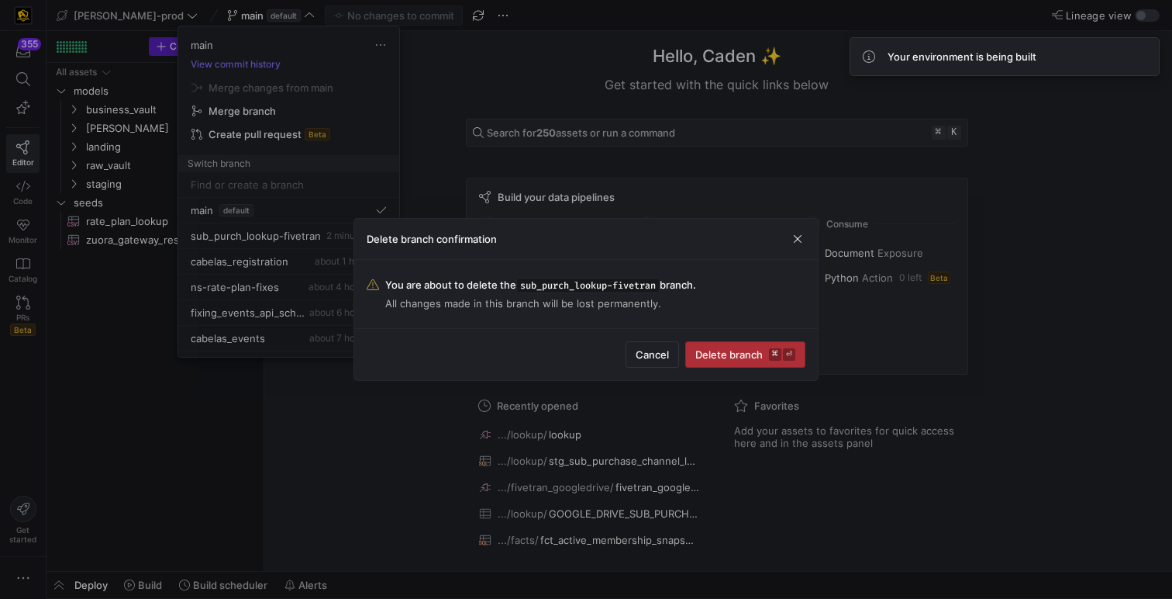
click at [730, 364] on span "submit" at bounding box center [745, 354] width 119 height 25
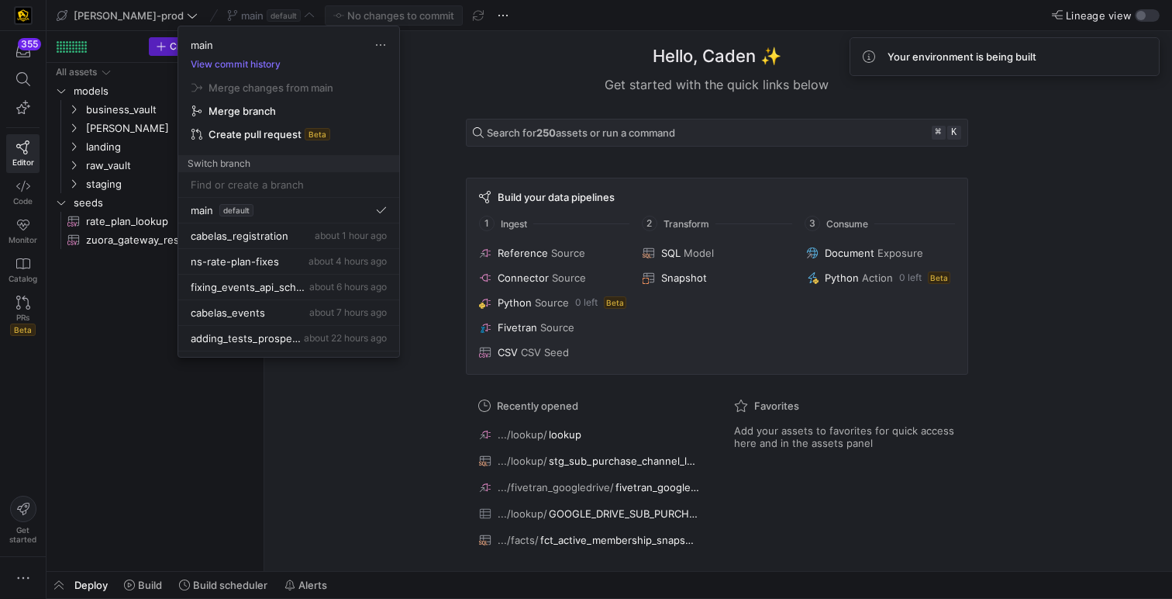
click at [337, 188] on input at bounding box center [289, 184] width 196 height 12
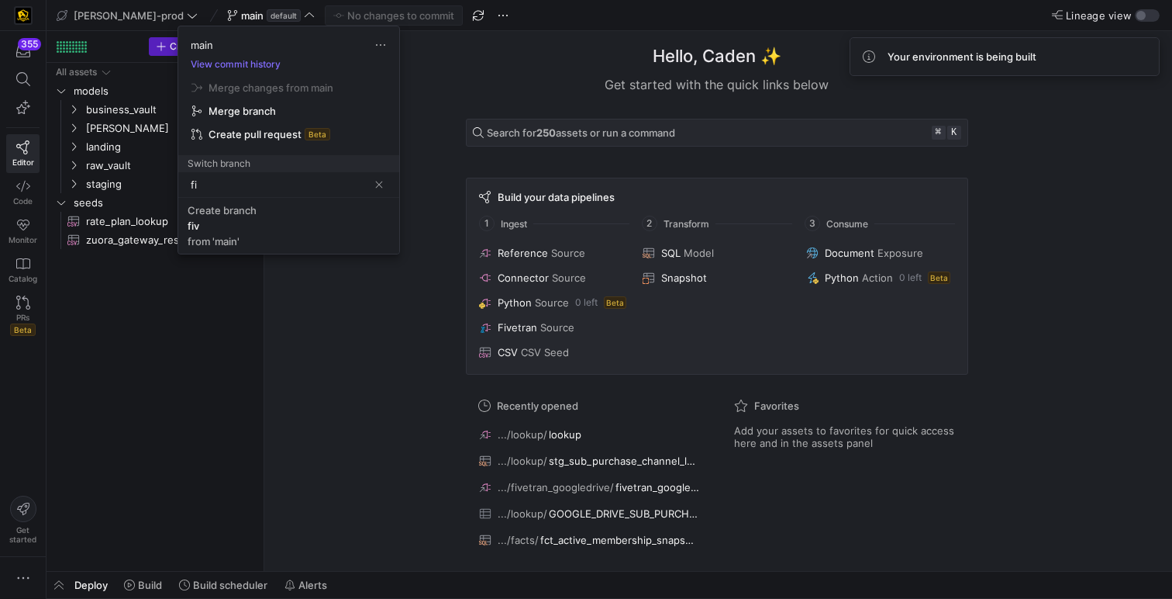
type input "f"
type input "v"
click at [245, 186] on input "fivetran-cm-sub-purch" at bounding box center [280, 184] width 178 height 12
click at [191, 185] on input "fivetran-sub-purch" at bounding box center [280, 184] width 178 height 12
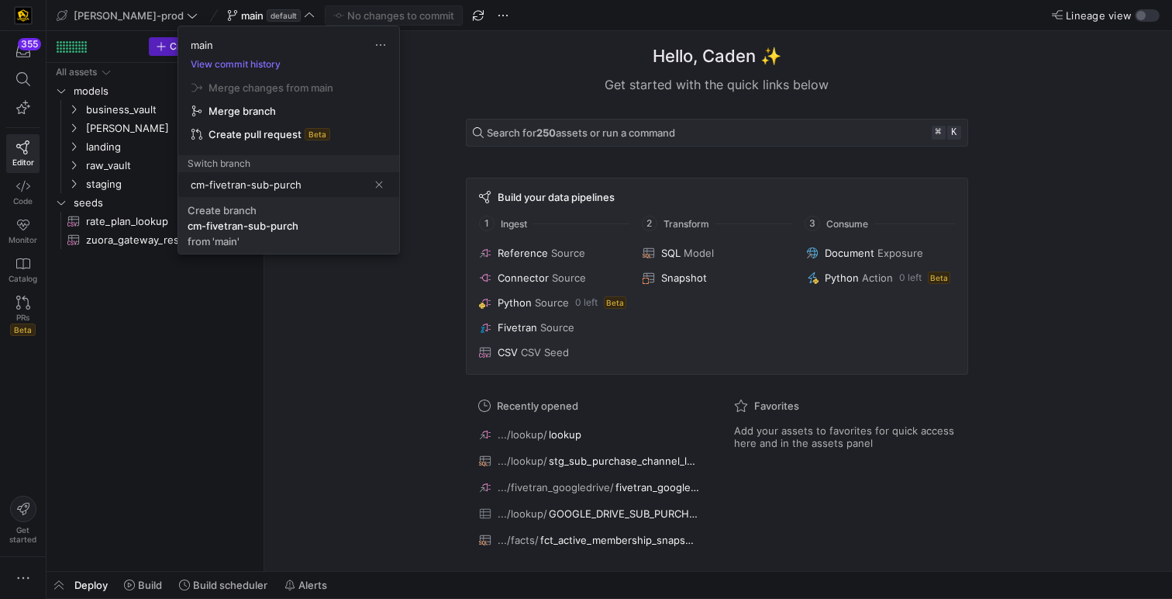
type input "cm-fivetran-sub-purch"
click at [249, 227] on div "cm-fivetran-sub-purch" at bounding box center [243, 225] width 111 height 12
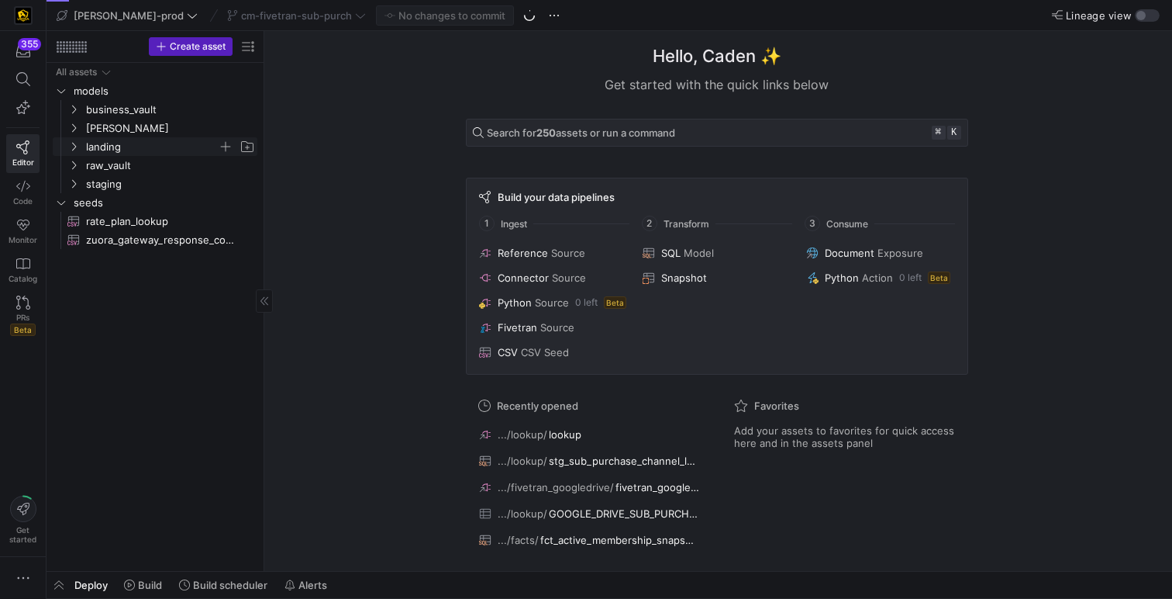
click at [123, 147] on span "landing" at bounding box center [152, 147] width 132 height 18
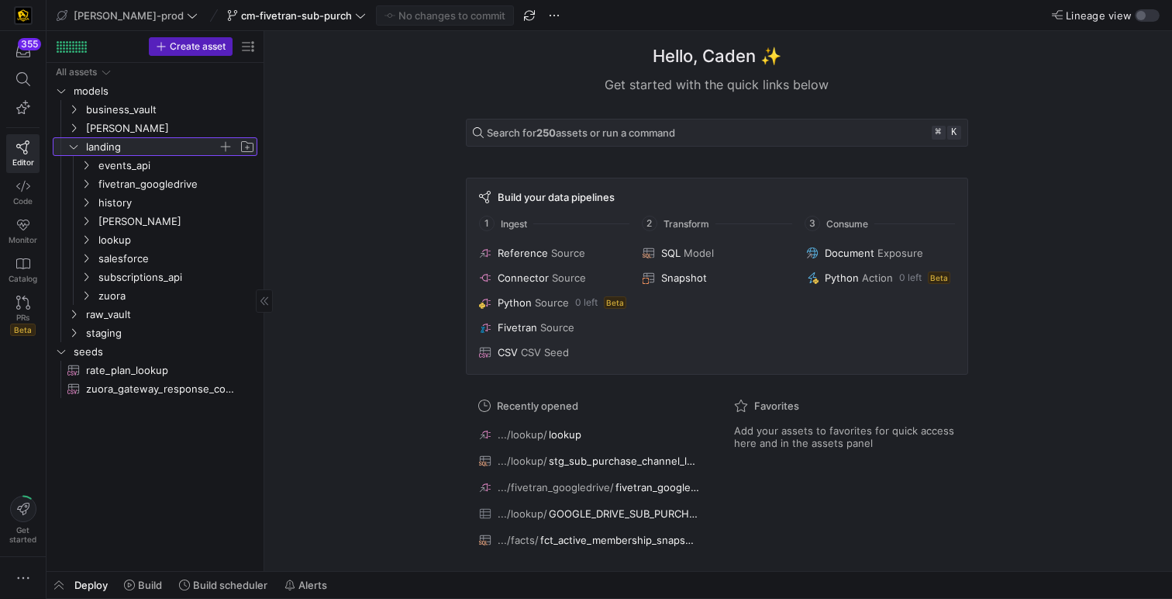
click at [141, 145] on span "landing" at bounding box center [152, 147] width 132 height 18
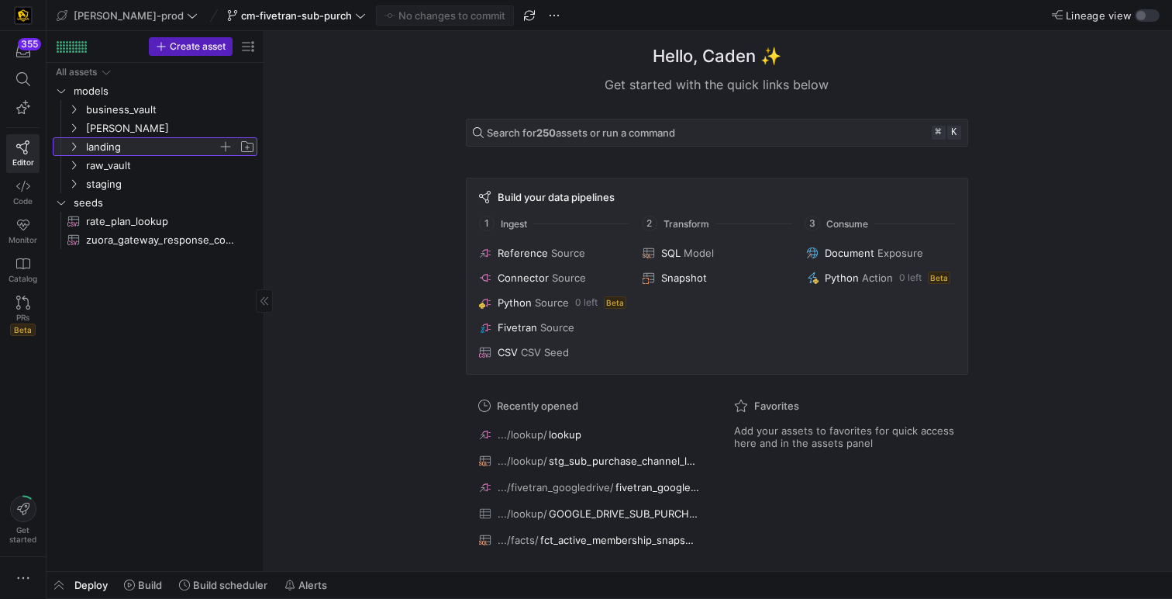
click at [173, 141] on span "landing" at bounding box center [152, 147] width 132 height 18
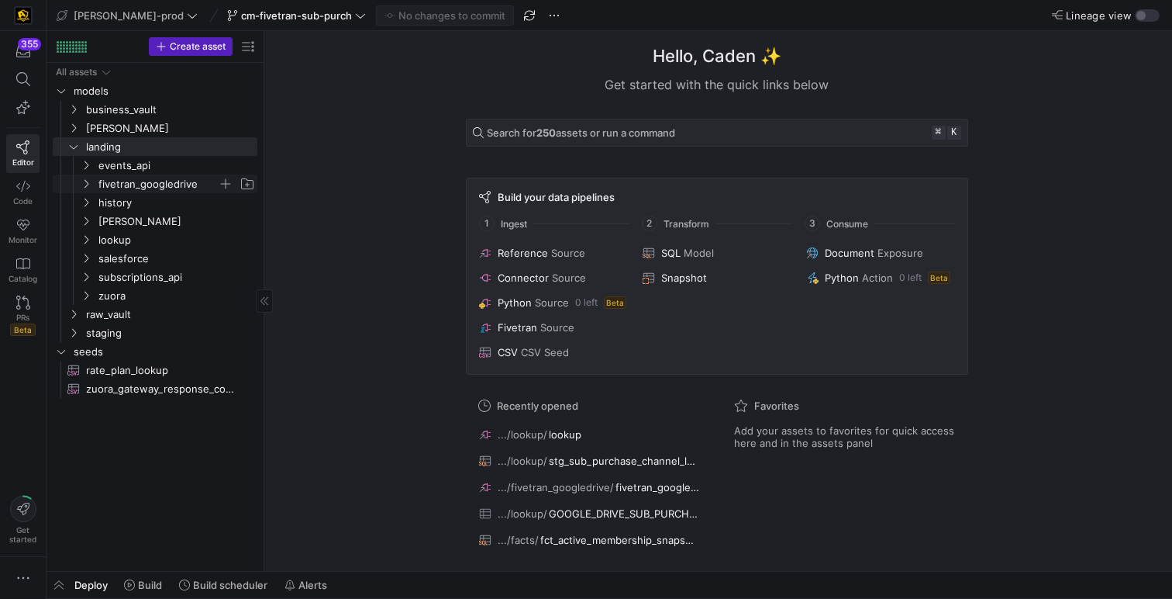
click at [147, 182] on span "fivetran_googledrive" at bounding box center [157, 184] width 119 height 18
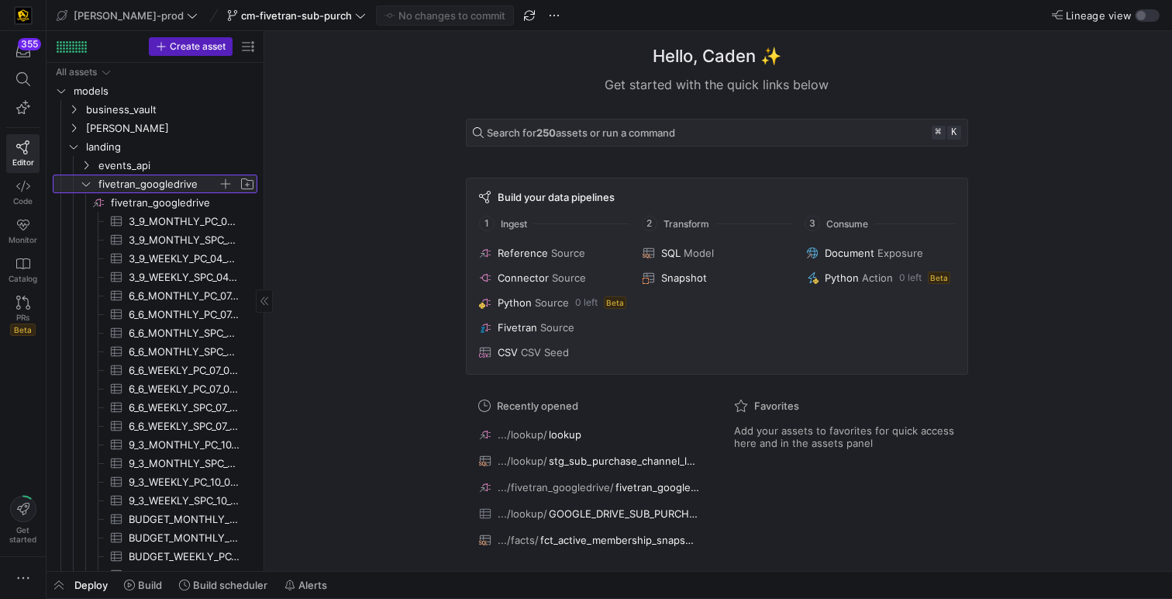
click at [130, 185] on span "fivetran_googledrive" at bounding box center [157, 184] width 119 height 18
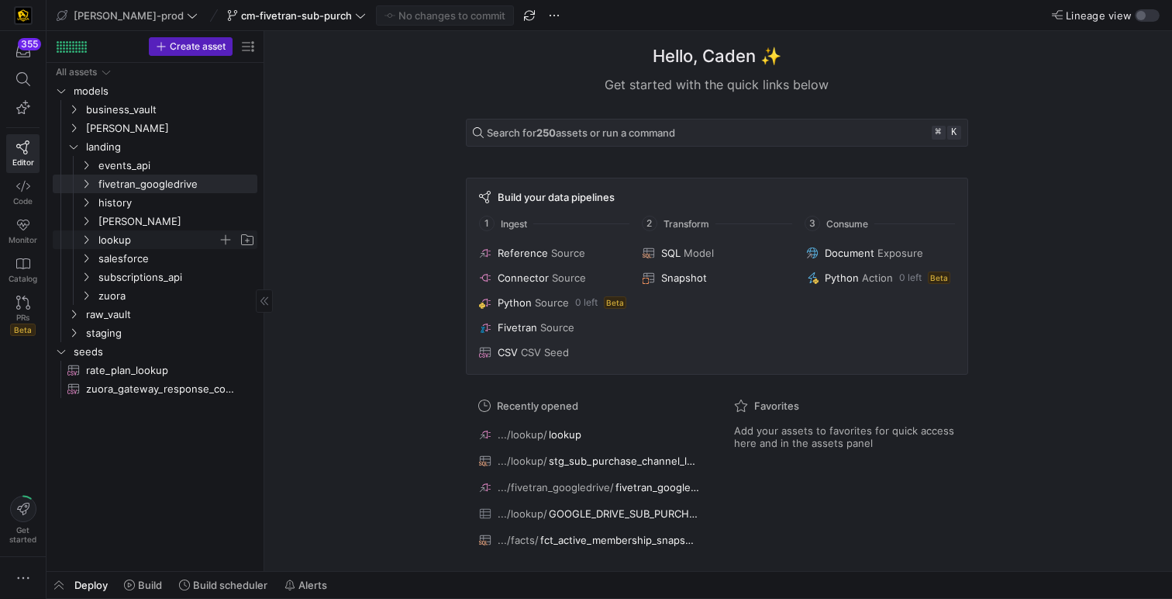
click at [128, 237] on span "lookup" at bounding box center [157, 240] width 119 height 18
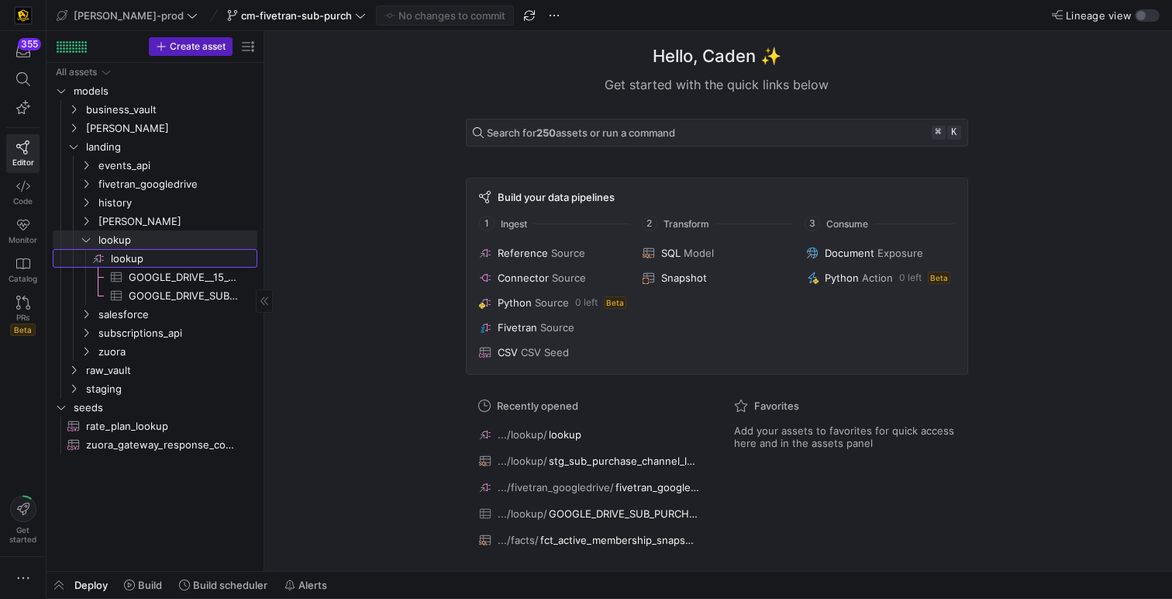
click at [151, 255] on span "lookup​​​​​​​​" at bounding box center [183, 259] width 144 height 18
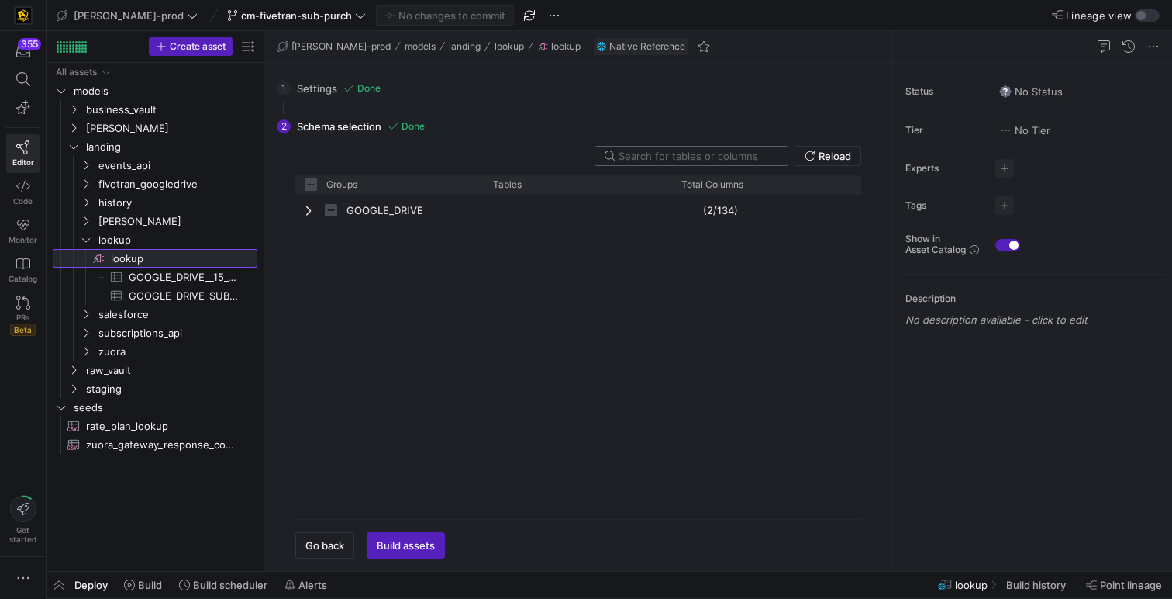
checkbox input "false"
click at [657, 162] on div at bounding box center [697, 156] width 157 height 19
type input "8"
click at [302, 205] on div "GOOGLE_DRIVE" at bounding box center [389, 210] width 188 height 31
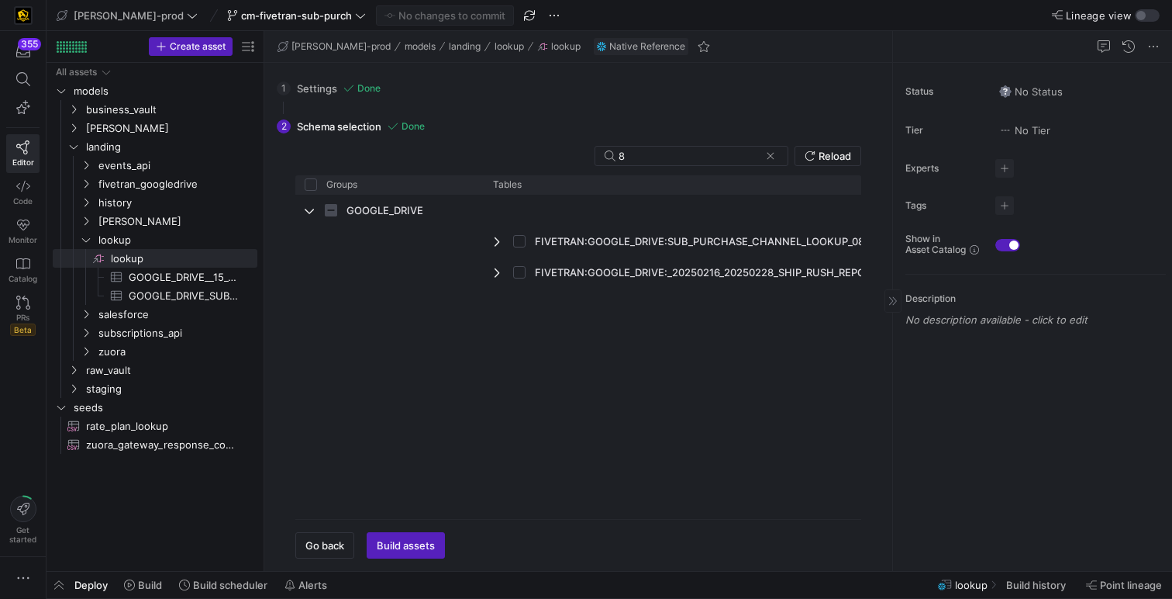
drag, startPoint x: 668, startPoint y: 186, endPoint x: 909, endPoint y: 251, distance: 249.1
click at [910, 253] on as-split "edw-dv-prod models landing lookup lookup Native Reference 1 Settings Done Confi…" at bounding box center [718, 301] width 908 height 540
click at [517, 237] on input "Press Space to toggle row selection (unchecked)" at bounding box center [519, 241] width 12 height 12
checkbox input "true"
checkbox input "false"
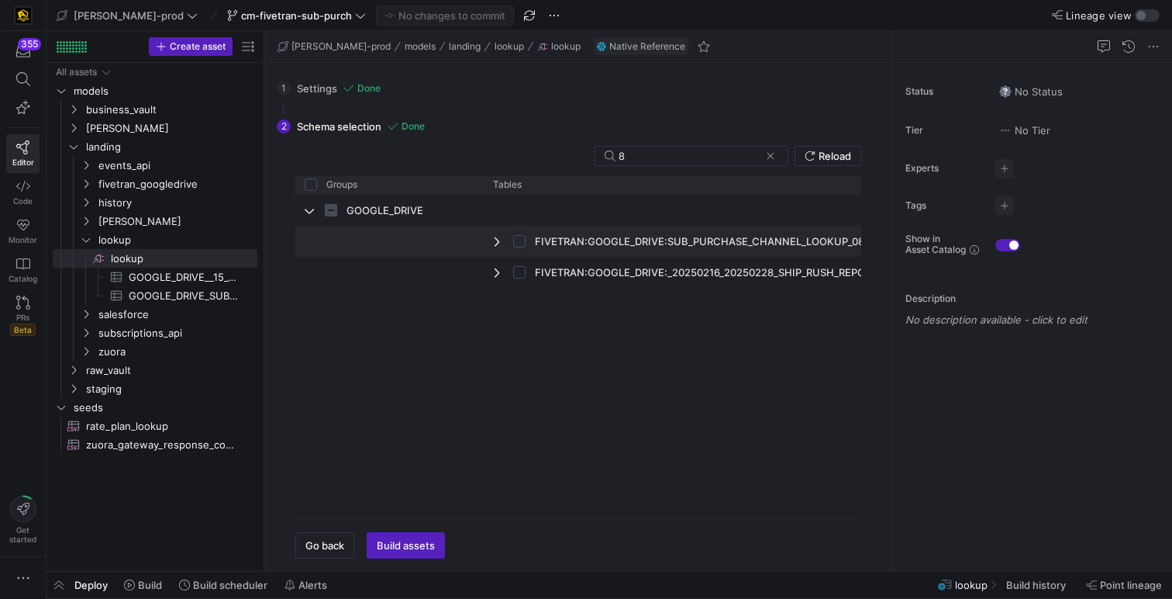
checkbox input "true"
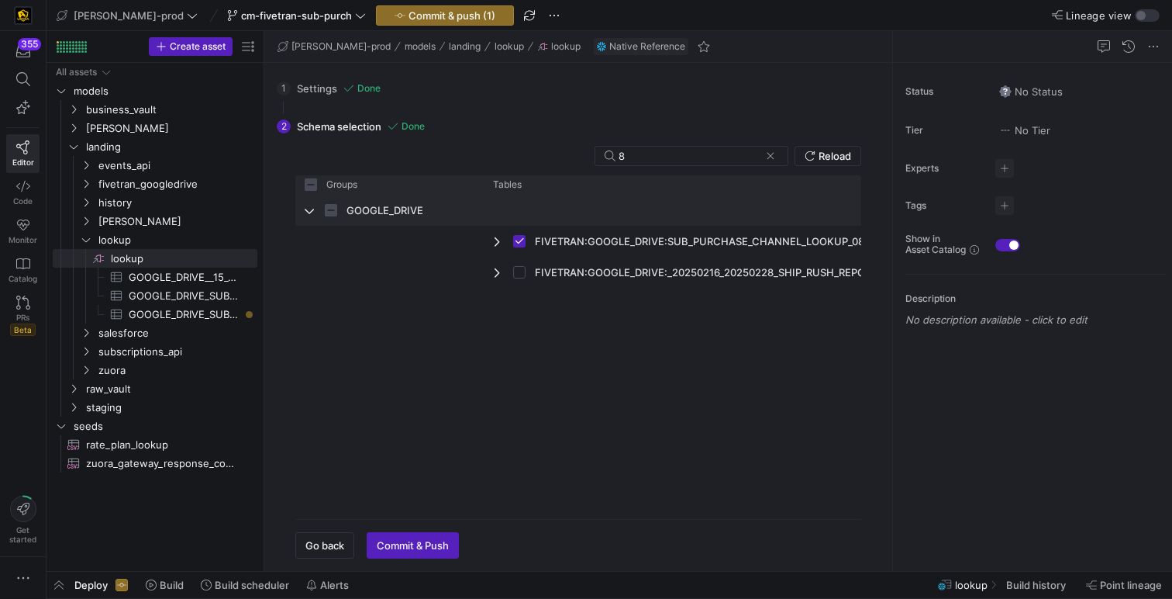
click at [311, 209] on span "Press SPACE to select this row." at bounding box center [310, 210] width 11 height 12
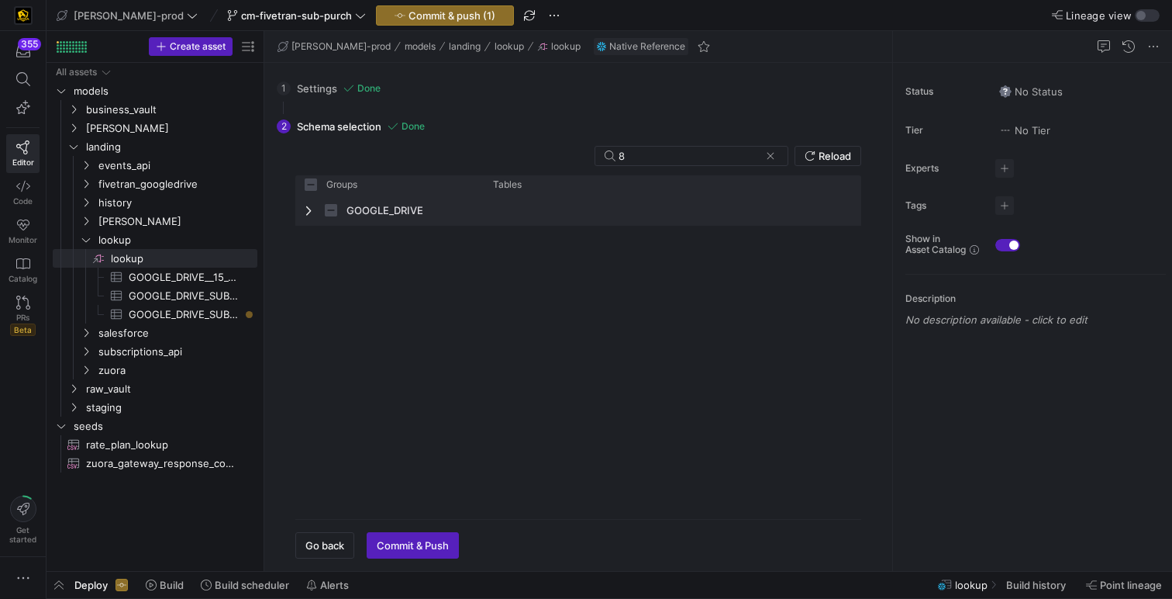
click at [304, 212] on div "GOOGLE_DRIVE" at bounding box center [389, 210] width 188 height 31
checkbox input "false"
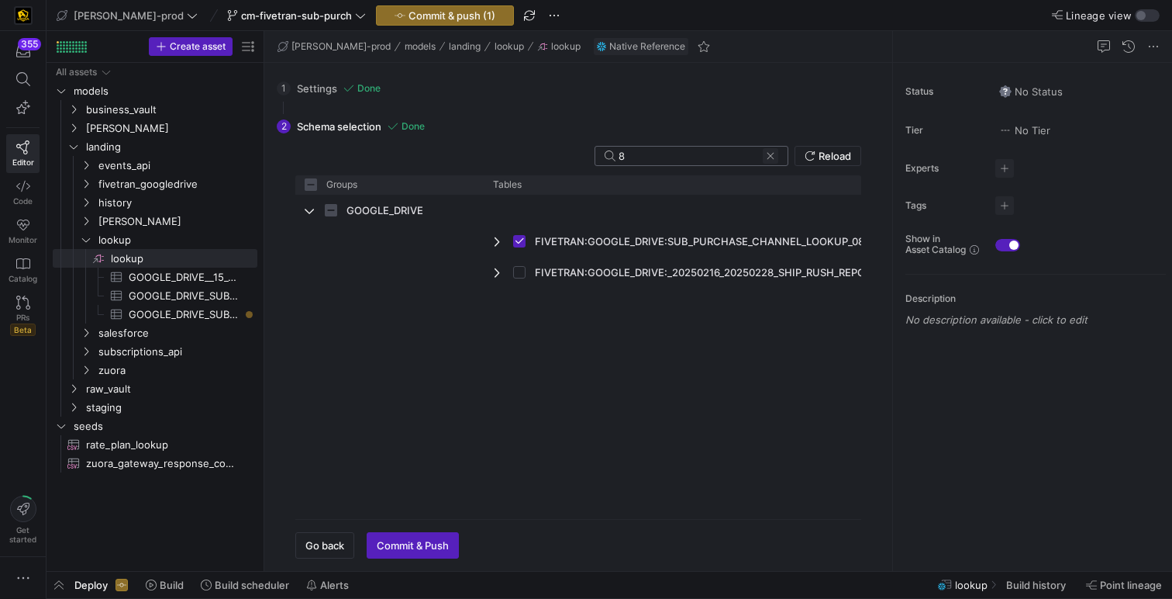
click at [775, 149] on span at bounding box center [771, 156] width 16 height 16
checkbox input "false"
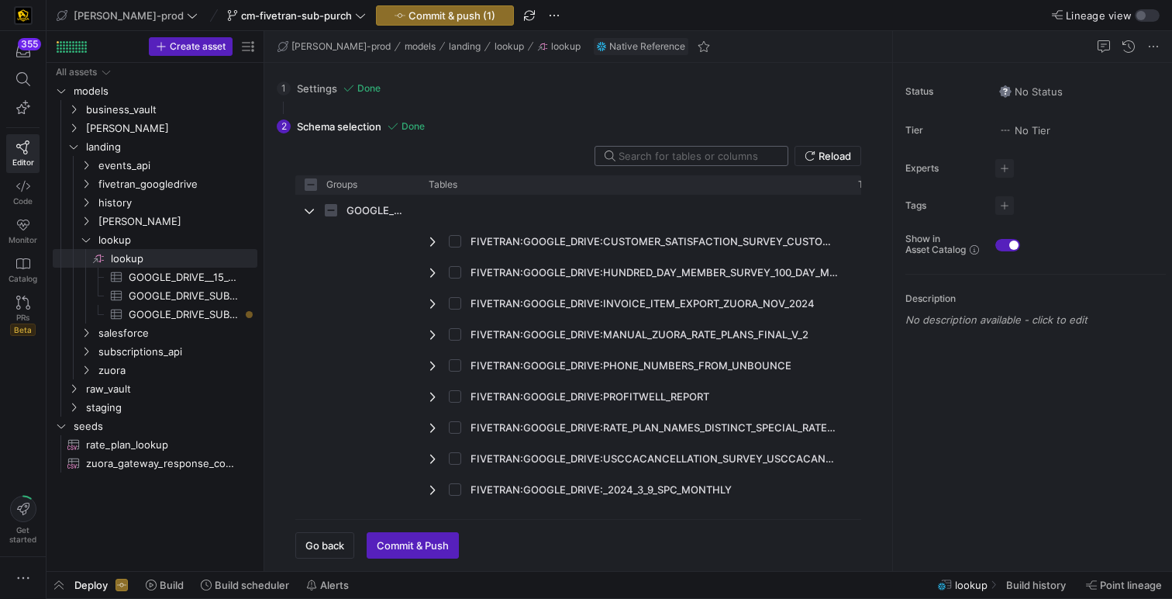
type input "1"
checkbox input "false"
type input "15"
checkbox input "false"
type input "1"
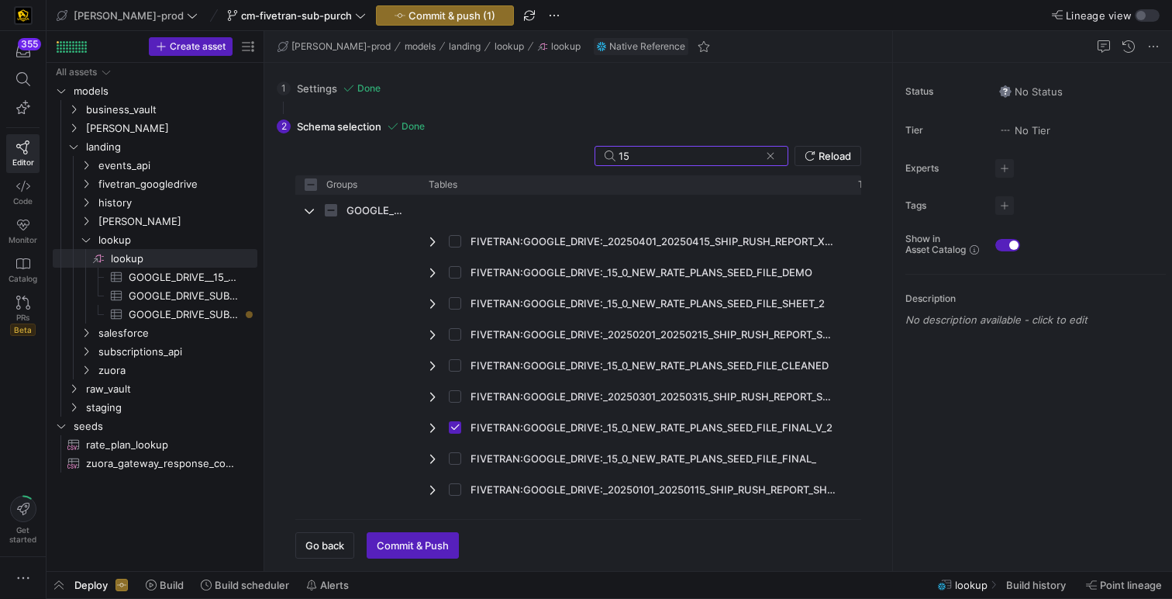
checkbox input "false"
type input "s"
checkbox input "false"
type input "su"
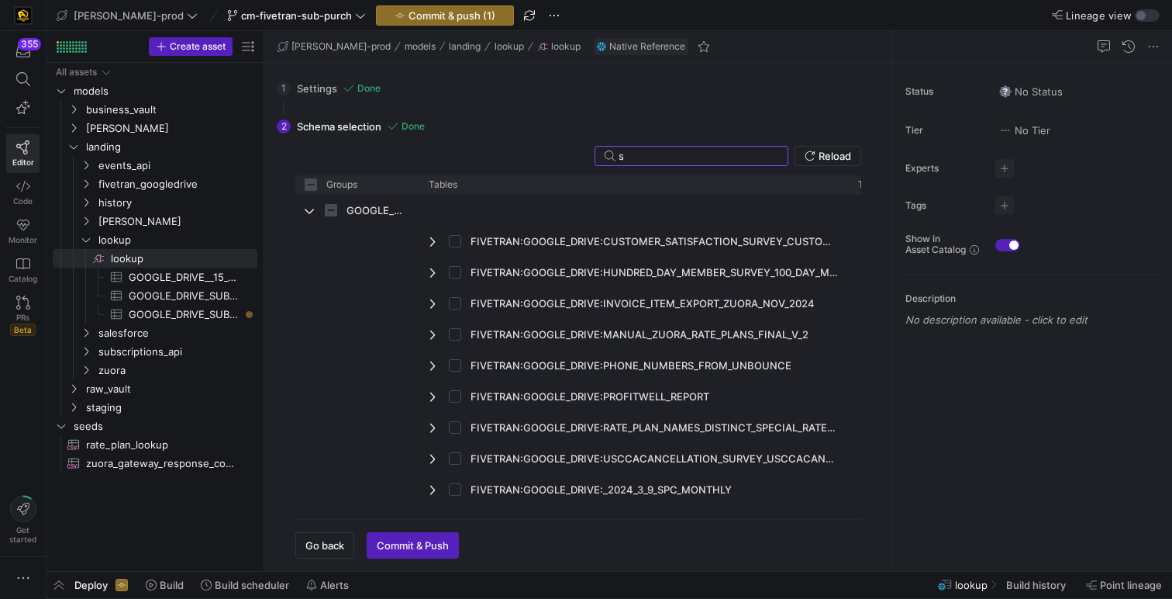
checkbox input "false"
type input "sub"
checkbox input "false"
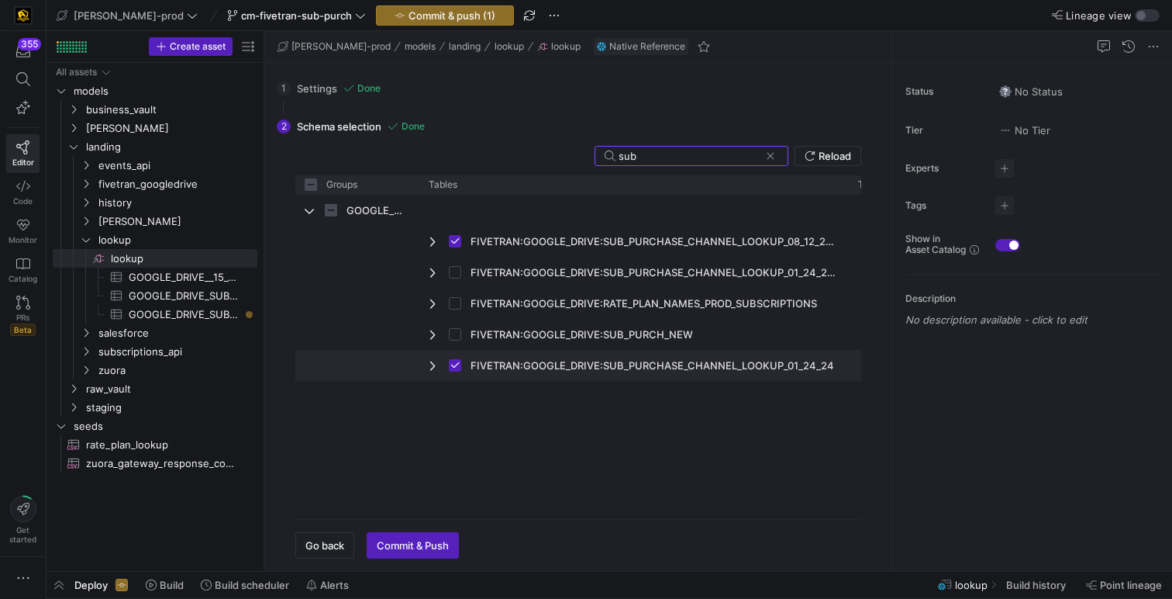
type input "sub"
click at [456, 365] on input "Press Space to toggle row selection (checked)" at bounding box center [455, 365] width 12 height 12
checkbox input "false"
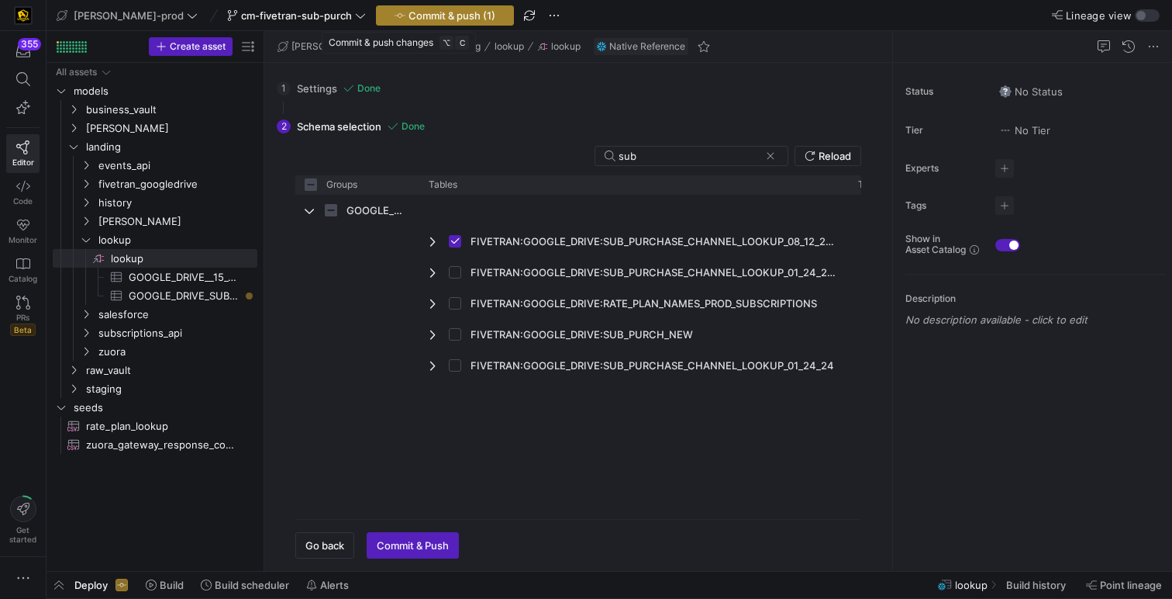
click at [420, 16] on span "Commit & push (1)" at bounding box center [452, 15] width 87 height 12
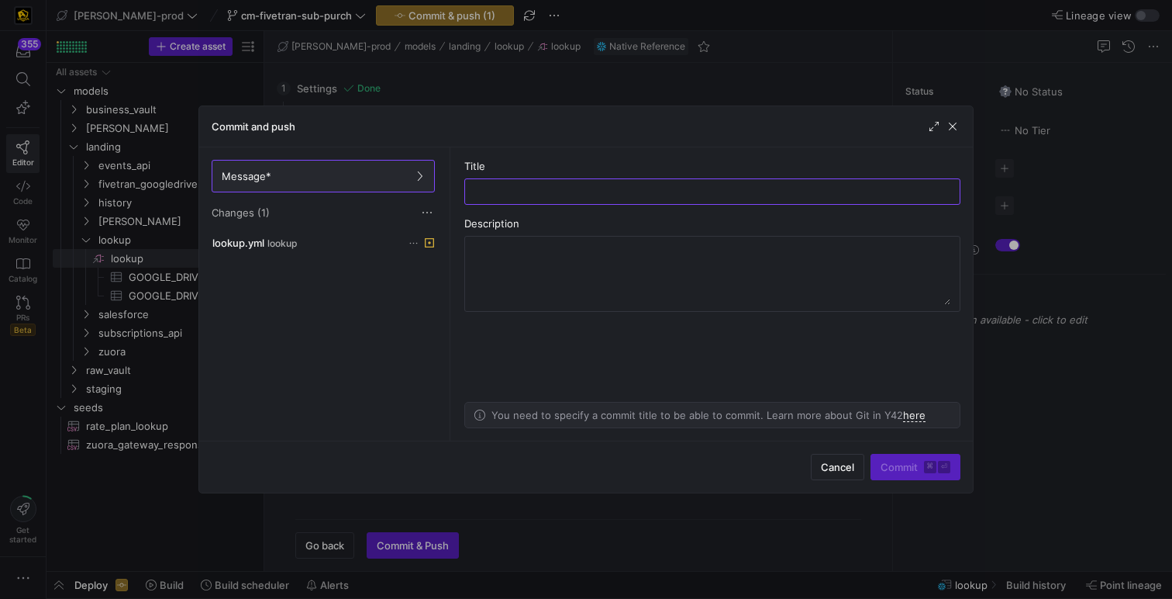
click at [551, 46] on div at bounding box center [586, 299] width 1172 height 599
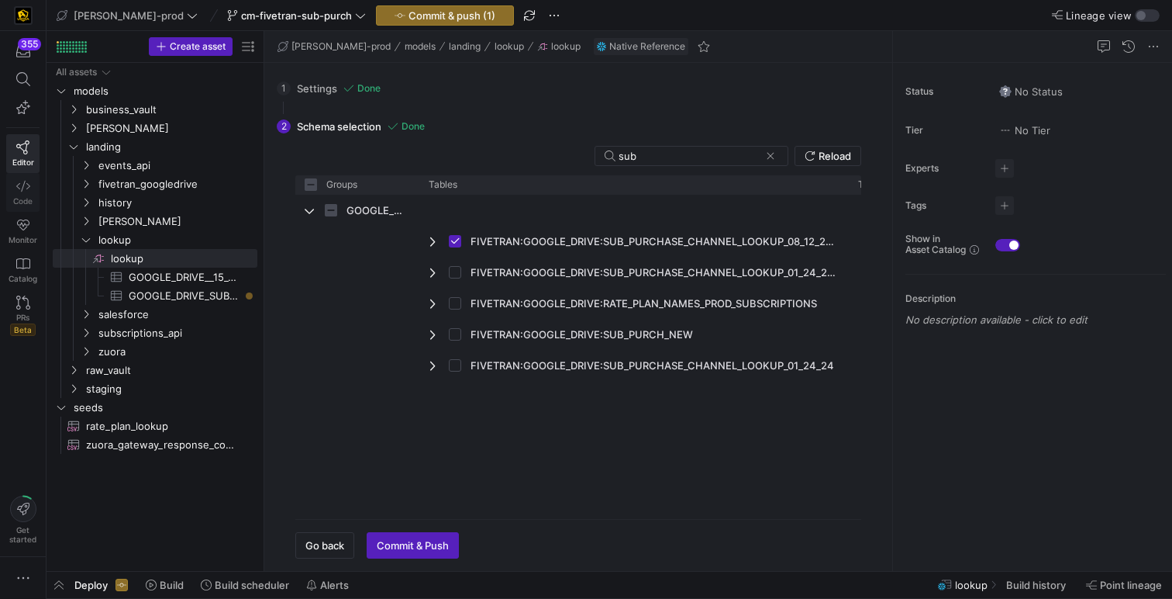
click at [14, 186] on link "Code" at bounding box center [22, 192] width 33 height 39
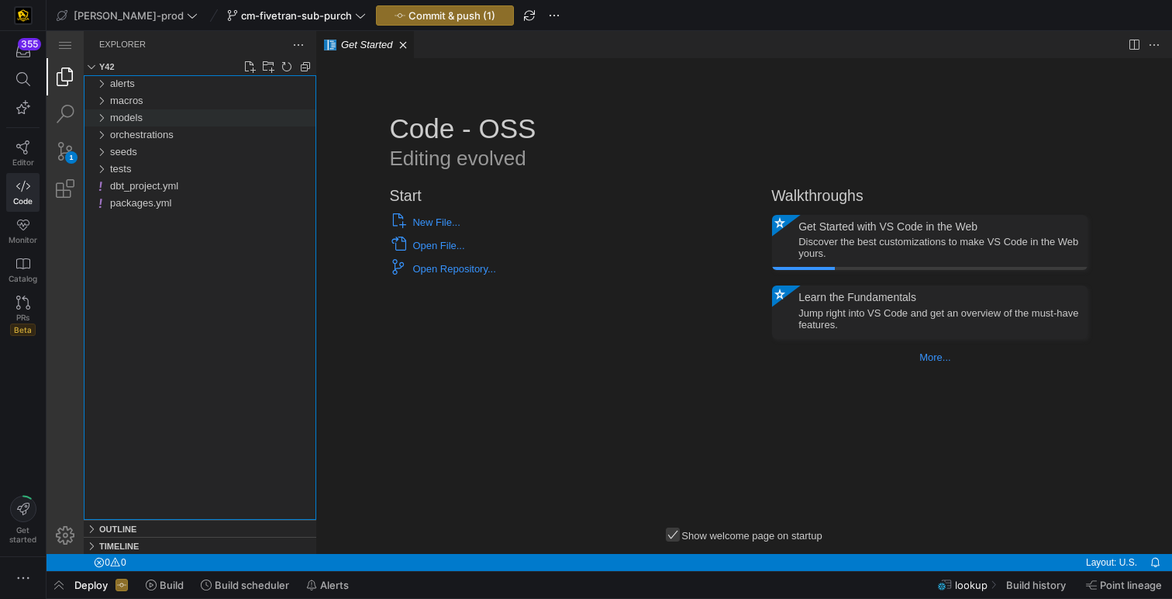
click at [154, 110] on div "models" at bounding box center [213, 117] width 206 height 17
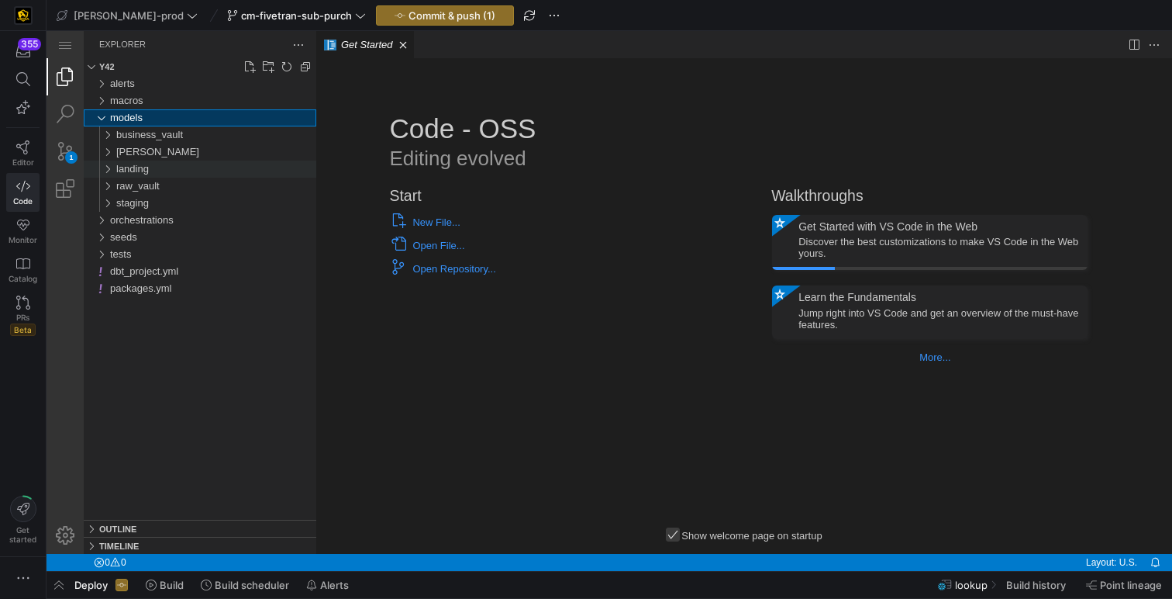
click at [149, 164] on span "landing" at bounding box center [132, 169] width 33 height 12
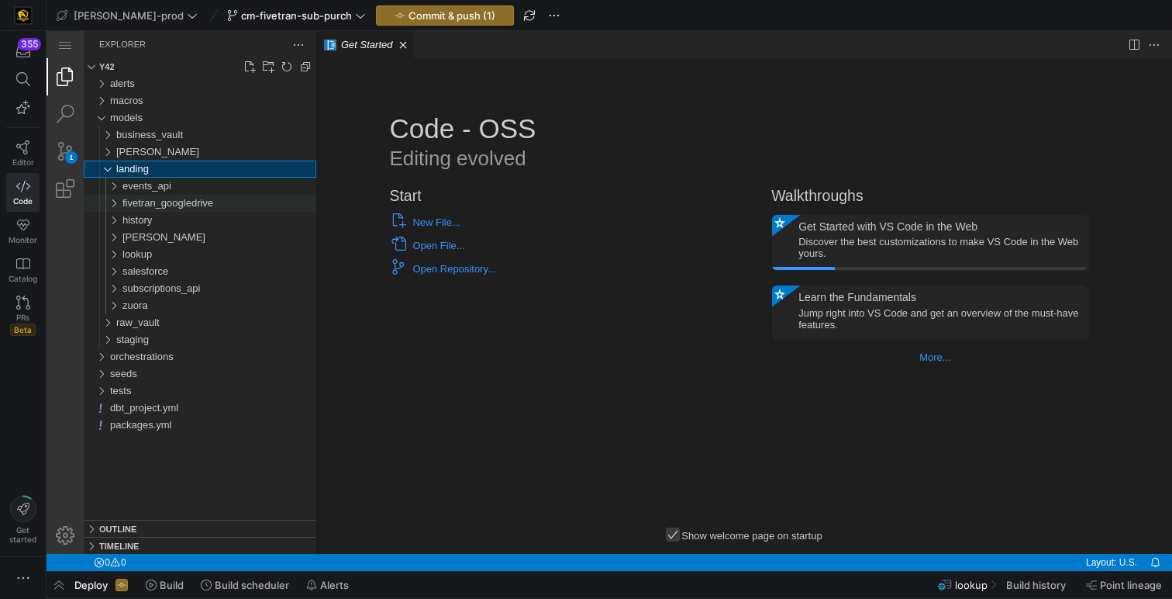
click at [164, 208] on span "fivetran_googledrive" at bounding box center [168, 203] width 91 height 12
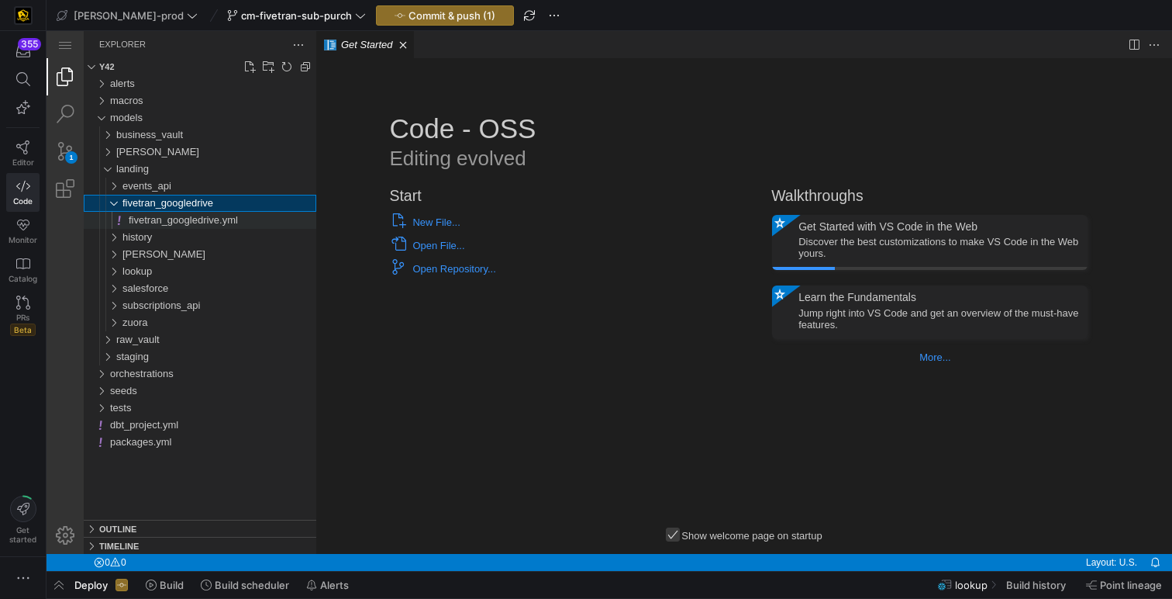
click at [220, 217] on span "fivetran_googledrive.yml" at bounding box center [183, 220] width 109 height 12
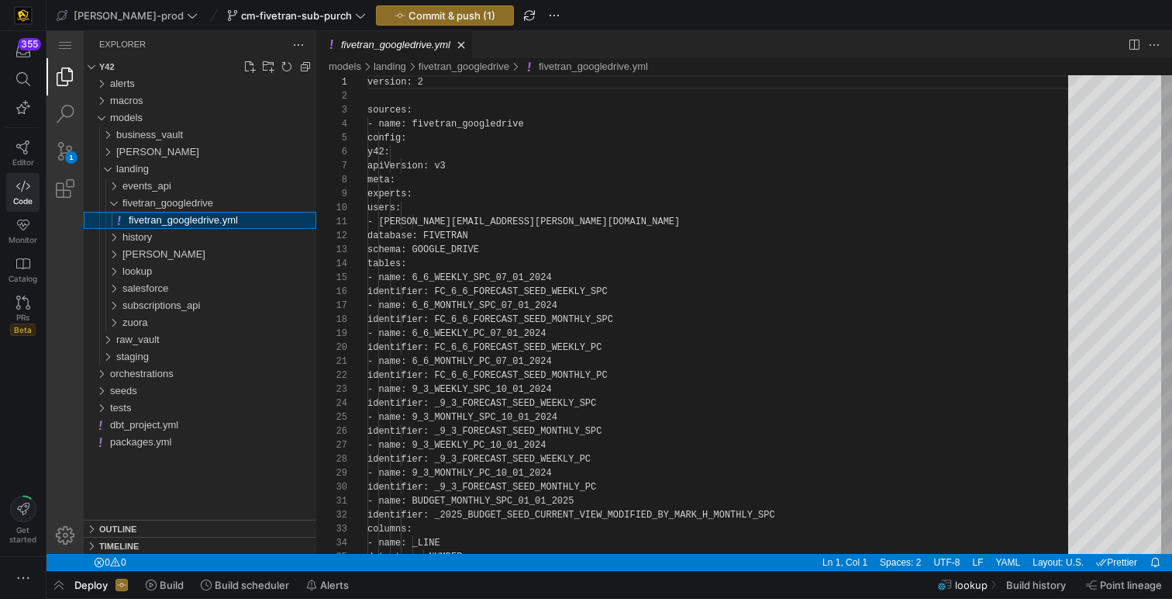
scroll to position [140, 0]
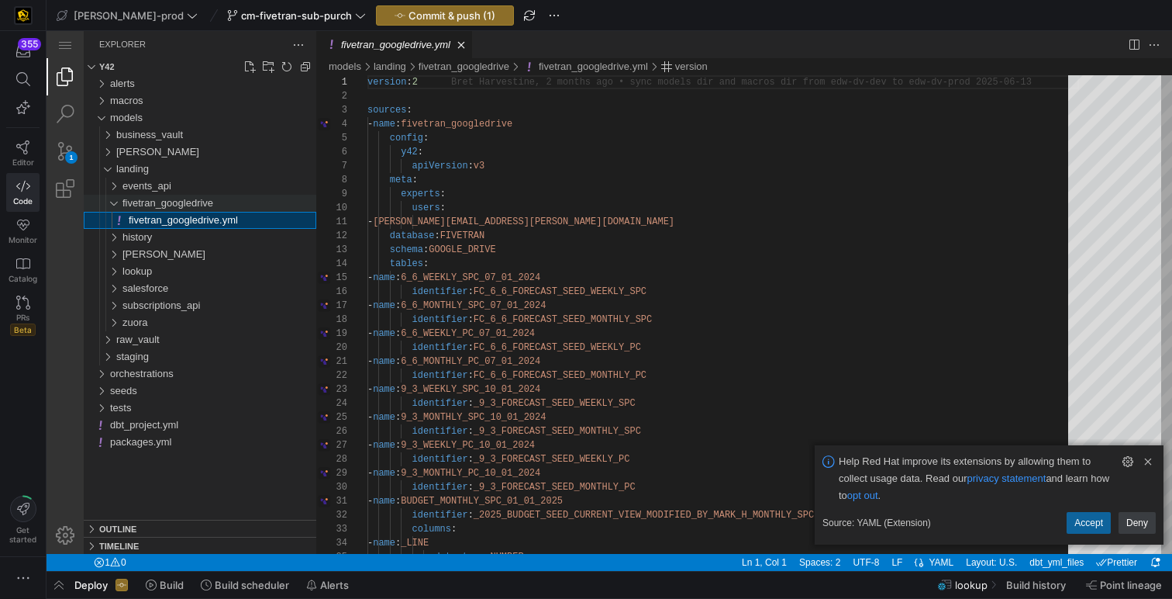
click at [206, 202] on span "fivetran_googledrive" at bounding box center [168, 203] width 91 height 12
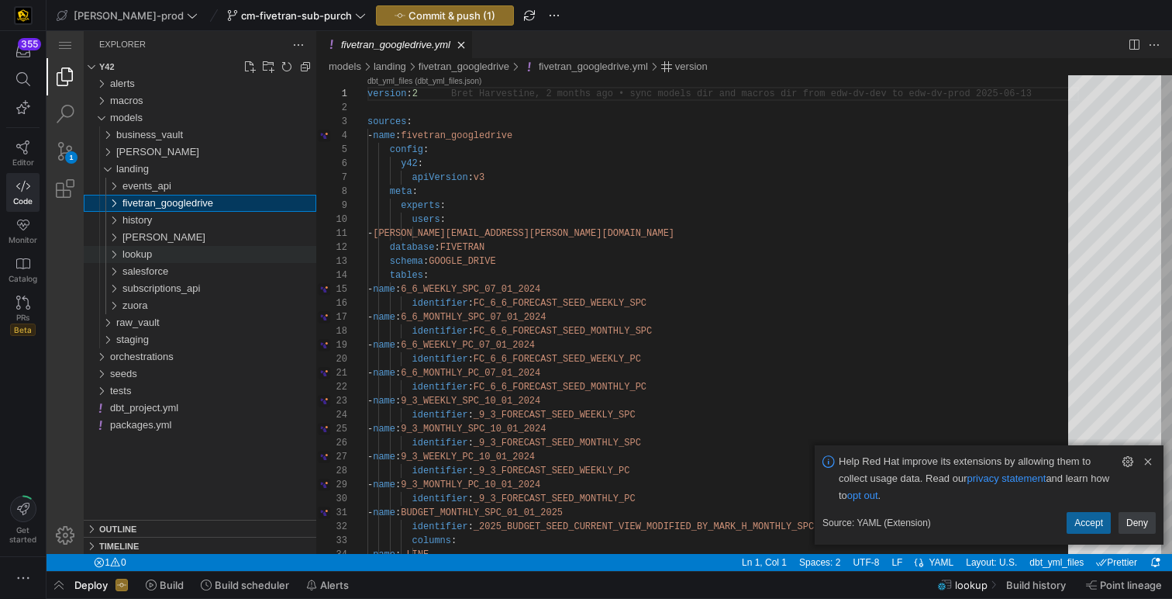
click at [150, 250] on span "lookup" at bounding box center [137, 254] width 29 height 12
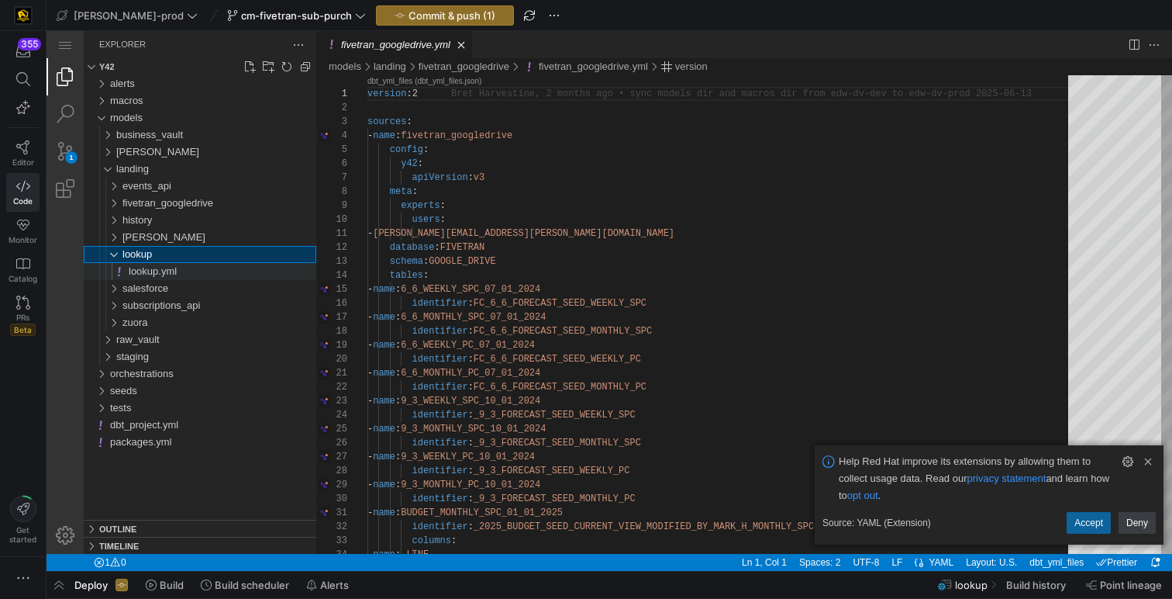
click at [161, 268] on span "lookup.yml" at bounding box center [153, 271] width 48 height 12
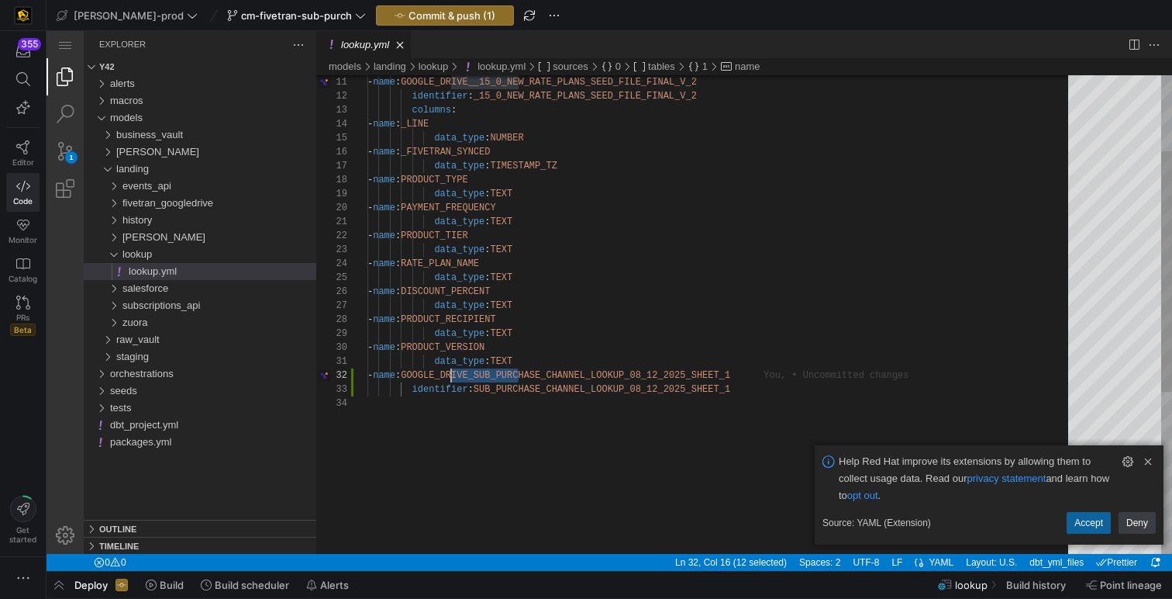
scroll to position [14, 78]
drag, startPoint x: 518, startPoint y: 375, endPoint x: 448, endPoint y: 375, distance: 69.8
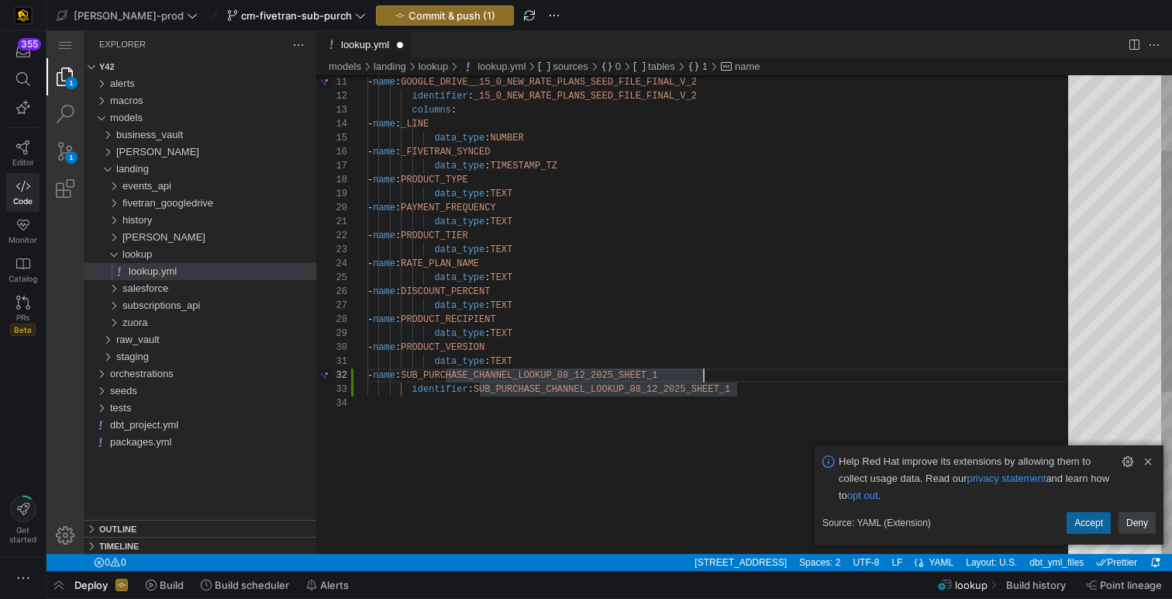
scroll to position [14, 297]
drag, startPoint x: 713, startPoint y: 377, endPoint x: 664, endPoint y: 374, distance: 49.7
type textarea "data_type: TEXT - name: SUB_PURCHASE_CHANNEL_LOOKUP_08_12_2025 identifier: SUB_…"
click at [582, 371] on div "- name : GOOGLE_DRIVE__15_0_NEW_RATE_PLANS_SEED_FILE_FINAL_ V_2 identifier : _1…" at bounding box center [724, 399] width 712 height 951
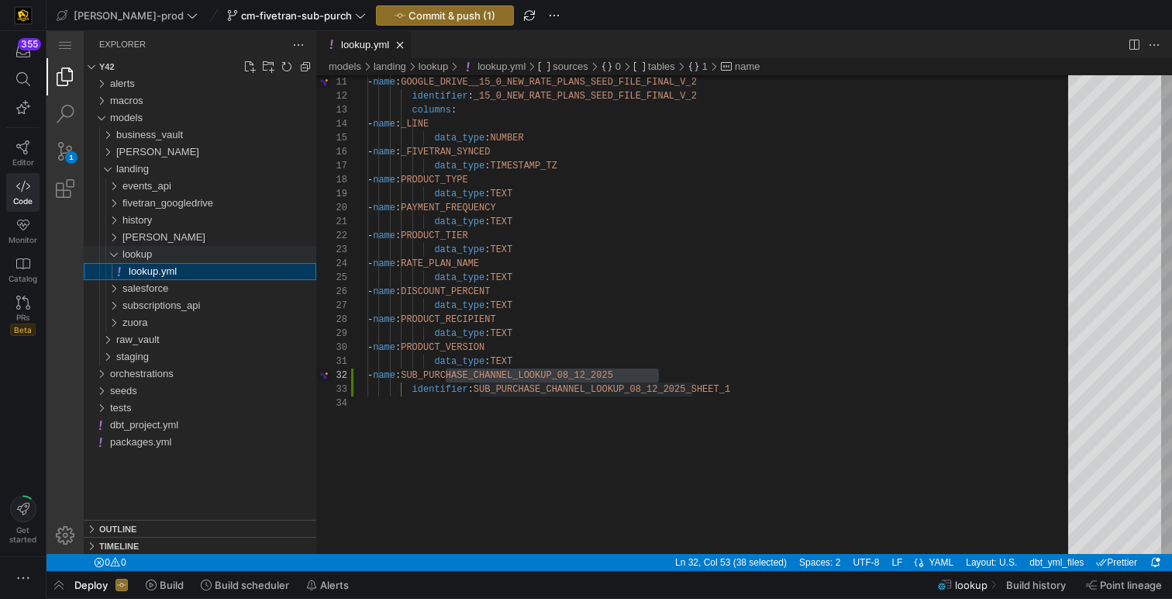
click at [136, 250] on span "lookup" at bounding box center [137, 254] width 29 height 12
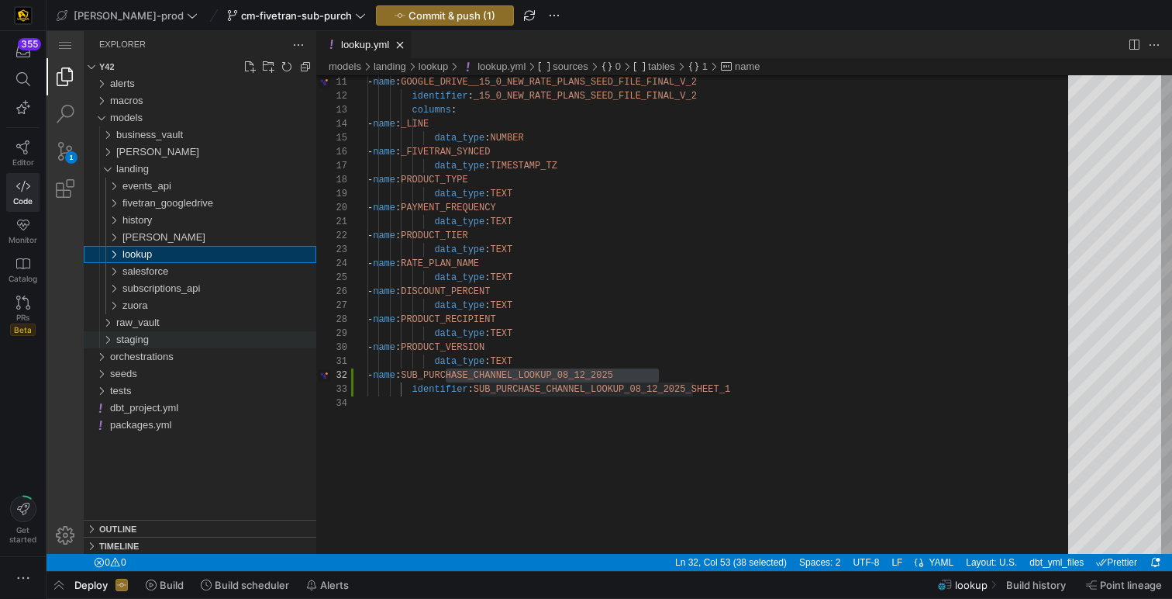
click at [148, 340] on span "staging" at bounding box center [132, 339] width 33 height 12
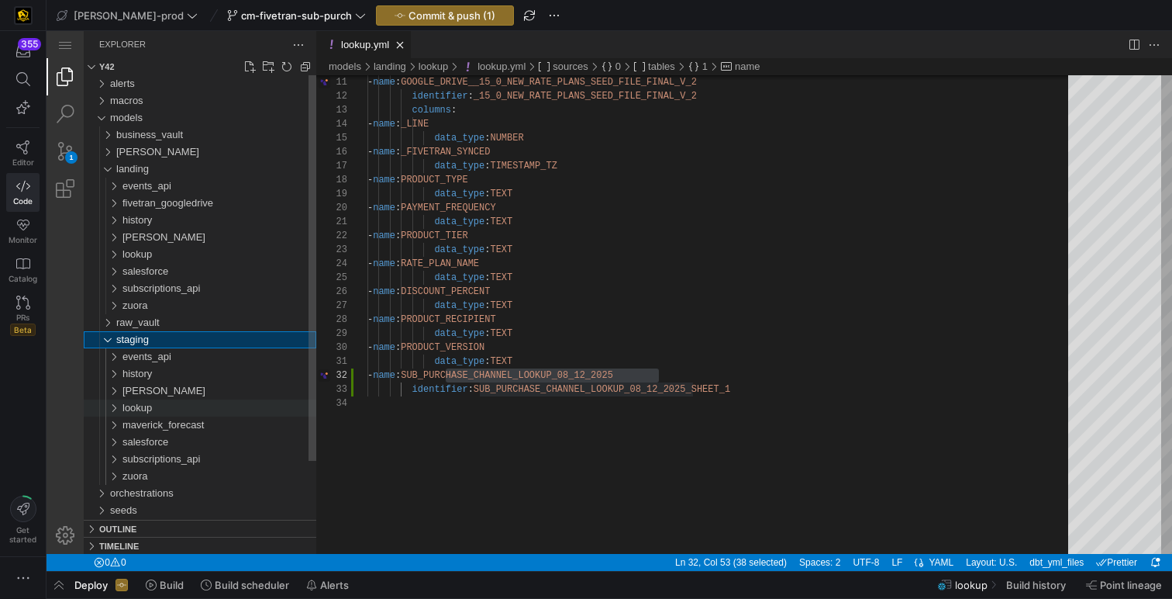
click at [192, 409] on div "lookup" at bounding box center [220, 407] width 194 height 17
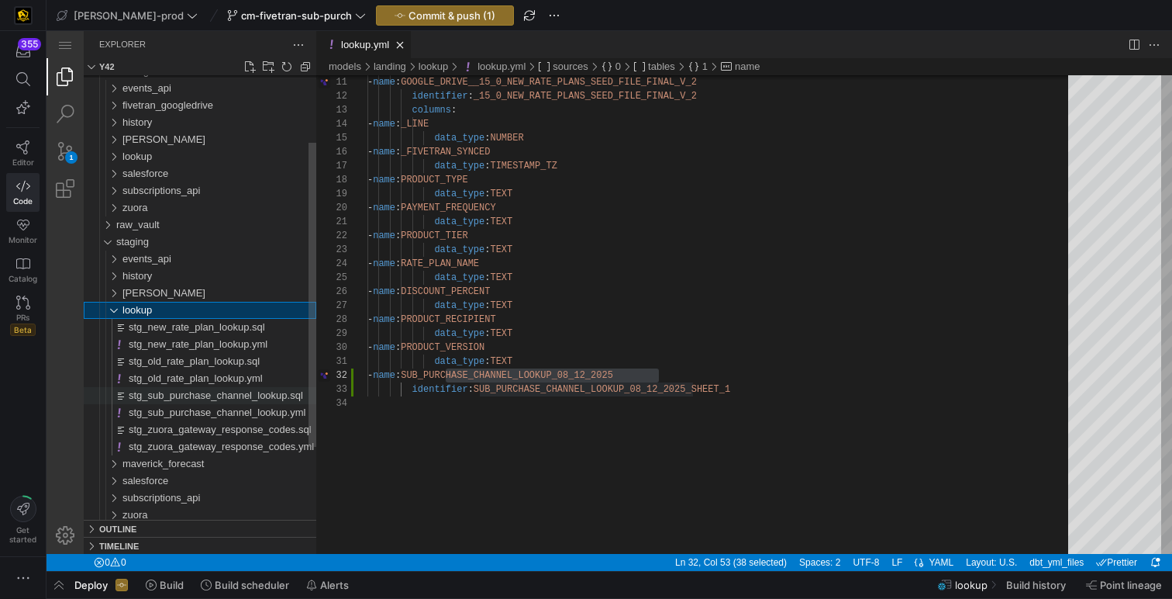
click at [218, 393] on span "stg_sub_purchase_channel_lookup.sql" at bounding box center [216, 395] width 174 height 12
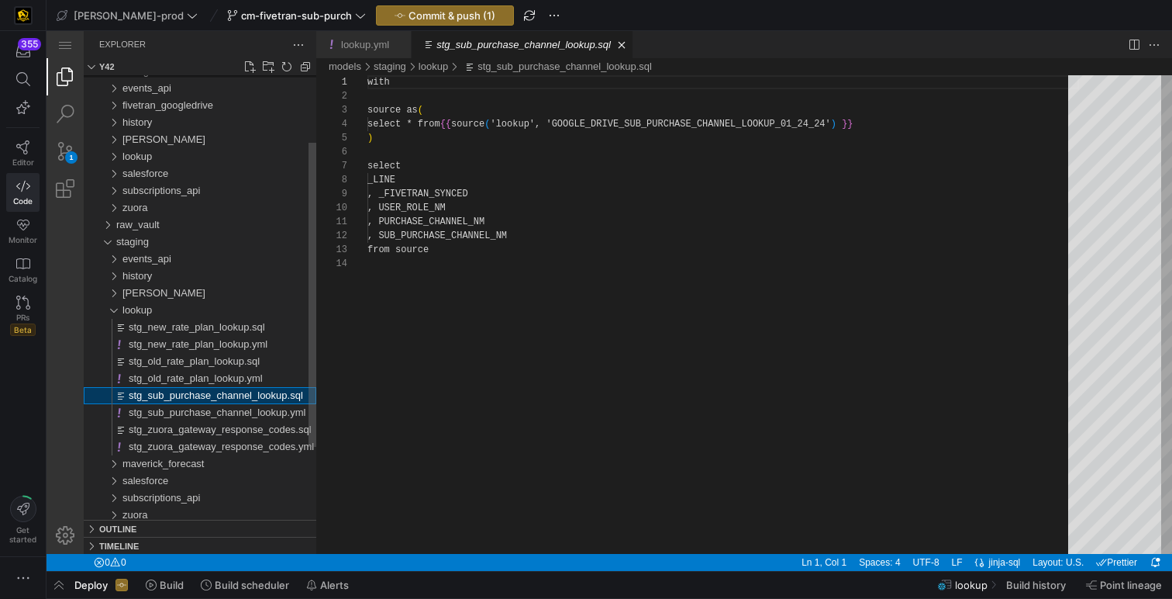
scroll to position [140, 0]
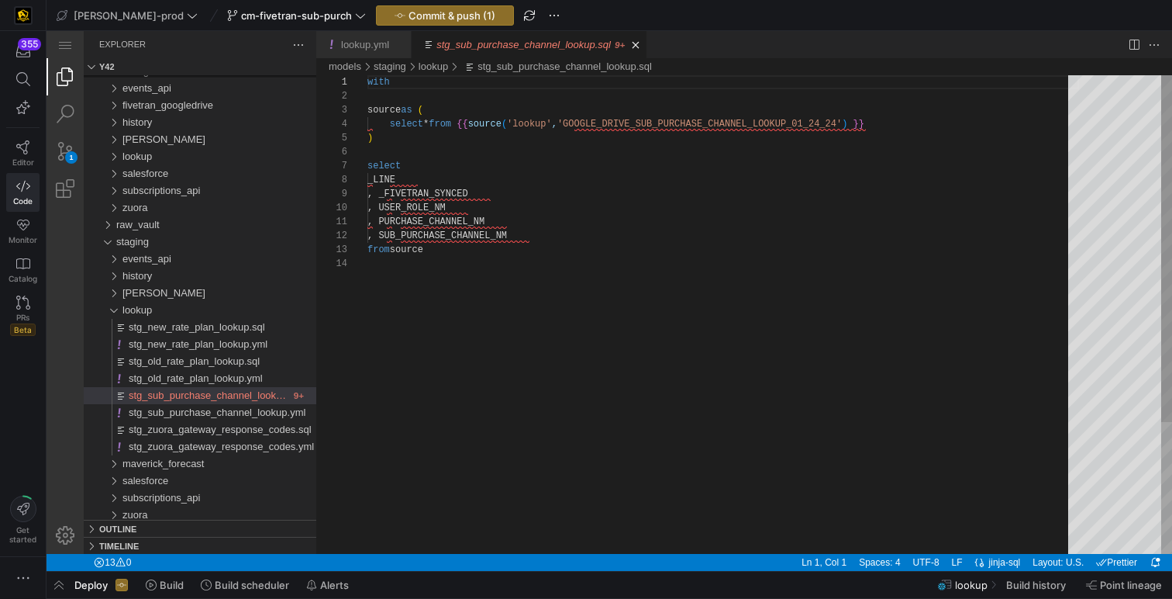
click at [727, 129] on div "with source as ( select * from {{ source ( 'lookup' , 'GOOGLE_DRIVE_SUB_PURCHAS…" at bounding box center [724, 405] width 712 height 660
paste textarea "SUB_PURCHASE_CHANNEL_LOOKUP_08_12_2025"
type textarea "with source as ( select * from {{ source('lookup', 'SUB_PURCHASE_CHANNEL_LOOKUP…"
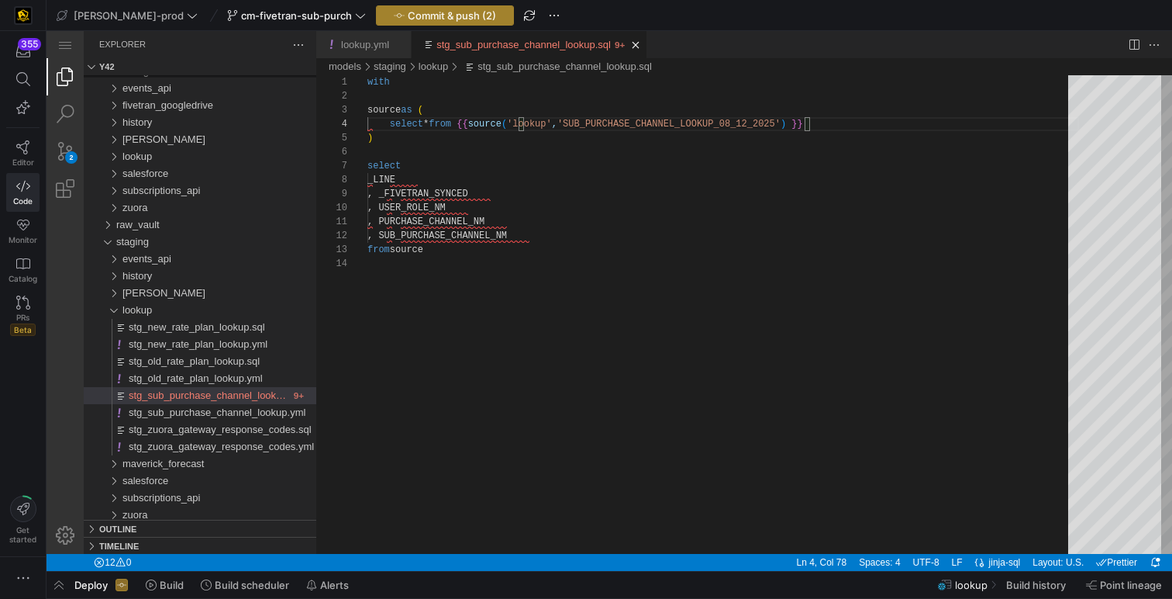
click at [423, 19] on span "Commit & push (2)" at bounding box center [452, 15] width 88 height 12
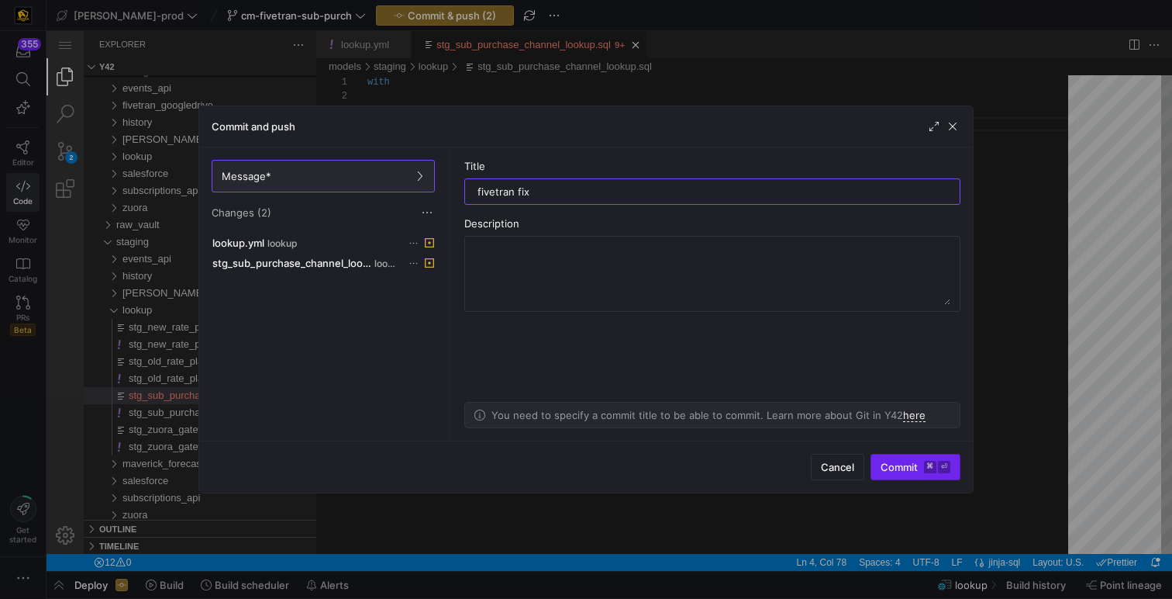
type input "fivetran fix"
click at [934, 471] on kbd "⌘" at bounding box center [930, 467] width 12 height 12
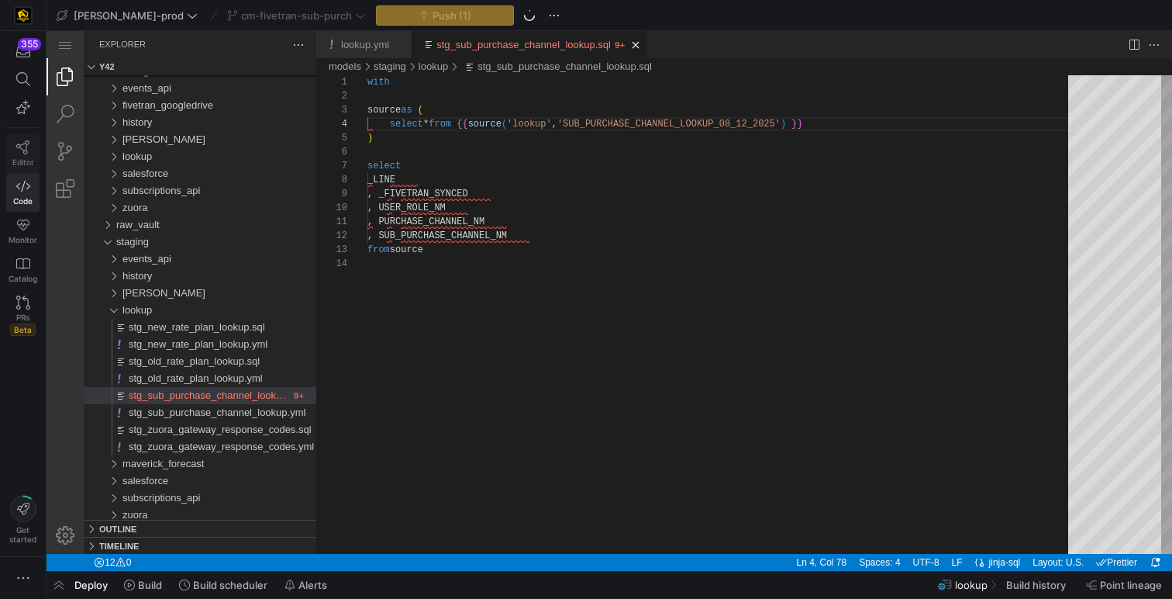
click at [30, 143] on link "Editor" at bounding box center [22, 153] width 33 height 39
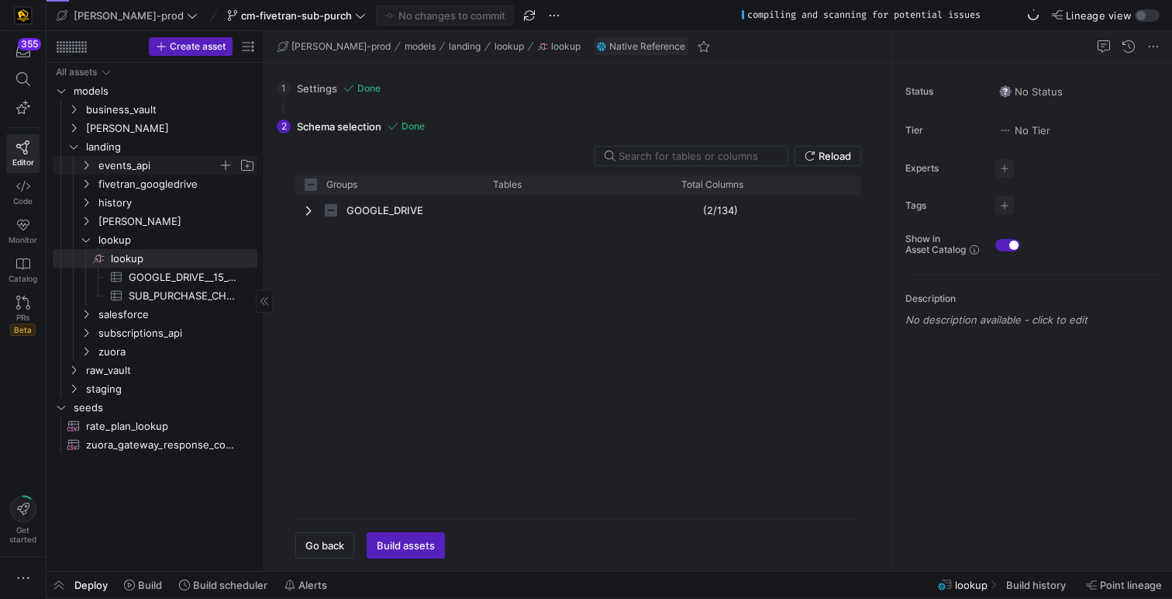
checkbox input "false"
click at [121, 237] on span "lookup" at bounding box center [157, 240] width 119 height 18
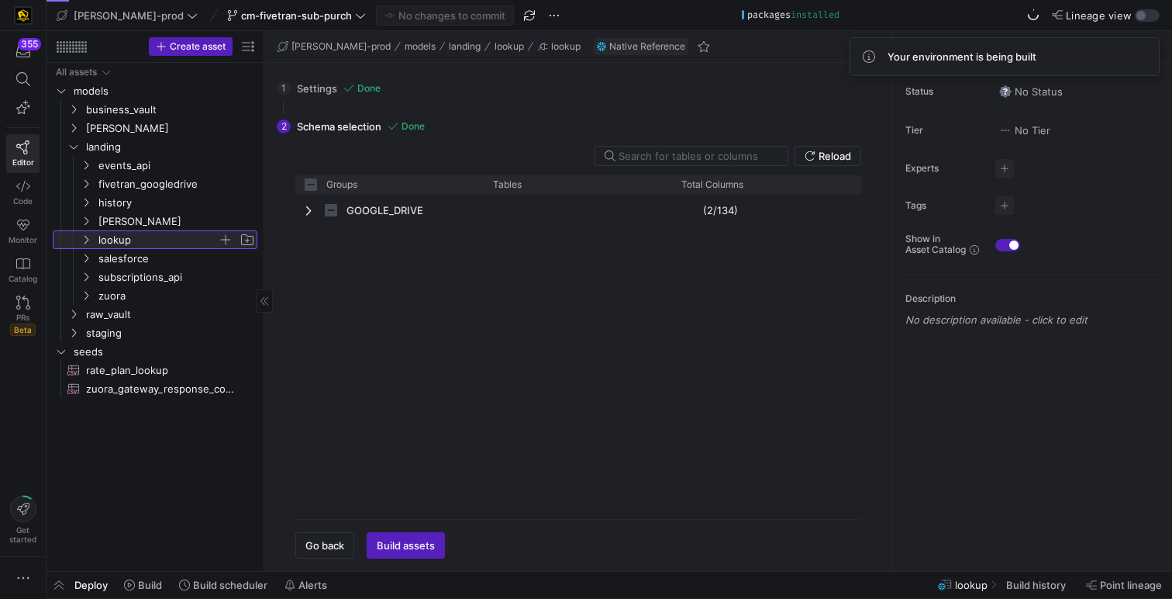
click at [131, 238] on span "lookup" at bounding box center [157, 240] width 119 height 18
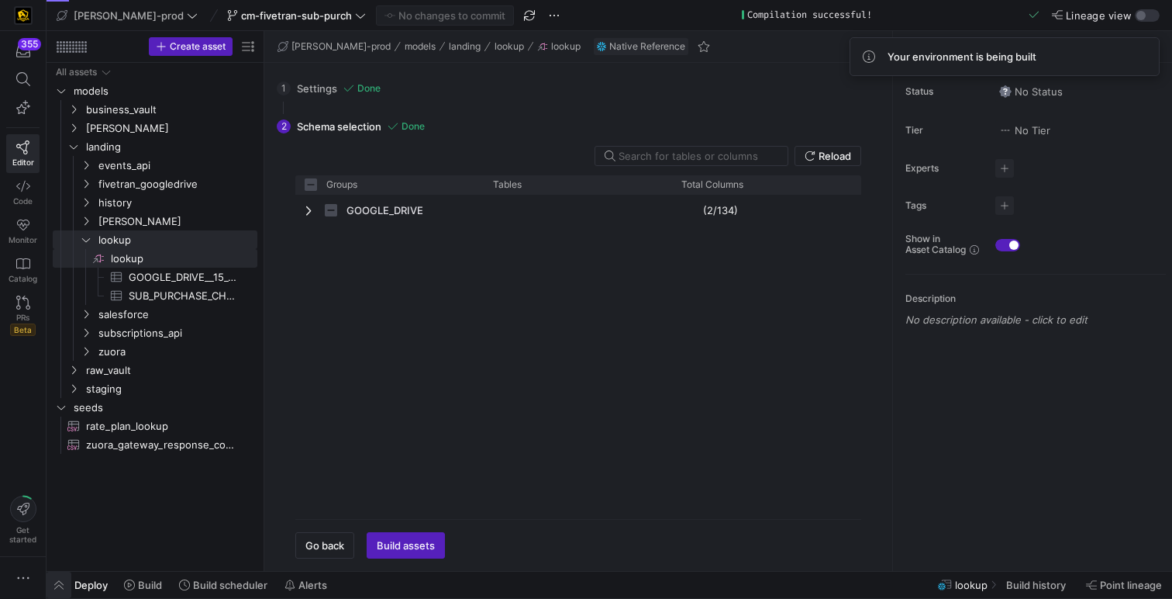
click at [59, 584] on span "button" at bounding box center [59, 584] width 25 height 26
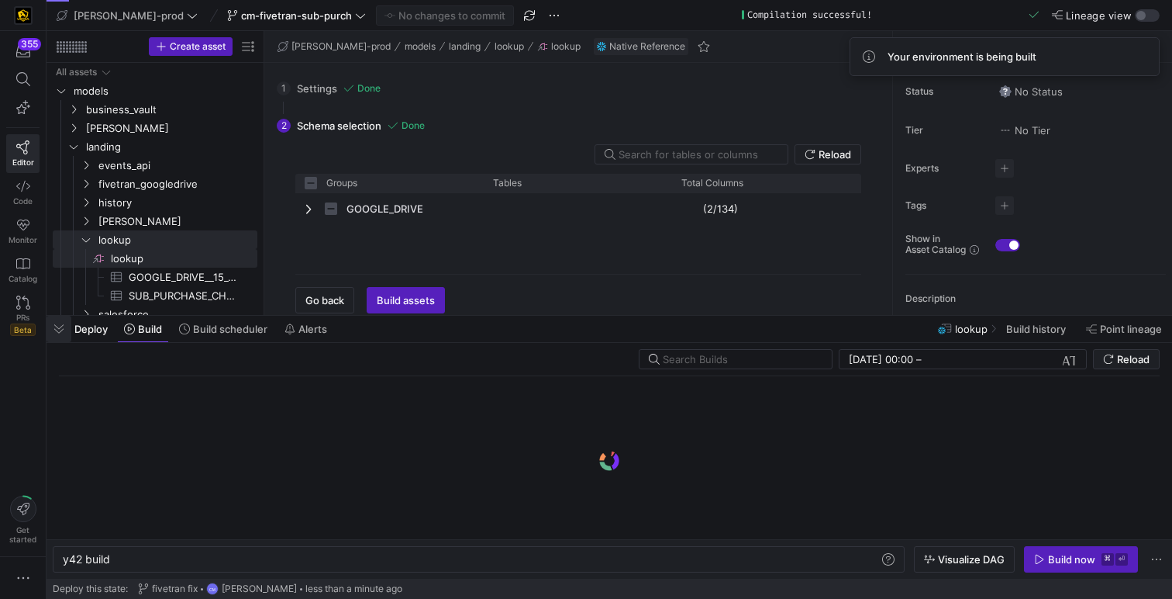
scroll to position [0, 47]
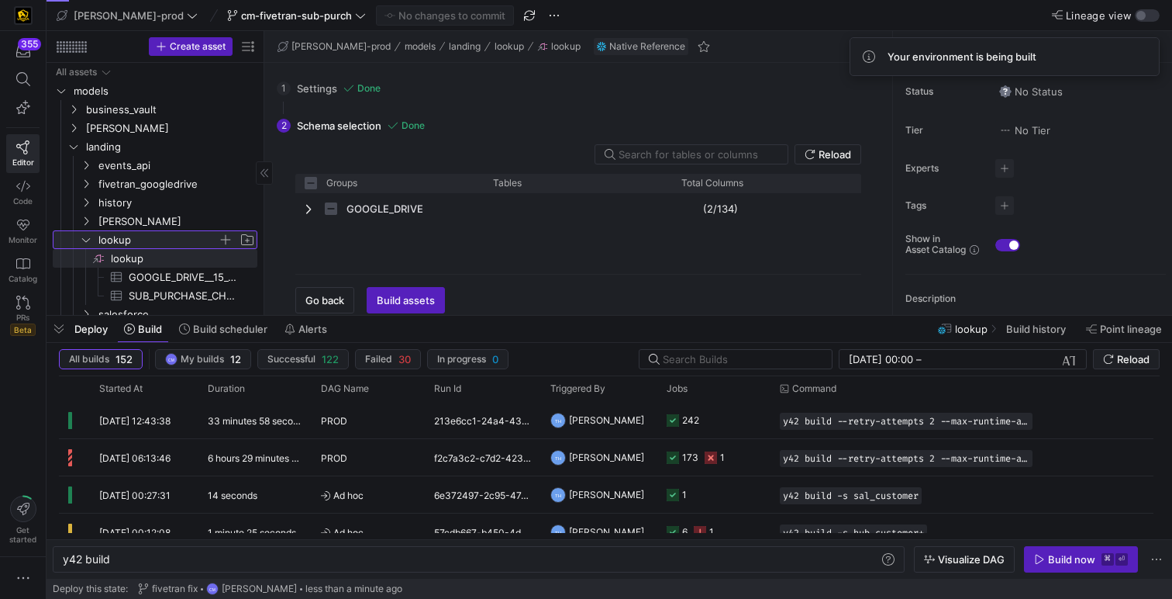
click at [92, 235] on y42-icon at bounding box center [86, 239] width 12 height 12
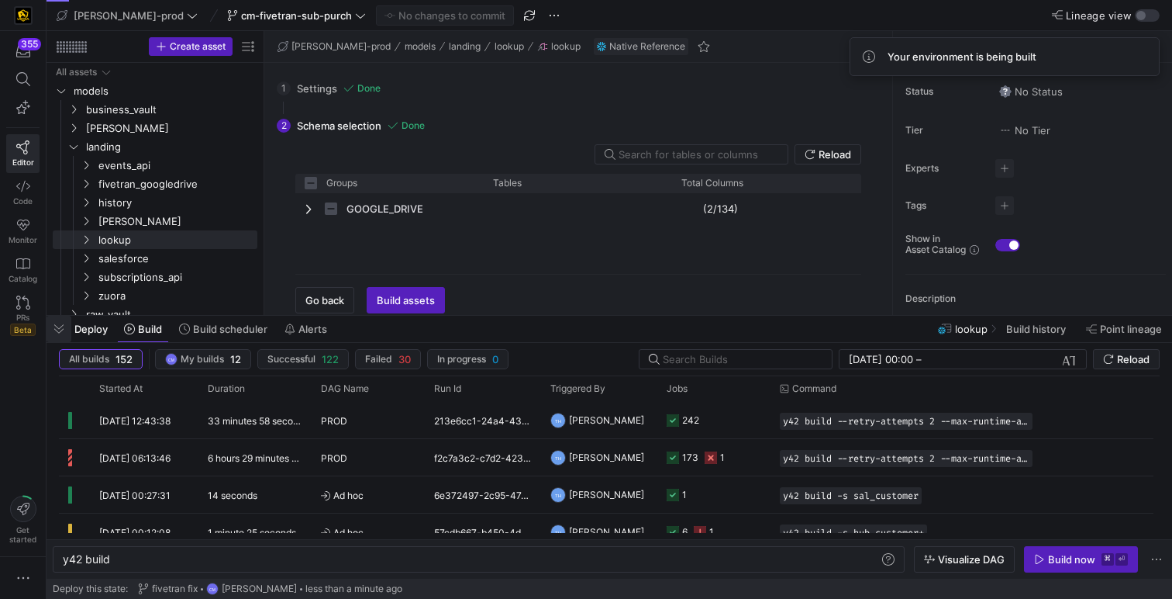
click at [57, 326] on span "button" at bounding box center [59, 329] width 25 height 26
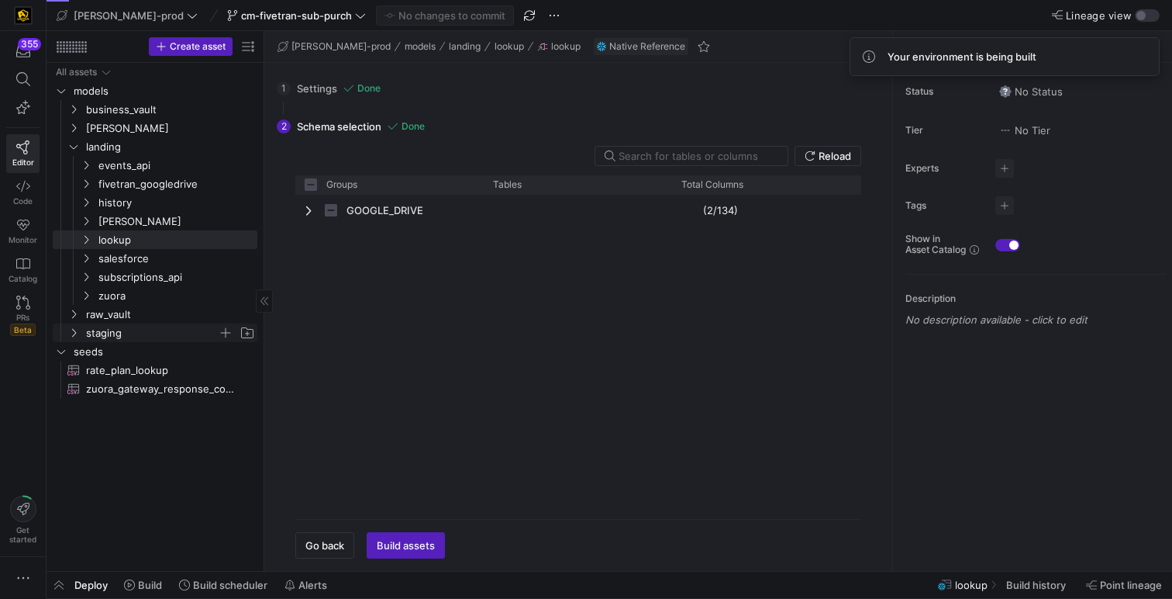
click at [104, 331] on span "staging" at bounding box center [152, 333] width 132 height 18
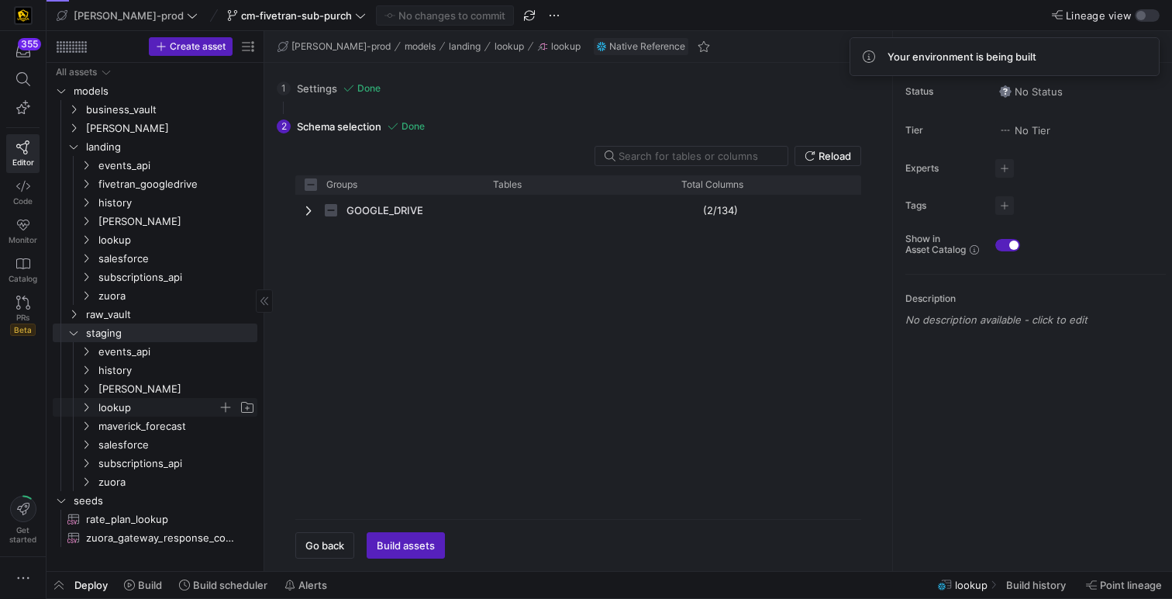
click at [140, 408] on span "lookup" at bounding box center [157, 408] width 119 height 18
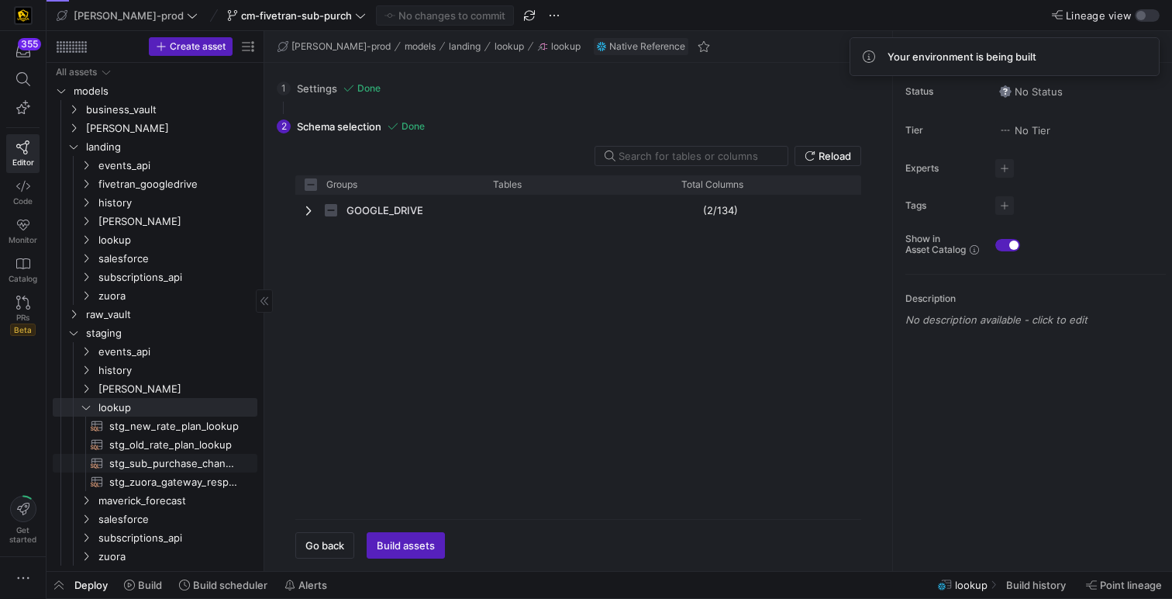
click at [212, 461] on span "stg_sub_purchase_channel_lookup​​​​​​​​​​" at bounding box center [174, 463] width 130 height 18
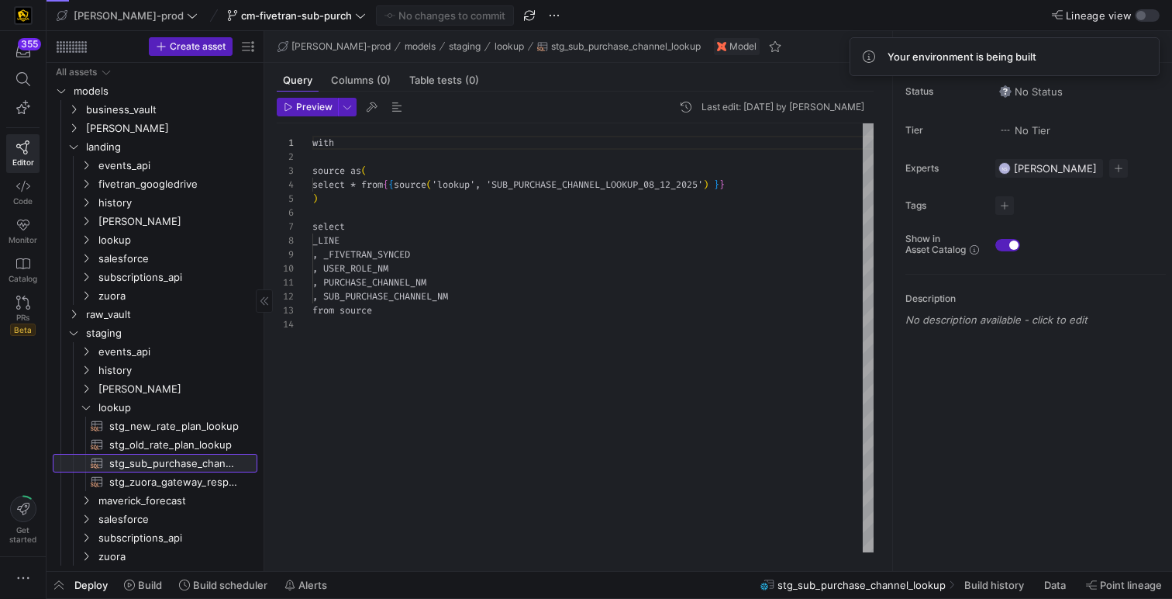
scroll to position [140, 0]
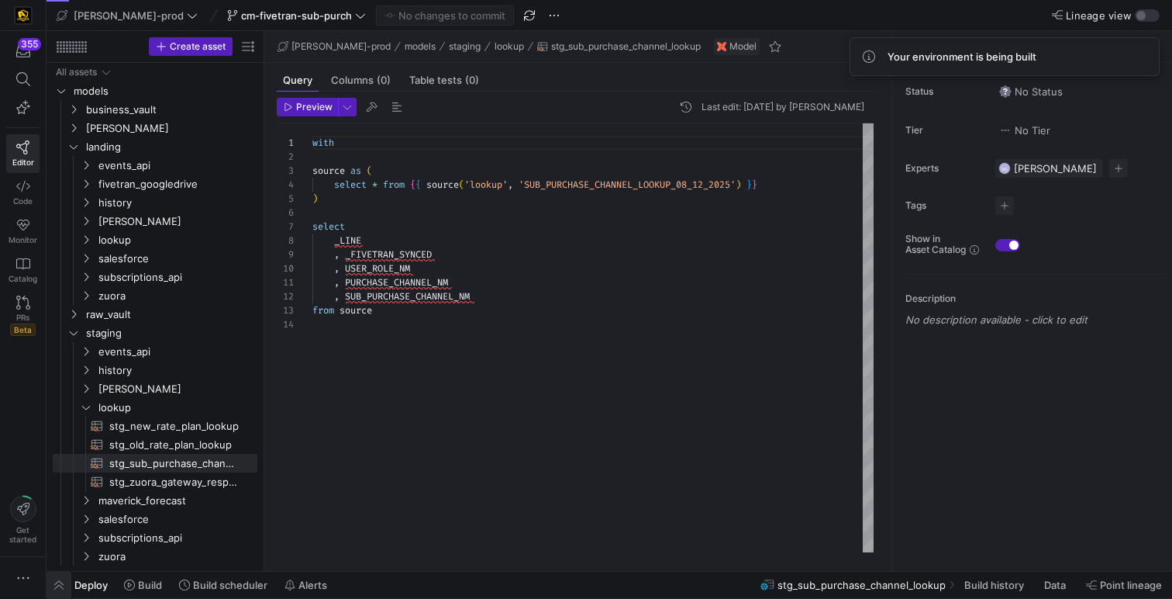
click at [59, 585] on span "button" at bounding box center [59, 584] width 25 height 26
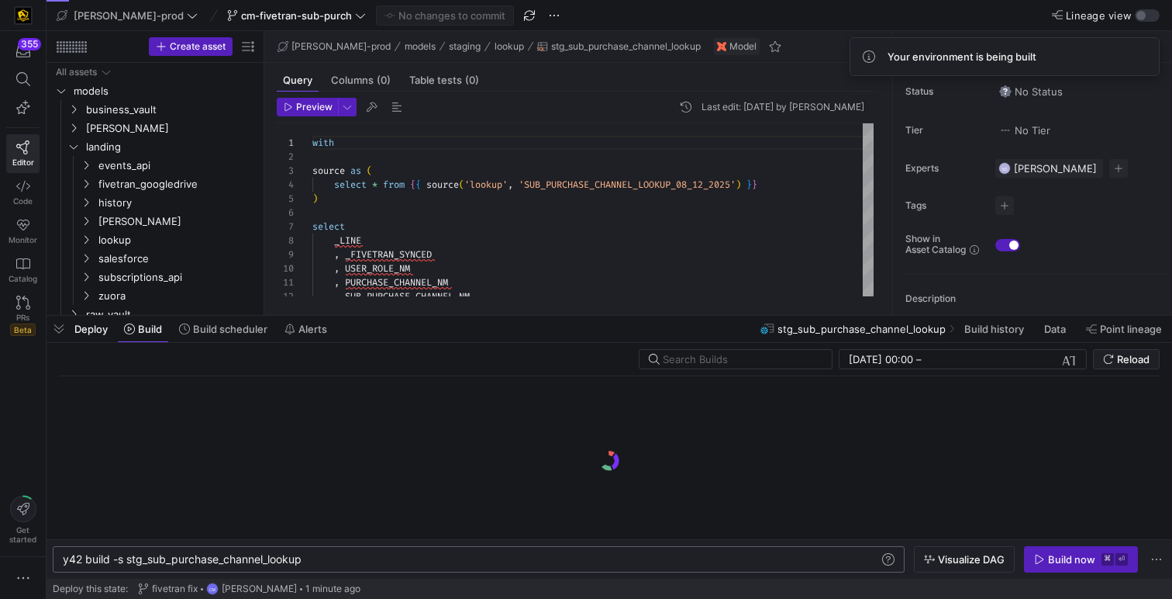
click at [342, 558] on div "y42 build -s stg_sub_purchase_channel_lookup" at bounding box center [471, 559] width 817 height 12
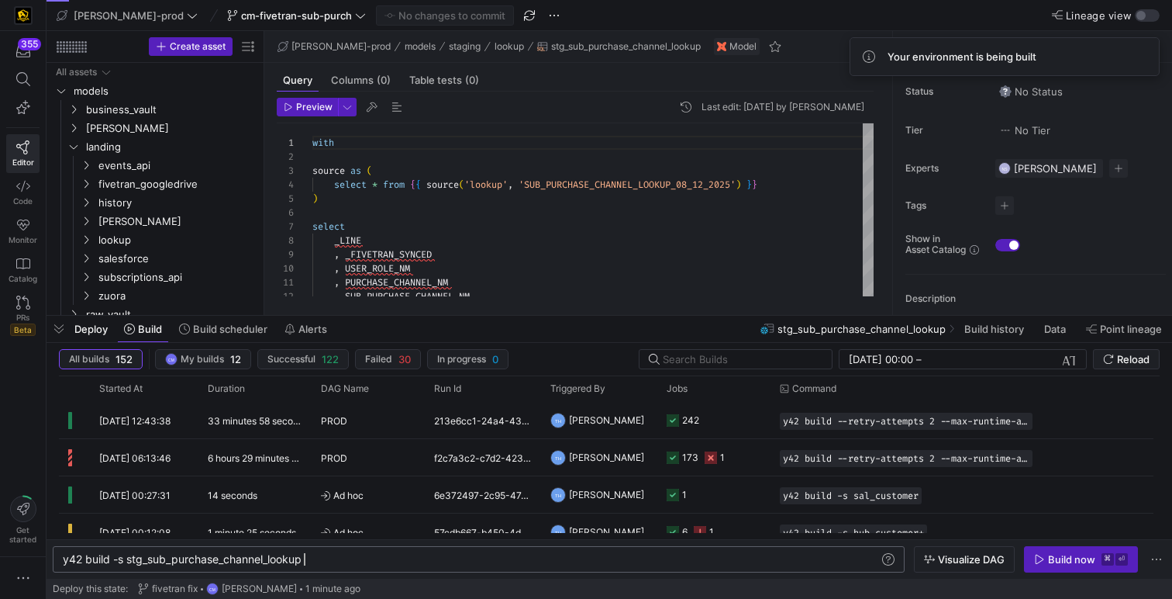
scroll to position [0, 248]
click at [1039, 556] on icon "button" at bounding box center [1039, 559] width 11 height 11
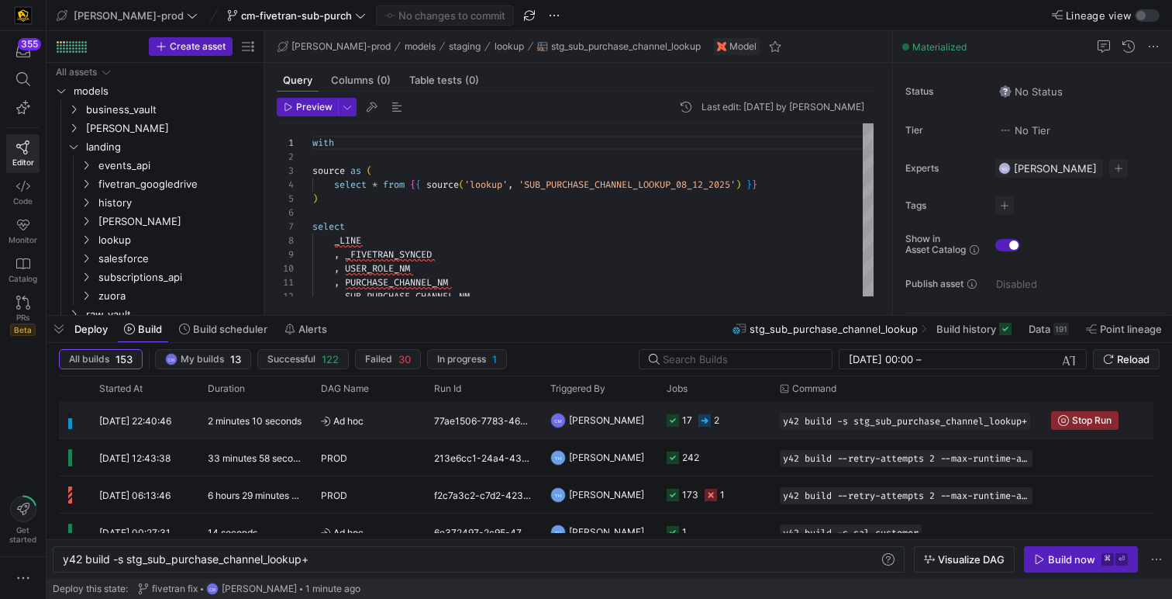
click at [713, 421] on div "2" at bounding box center [709, 420] width 21 height 36
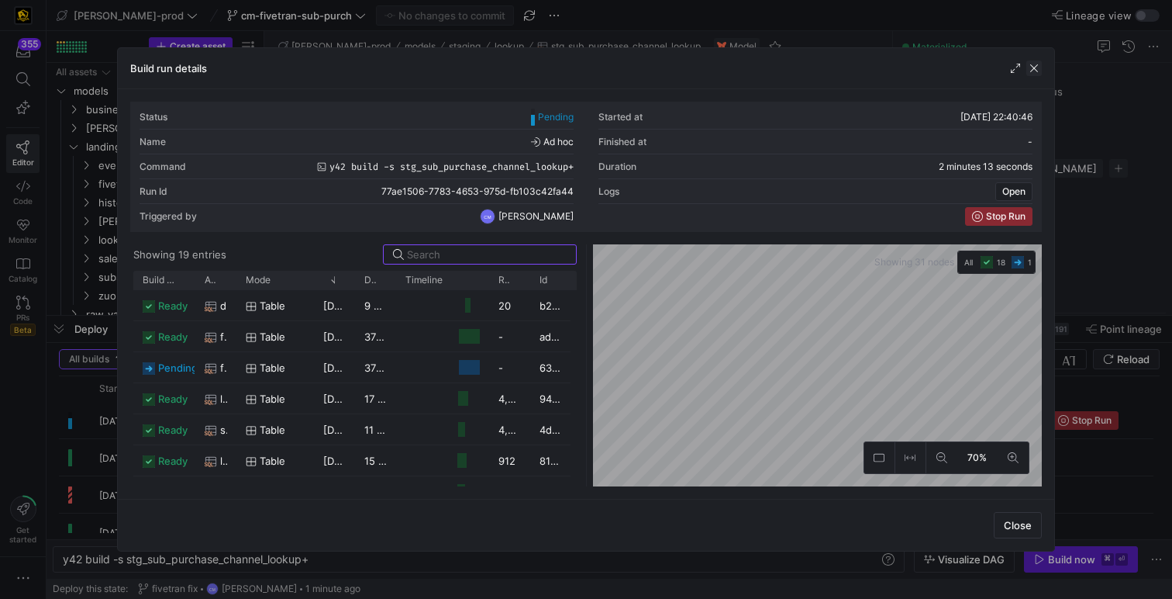
click at [1034, 67] on span "button" at bounding box center [1035, 68] width 16 height 16
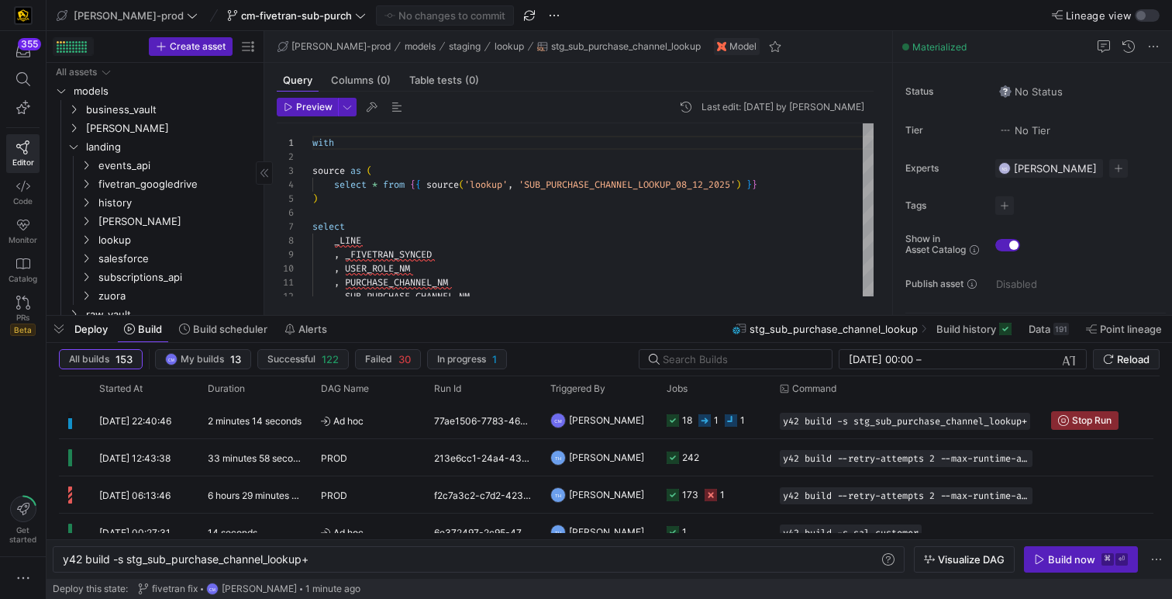
click at [65, 51] on div at bounding box center [72, 47] width 30 height 12
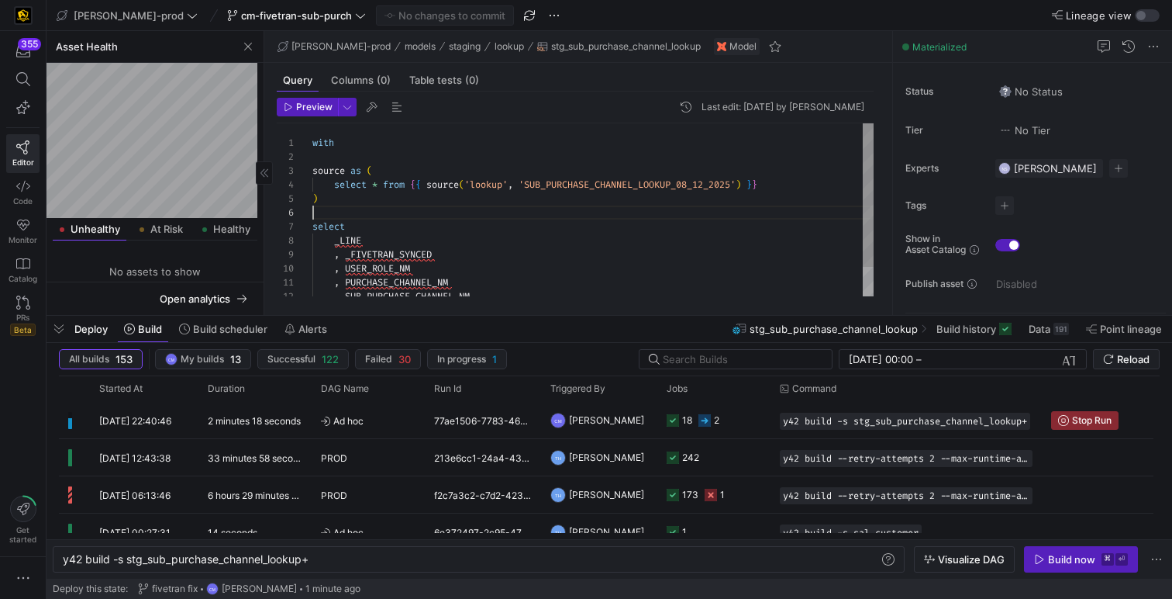
scroll to position [70, 0]
click at [473, 216] on div "with source as ( select * from { { source ( 'lookup' , 'SUB_PURCHASE_CHANNEL_LO…" at bounding box center [593, 227] width 561 height 208
click at [309, 22] on span at bounding box center [296, 15] width 145 height 19
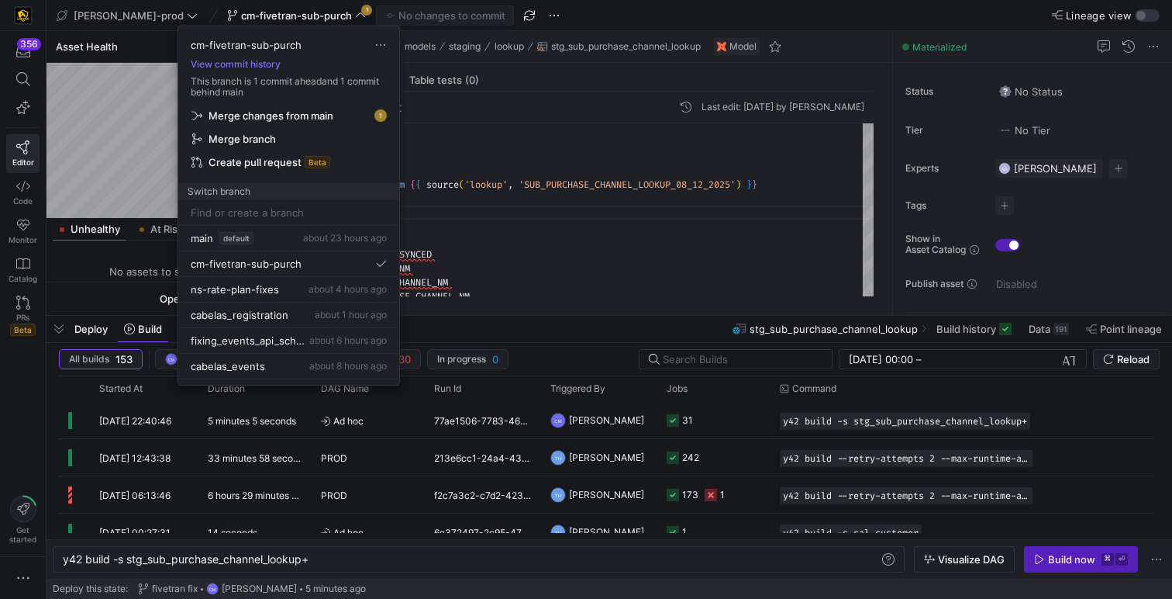
click at [499, 170] on div at bounding box center [586, 299] width 1172 height 599
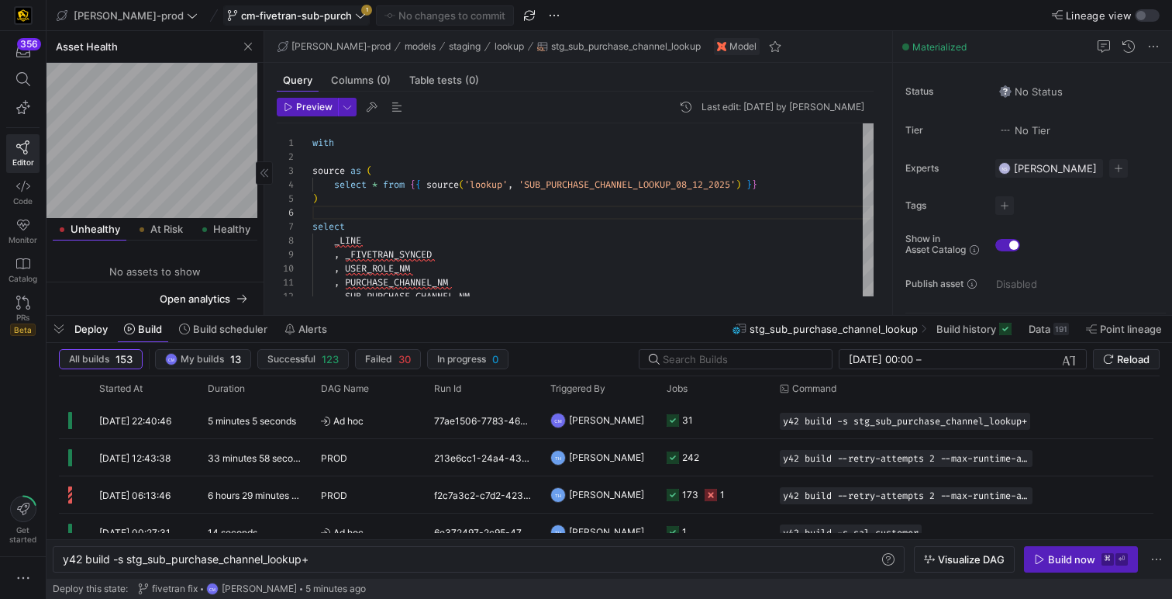
click at [290, 19] on span "cm-fivetran-sub-purch" at bounding box center [296, 15] width 111 height 12
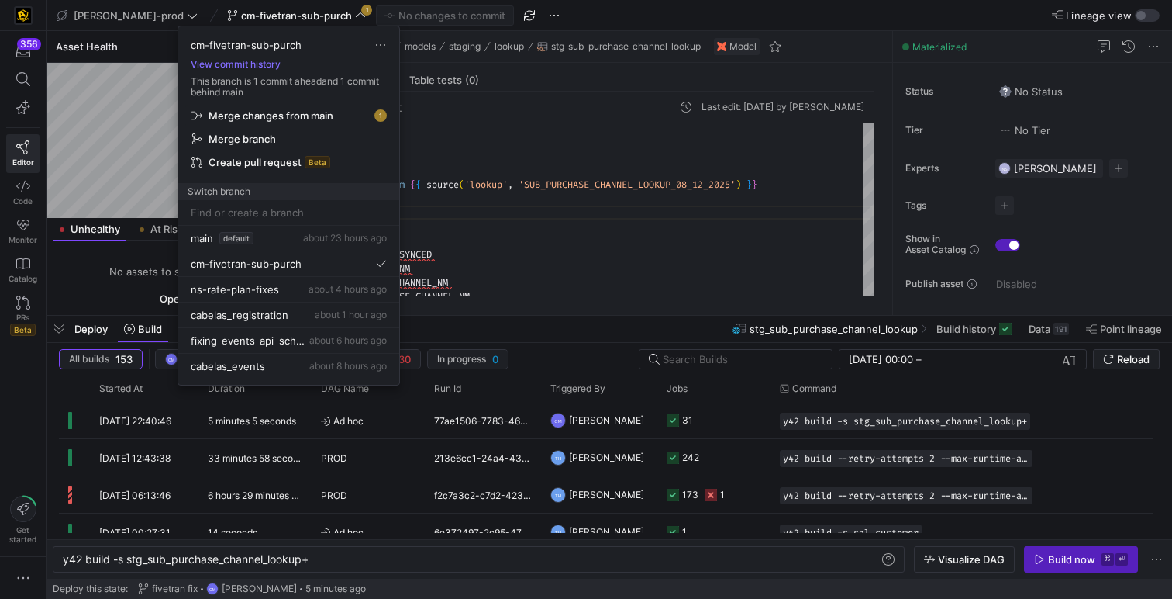
click at [267, 111] on span "Merge changes from main" at bounding box center [271, 115] width 125 height 12
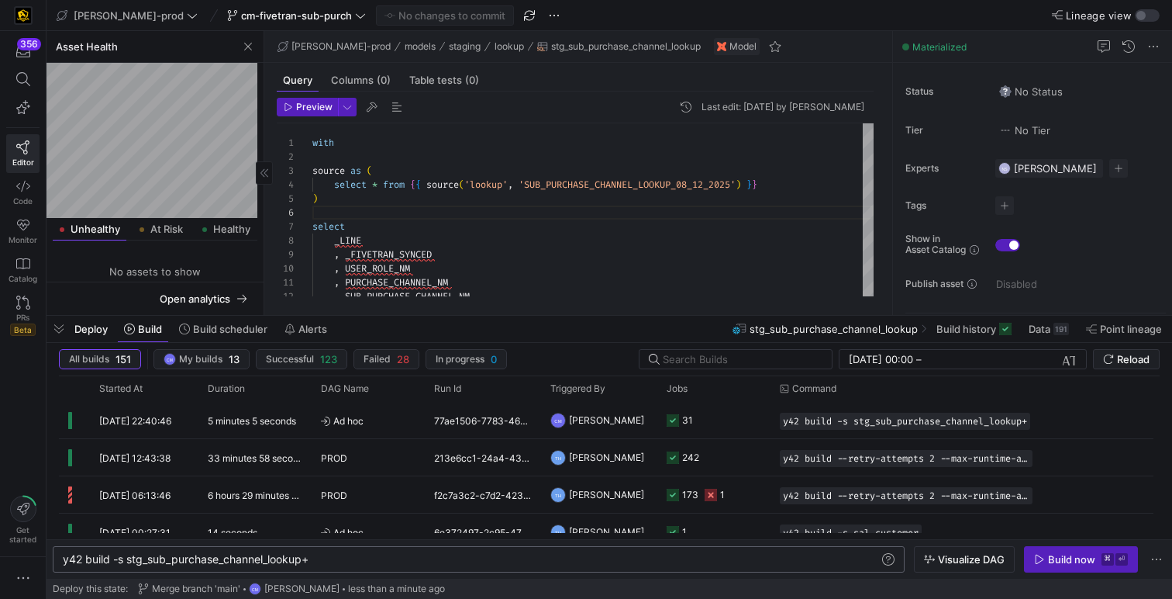
click at [336, 561] on div "y42 build -s stg_sub_purchase_channel_lookup+" at bounding box center [471, 559] width 817 height 12
click at [281, 563] on div "y42 build -s stg_sub_purchase_channel_lookup+" at bounding box center [471, 559] width 817 height 12
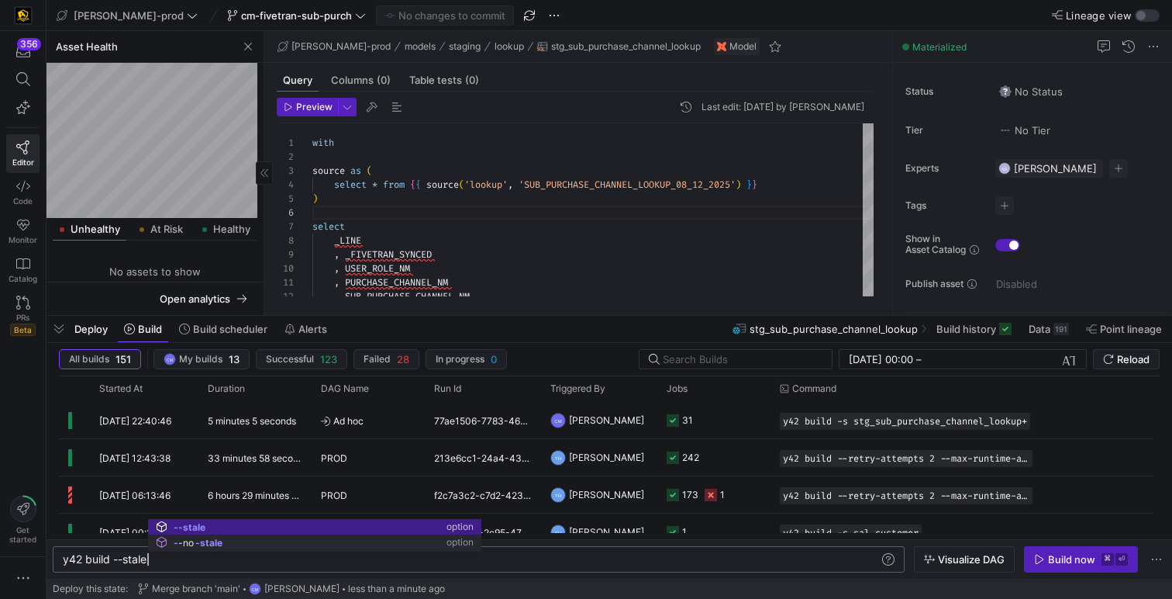
scroll to position [0, 88]
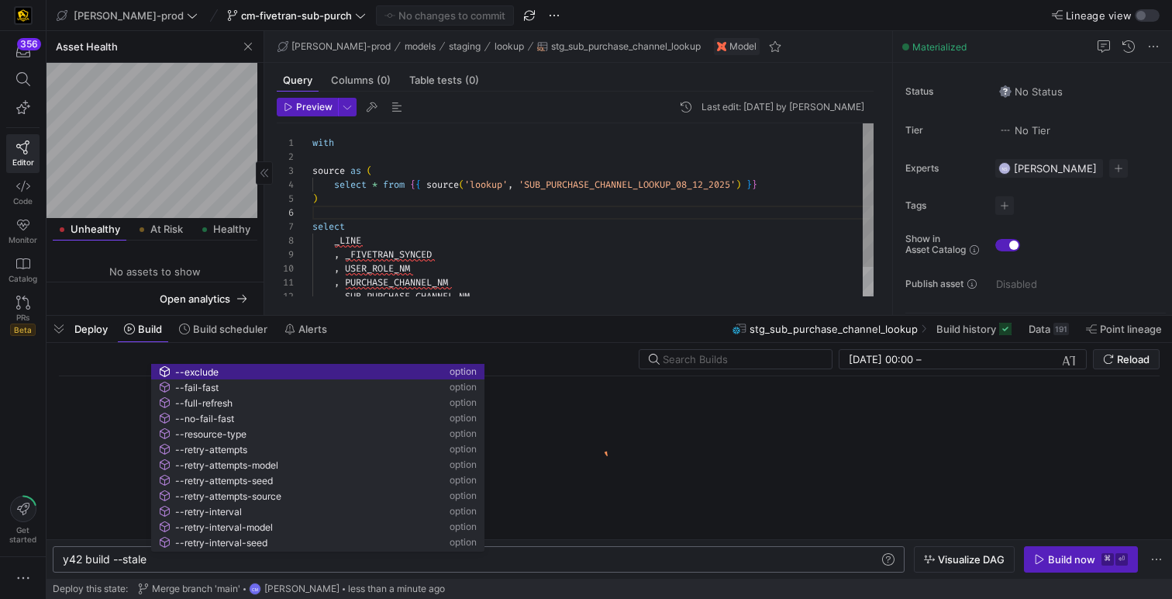
type textarea "y42 build --stale"
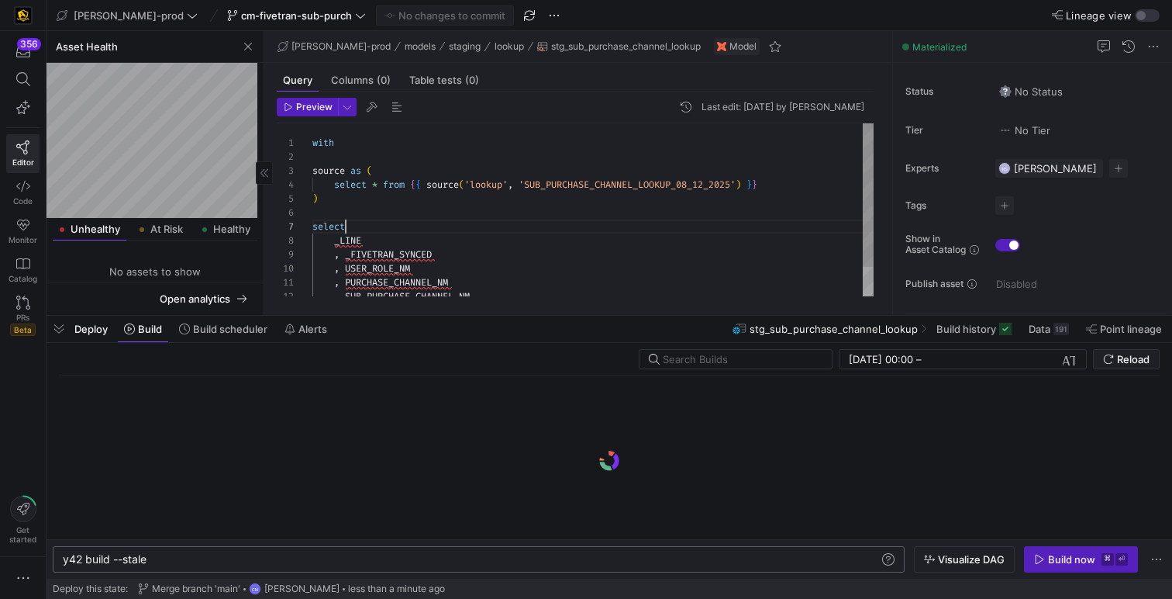
scroll to position [84, 33]
click at [582, 226] on div "with source as ( select * from { { source ( 'lookup' , 'SUB_PURCHASE_CHANNEL_LO…" at bounding box center [593, 227] width 561 height 208
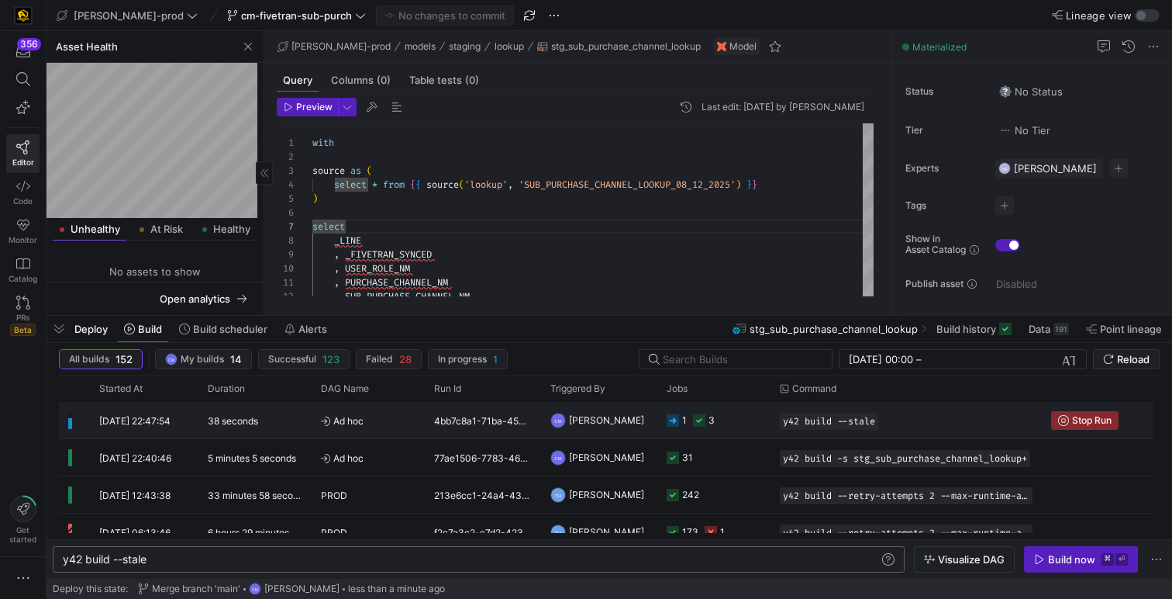
click at [644, 433] on y42-orchestration-triggered-by "CM Caden Miller" at bounding box center [600, 419] width 98 height 35
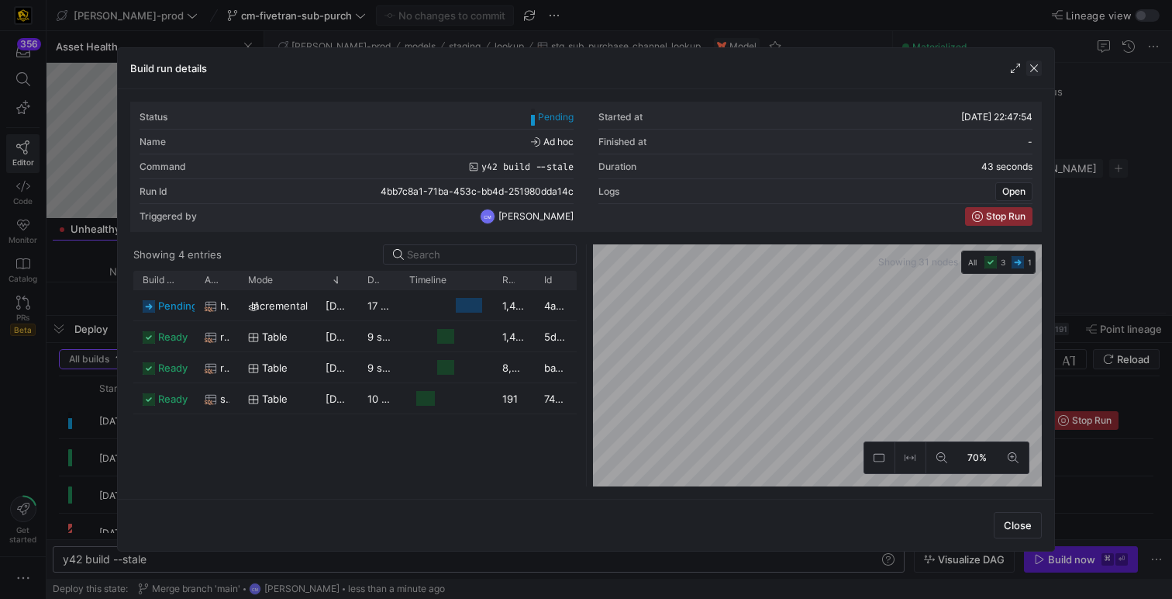
click at [1037, 65] on span "button" at bounding box center [1035, 68] width 16 height 16
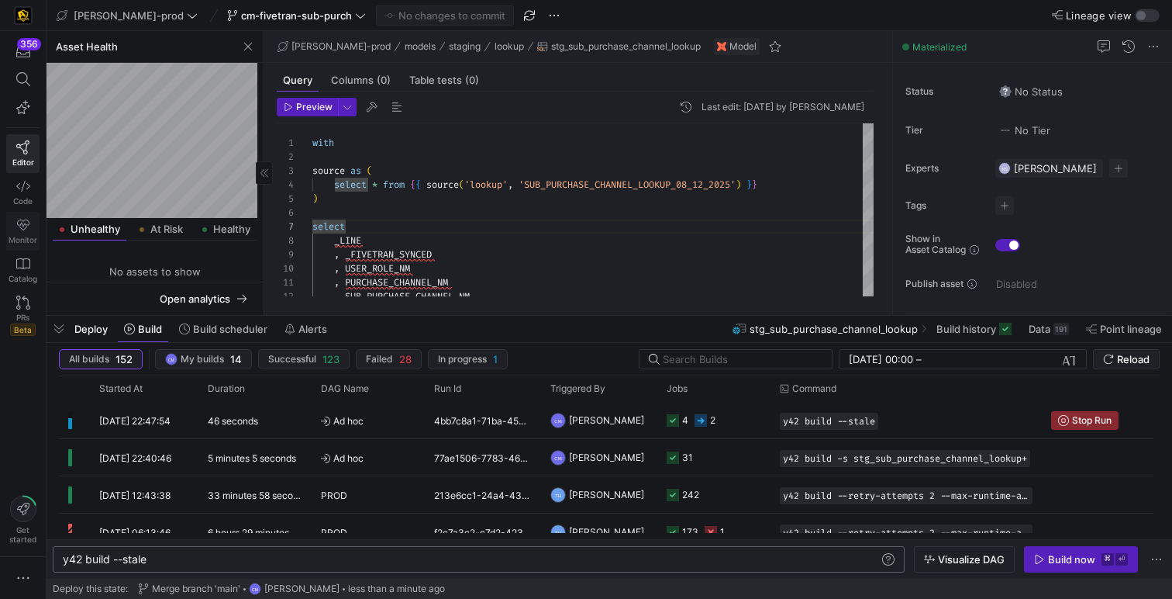
click at [15, 229] on link "Monitor" at bounding box center [22, 231] width 33 height 39
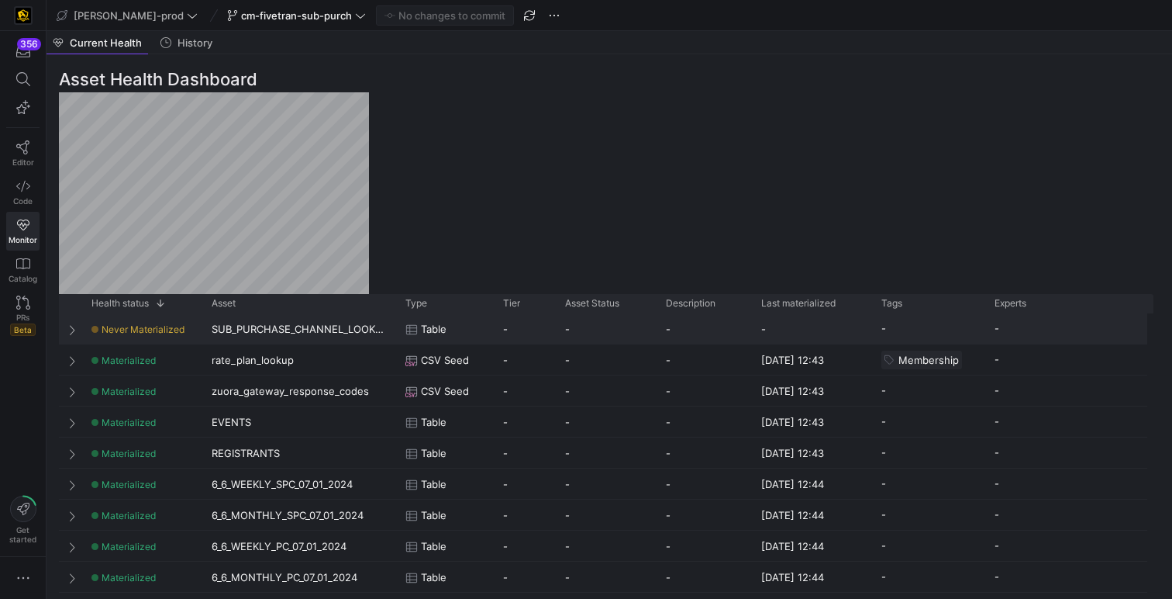
click at [310, 320] on div "SUB_PURCHASE_CHANNEL_LOOKUP_08_12_2025" at bounding box center [299, 328] width 194 height 30
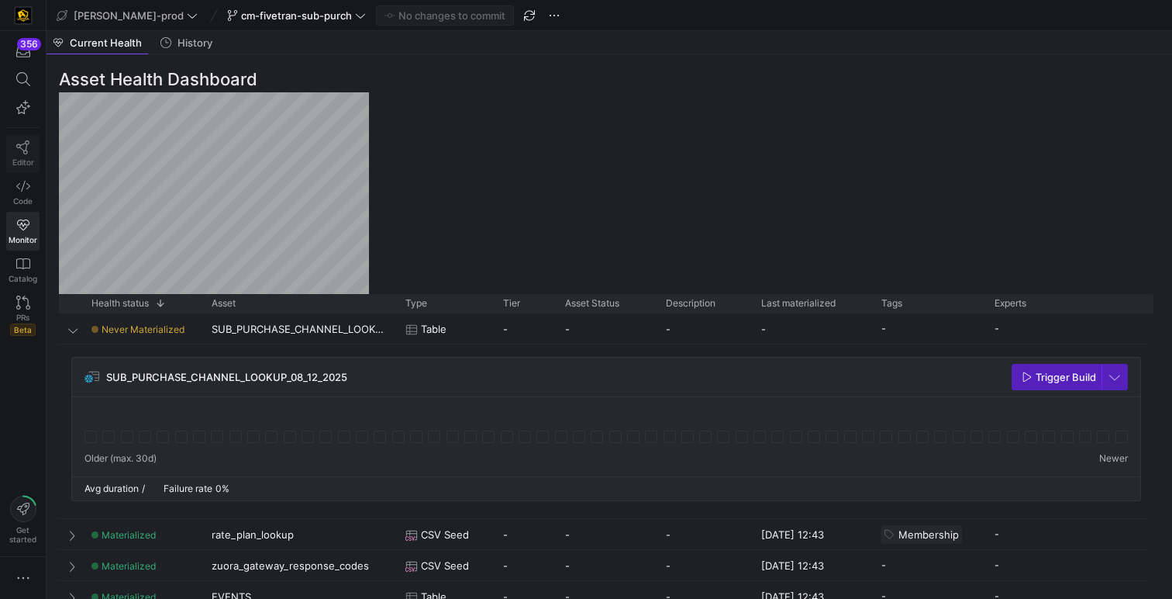
click at [27, 147] on icon at bounding box center [23, 147] width 14 height 14
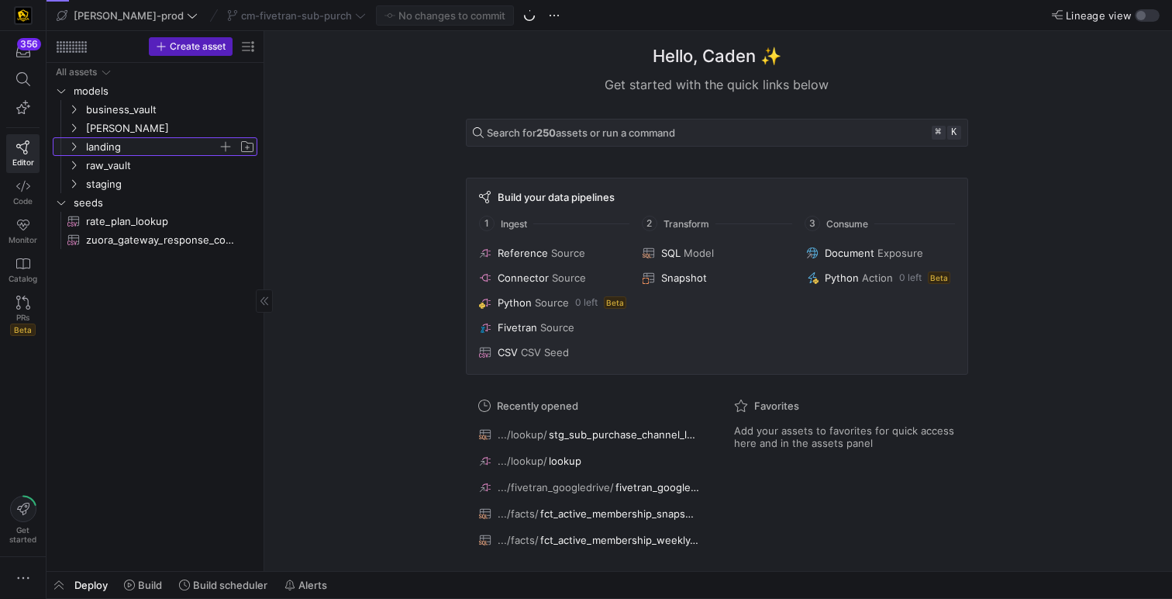
click at [138, 144] on span "landing" at bounding box center [152, 147] width 132 height 18
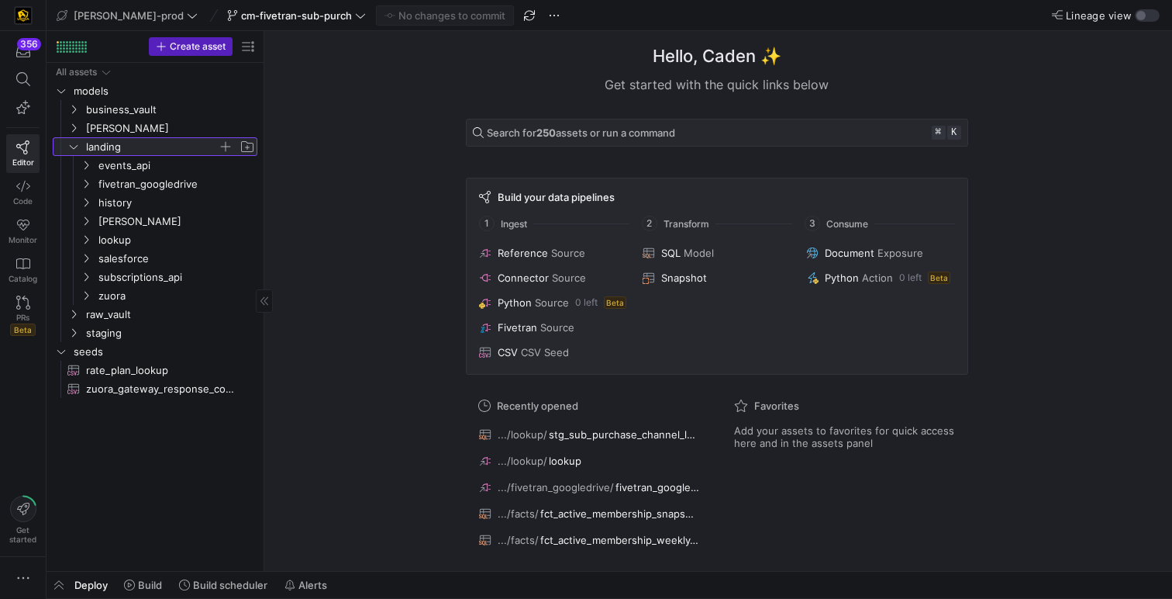
click at [133, 151] on span "landing" at bounding box center [152, 147] width 132 height 18
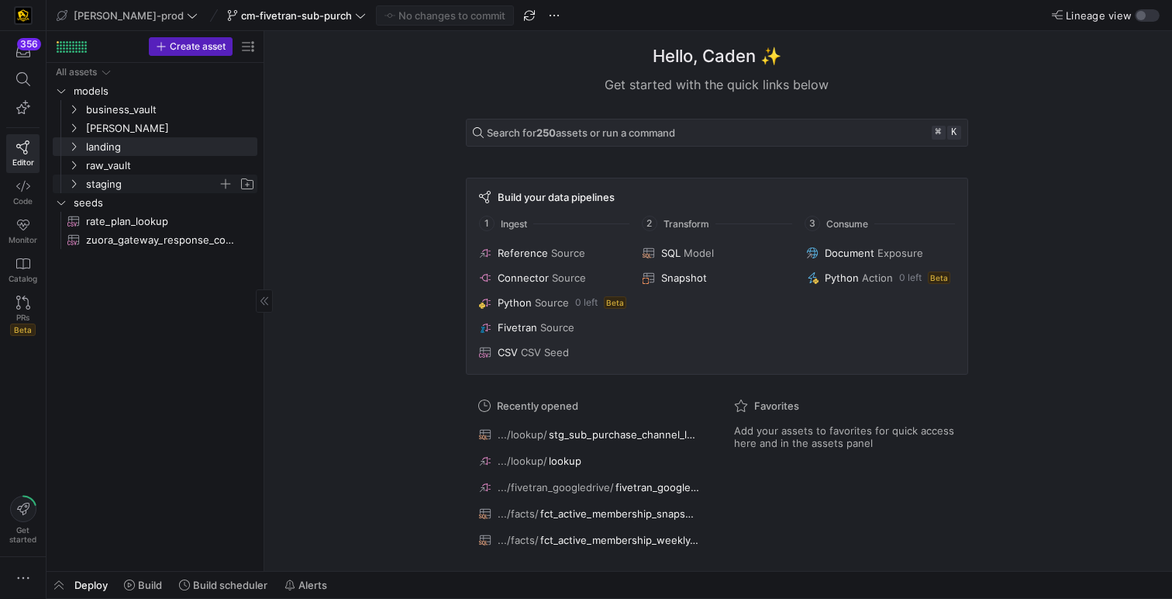
click at [134, 189] on span "staging" at bounding box center [152, 184] width 132 height 18
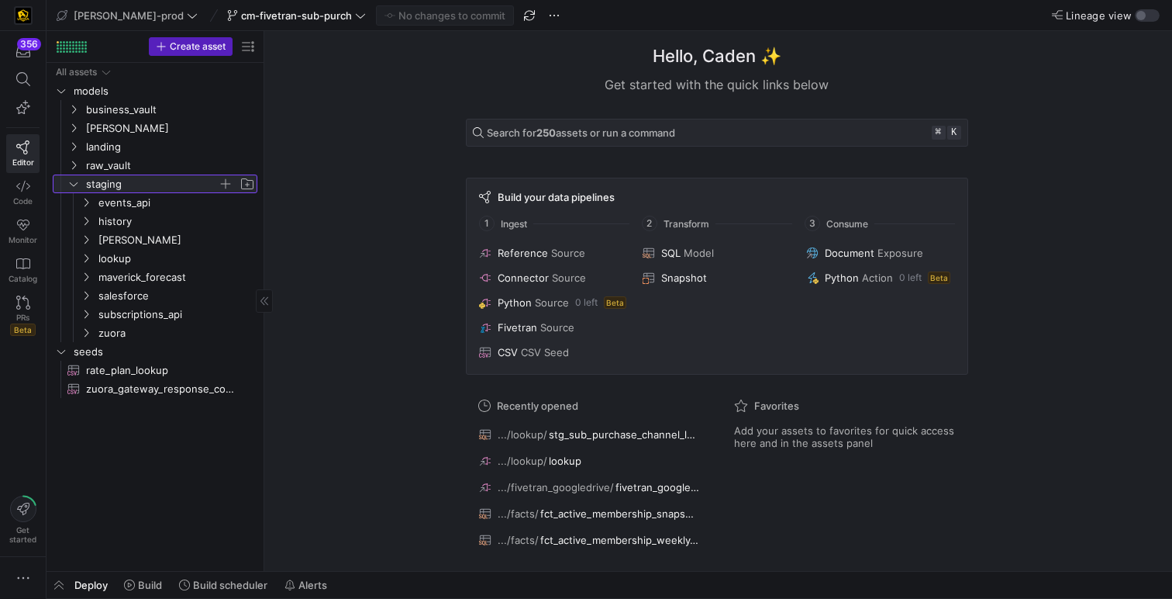
click at [134, 189] on span "staging" at bounding box center [152, 184] width 132 height 18
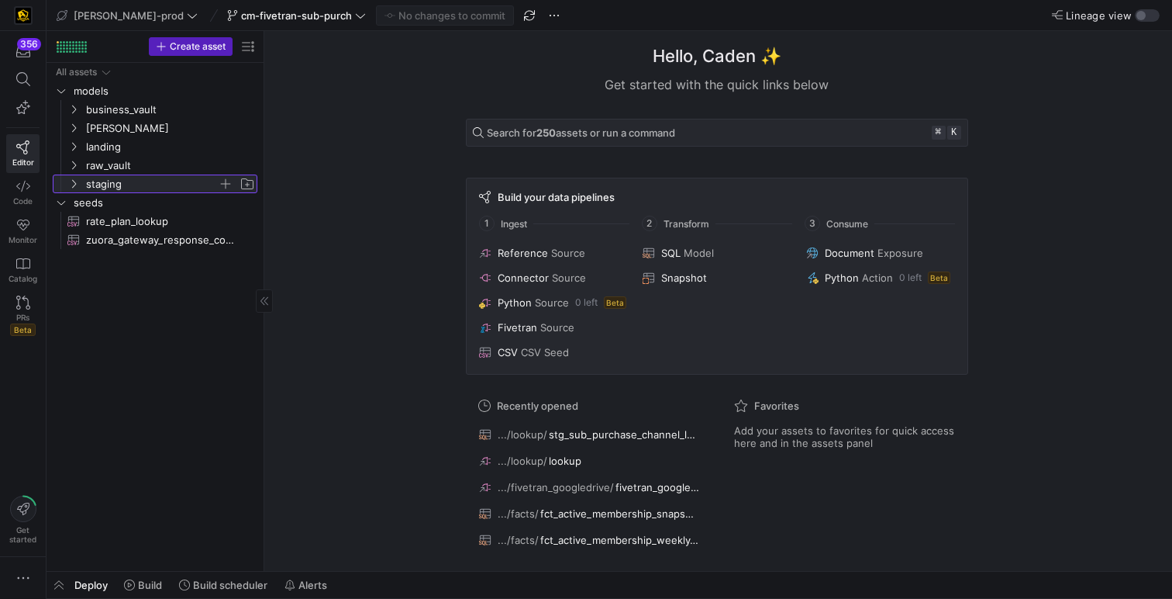
click at [134, 188] on span "staging" at bounding box center [152, 184] width 132 height 18
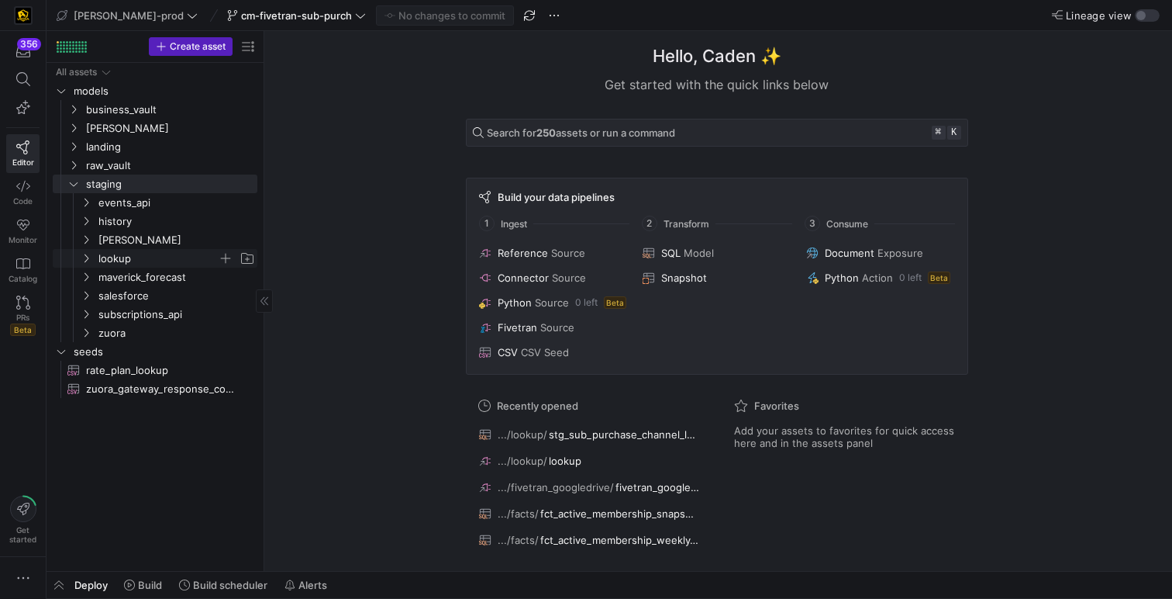
click at [149, 252] on span "lookup" at bounding box center [157, 259] width 119 height 18
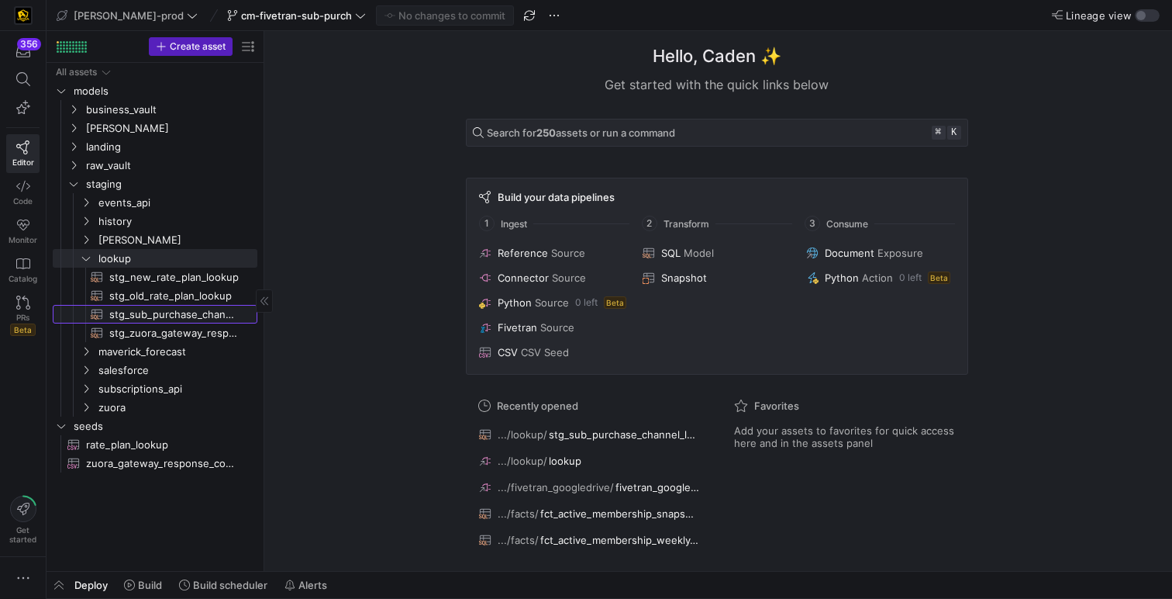
click at [189, 308] on span "stg_sub_purchase_channel_lookup​​​​​​​​​​" at bounding box center [174, 315] width 130 height 18
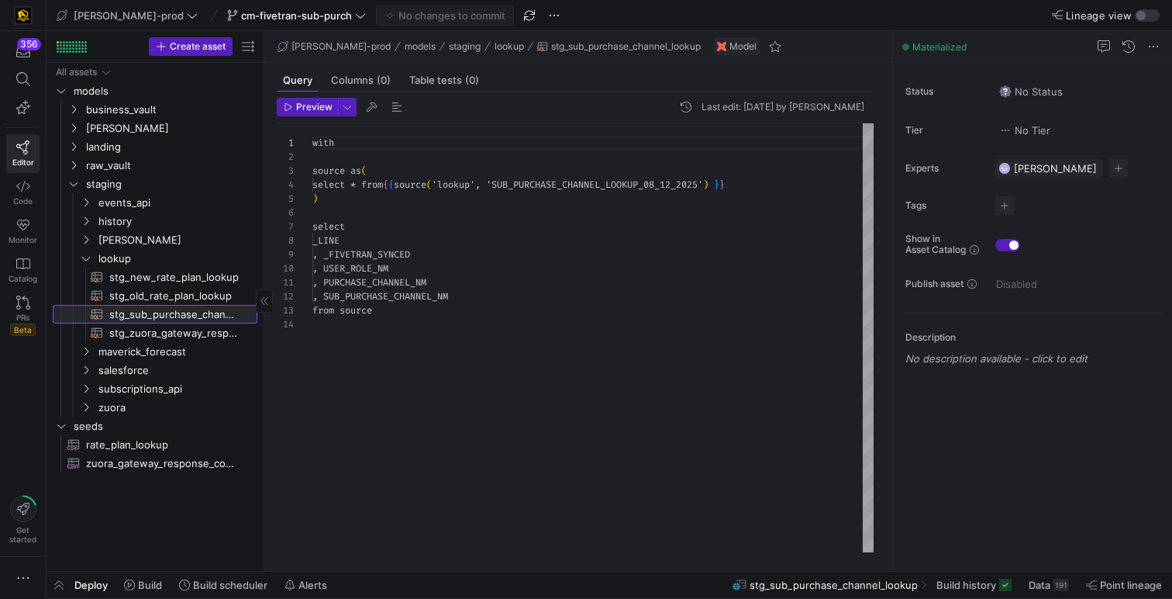
scroll to position [140, 0]
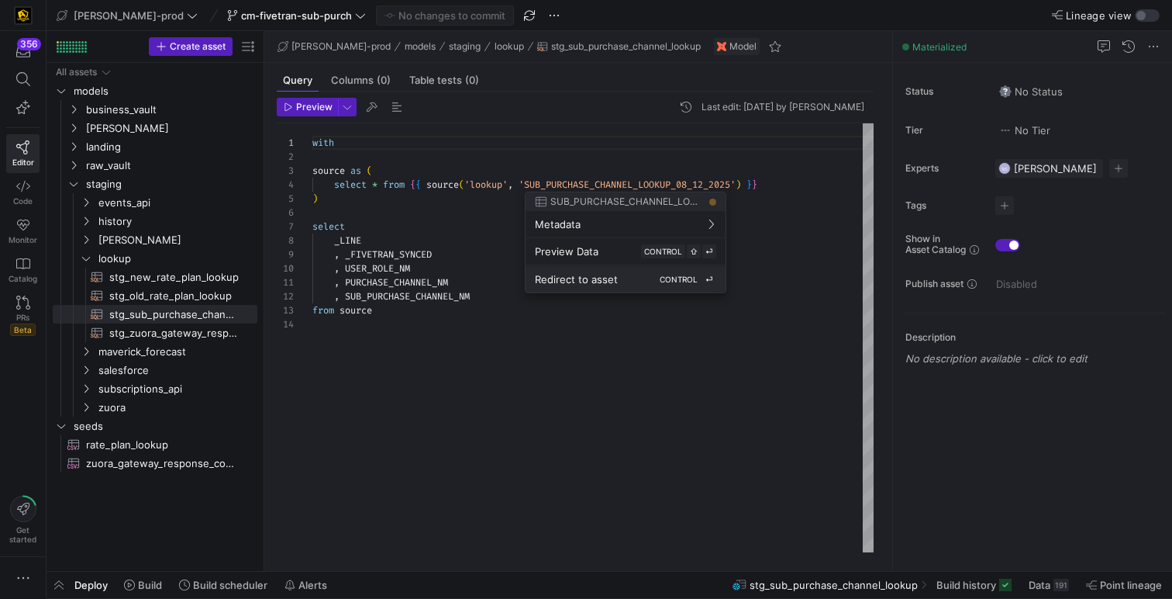
click at [620, 269] on button "Redirect to asset CONTROL ⏎" at bounding box center [626, 279] width 200 height 26
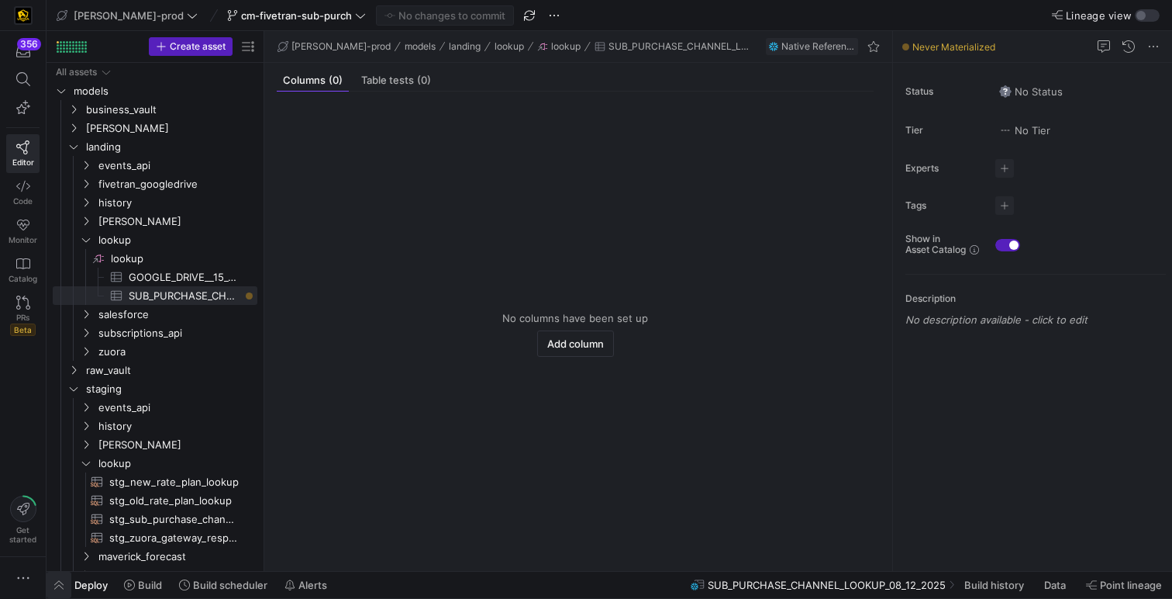
click at [57, 583] on span "button" at bounding box center [59, 584] width 25 height 26
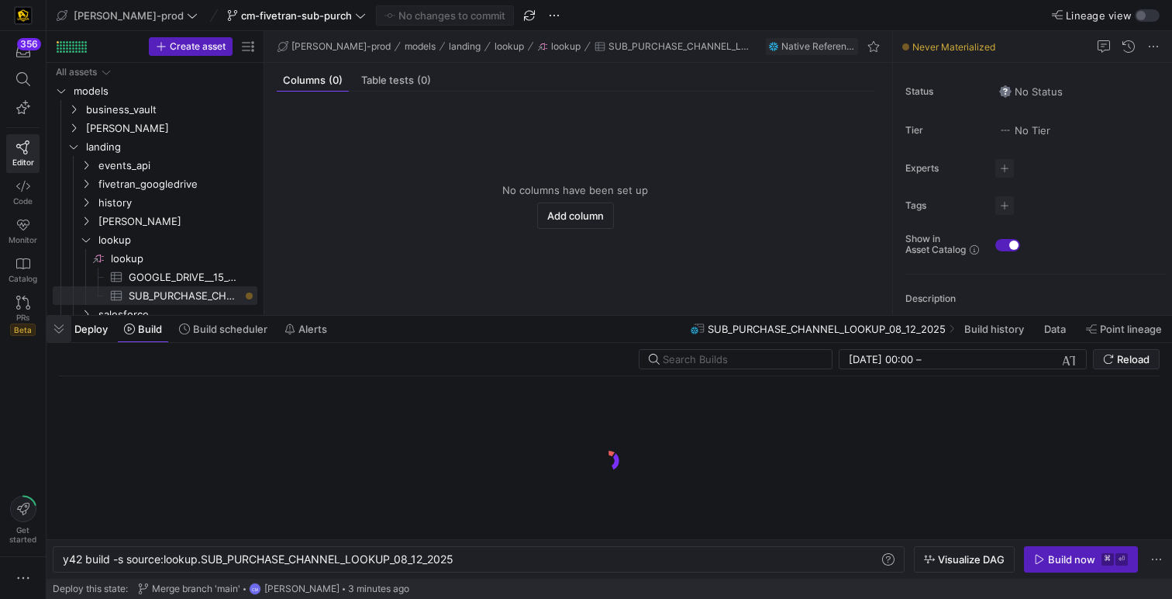
scroll to position [0, 395]
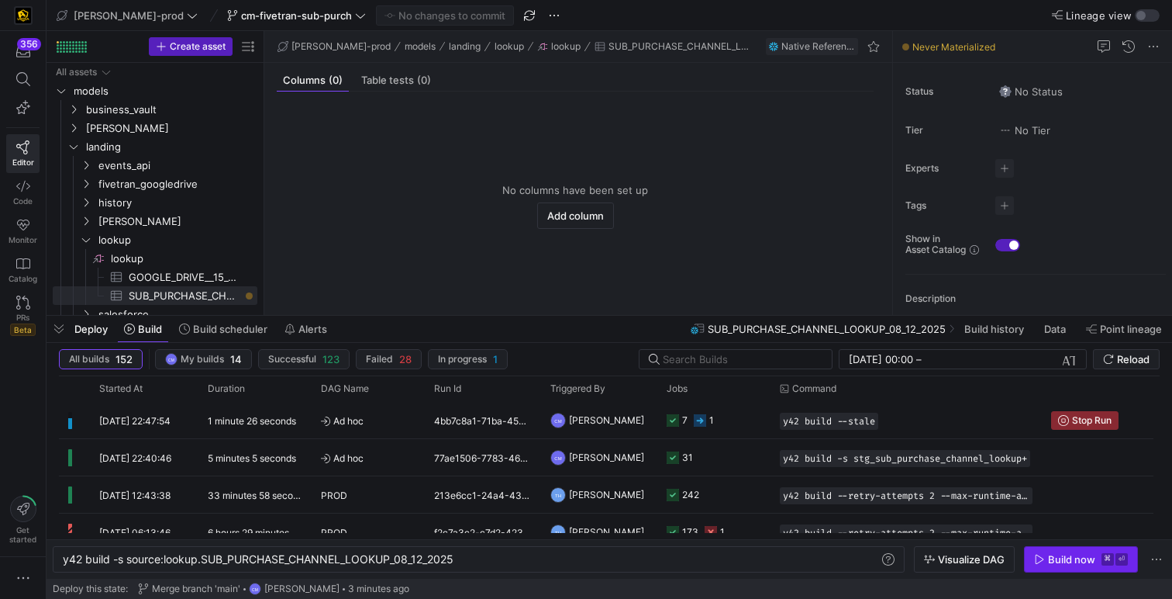
click at [1069, 560] on div "Build now" at bounding box center [1071, 559] width 47 height 12
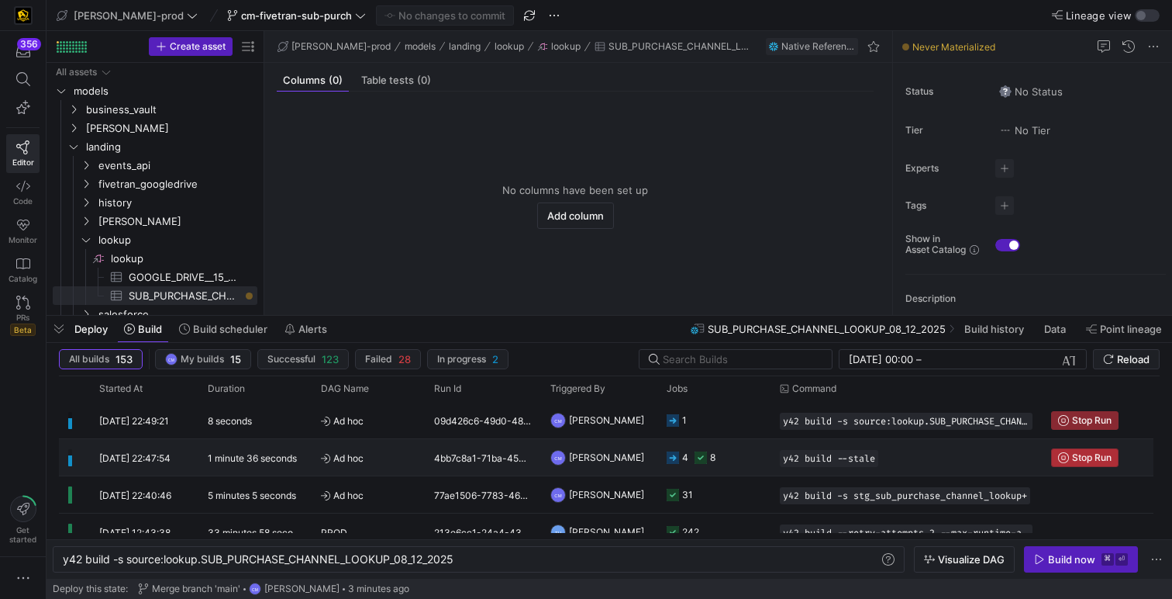
click at [1078, 458] on span "Stop Run" at bounding box center [1092, 457] width 40 height 11
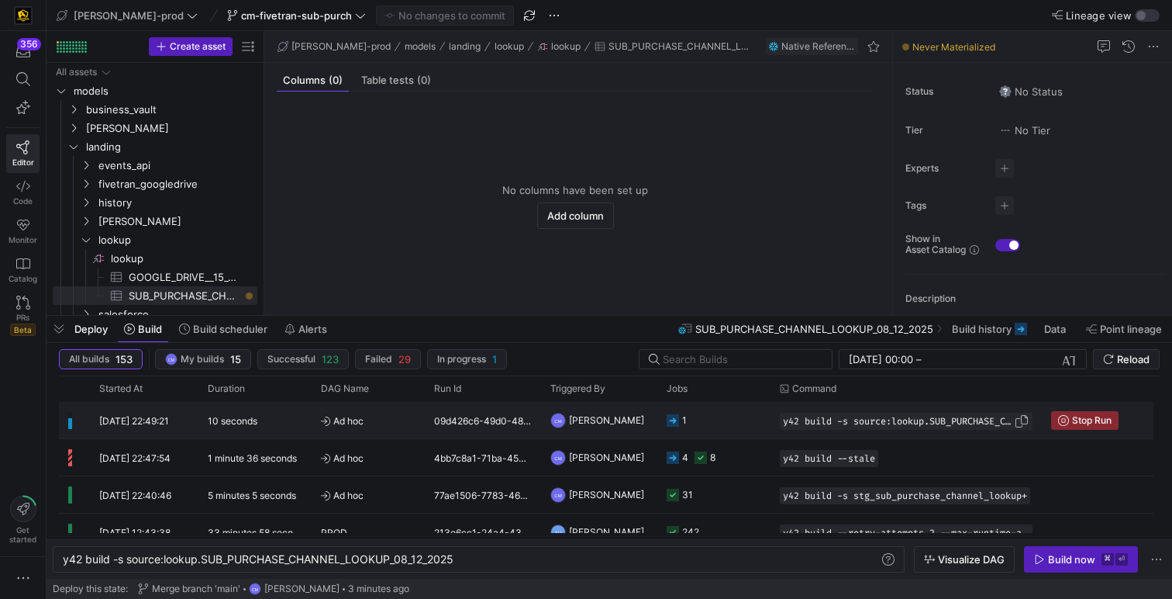
click at [792, 419] on span "y42 build -s source:lookup.SUB_PURCHASE_CHANNEL_LOOKUP_08_12_2025" at bounding box center [898, 421] width 231 height 11
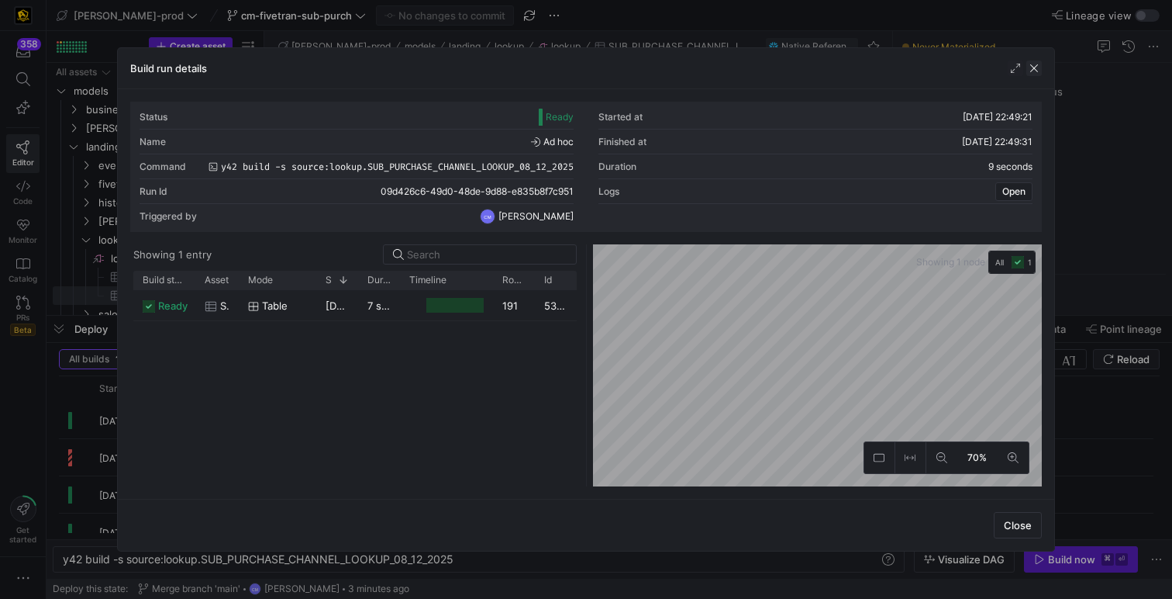
click at [1041, 65] on span "button" at bounding box center [1035, 68] width 16 height 16
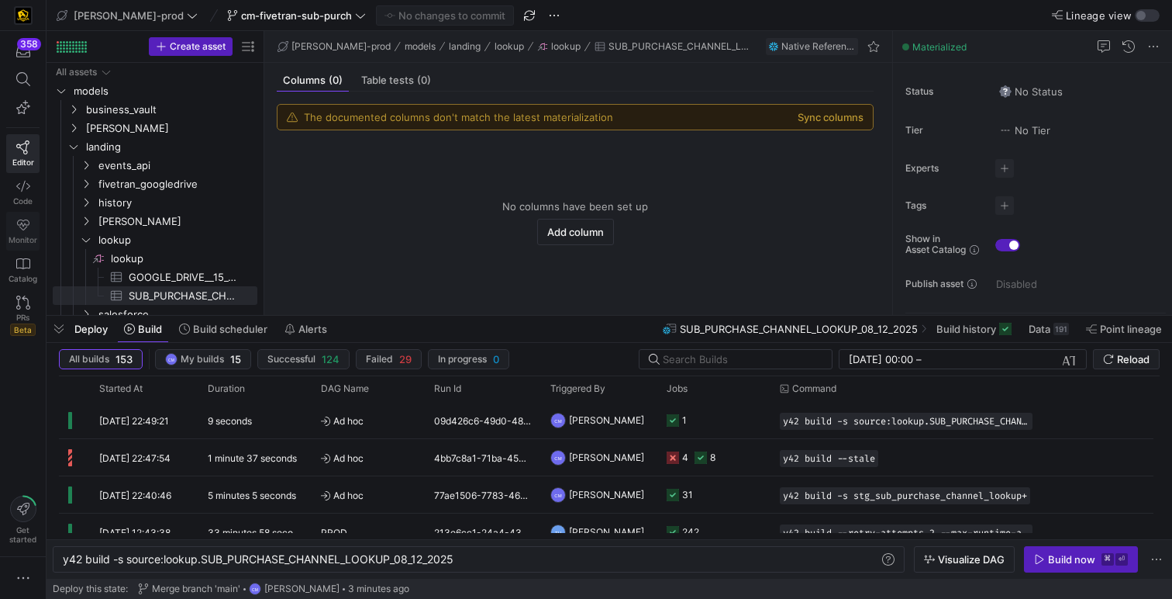
click at [27, 230] on icon at bounding box center [23, 225] width 14 height 14
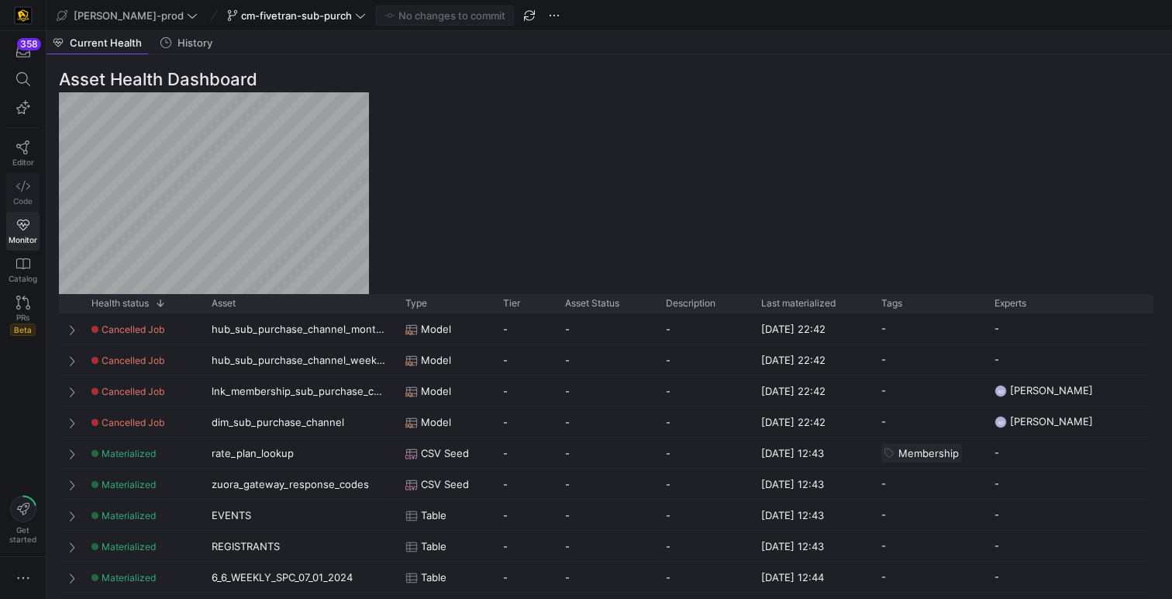
click at [29, 186] on link "Code" at bounding box center [22, 192] width 33 height 39
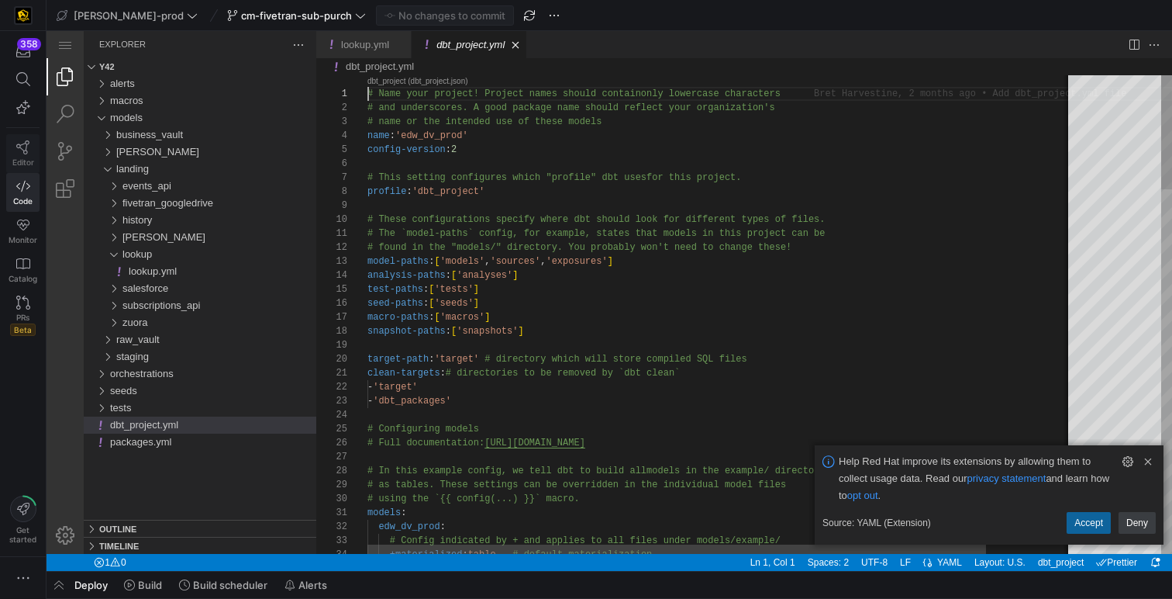
click at [25, 157] on span "Editor" at bounding box center [23, 161] width 22 height 9
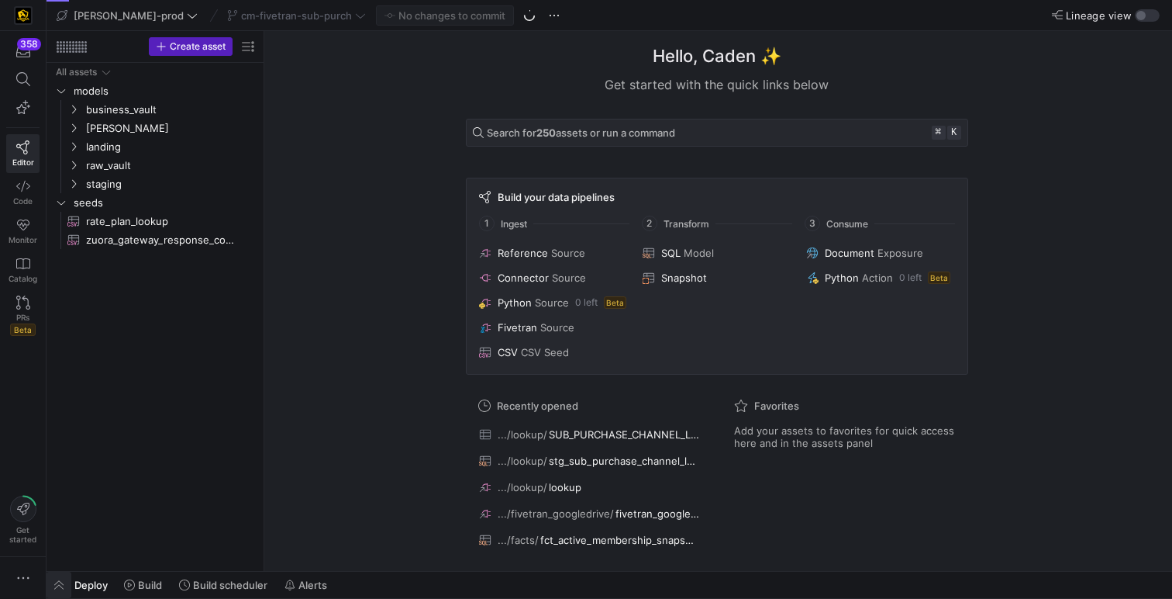
click at [57, 585] on span "button" at bounding box center [59, 584] width 25 height 26
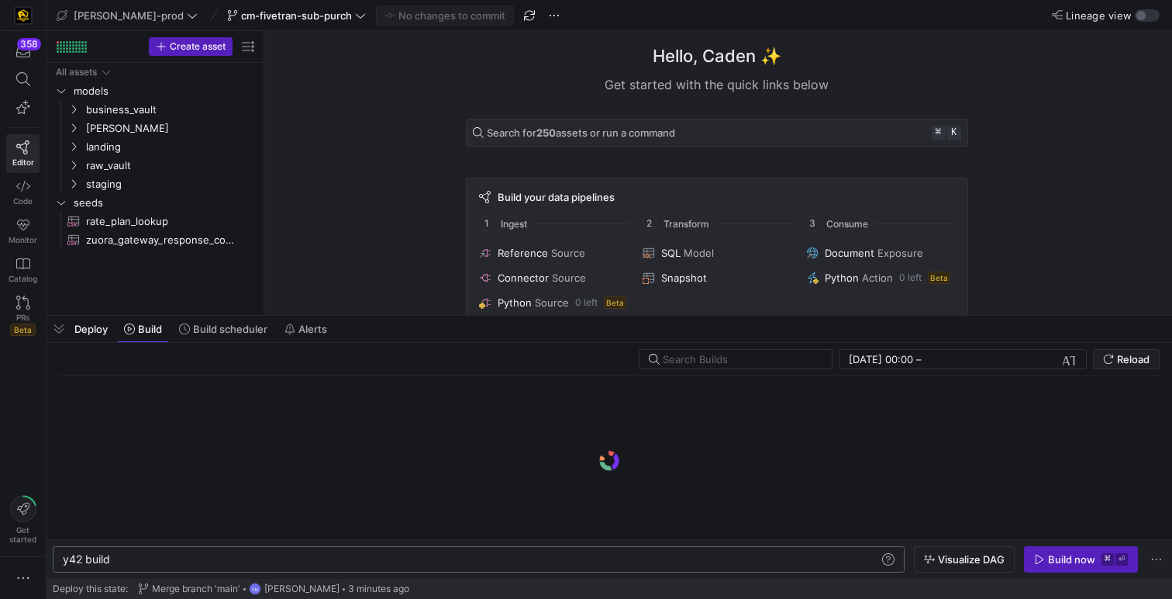
scroll to position [0, 47]
click at [251, 548] on div "y42 build y42 build" at bounding box center [479, 559] width 852 height 26
click at [237, 557] on div "y42 build" at bounding box center [471, 559] width 817 height 12
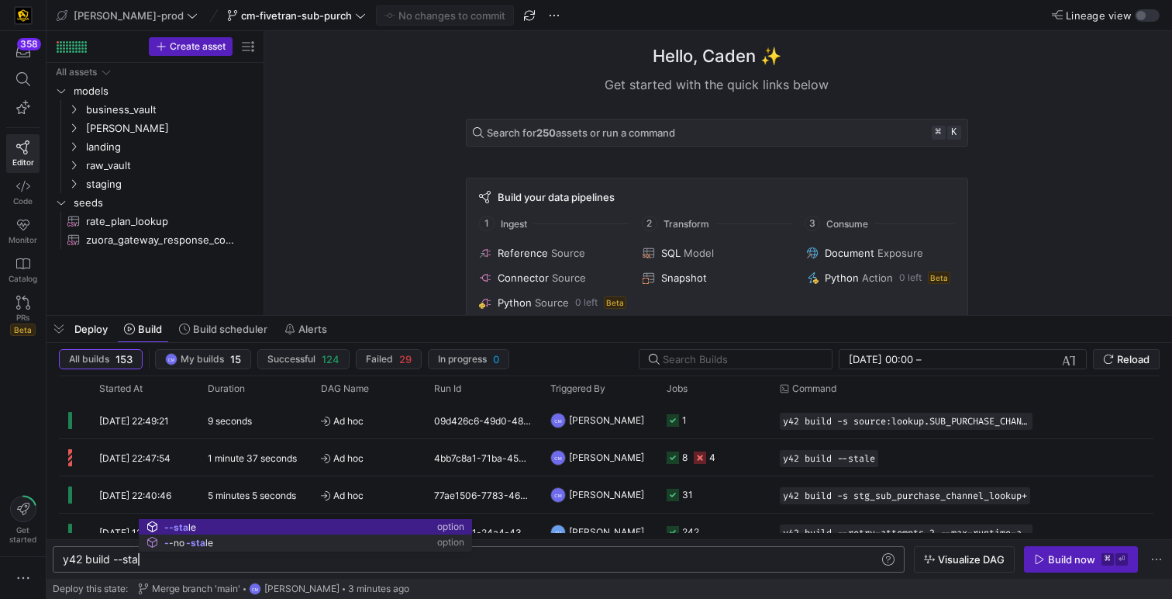
scroll to position [0, 85]
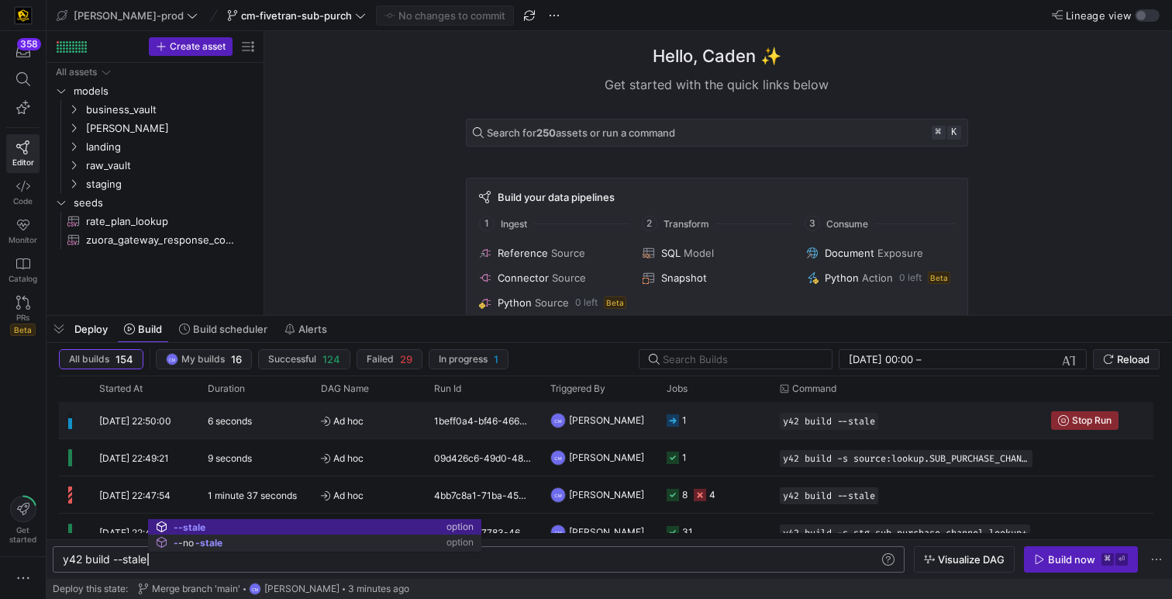
type textarea "y42 build --stale"
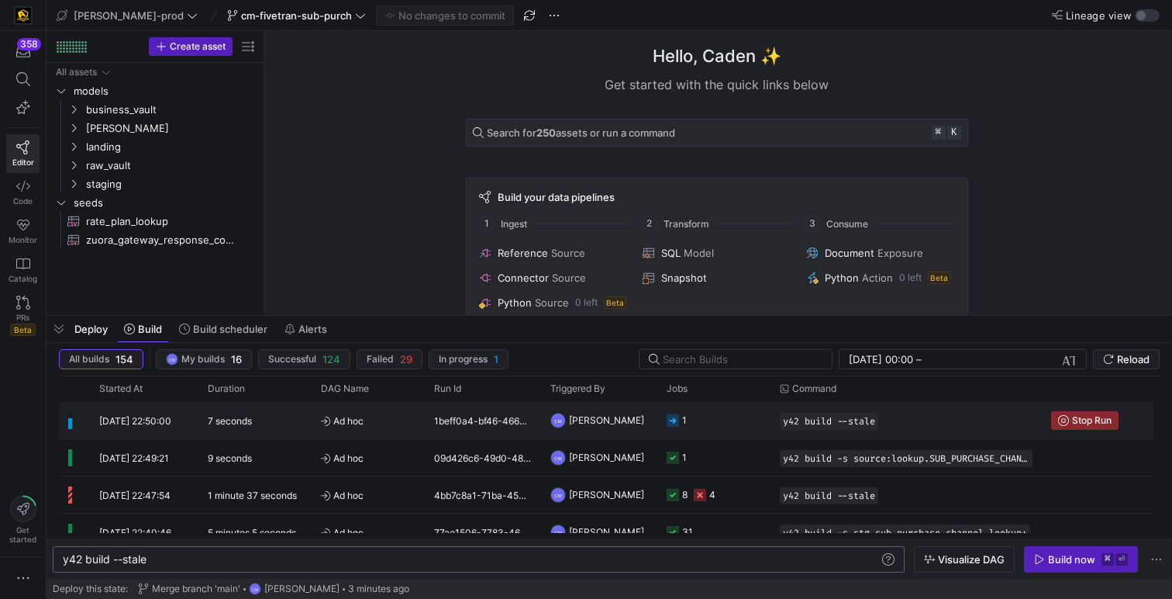
click at [888, 422] on y42-orchestration-run-configuration-details "y42 build --stale" at bounding box center [906, 421] width 253 height 17
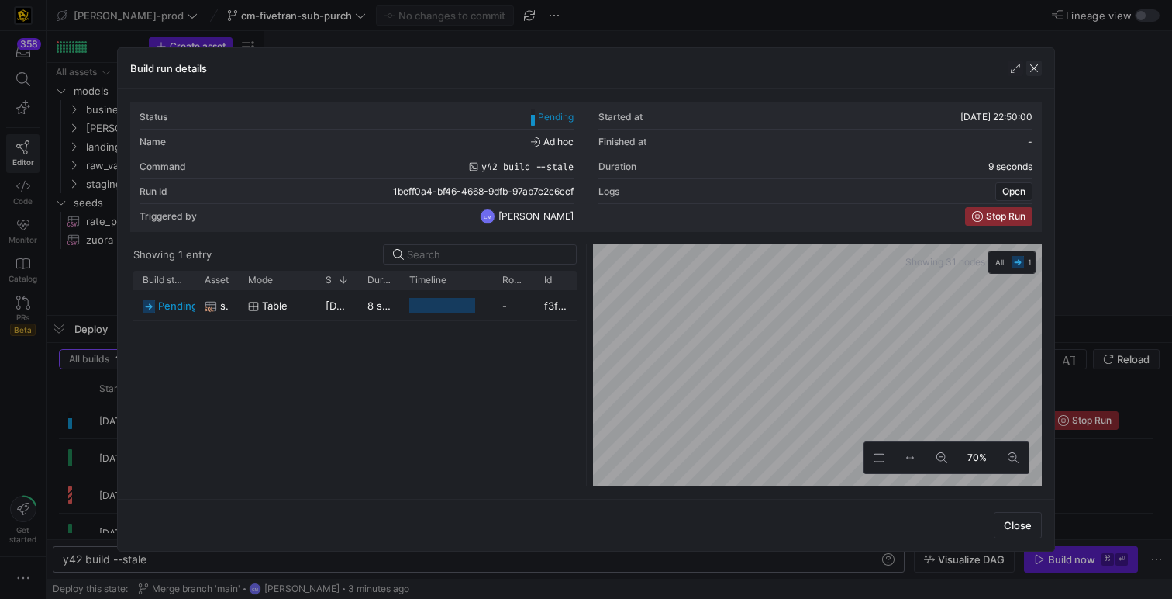
click at [1031, 67] on span "button" at bounding box center [1035, 68] width 16 height 16
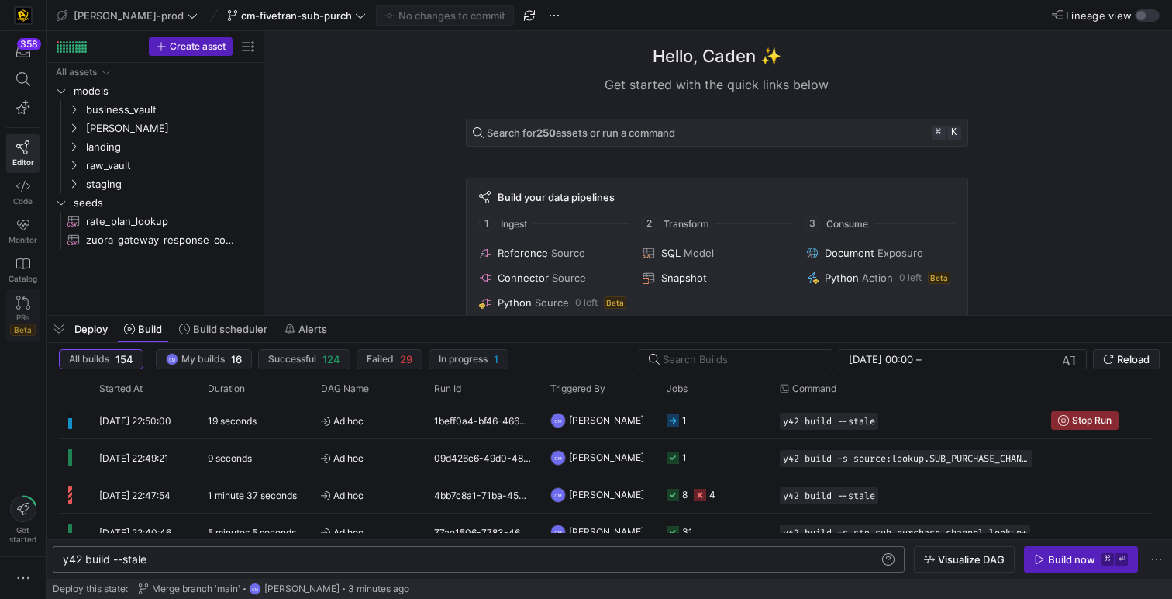
click at [29, 309] on link "PRs Beta" at bounding box center [22, 315] width 33 height 53
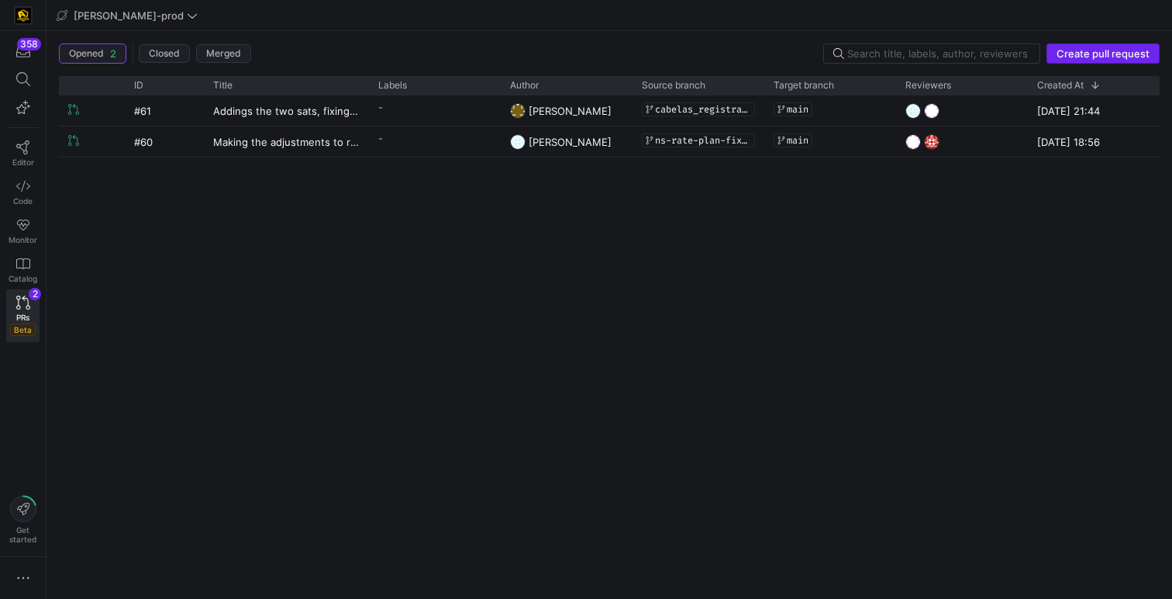
click at [1076, 60] on span "button" at bounding box center [1104, 53] width 112 height 19
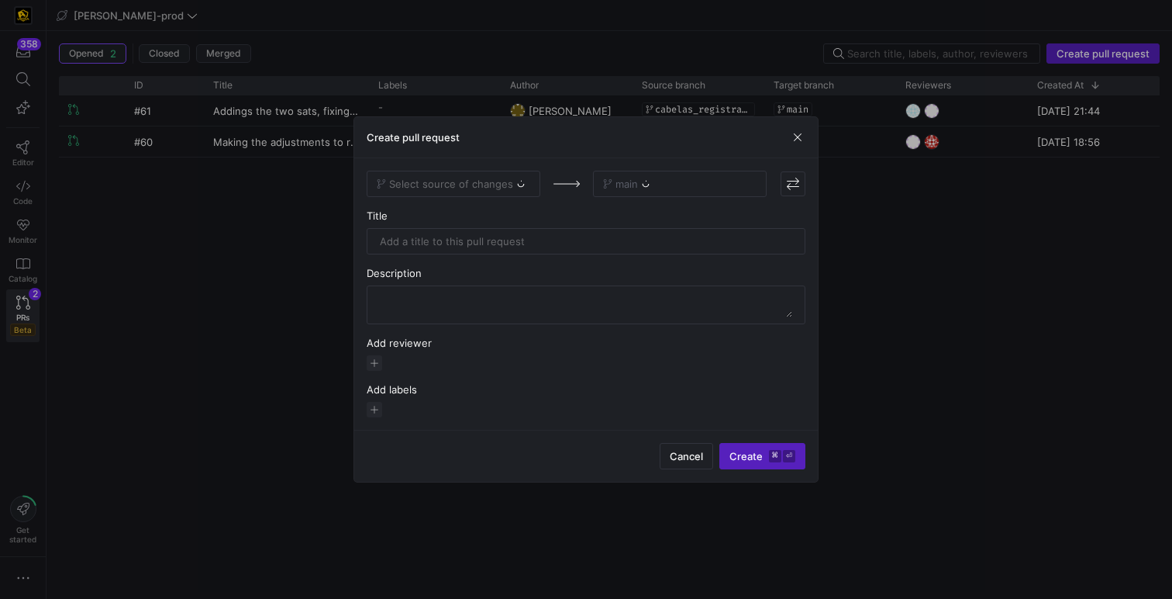
click at [468, 173] on div "Select source of changes" at bounding box center [454, 184] width 174 height 26
click at [466, 185] on div "Select source of changes" at bounding box center [454, 184] width 174 height 26
click at [466, 185] on span "Select source of changes" at bounding box center [451, 184] width 124 height 12
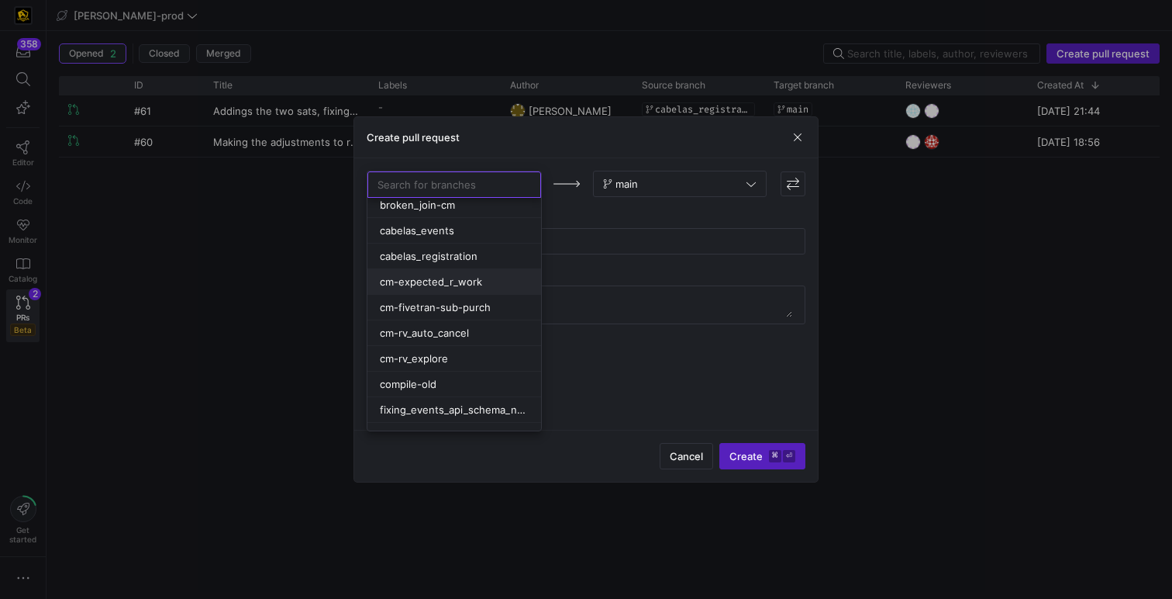
scroll to position [47, 0]
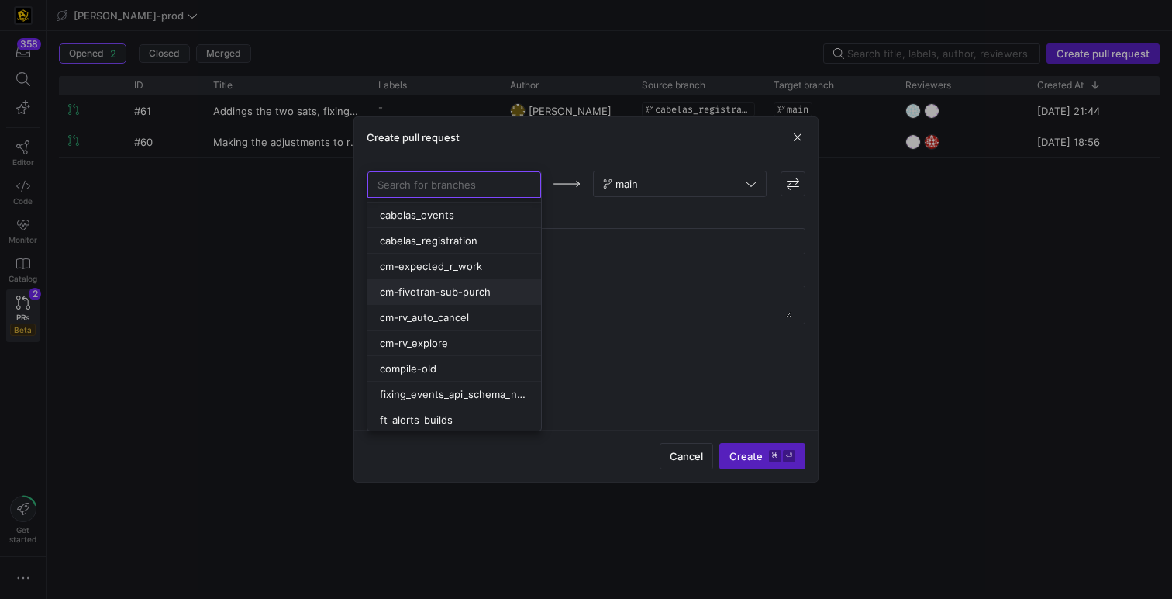
click at [466, 295] on span "cm-fivetran-sub-purch" at bounding box center [435, 291] width 111 height 12
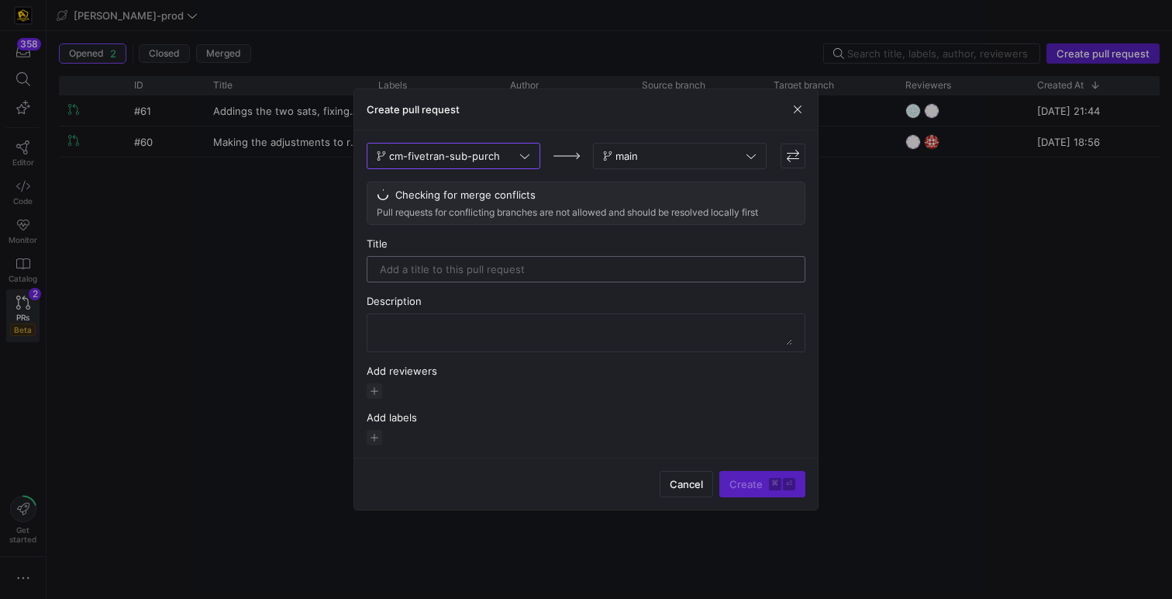
click at [518, 264] on input "text" at bounding box center [586, 269] width 413 height 12
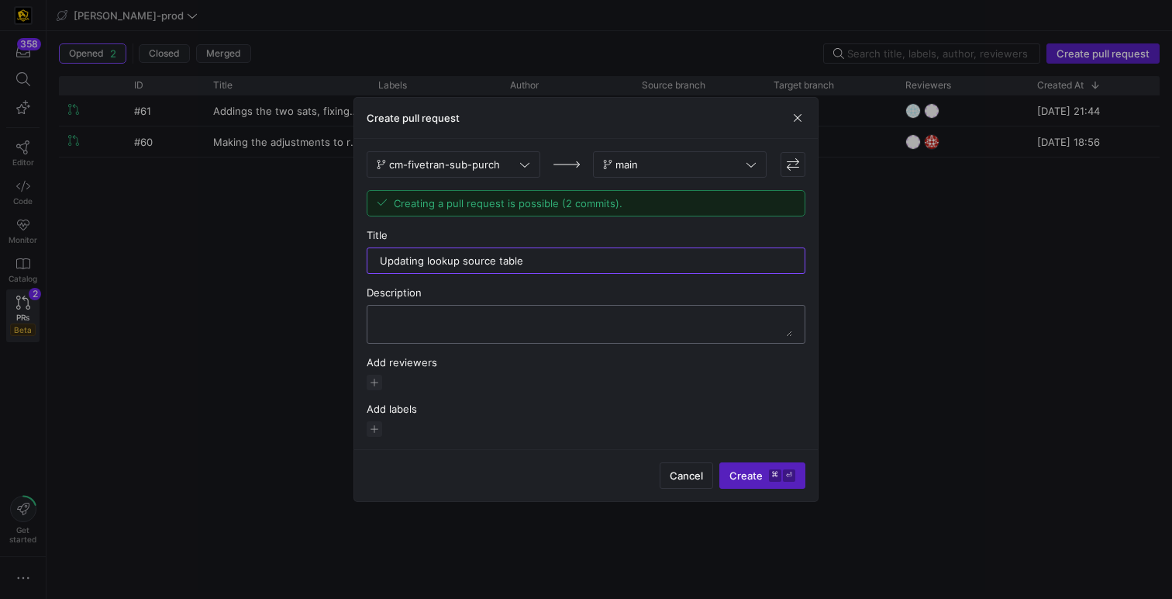
type input "Updating lookup source table"
click at [482, 326] on textarea at bounding box center [586, 324] width 413 height 25
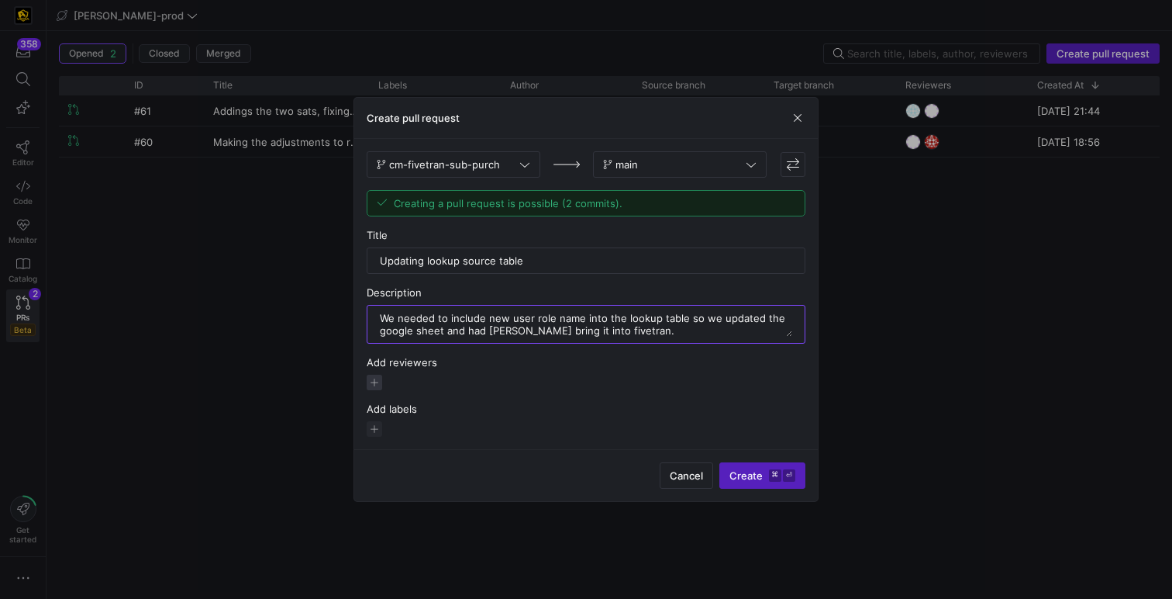
type textarea "We needed to include new user role name into the lookup table so we updated the…"
click at [373, 382] on span "button" at bounding box center [375, 383] width 16 height 16
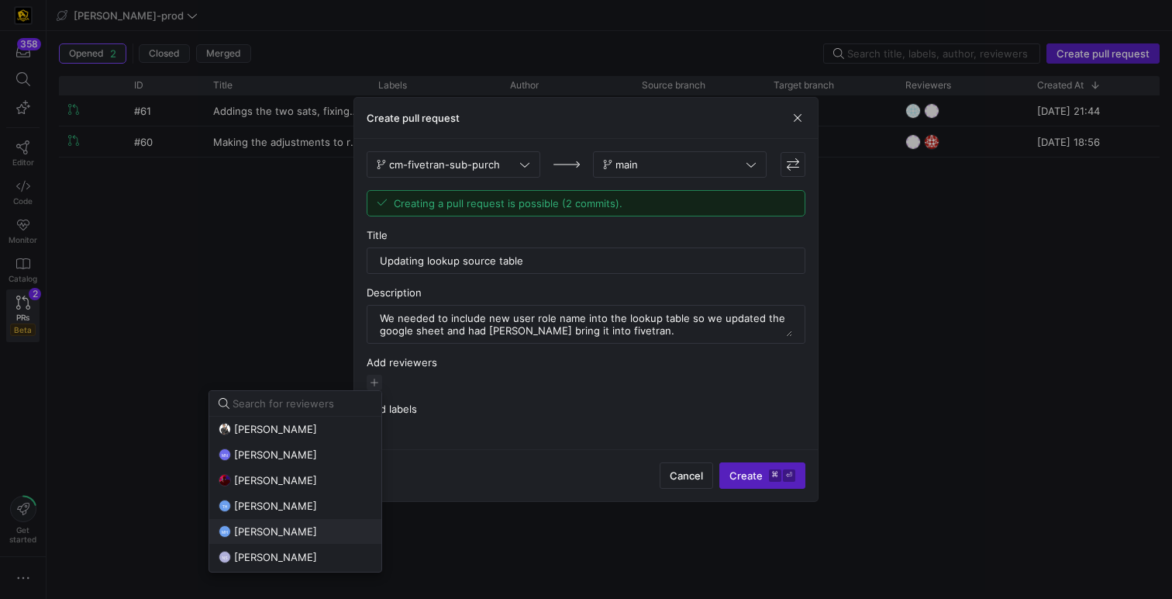
click at [311, 525] on div "MH mark hohensee" at bounding box center [296, 531] width 154 height 12
click at [309, 549] on button "NS Noah Streveler" at bounding box center [295, 556] width 172 height 25
click at [747, 480] on div at bounding box center [586, 299] width 1172 height 599
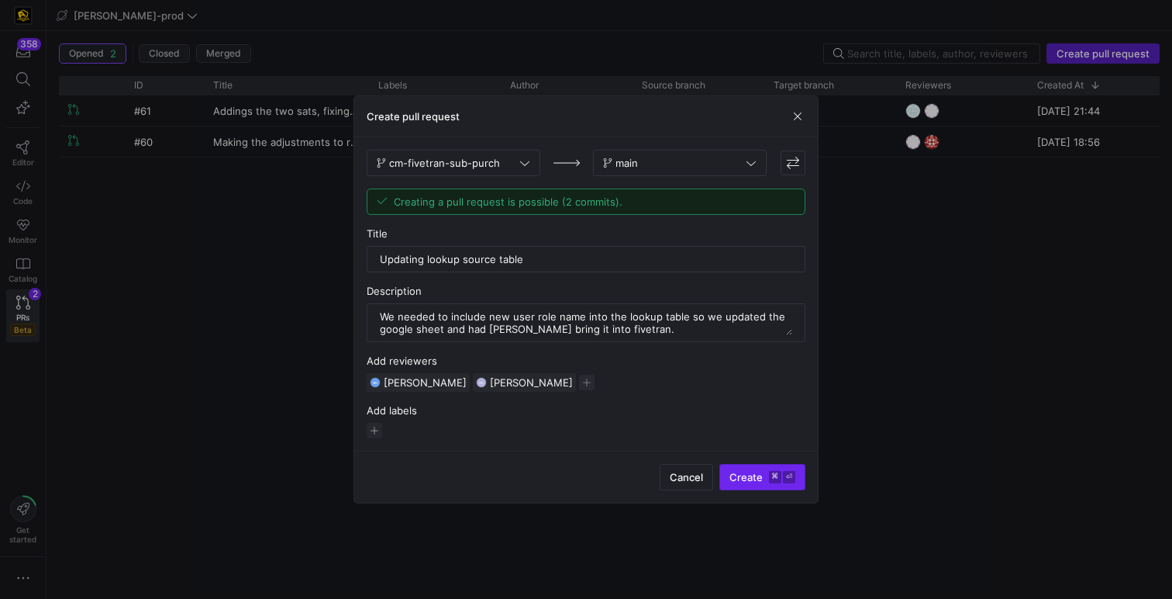
click at [743, 478] on span "Create ⌘ ⏎" at bounding box center [763, 477] width 66 height 12
click at [896, 319] on div at bounding box center [586, 299] width 1172 height 599
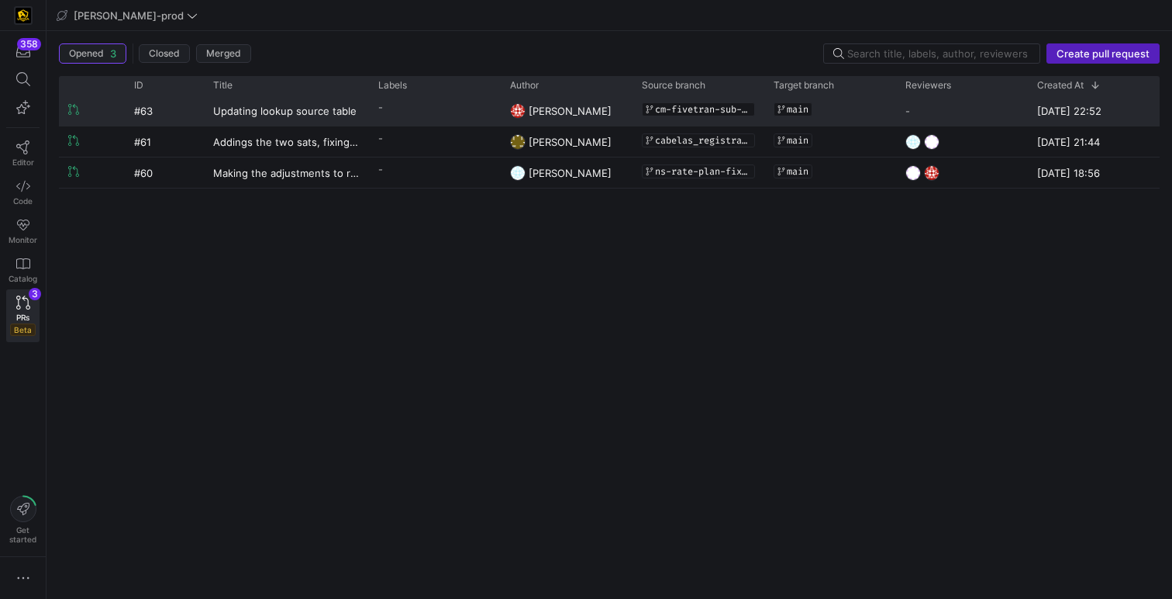
click at [619, 110] on y42-pull-request-list-view-author-cell-renderer "[PERSON_NAME]" at bounding box center [566, 110] width 113 height 29
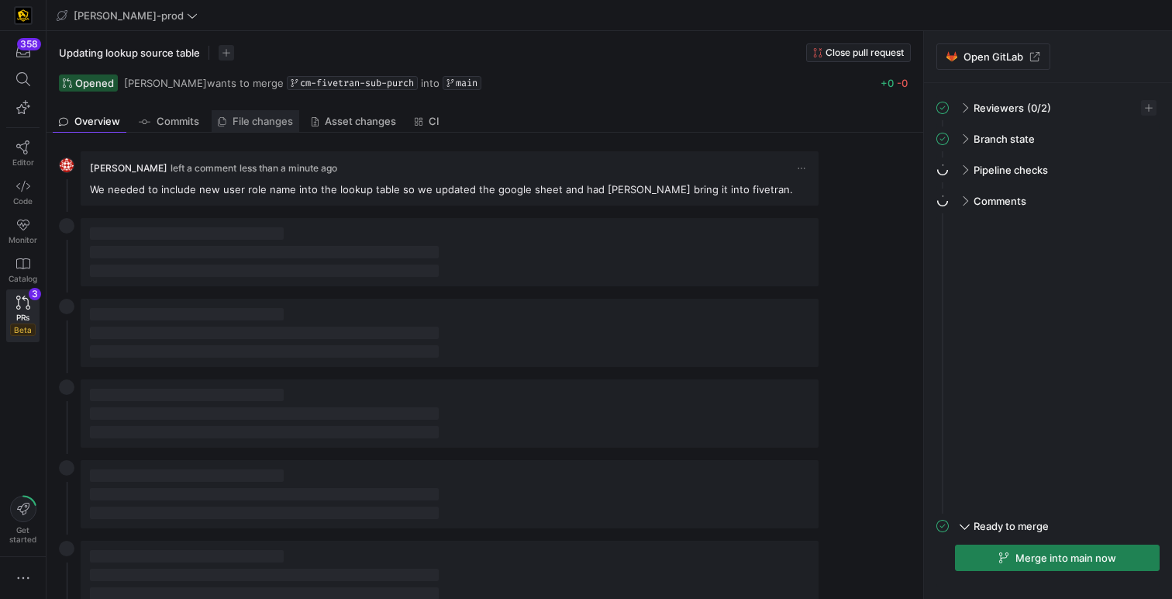
click at [254, 113] on link "File changes" at bounding box center [256, 121] width 88 height 22
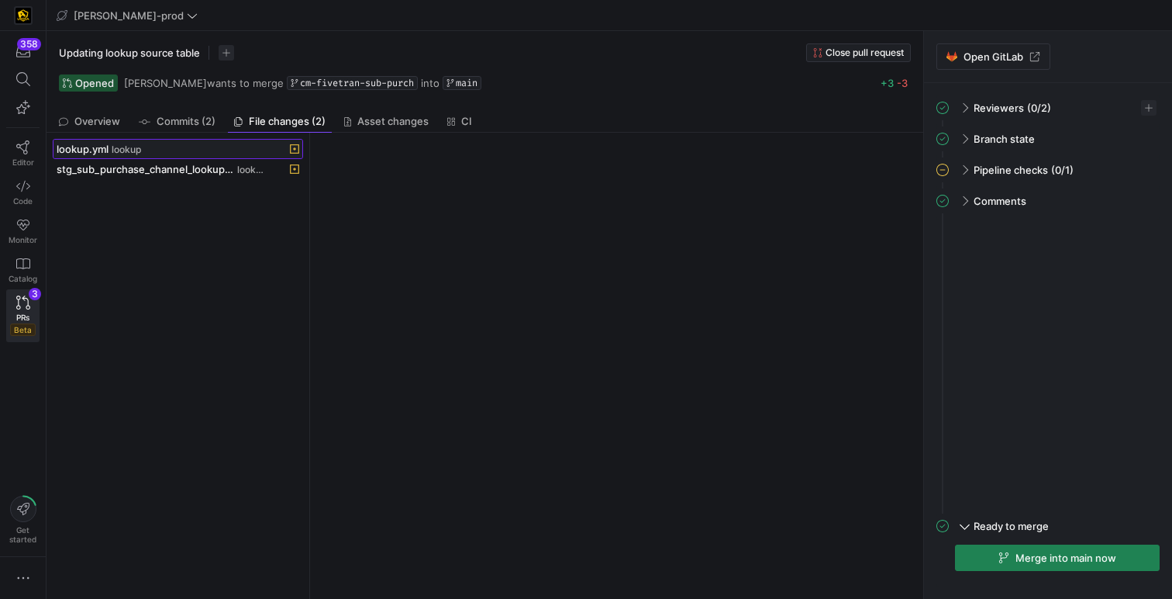
click at [180, 154] on div "lookup.yml lookup" at bounding box center [161, 149] width 209 height 12
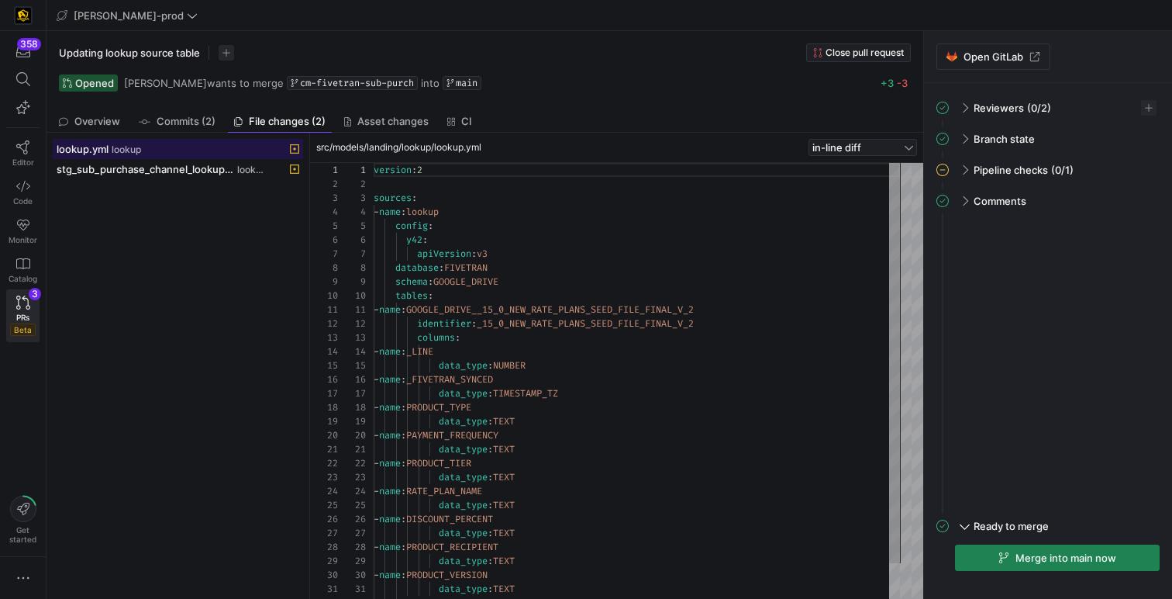
scroll to position [140, 0]
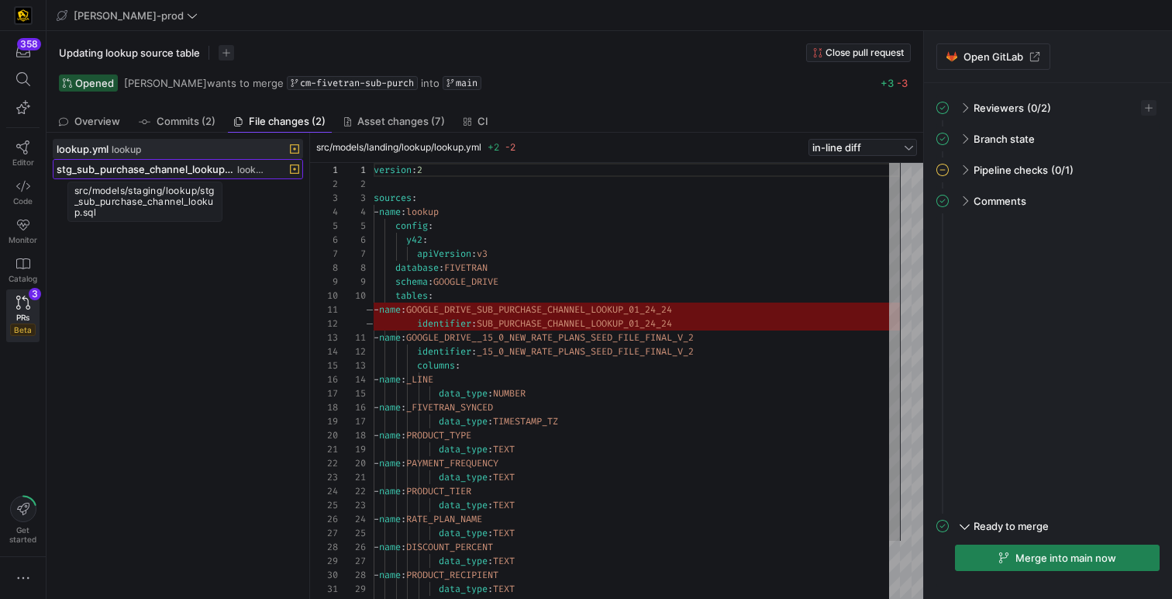
click at [182, 165] on span "stg_sub_purchase_channel_lookup.sql" at bounding box center [146, 169] width 178 height 12
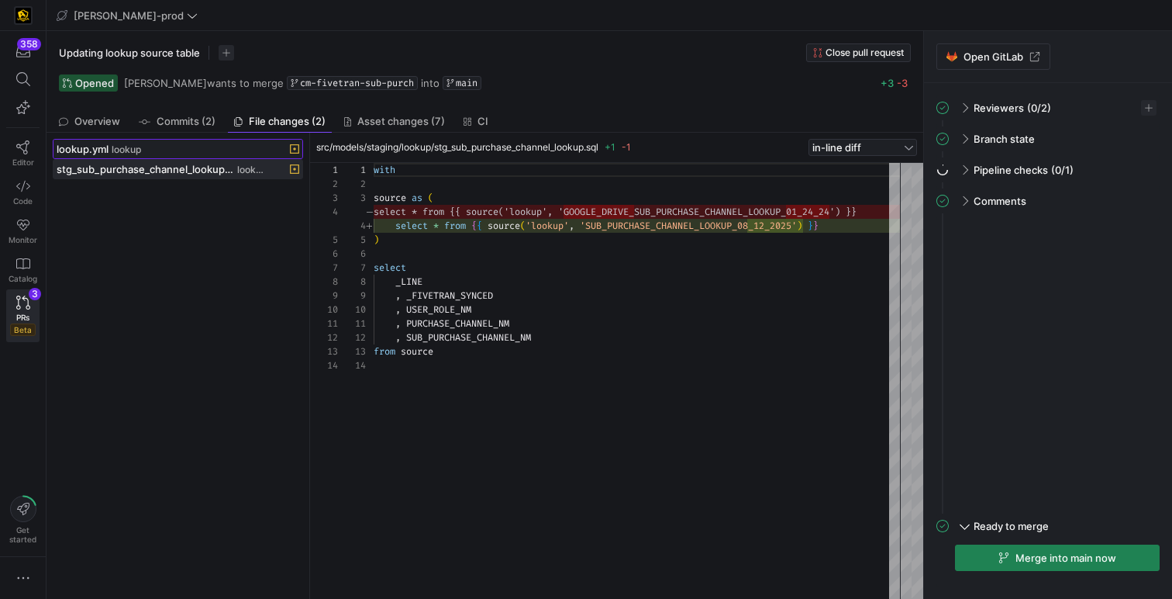
click at [176, 145] on div "lookup.yml lookup" at bounding box center [161, 149] width 209 height 12
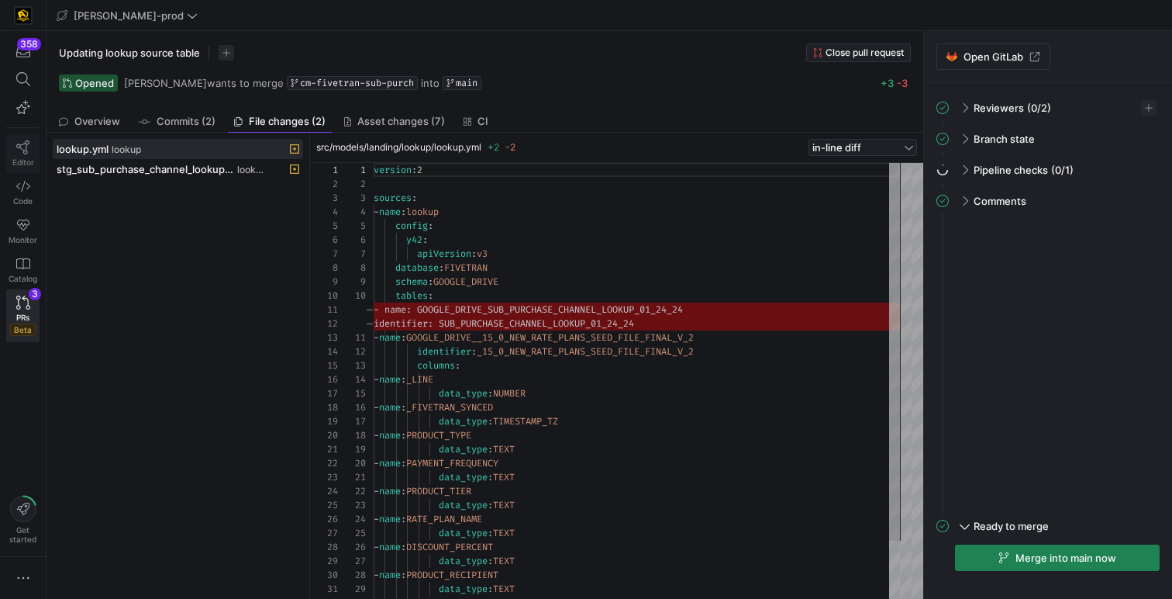
click at [22, 151] on icon at bounding box center [23, 147] width 14 height 14
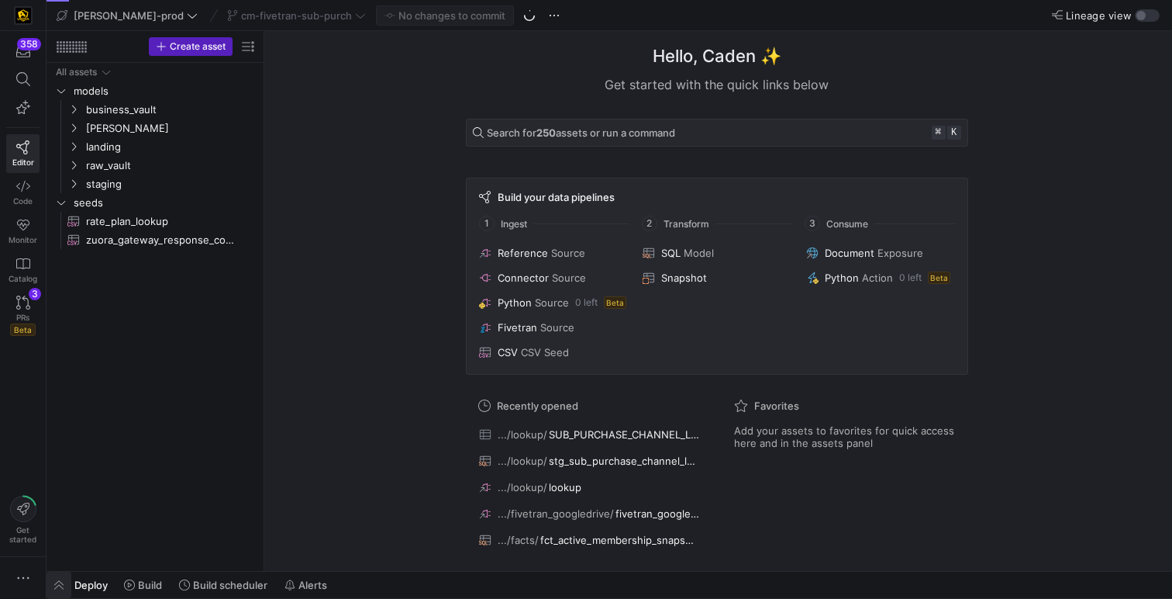
click at [64, 584] on span "button" at bounding box center [59, 584] width 25 height 26
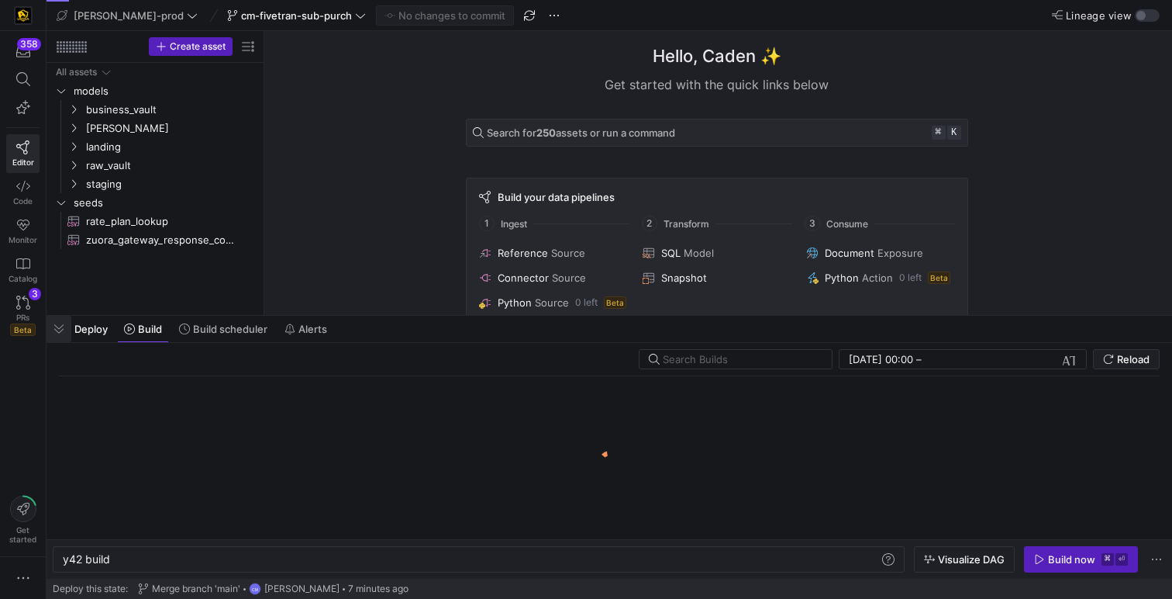
scroll to position [0, 47]
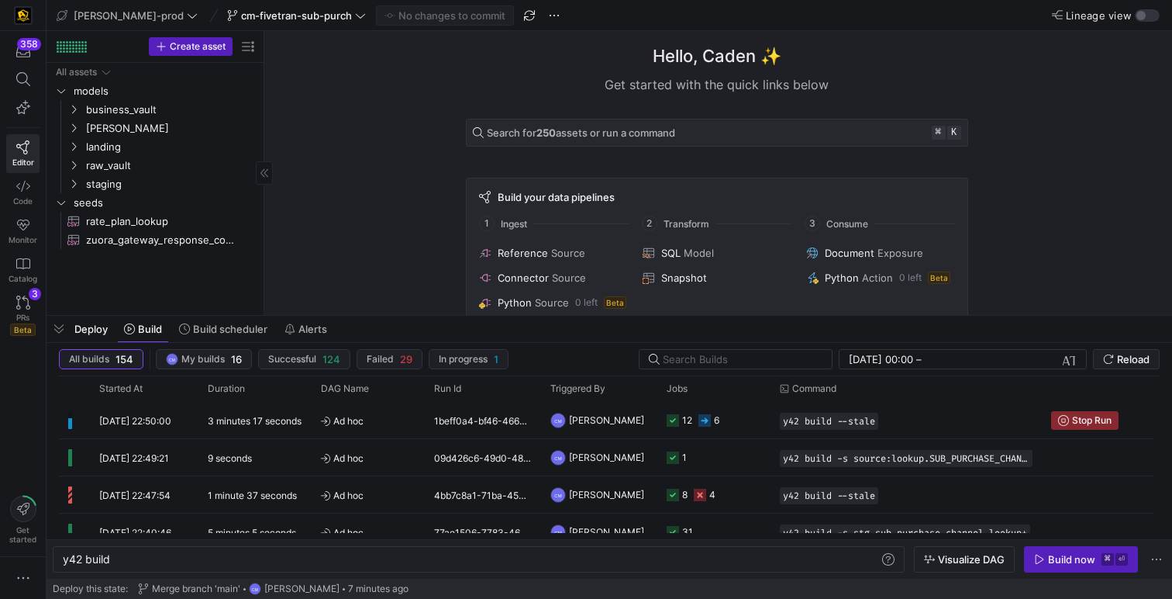
click at [72, 33] on div "Create asset" at bounding box center [155, 47] width 217 height 32
click at [72, 35] on div "Create asset" at bounding box center [155, 47] width 217 height 32
click at [72, 48] on div at bounding box center [73, 48] width 2 height 2
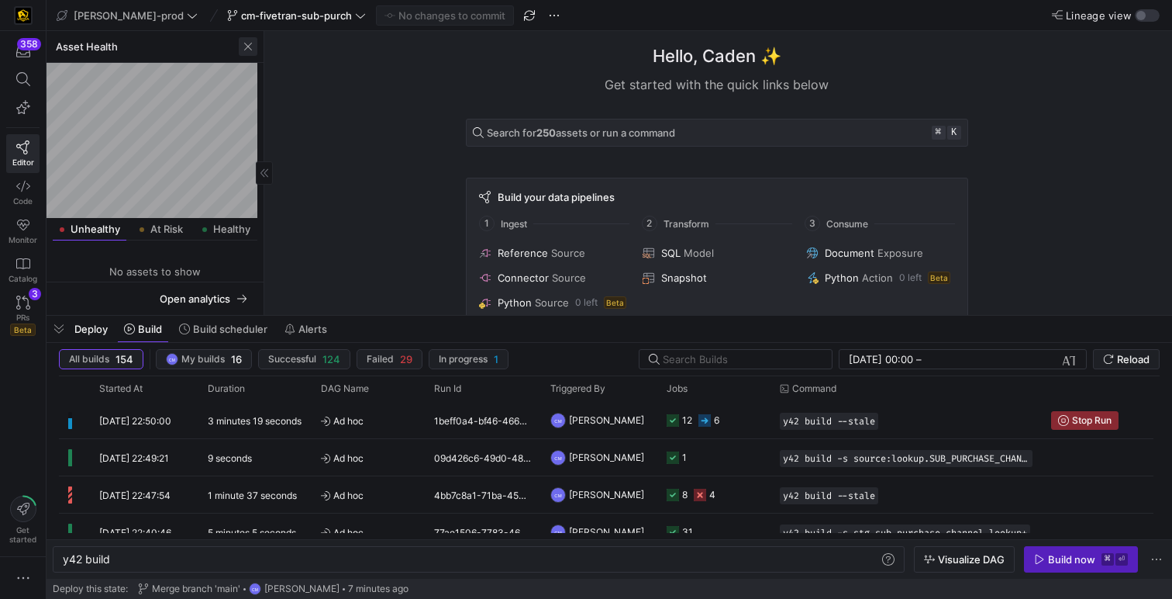
click at [251, 45] on span "button" at bounding box center [248, 46] width 19 height 19
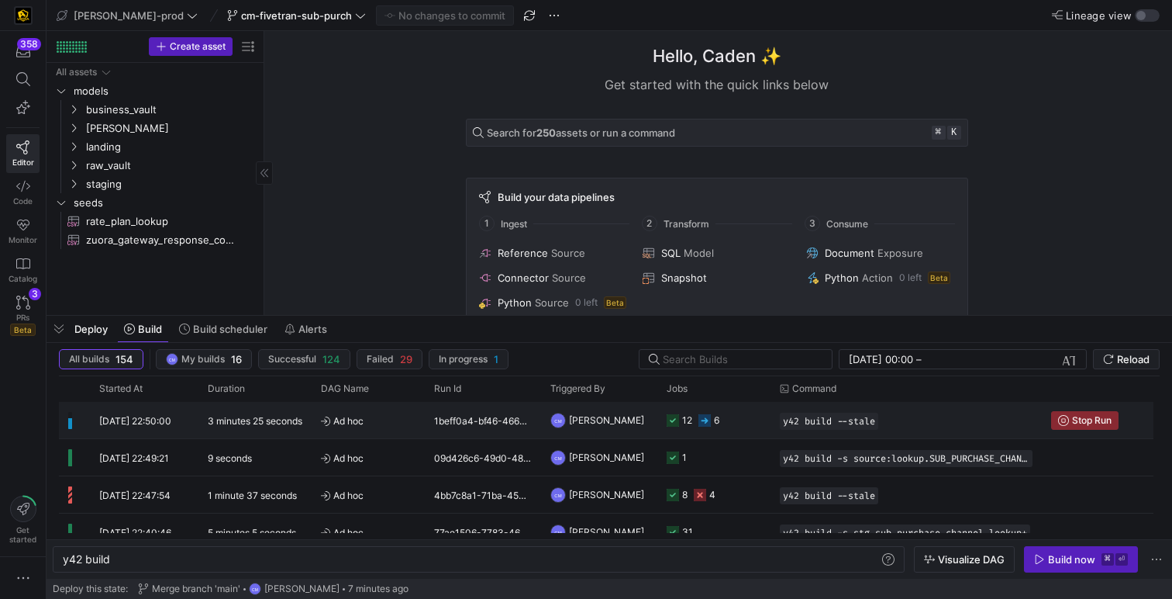
click at [426, 415] on div "1beff0a4-bf46-4668-9dfb-97ab7c2c6ccf" at bounding box center [483, 420] width 116 height 36
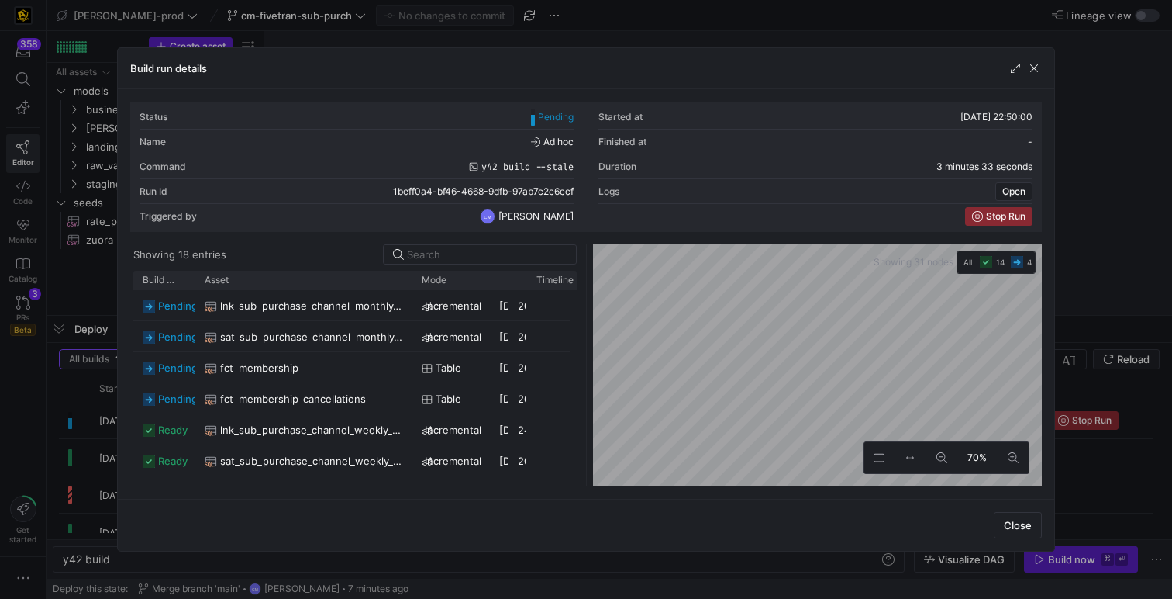
drag, startPoint x: 233, startPoint y: 277, endPoint x: 408, endPoint y: 307, distance: 177.1
click at [409, 308] on div "Build status Asset Mode 1" at bounding box center [354, 379] width 443 height 216
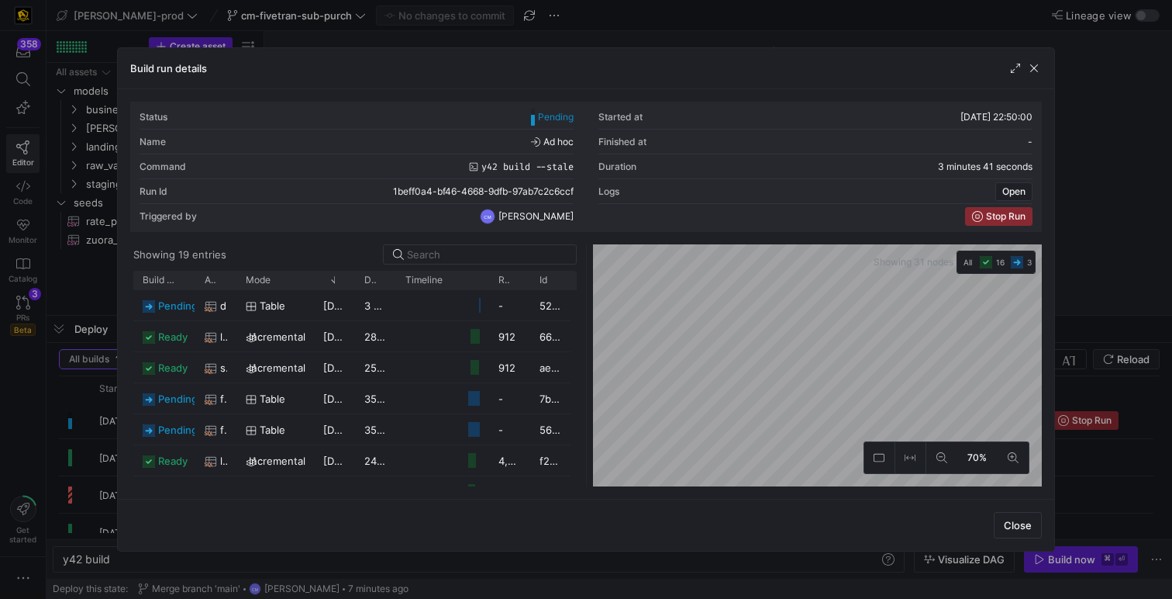
click at [697, 18] on div at bounding box center [586, 299] width 1172 height 599
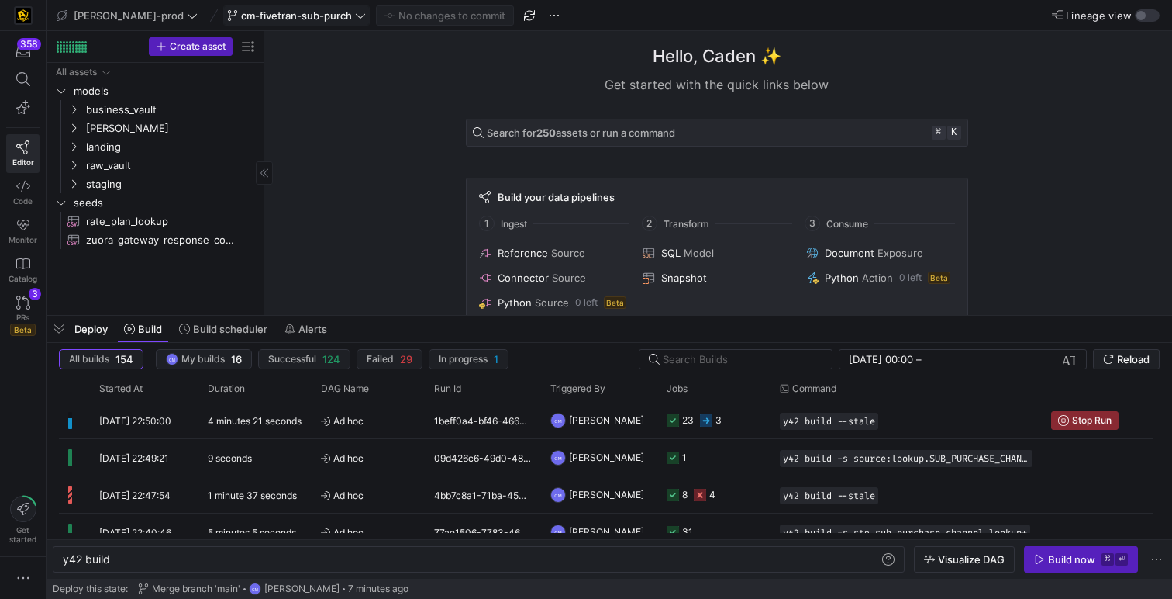
click at [233, 23] on span at bounding box center [296, 15] width 145 height 19
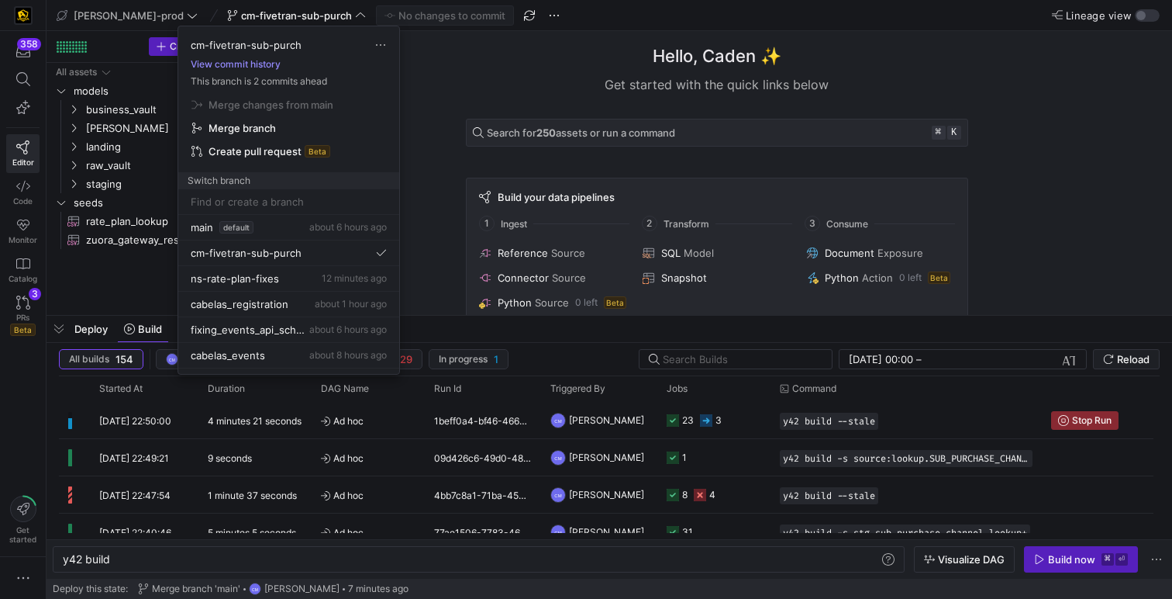
click at [244, 65] on button "View commit history" at bounding box center [235, 64] width 115 height 11
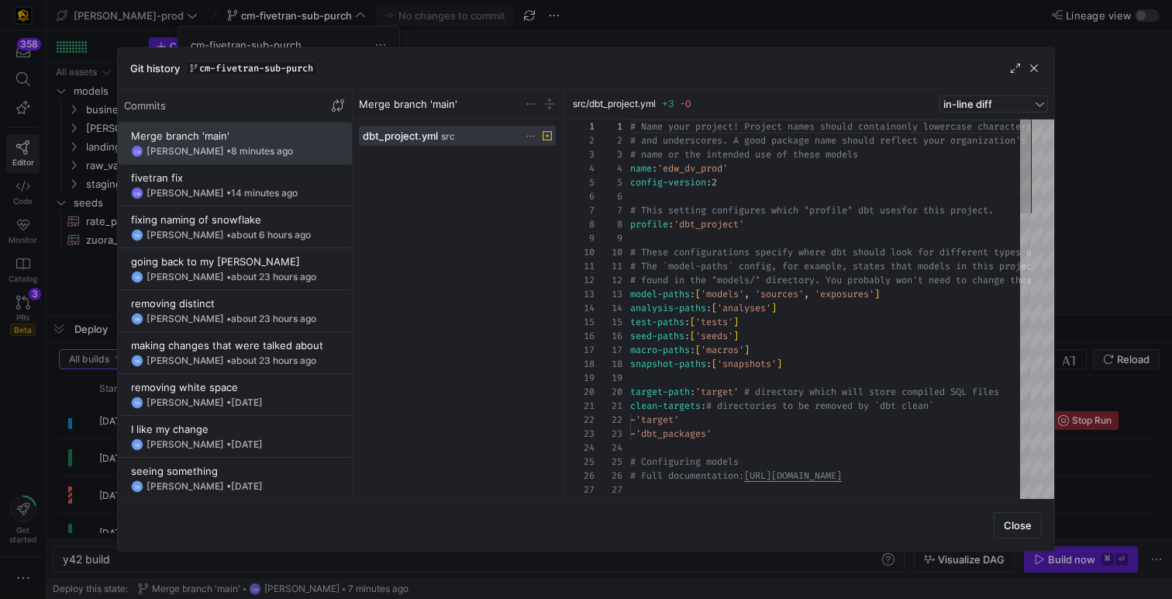
scroll to position [140, 0]
click at [256, 226] on y42-git-commit-item "fixing naming of snowflake TH Tommy Huelhorst • about 6 hours ago" at bounding box center [235, 227] width 208 height 28
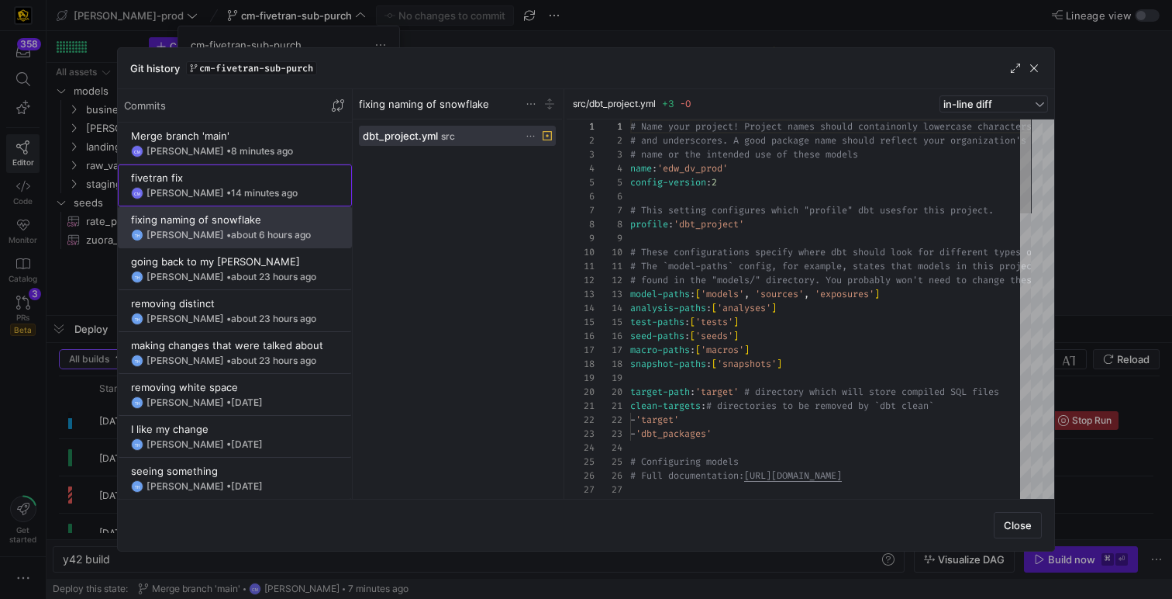
click at [305, 192] on div "CM Caden Miller • 14 minutes ago" at bounding box center [235, 193] width 208 height 12
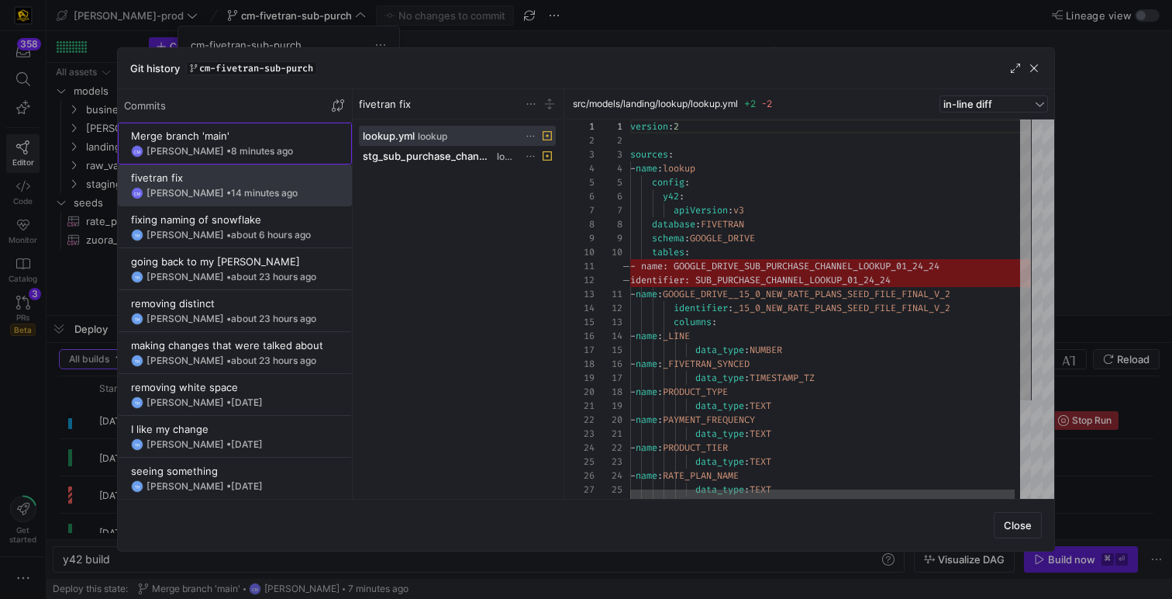
click at [292, 148] on div "CM Caden Miller • 8 minutes ago" at bounding box center [235, 151] width 208 height 12
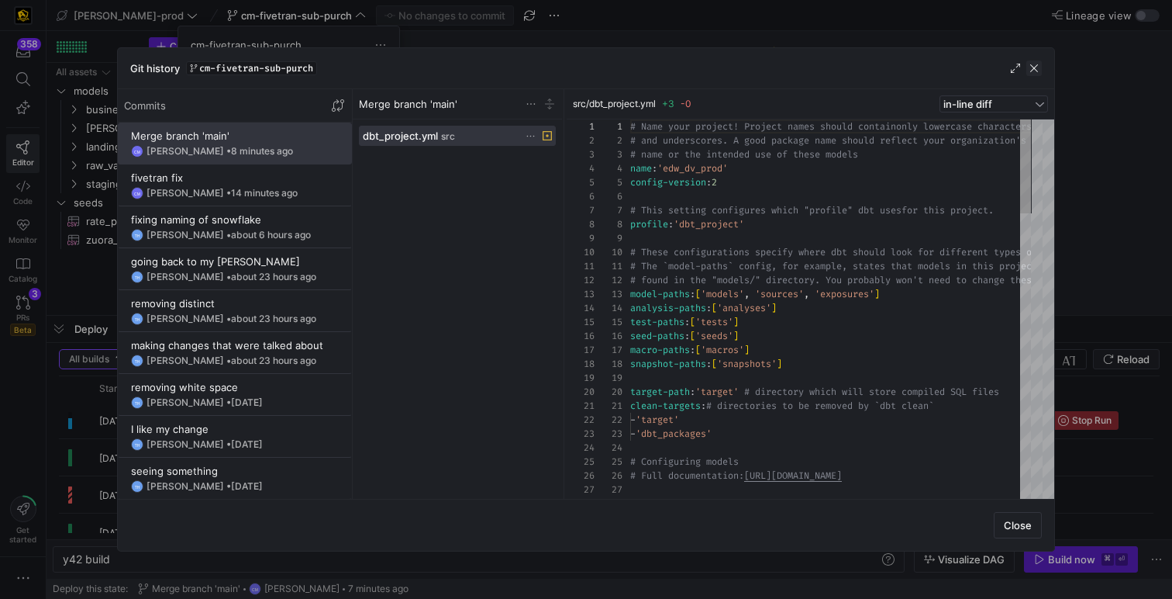
click at [1027, 67] on span "button" at bounding box center [1035, 68] width 16 height 16
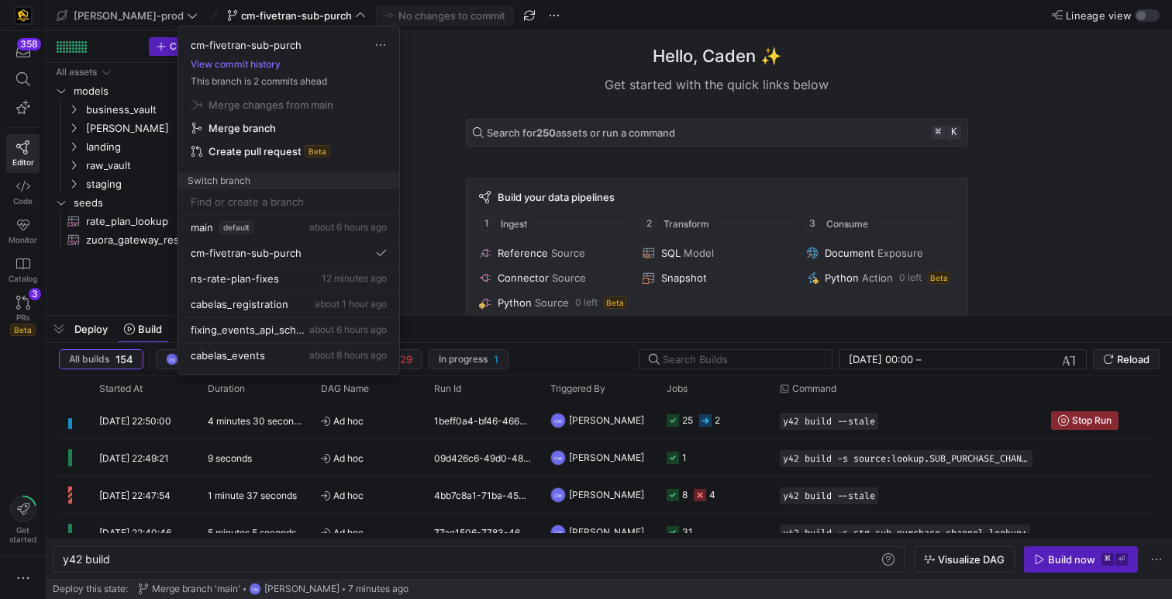
click at [526, 84] on div at bounding box center [586, 299] width 1172 height 599
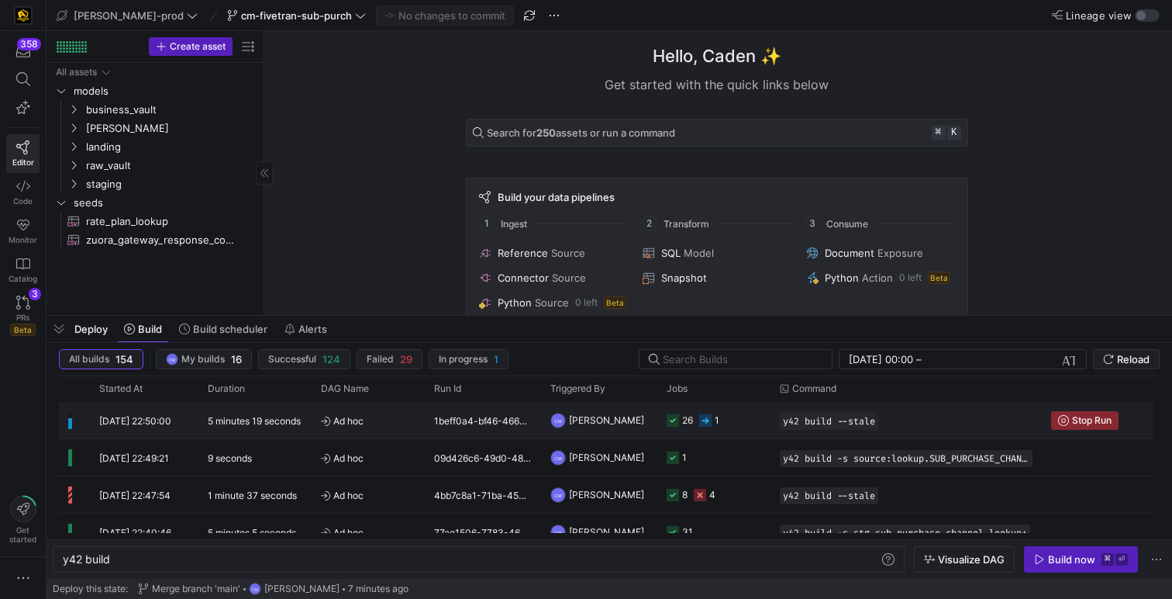
click at [634, 412] on y42-orchestration-triggered-by "CM Caden Miller" at bounding box center [600, 419] width 98 height 35
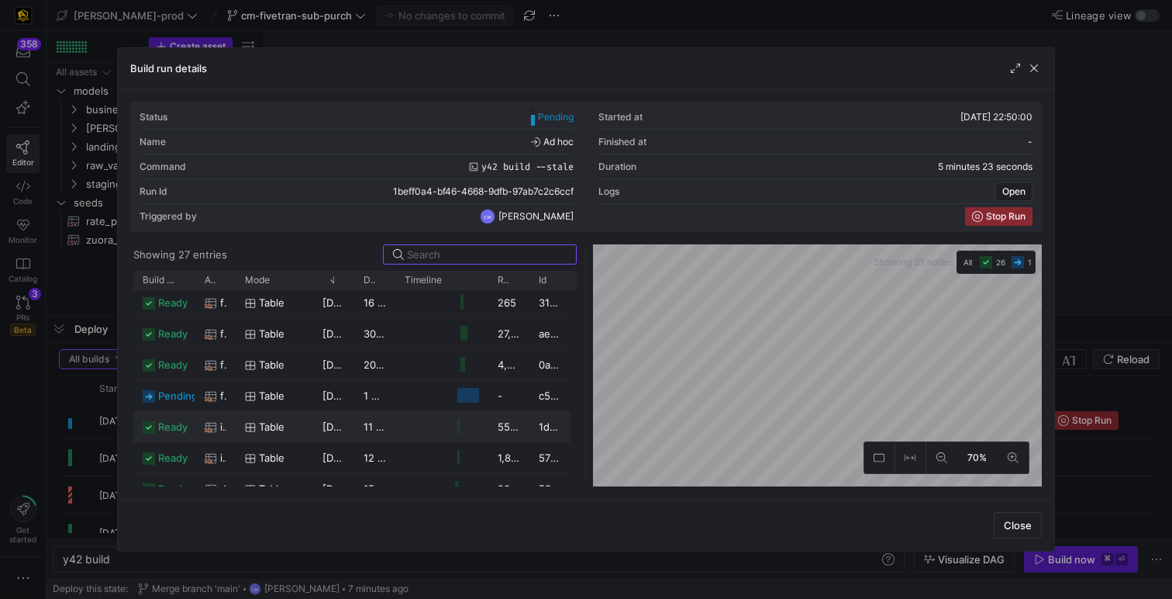
scroll to position [92, 0]
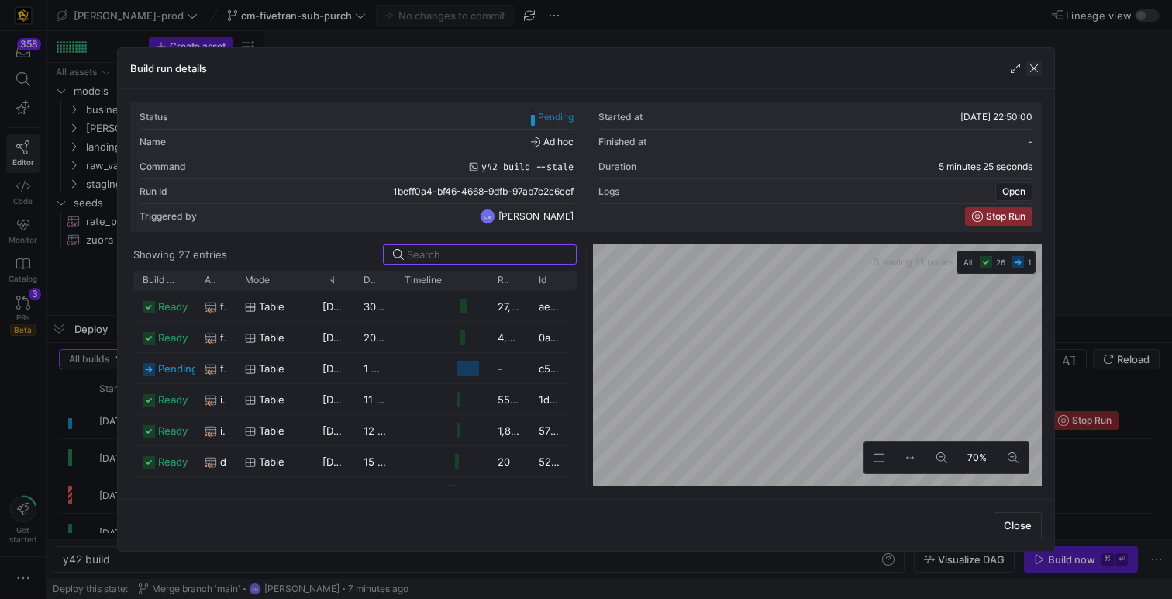
click at [1036, 64] on span "button" at bounding box center [1035, 68] width 16 height 16
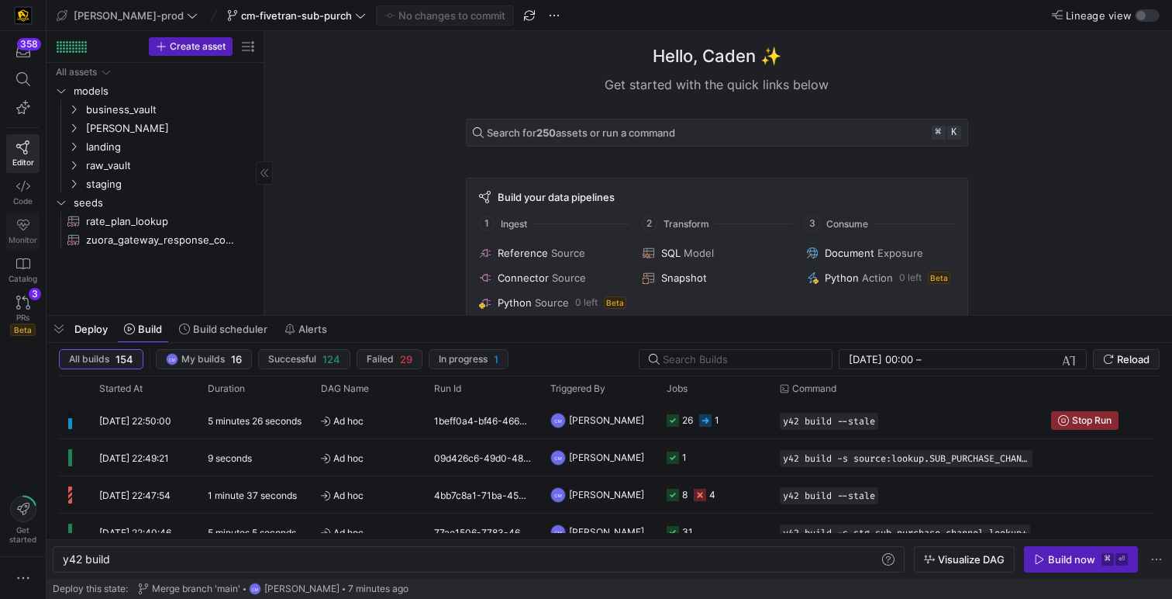
click at [18, 226] on icon at bounding box center [23, 225] width 14 height 14
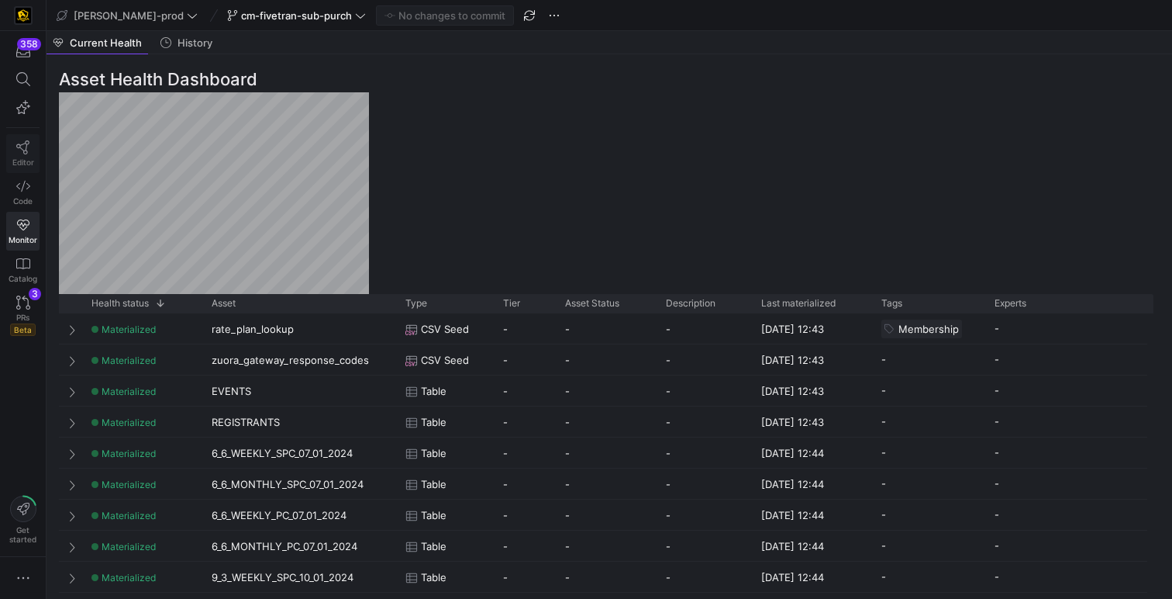
click at [32, 155] on link "Editor" at bounding box center [22, 153] width 33 height 39
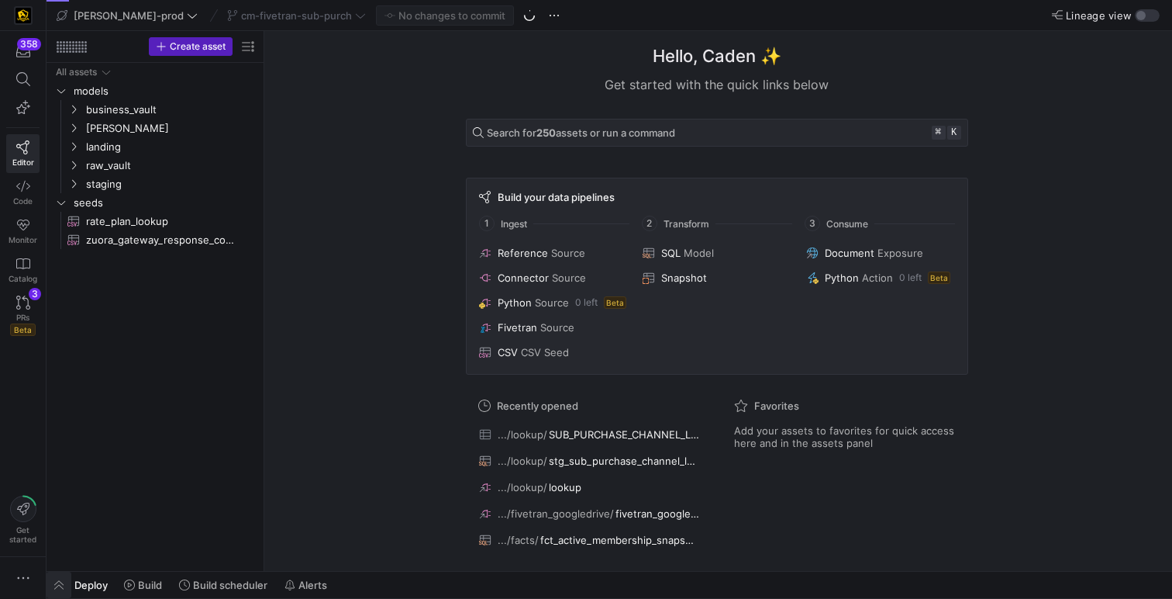
click at [57, 586] on span "button" at bounding box center [59, 584] width 25 height 26
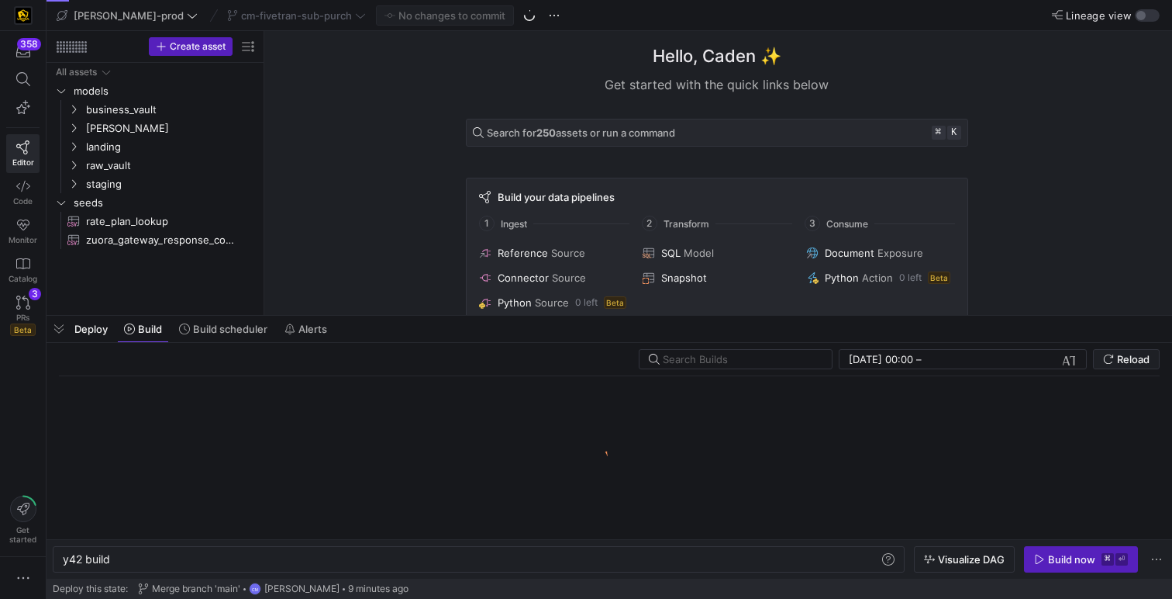
scroll to position [0, 47]
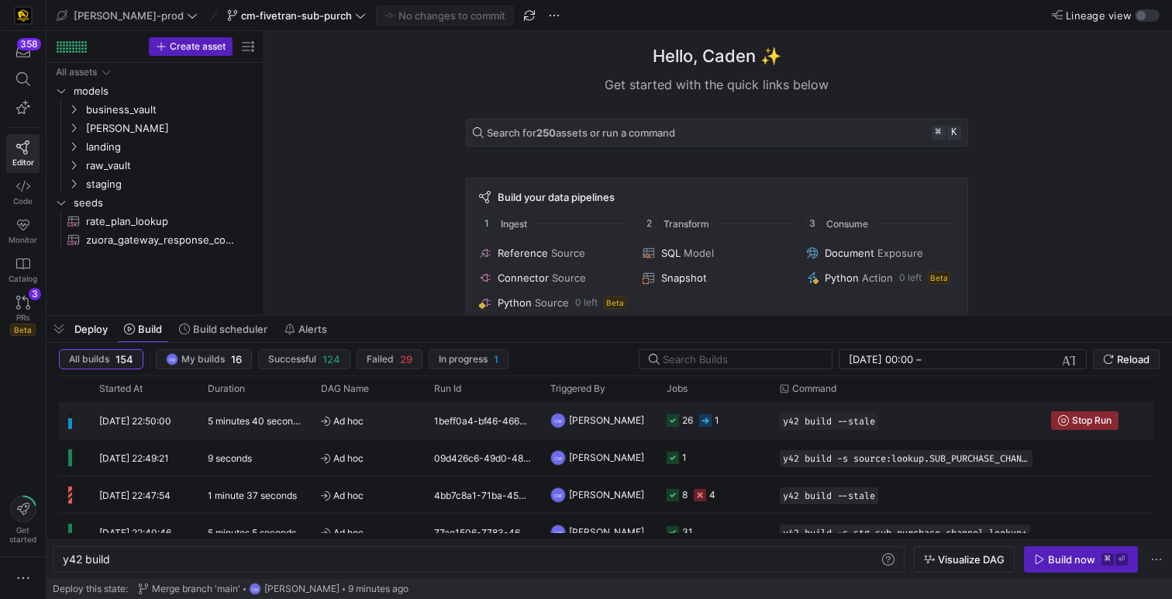
click at [400, 425] on span "Ad hoc" at bounding box center [368, 420] width 95 height 36
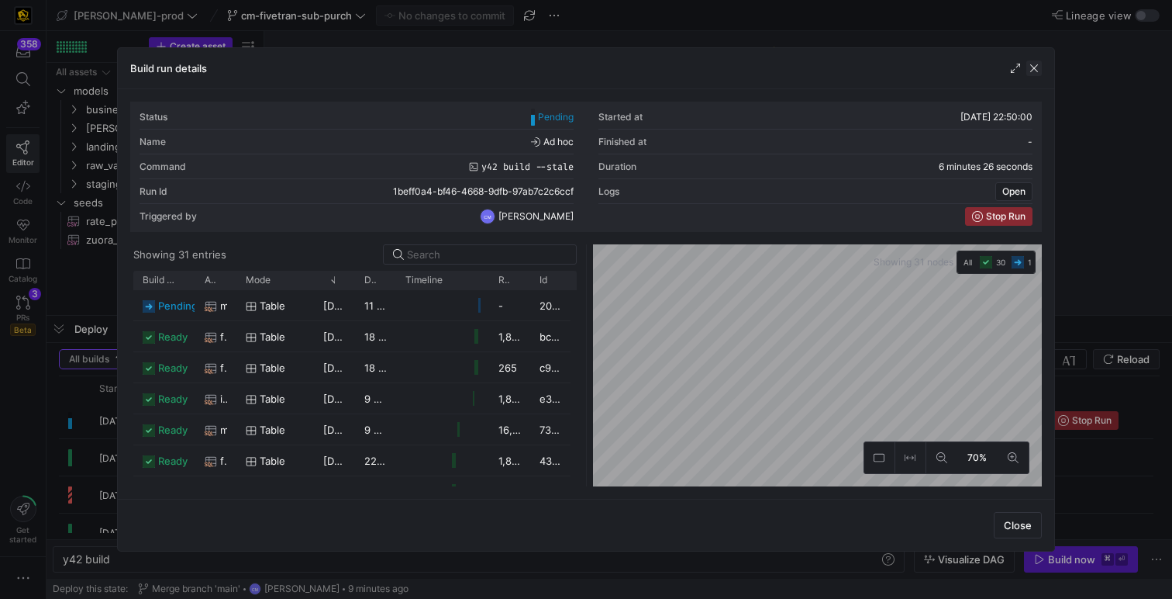
click at [1034, 71] on span "button" at bounding box center [1035, 68] width 16 height 16
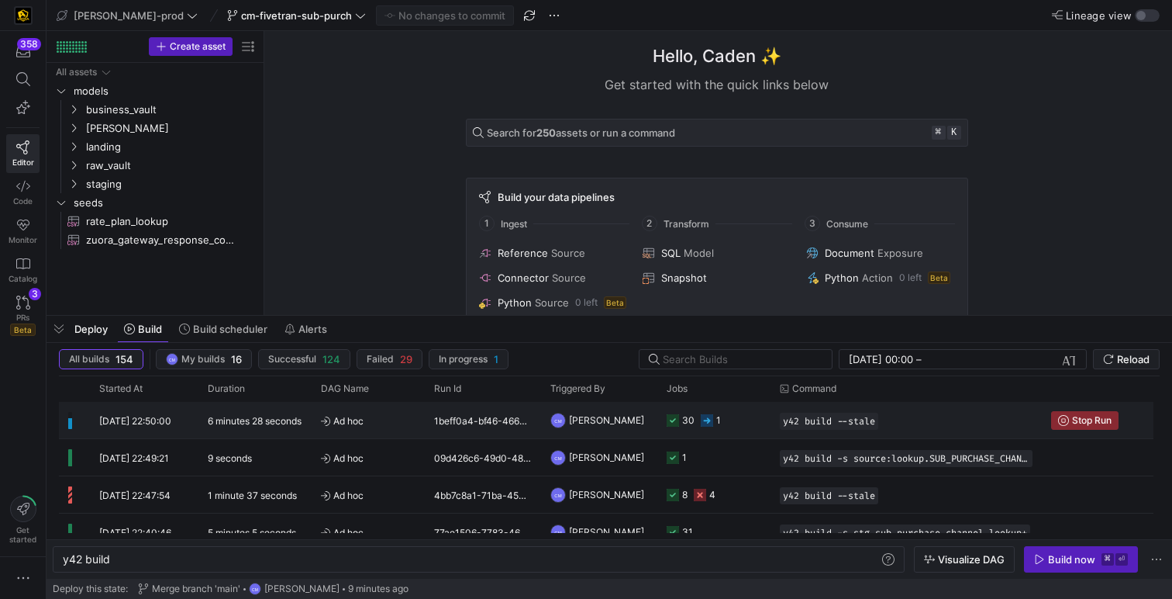
click at [336, 425] on span "Ad hoc" at bounding box center [368, 420] width 95 height 36
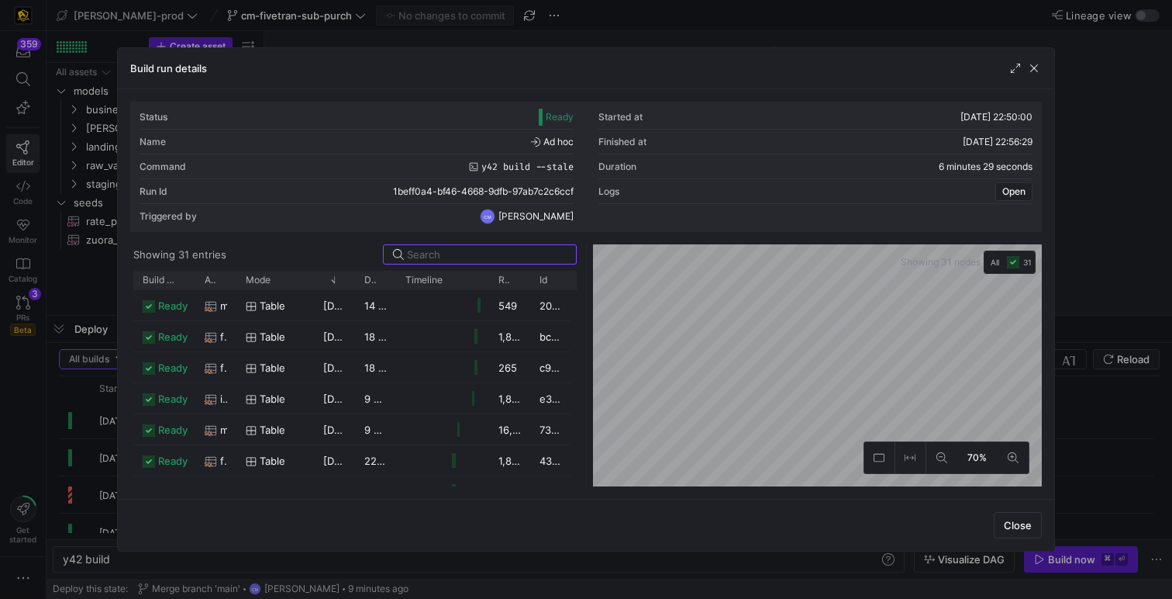
click at [600, 26] on div at bounding box center [586, 299] width 1172 height 599
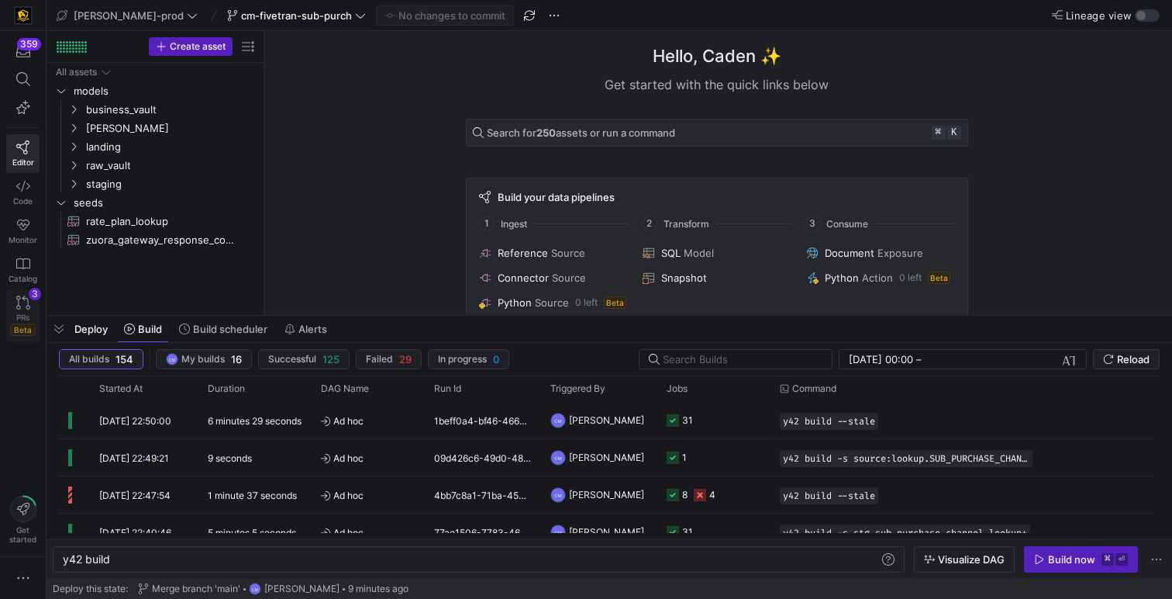
click at [22, 295] on link "PRs Beta 3" at bounding box center [22, 315] width 33 height 53
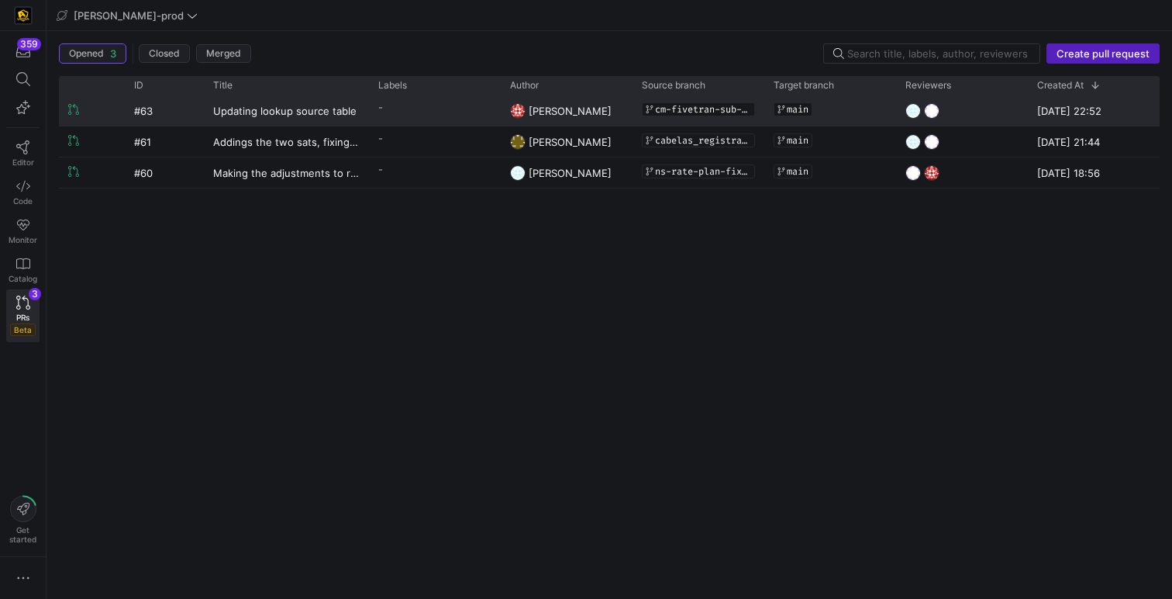
click at [483, 114] on y42-pull-request-list-view-label-cell-renderer "-" at bounding box center [434, 107] width 113 height 22
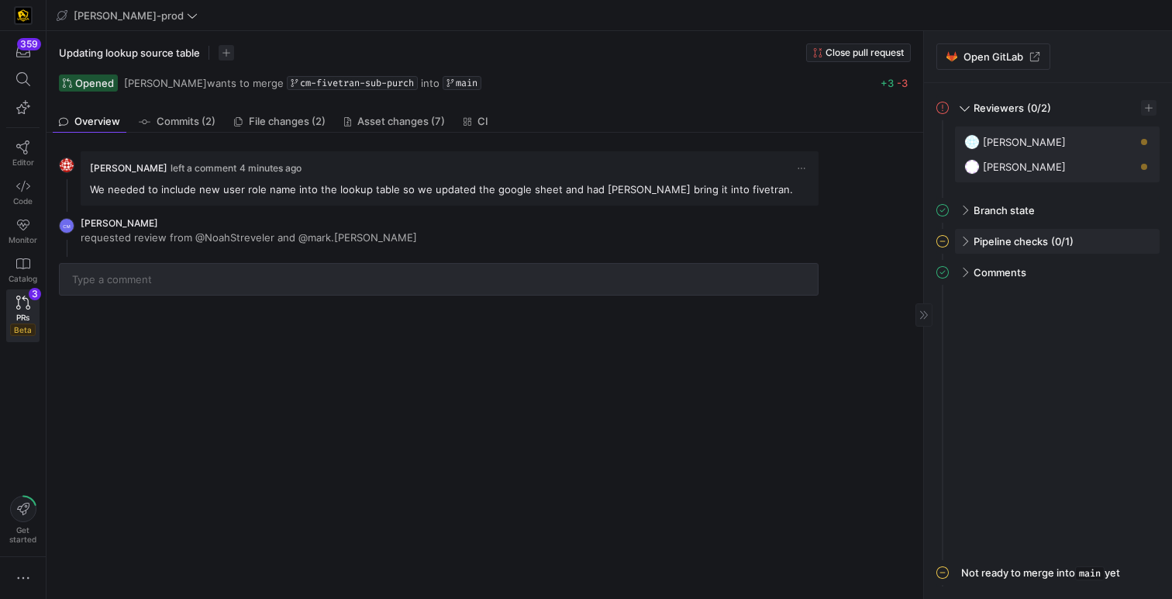
click at [959, 237] on div "Pipeline checks (0/1)" at bounding box center [1057, 241] width 205 height 25
click at [1131, 268] on span "button" at bounding box center [1129, 274] width 16 height 16
click at [1065, 287] on button "Open" at bounding box center [1073, 294] width 126 height 25
click at [24, 168] on link "Editor" at bounding box center [22, 153] width 33 height 39
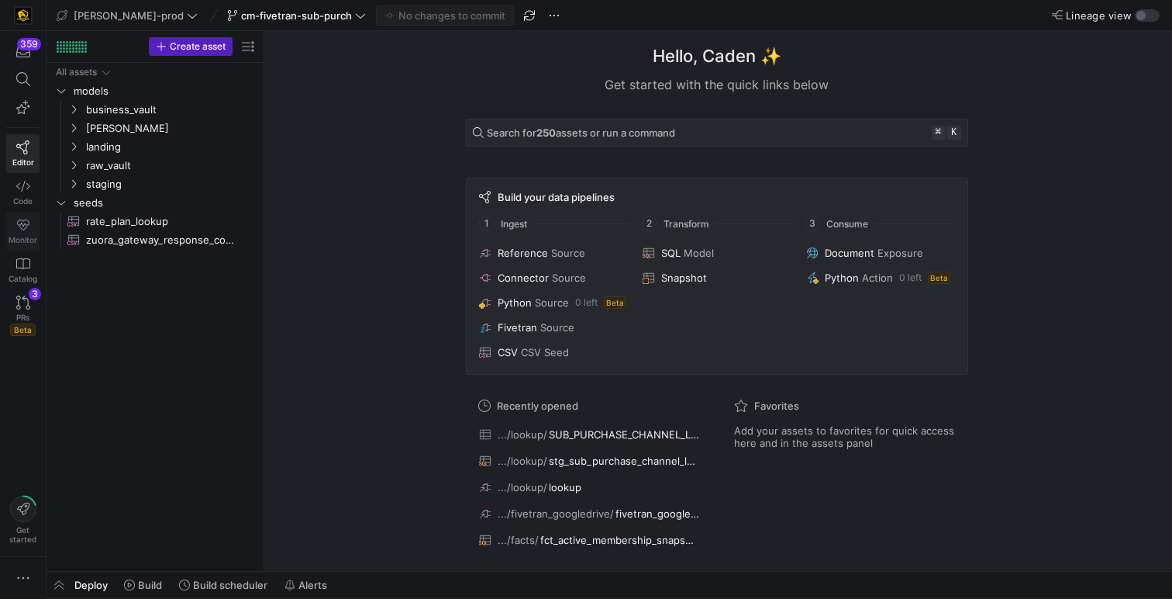
click at [27, 233] on link "Monitor" at bounding box center [22, 231] width 33 height 39
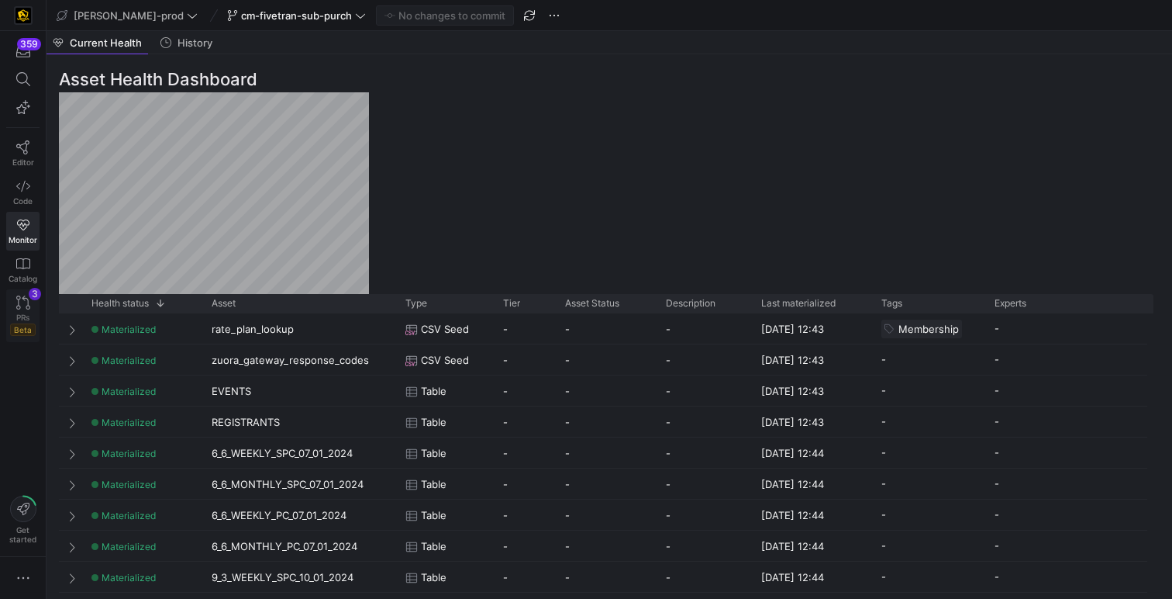
click at [24, 311] on link "PRs Beta 3" at bounding box center [22, 315] width 33 height 53
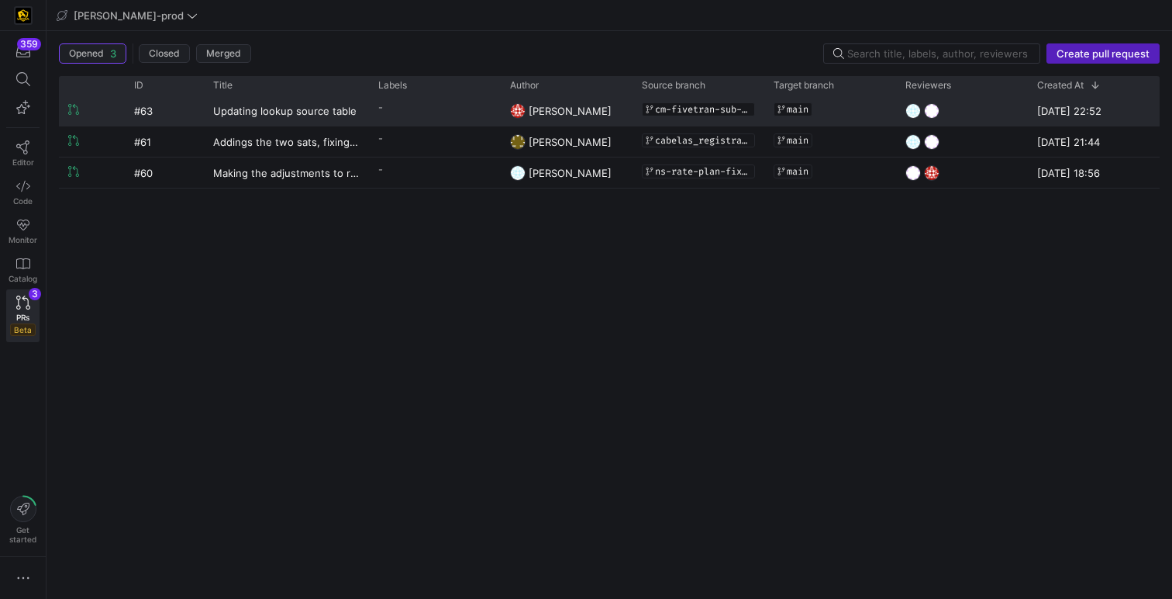
click at [404, 105] on y42-pull-request-list-view-label-cell-renderer "-" at bounding box center [434, 107] width 113 height 22
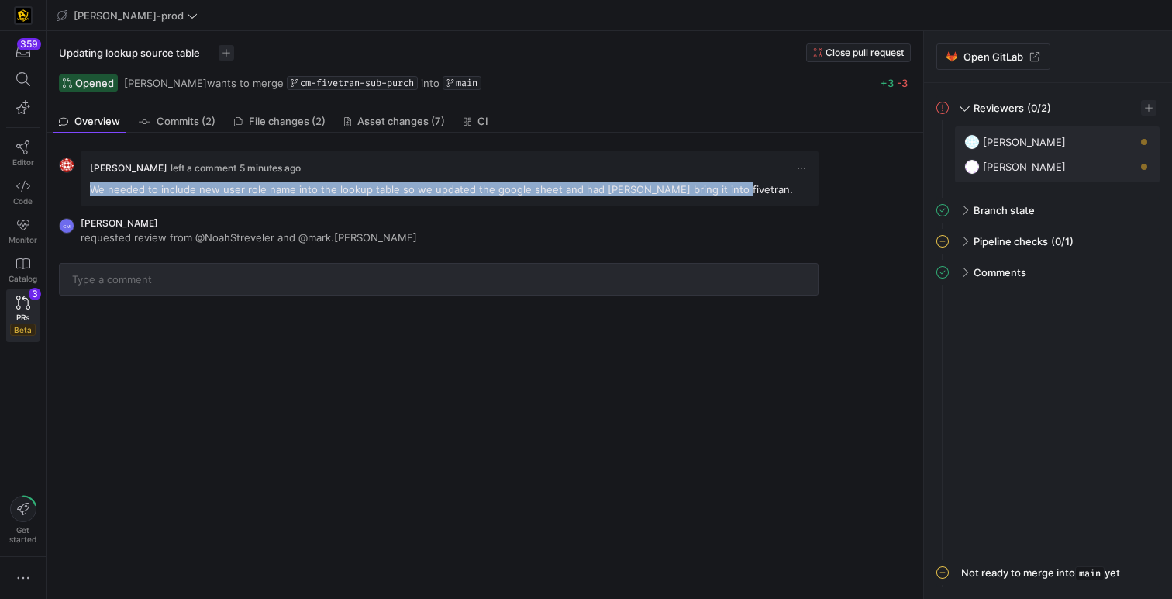
drag, startPoint x: 727, startPoint y: 190, endPoint x: 87, endPoint y: 190, distance: 639.7
click at [87, 190] on y42-pull-request-timeline-normal-comment "Caden Miller left a comment 5 minutes ago We needed to include new user role na…" at bounding box center [450, 178] width 738 height 54
copy p "We needed to include new user role name into the lookup table so we updated the…"
click at [869, 53] on span "Close pull request" at bounding box center [865, 52] width 78 height 11
click at [22, 301] on icon at bounding box center [23, 302] width 14 height 14
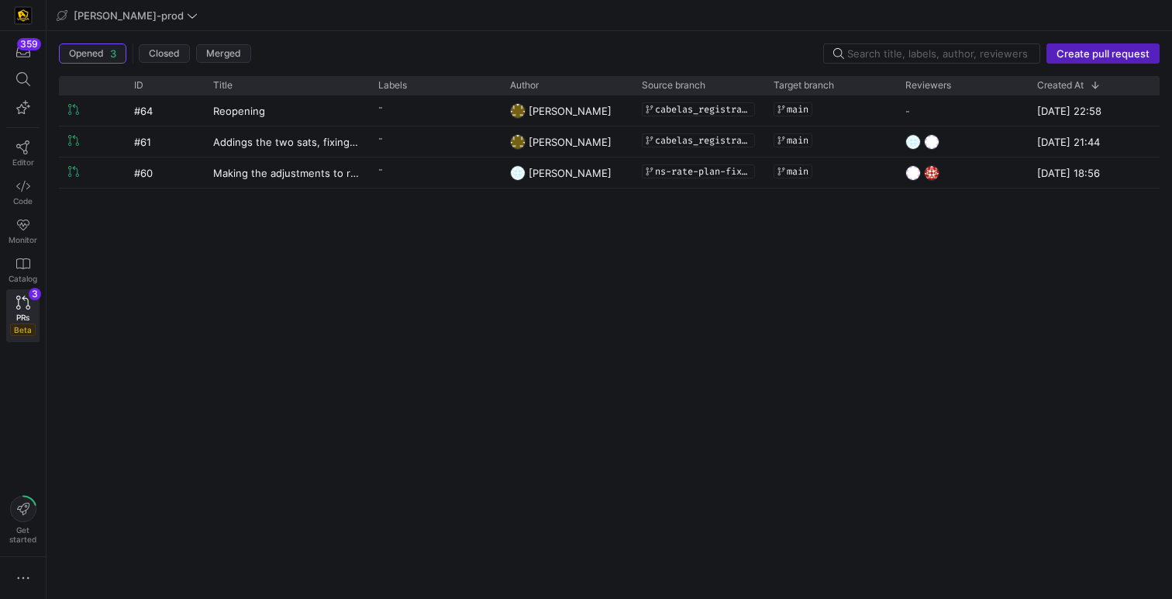
click at [1118, 54] on span "Create pull request" at bounding box center [1103, 53] width 93 height 12
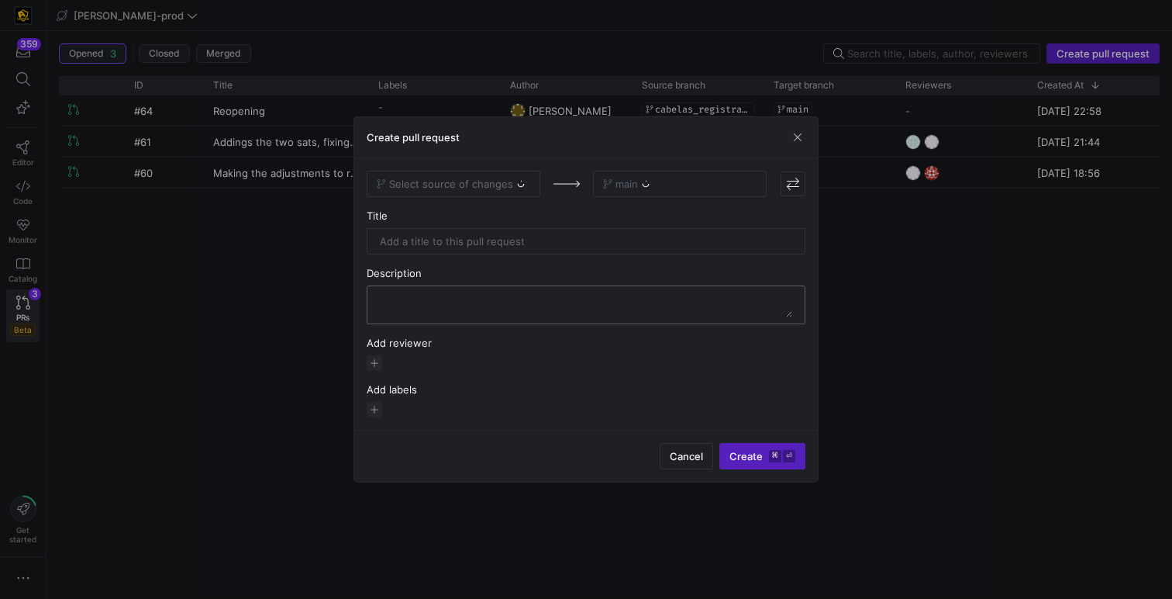
click at [685, 306] on textarea at bounding box center [586, 304] width 413 height 25
paste textarea "We needed to include new user role name into the lookup table so we updated the…"
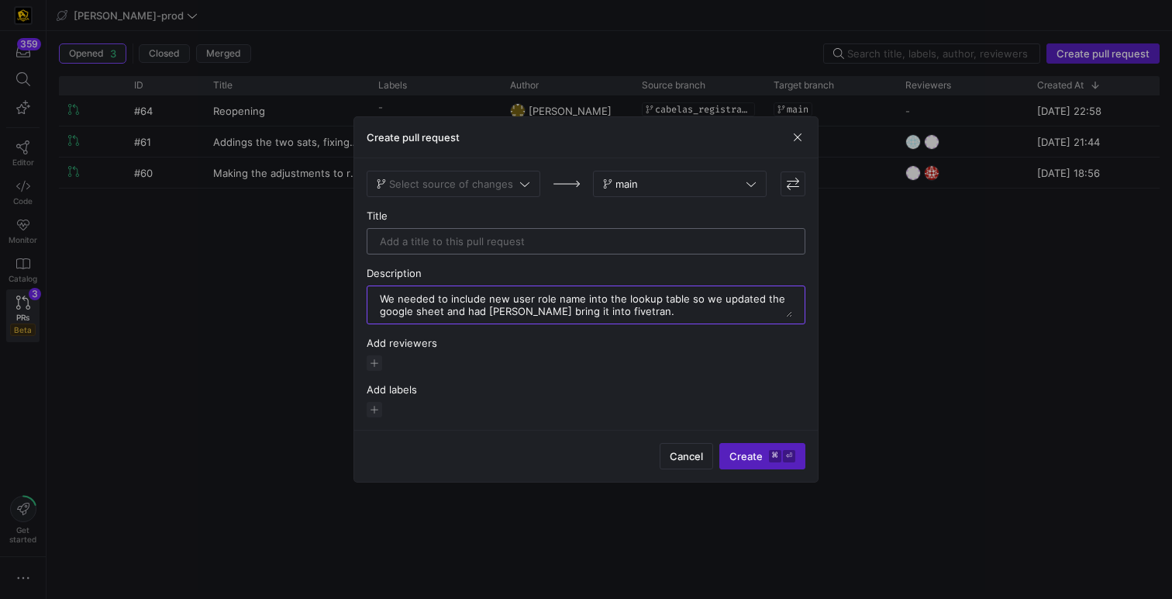
type textarea "We needed to include new user role name into the lookup table so we updated the…"
click at [595, 232] on div at bounding box center [586, 241] width 413 height 25
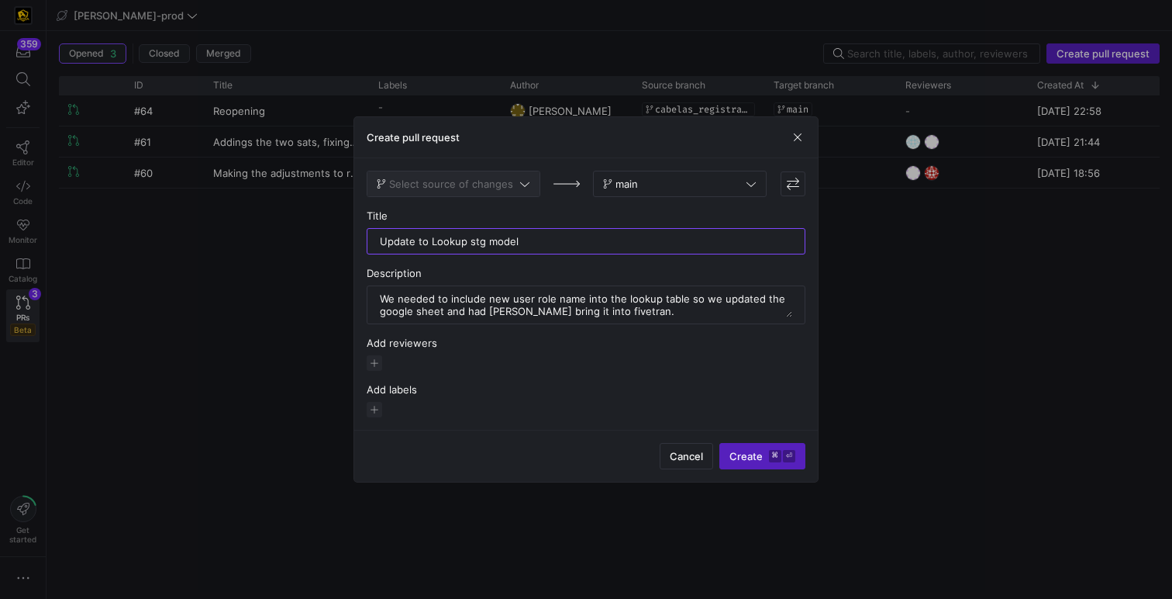
type input "Update to Lookup stg model"
click at [506, 175] on span at bounding box center [454, 183] width 172 height 25
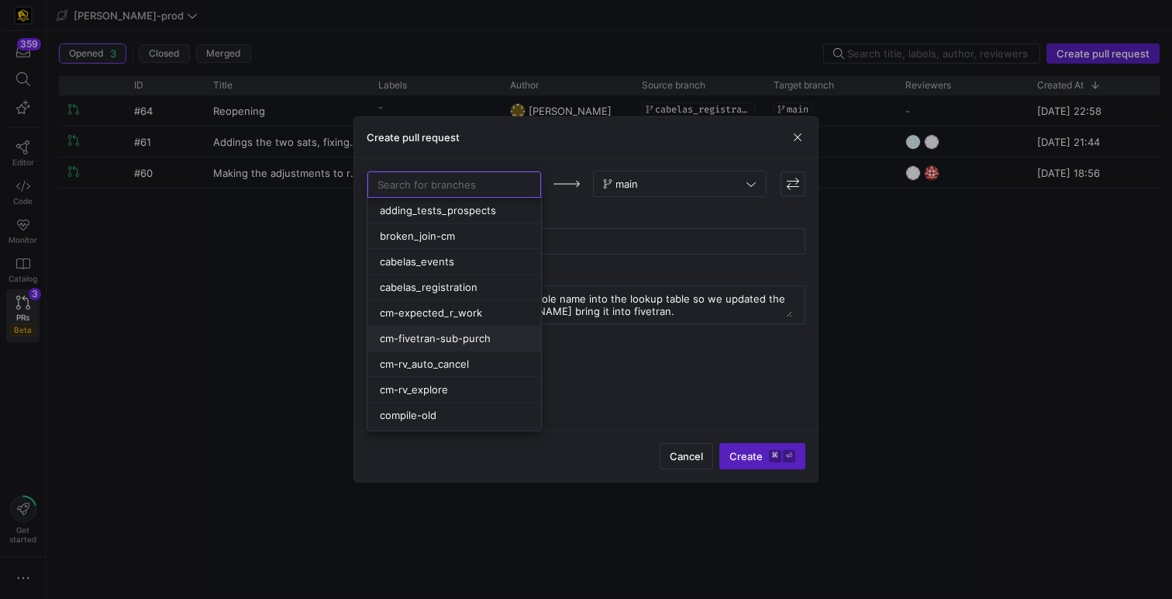
click at [485, 337] on span "cm-fivetran-sub-purch" at bounding box center [435, 338] width 111 height 12
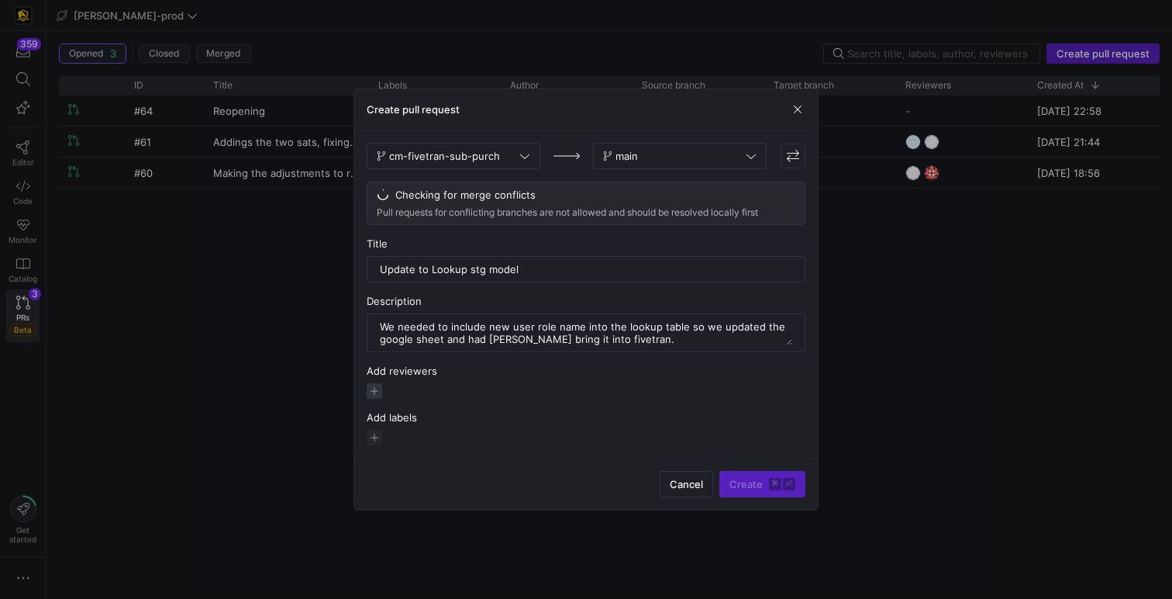
click at [378, 389] on span "button" at bounding box center [375, 391] width 16 height 16
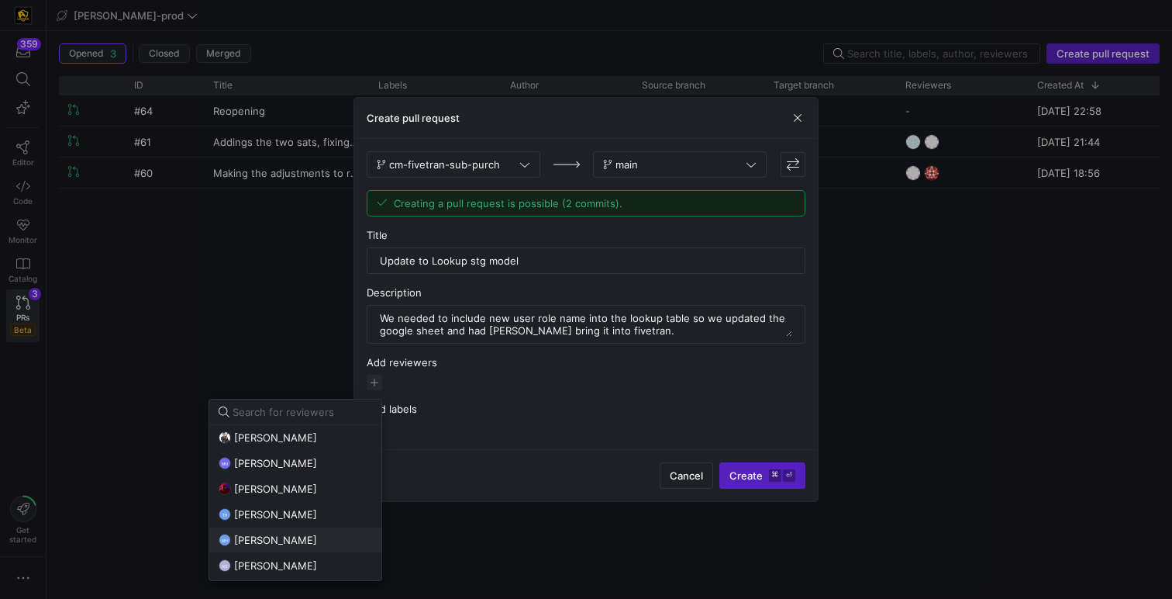
click at [313, 532] on button "MH mark hohensee" at bounding box center [295, 539] width 172 height 25
click at [302, 558] on button "NS Noah Streveler" at bounding box center [295, 565] width 172 height 25
click at [761, 475] on div at bounding box center [586, 299] width 1172 height 599
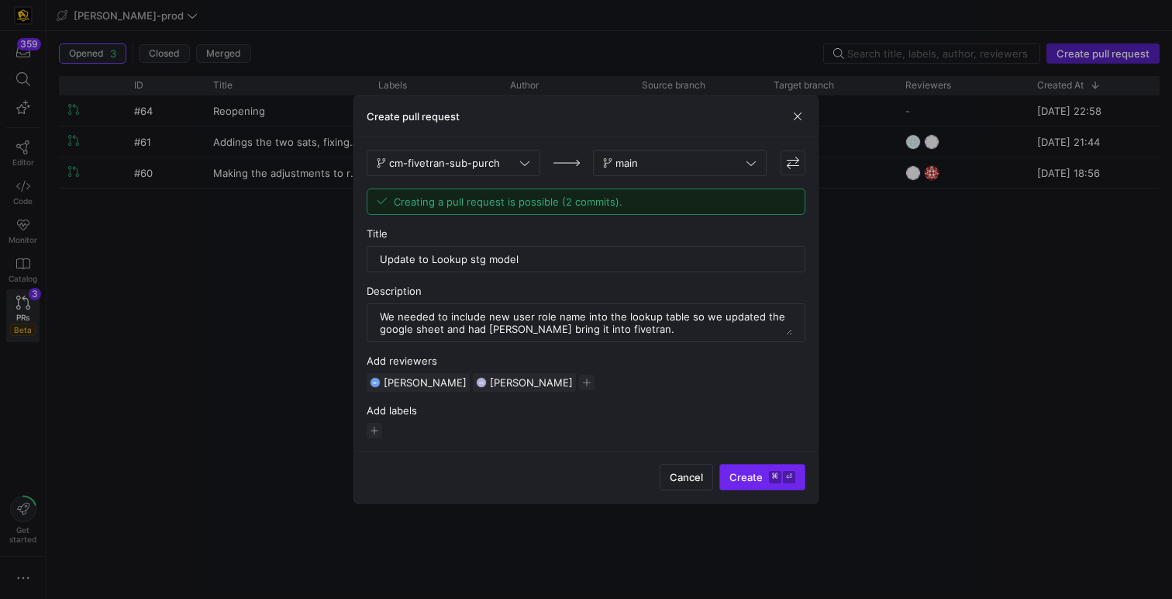
click at [761, 475] on span "Create ⌘ ⏎" at bounding box center [763, 477] width 66 height 12
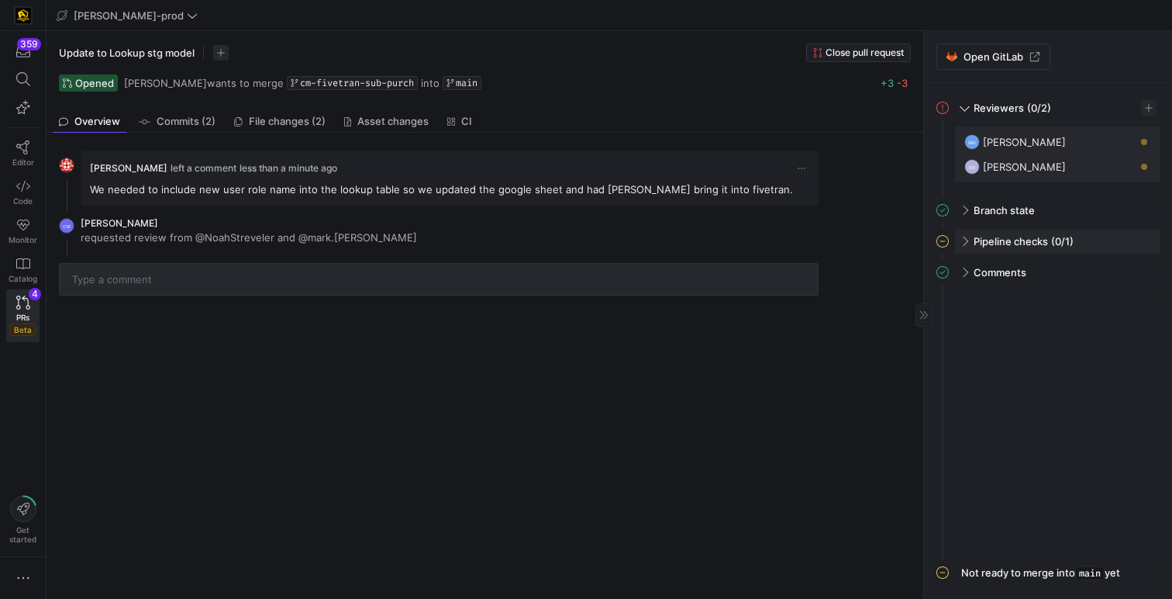
click at [962, 236] on div "Pipeline checks (0/1)" at bounding box center [1057, 241] width 205 height 25
click at [1148, 275] on div at bounding box center [1141, 274] width 19 height 16
click at [1141, 276] on span "button" at bounding box center [1140, 274] width 16 height 16
click at [1069, 288] on span "Open" at bounding box center [1058, 294] width 26 height 12
click at [19, 155] on link "Editor" at bounding box center [22, 153] width 33 height 39
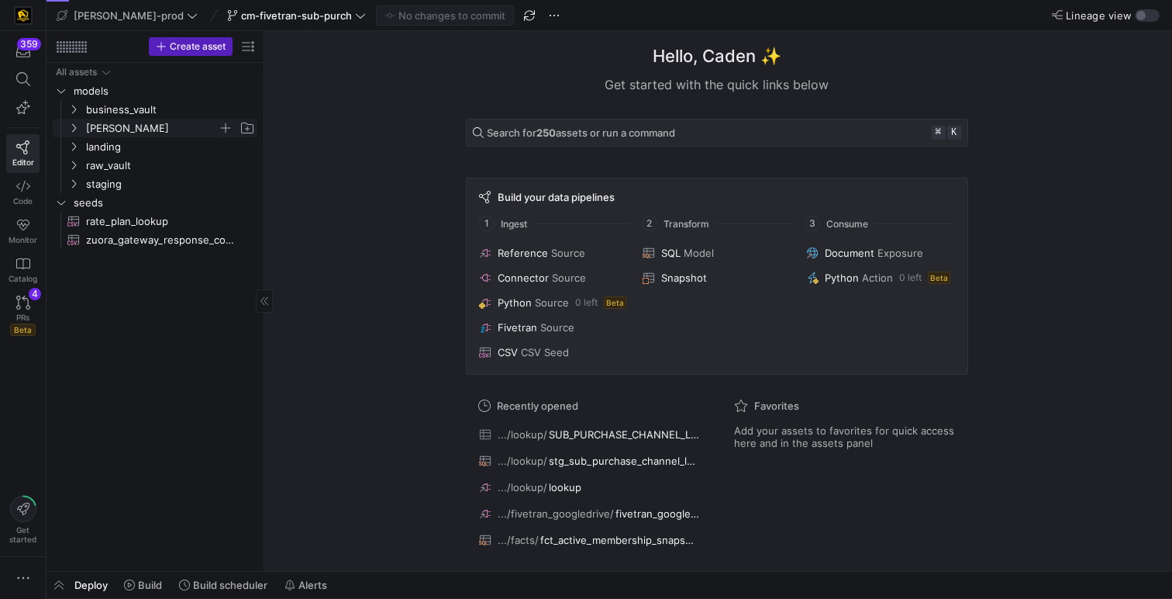
click at [95, 121] on span "[PERSON_NAME]" at bounding box center [152, 128] width 132 height 18
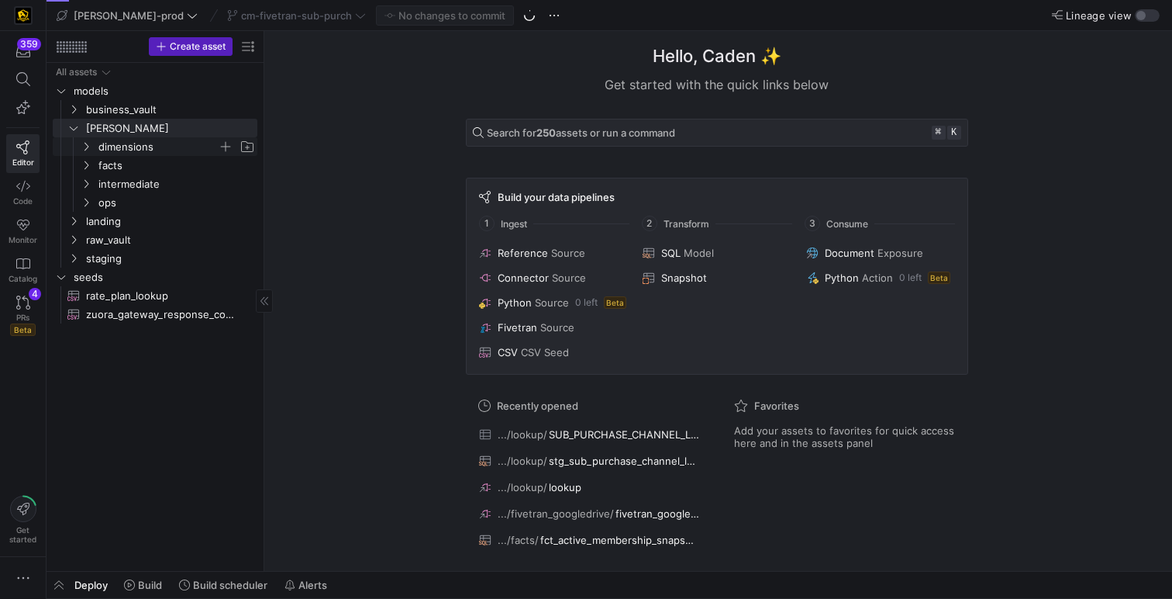
click at [99, 144] on span "dimensions" at bounding box center [157, 147] width 119 height 18
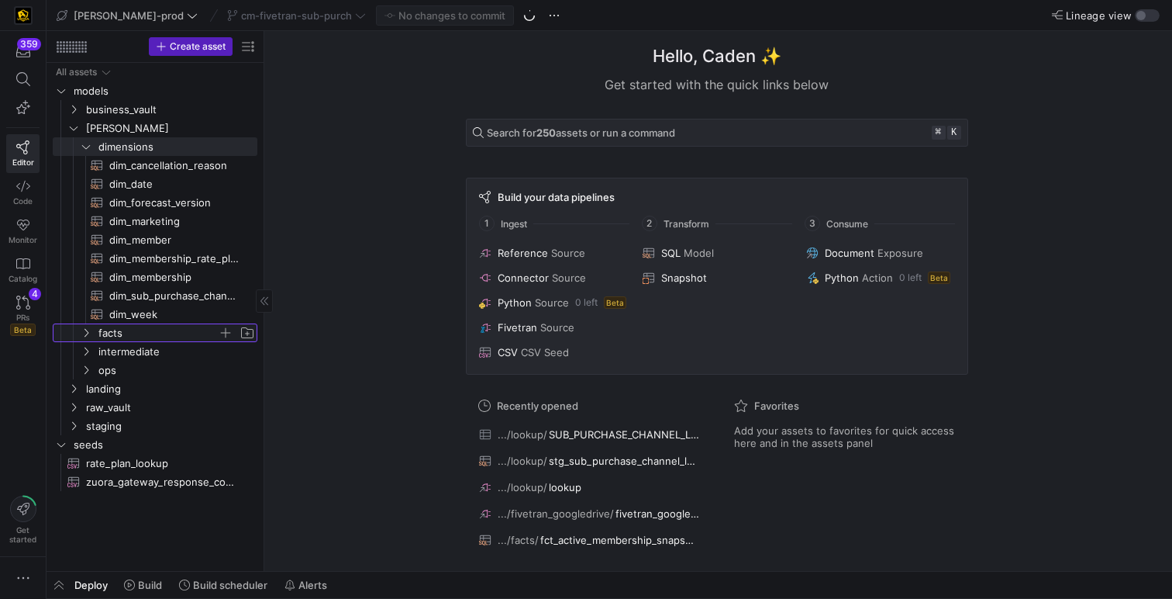
click at [116, 333] on span "facts" at bounding box center [157, 333] width 119 height 18
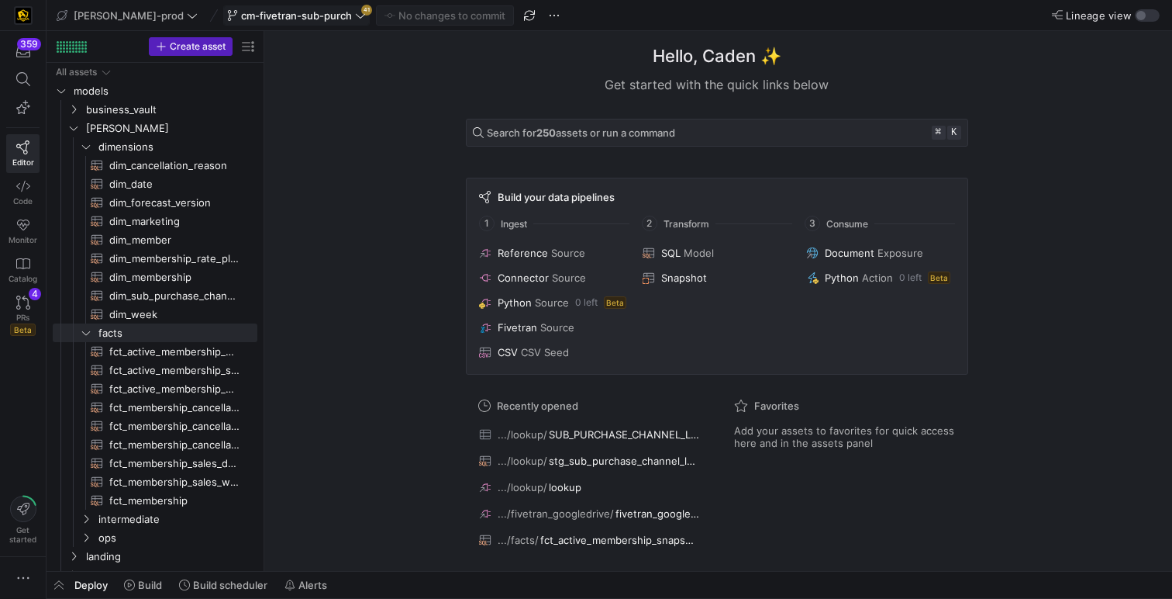
click at [288, 9] on span "cm-fivetran-sub-purch" at bounding box center [296, 15] width 111 height 12
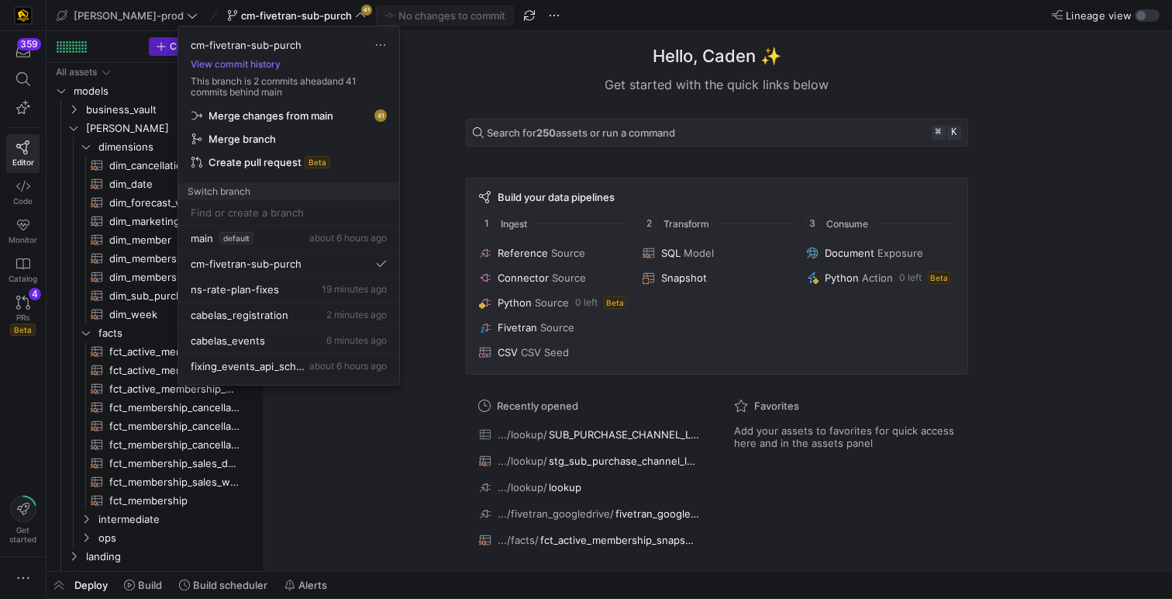
click at [283, 113] on span "Merge changes from main" at bounding box center [271, 115] width 125 height 12
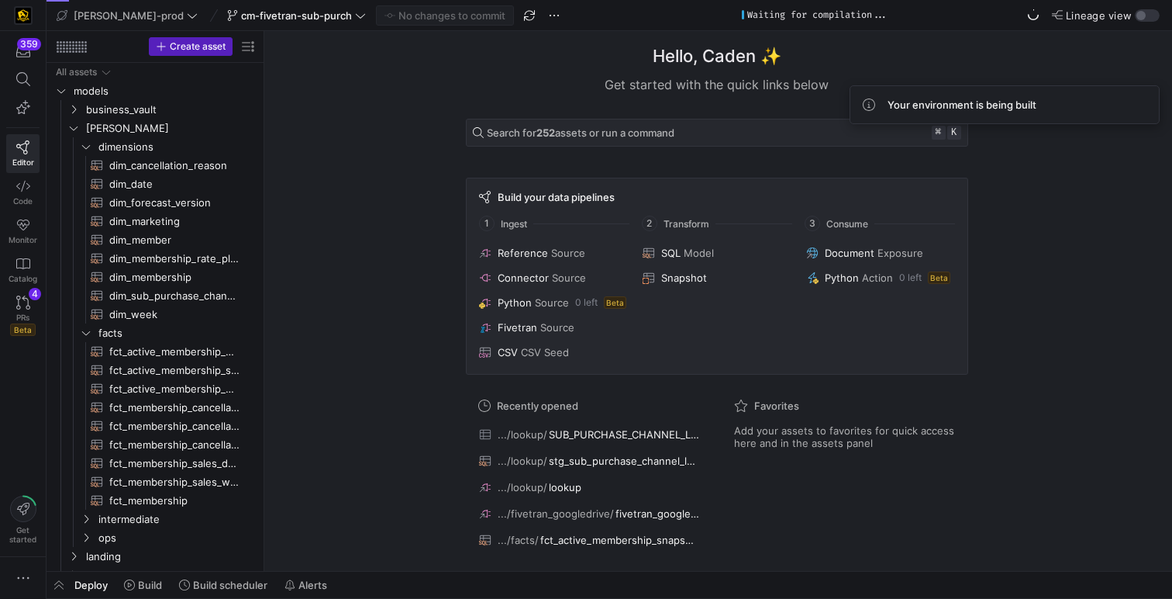
click at [29, 233] on link "Monitor" at bounding box center [22, 231] width 33 height 39
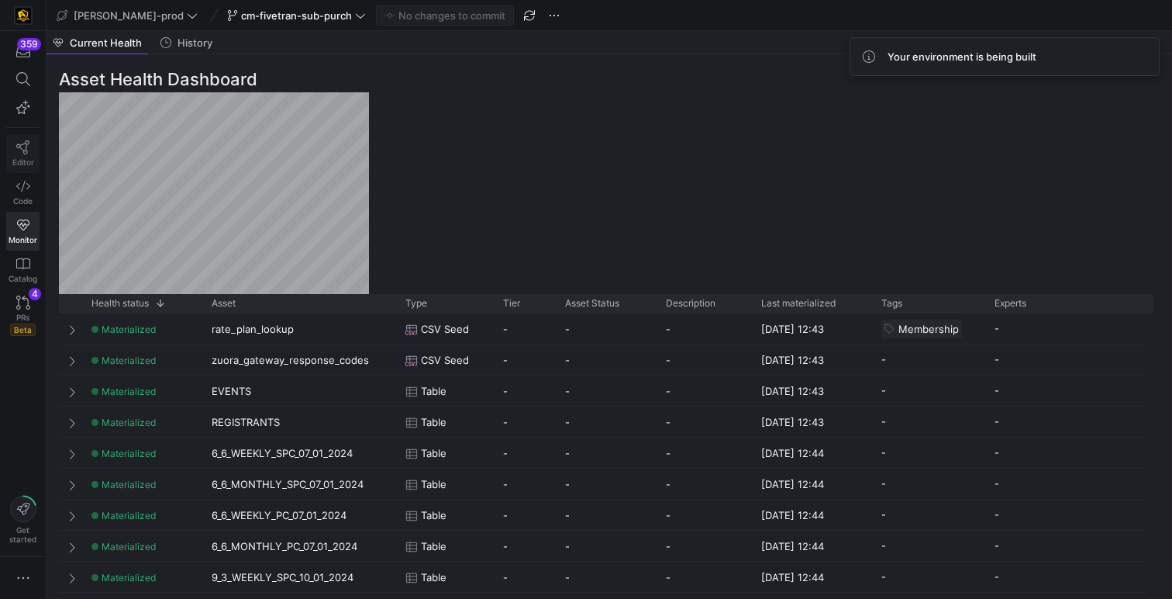
click at [34, 154] on link "Editor" at bounding box center [22, 153] width 33 height 39
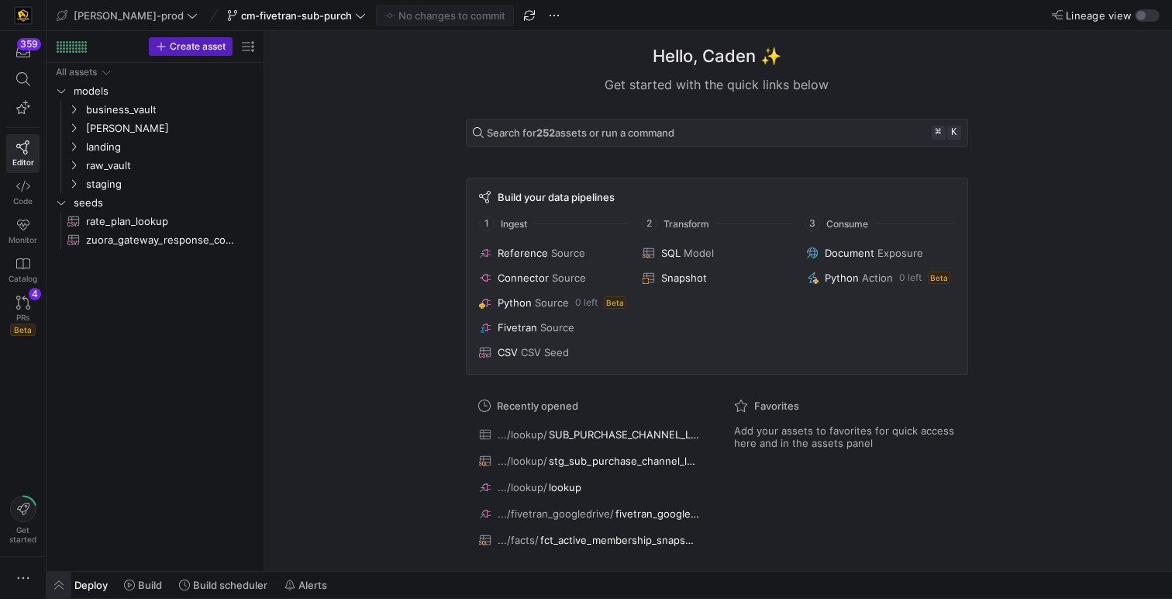
click at [63, 582] on span "button" at bounding box center [59, 584] width 25 height 26
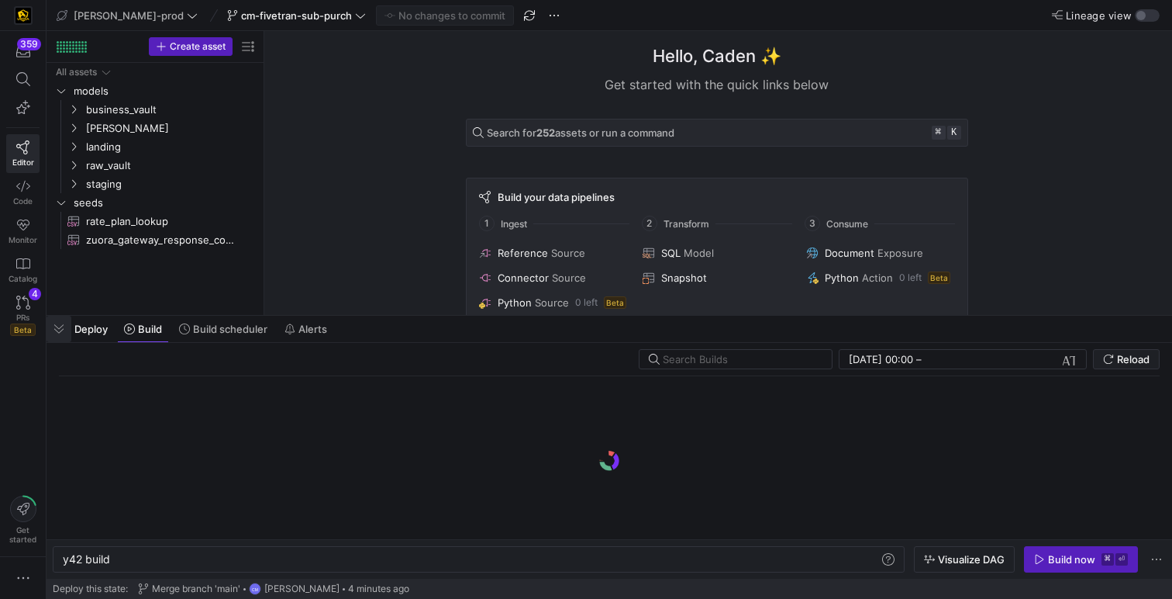
scroll to position [0, 47]
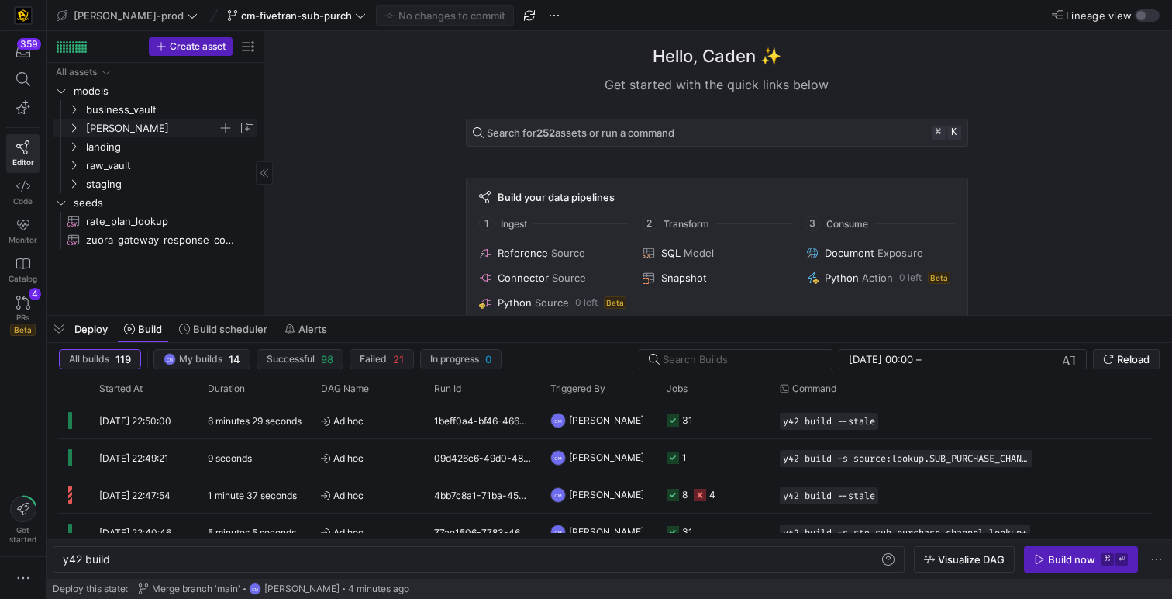
click at [95, 129] on span "[PERSON_NAME]" at bounding box center [152, 128] width 132 height 18
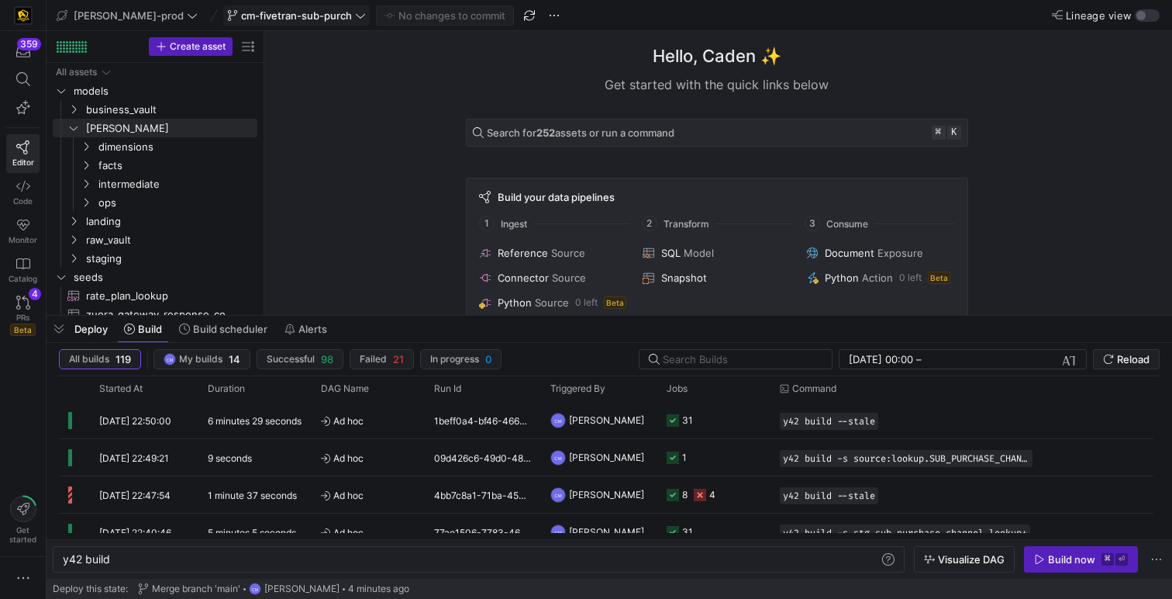
click at [248, 10] on span "cm-fivetran-sub-purch" at bounding box center [296, 15] width 111 height 12
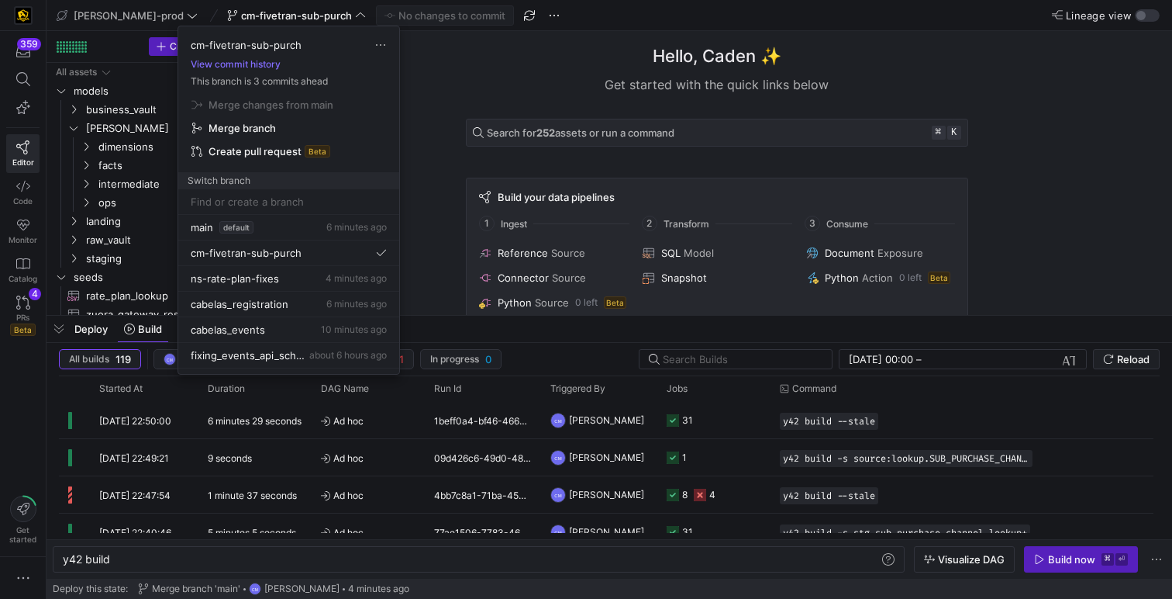
click at [19, 302] on div at bounding box center [586, 299] width 1172 height 599
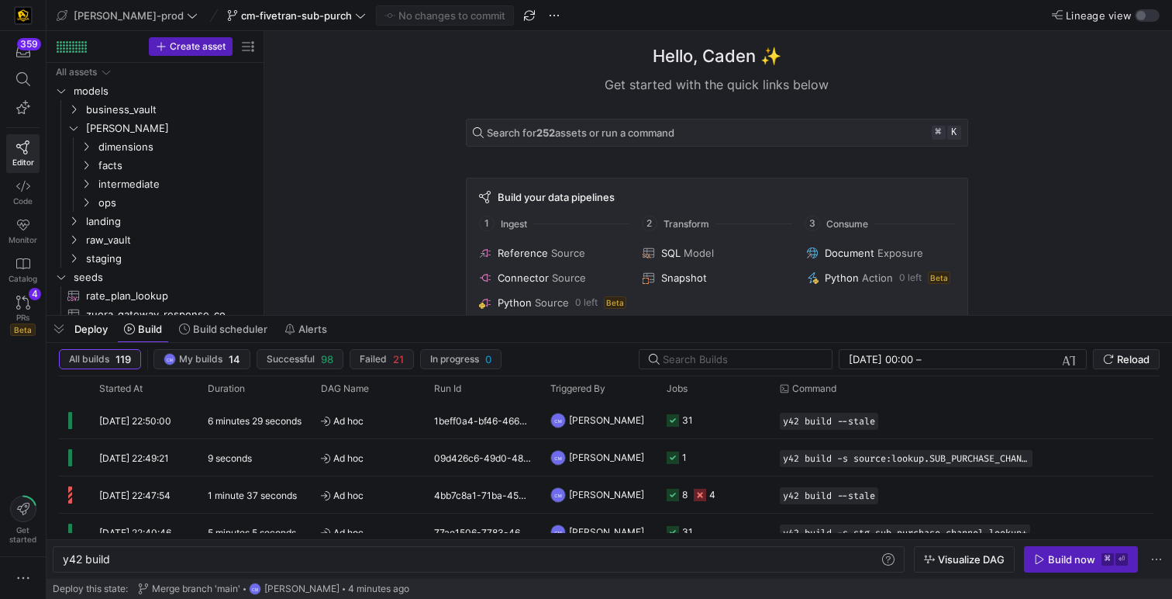
click at [19, 302] on icon at bounding box center [23, 302] width 14 height 14
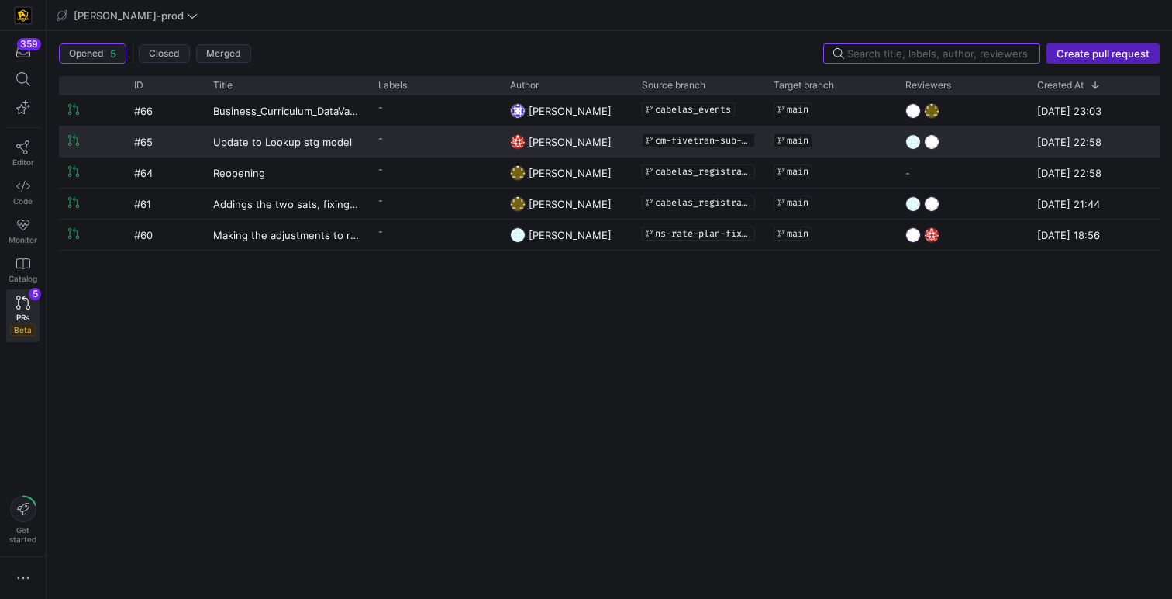
click at [591, 141] on y42-pull-request-list-view-author-cell-renderer "[PERSON_NAME]" at bounding box center [566, 141] width 113 height 29
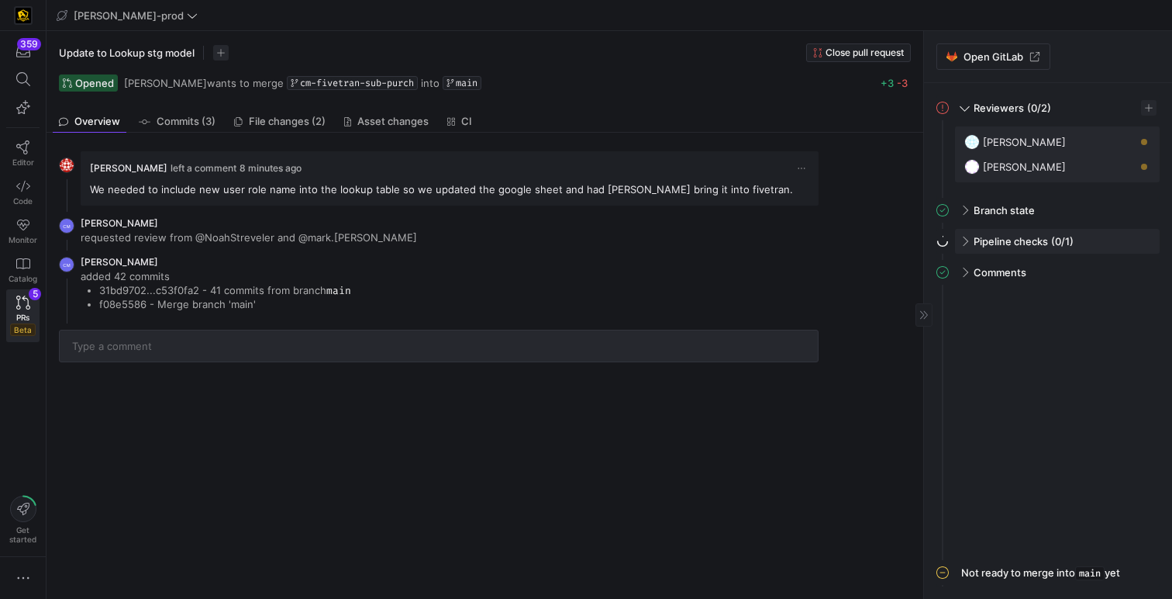
click at [964, 244] on span at bounding box center [964, 241] width 12 height 7
click at [1139, 273] on span "button" at bounding box center [1140, 274] width 16 height 16
click at [1076, 299] on span "Open" at bounding box center [1084, 294] width 108 height 12
click at [296, 117] on span "File changes (2)" at bounding box center [287, 121] width 77 height 10
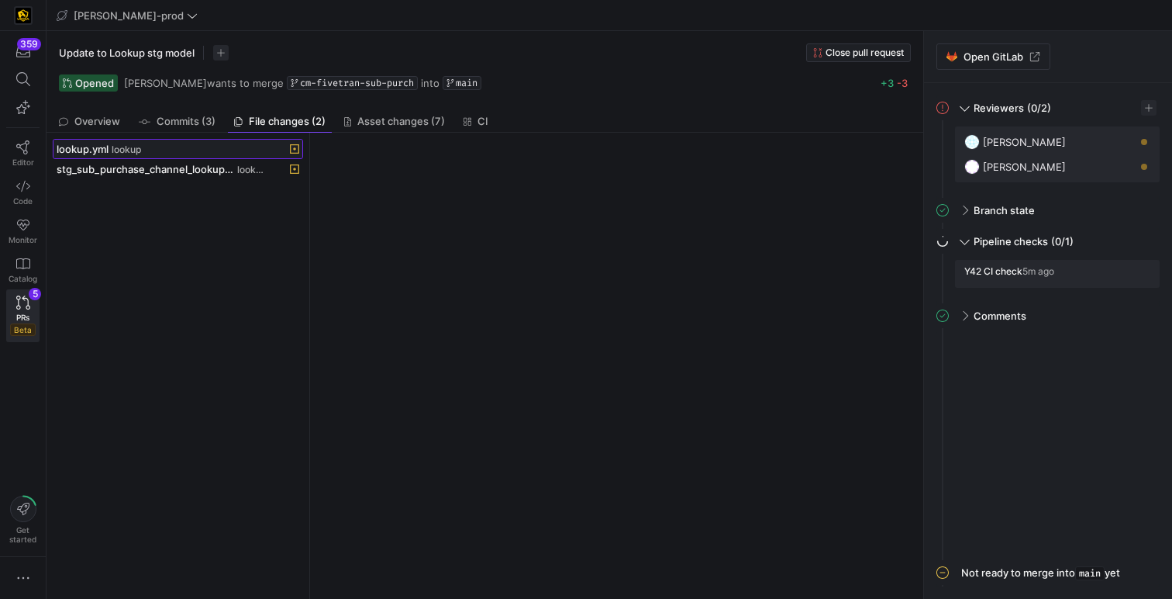
click at [222, 145] on div "lookup.yml lookup" at bounding box center [161, 149] width 209 height 12
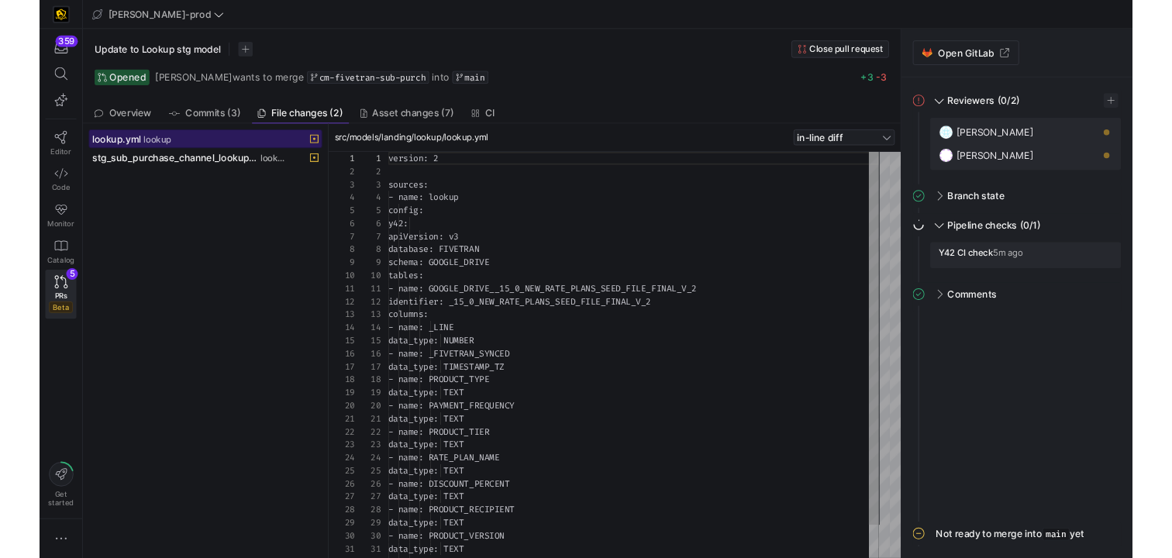
scroll to position [140, 0]
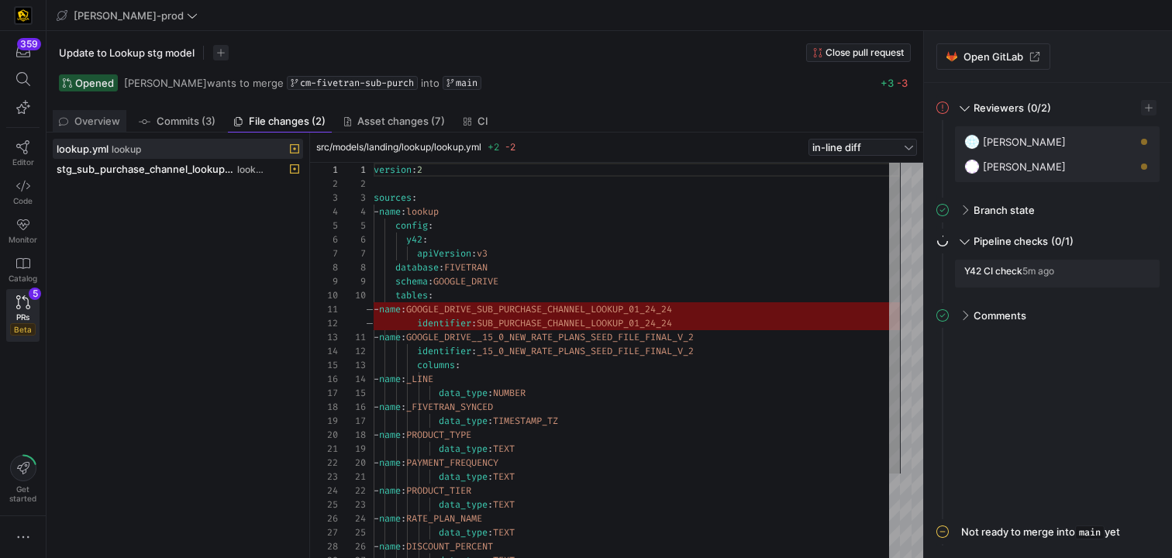
click at [99, 116] on span "Overview" at bounding box center [97, 121] width 46 height 10
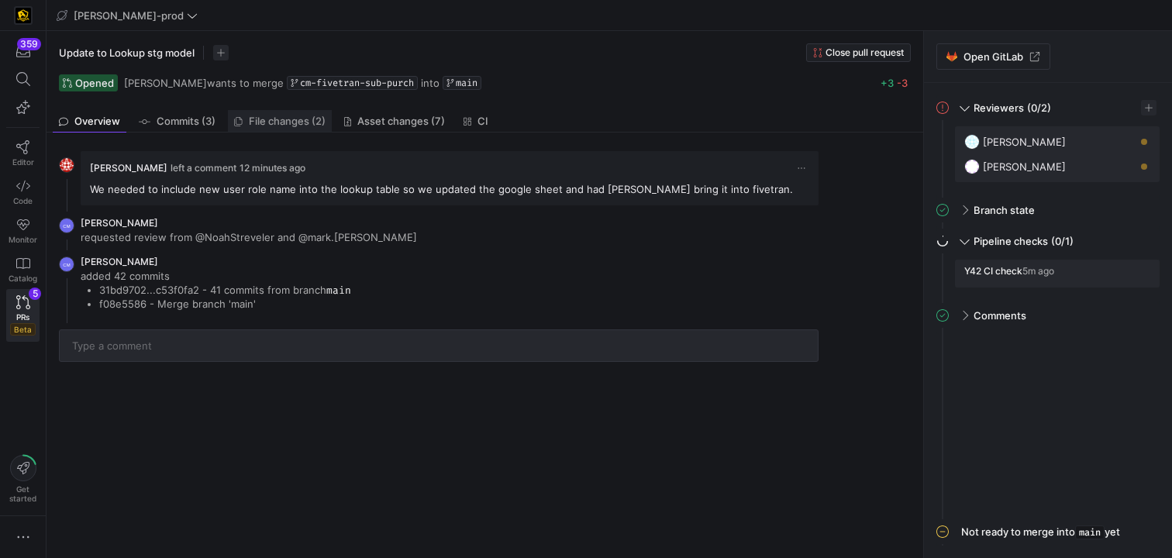
click at [262, 120] on span "File changes (2)" at bounding box center [287, 121] width 77 height 10
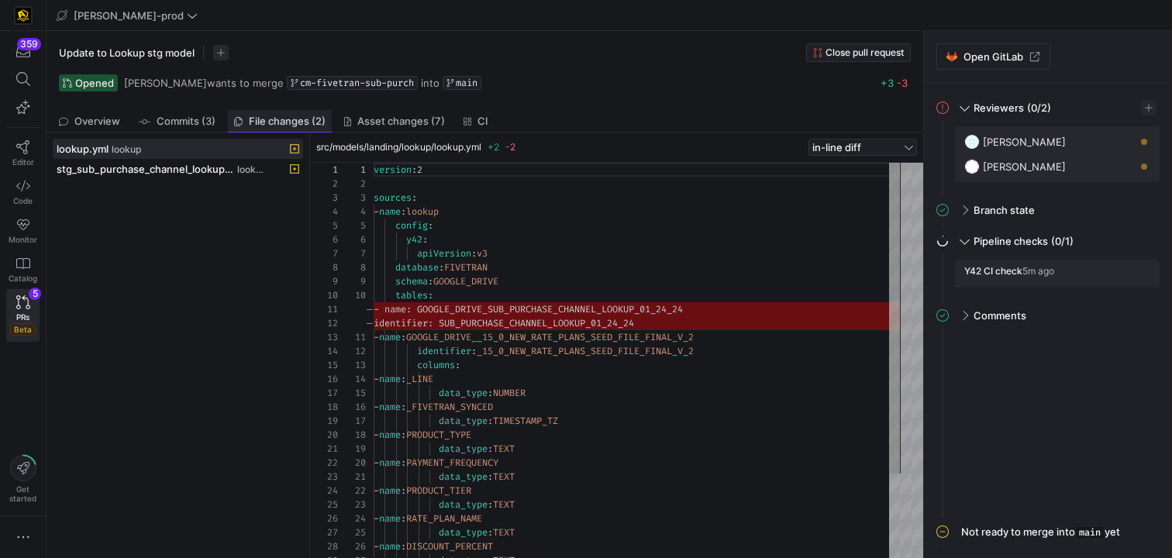
scroll to position [140, 0]
click at [653, 323] on div "version : 2 sources : - name : lookup config : y42 : apiVersion : v3 database :…" at bounding box center [637, 414] width 527 height 502
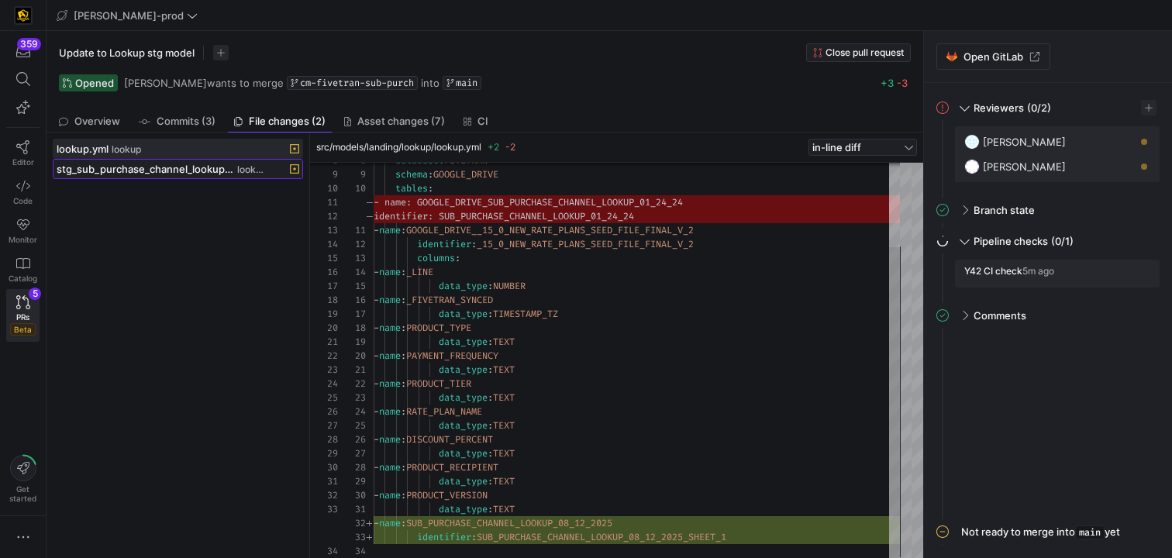
click at [217, 171] on span "stg_sub_purchase_channel_lookup.sql" at bounding box center [146, 169] width 178 height 12
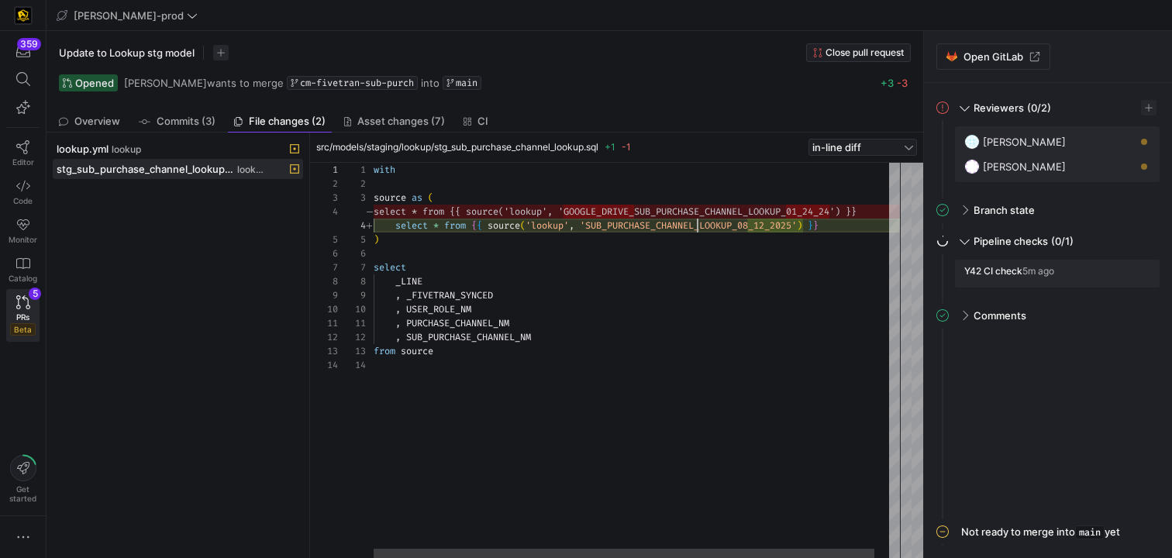
click at [697, 229] on div "with source as ( select * from { { source ( 'lookup' , 'SUB_PURCHASE_CHANNEL_LO…" at bounding box center [644, 360] width 541 height 395
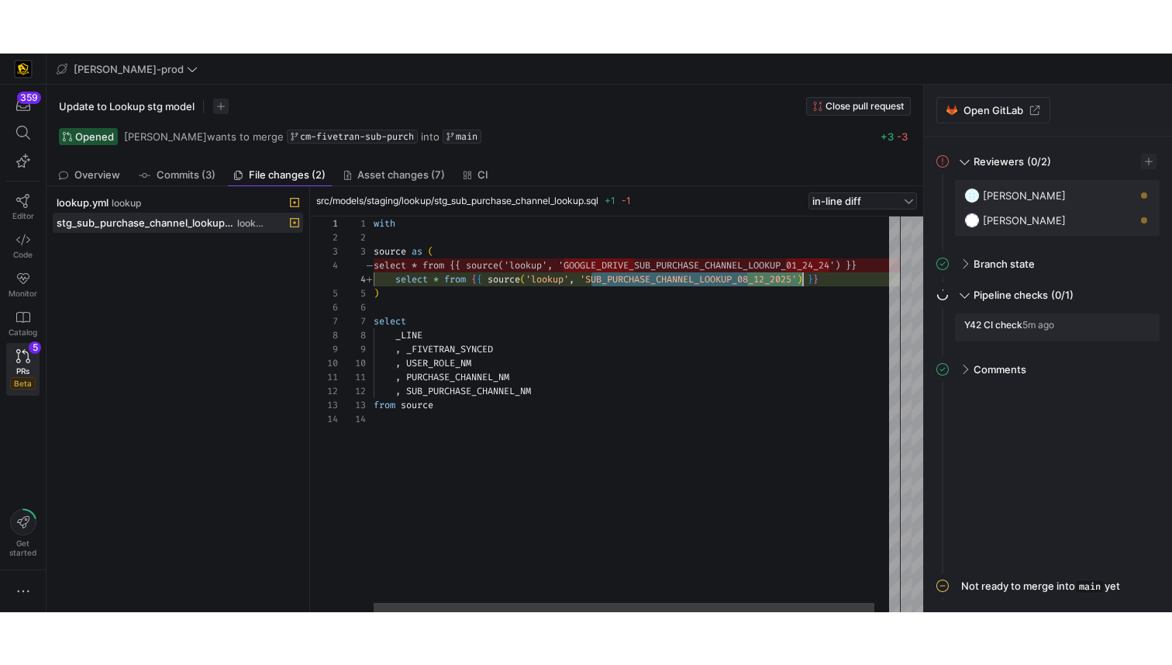
scroll to position [42, 430]
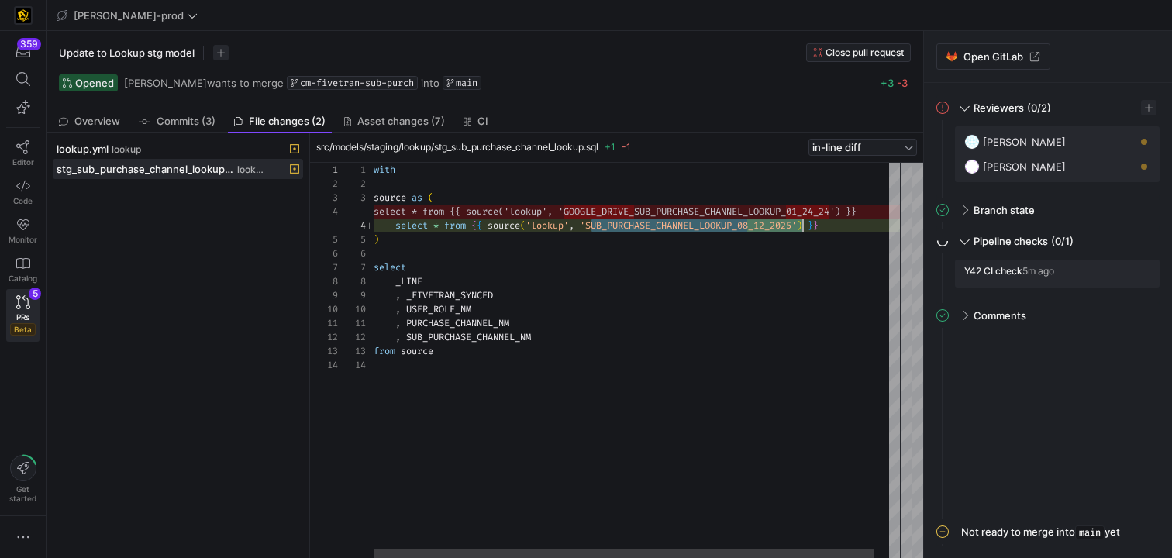
click at [697, 229] on div "with source as ( select * from { { source ( 'lookup' , 'SUB_PURCHASE_CHANNEL_LO…" at bounding box center [644, 360] width 541 height 395
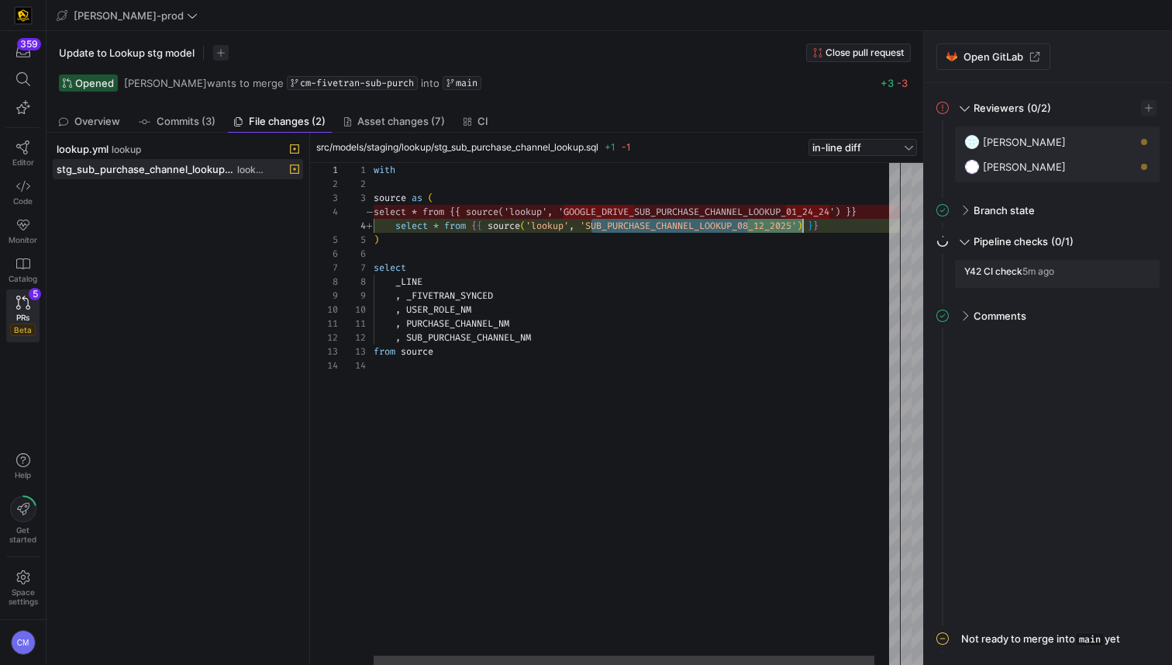
type textarea ", PURCHASE_CHANNEL_NM , SUB_PURCHASE_CHANNEL_NM from source"
click at [713, 395] on div "with source as ( select * from { { source ( 'lookup' , 'SUB_PURCHASE_CHANNEL_LO…" at bounding box center [644, 414] width 541 height 502
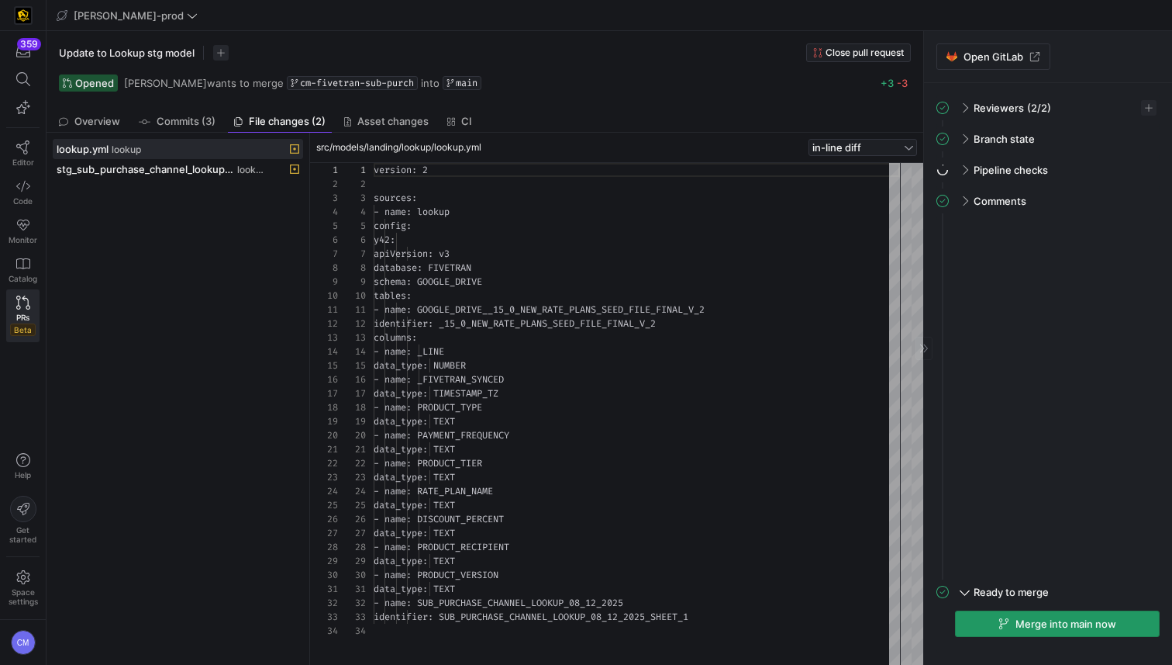
scroll to position [140, 0]
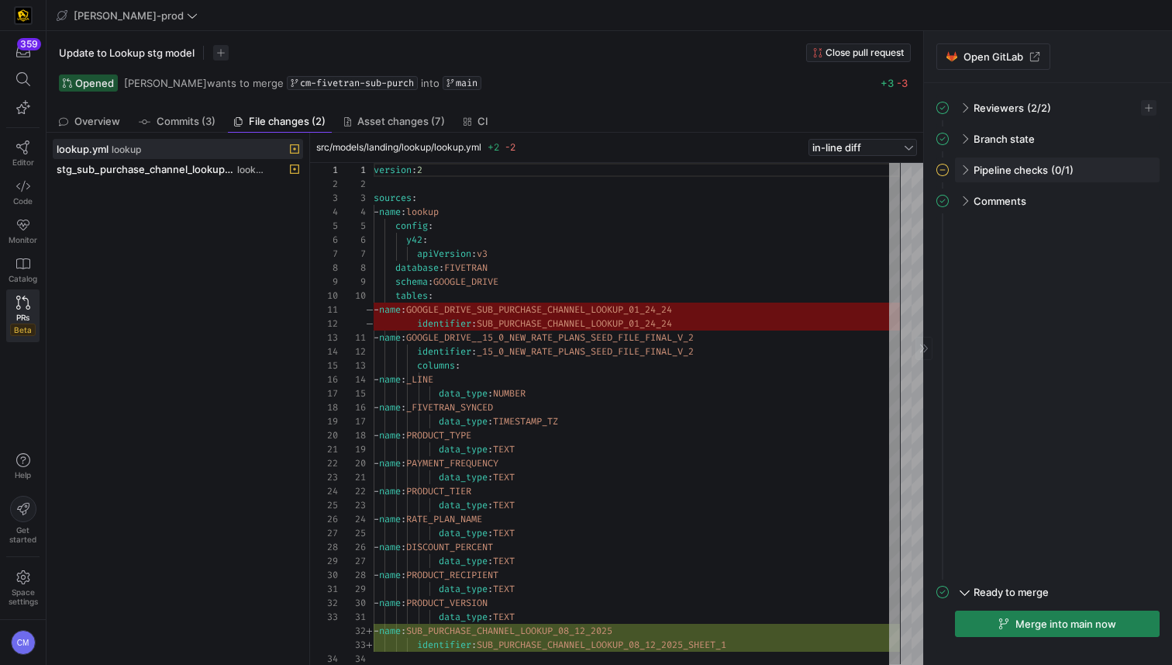
click at [962, 162] on div "Pipeline checks (0/1)" at bounding box center [1057, 169] width 205 height 25
click at [1136, 203] on span "button" at bounding box center [1140, 203] width 16 height 16
click at [1106, 222] on span "Open" at bounding box center [1084, 223] width 108 height 12
click at [960, 171] on div "Pipeline checks (0/1)" at bounding box center [1057, 169] width 205 height 25
click at [962, 171] on span at bounding box center [964, 170] width 12 height 7
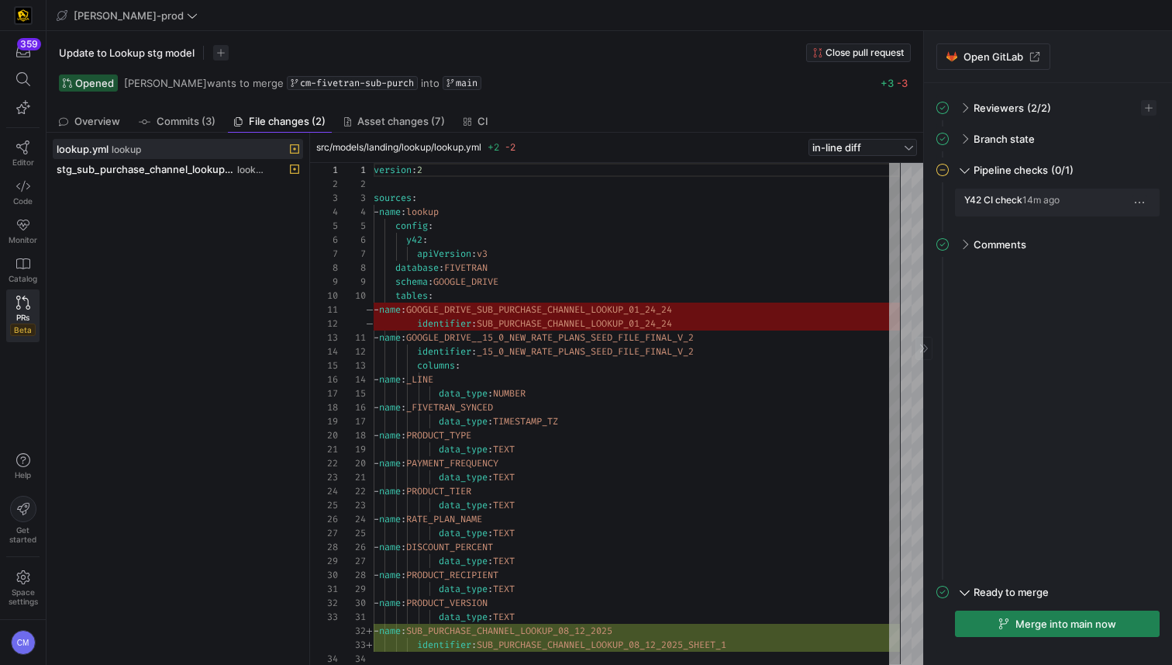
click at [1136, 200] on span "button" at bounding box center [1140, 203] width 16 height 16
click at [1090, 219] on span "Open" at bounding box center [1084, 223] width 108 height 12
click at [972, 171] on div "Pipeline checks (0/1)" at bounding box center [1057, 169] width 205 height 25
click at [1144, 195] on span "button" at bounding box center [1140, 203] width 16 height 16
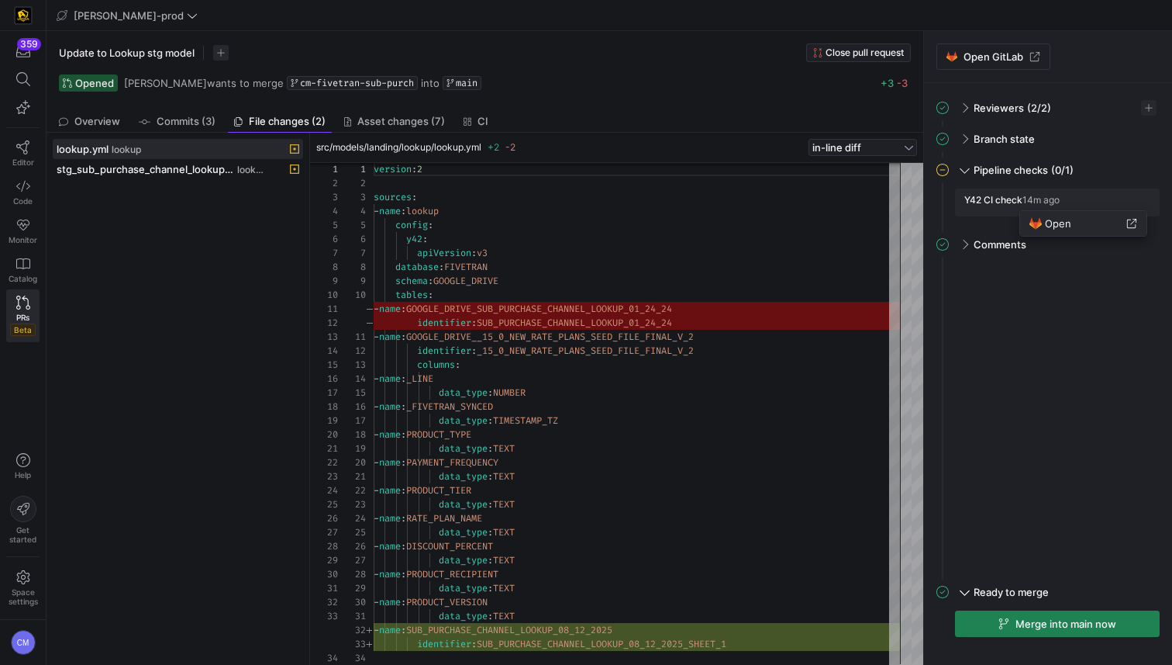
click at [1103, 216] on button "Open" at bounding box center [1083, 223] width 126 height 25
click at [965, 166] on span at bounding box center [965, 168] width 7 height 12
click at [1001, 164] on span "Pipeline checks" at bounding box center [1011, 170] width 74 height 12
click at [1136, 199] on span "button" at bounding box center [1140, 203] width 16 height 16
click at [1093, 229] on span "Open" at bounding box center [1084, 223] width 108 height 12
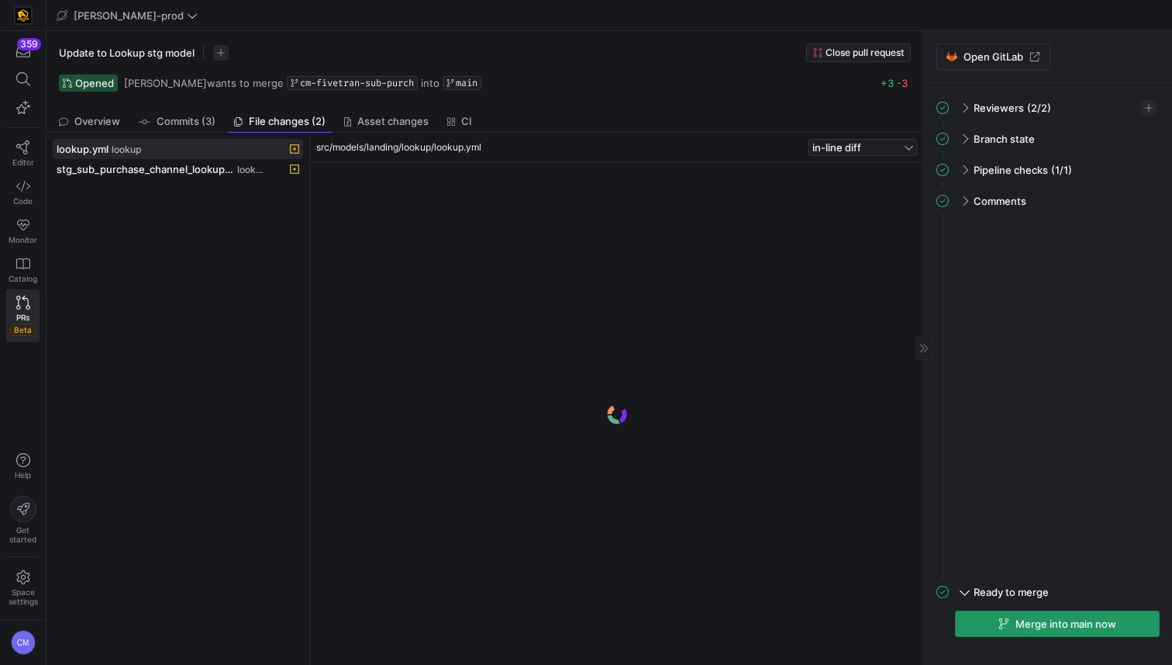
click at [1065, 623] on span "Merge into main now" at bounding box center [1066, 623] width 101 height 12
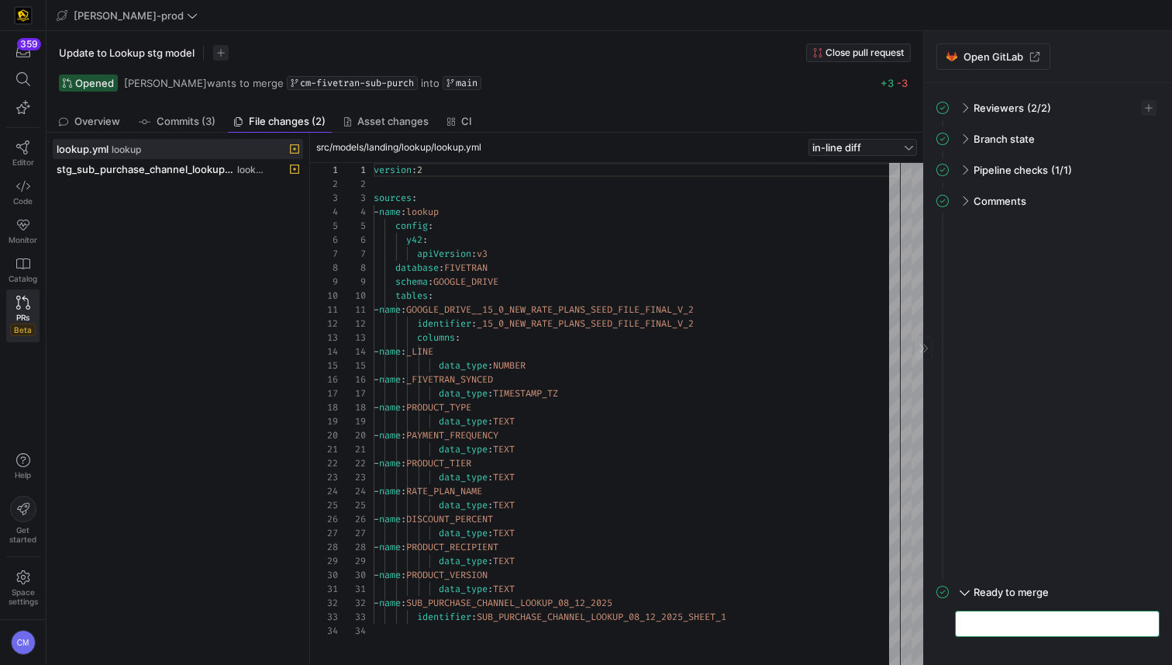
scroll to position [140, 0]
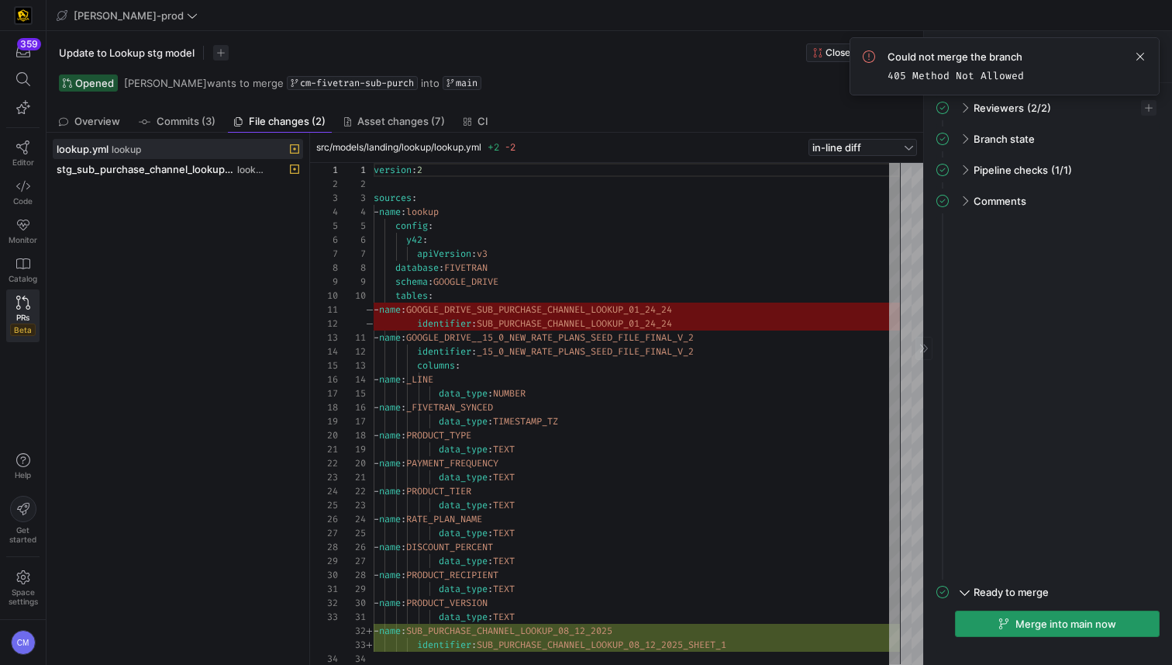
click at [1093, 630] on span "button" at bounding box center [1057, 623] width 203 height 25
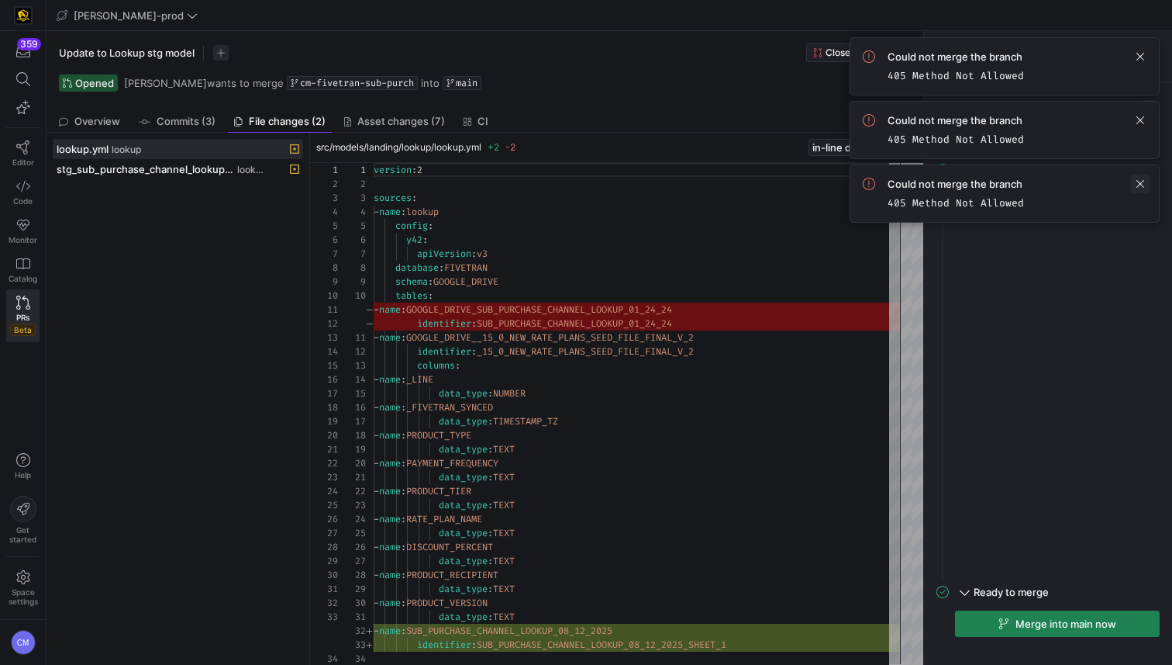
click at [1141, 186] on span at bounding box center [1140, 183] width 19 height 19
click at [1143, 116] on span at bounding box center [1140, 120] width 19 height 19
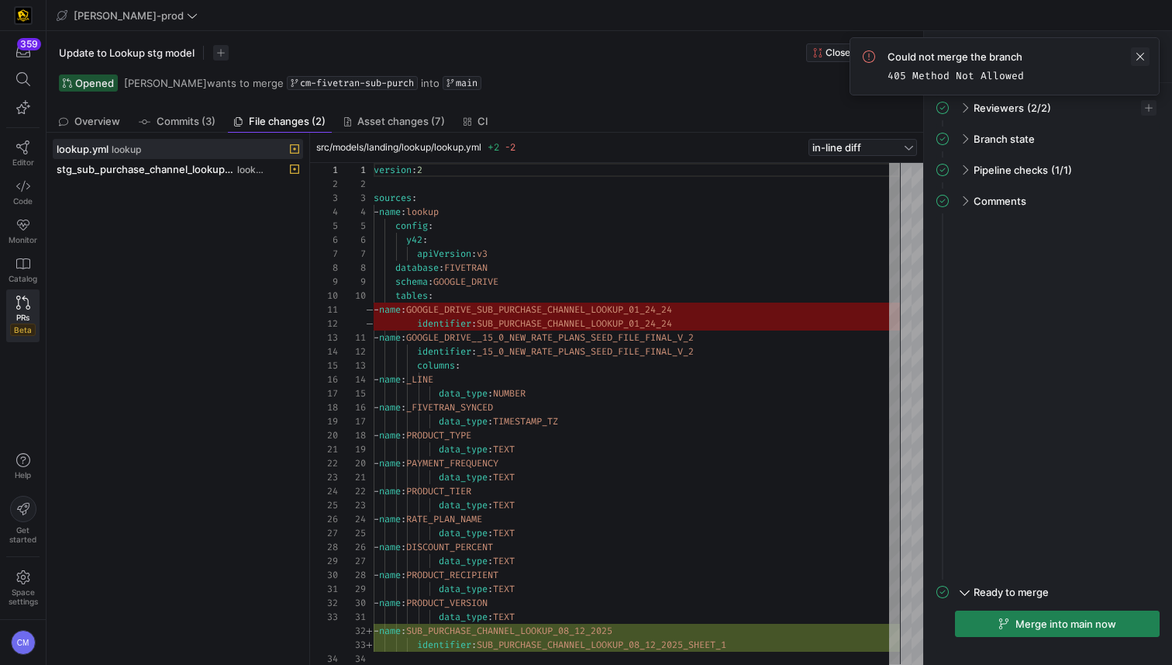
click at [1144, 57] on span at bounding box center [1140, 56] width 19 height 19
click at [1010, 628] on span "Merge into main now" at bounding box center [1058, 623] width 118 height 12
click at [1134, 180] on div "Pipeline checks (0/1)" at bounding box center [1057, 169] width 205 height 25
click at [1132, 208] on span "button" at bounding box center [1140, 203] width 16 height 16
click at [1098, 223] on span "Open" at bounding box center [1084, 223] width 108 height 12
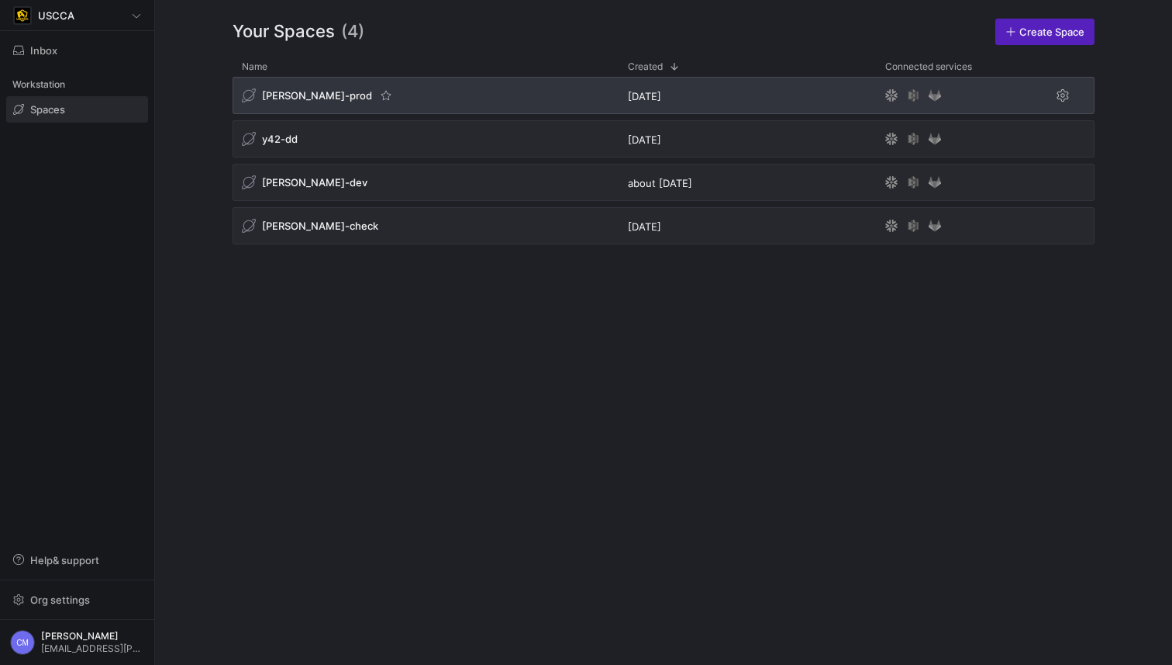
click at [299, 86] on div "[PERSON_NAME]-prod" at bounding box center [426, 95] width 386 height 37
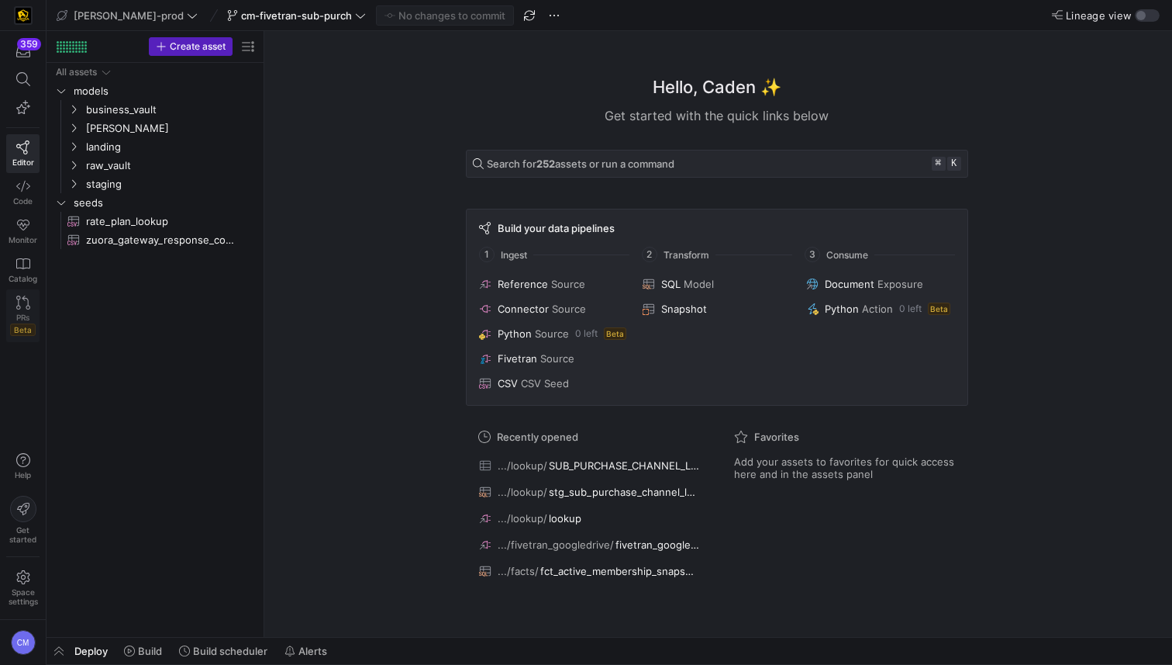
click at [23, 302] on icon at bounding box center [23, 302] width 14 height 14
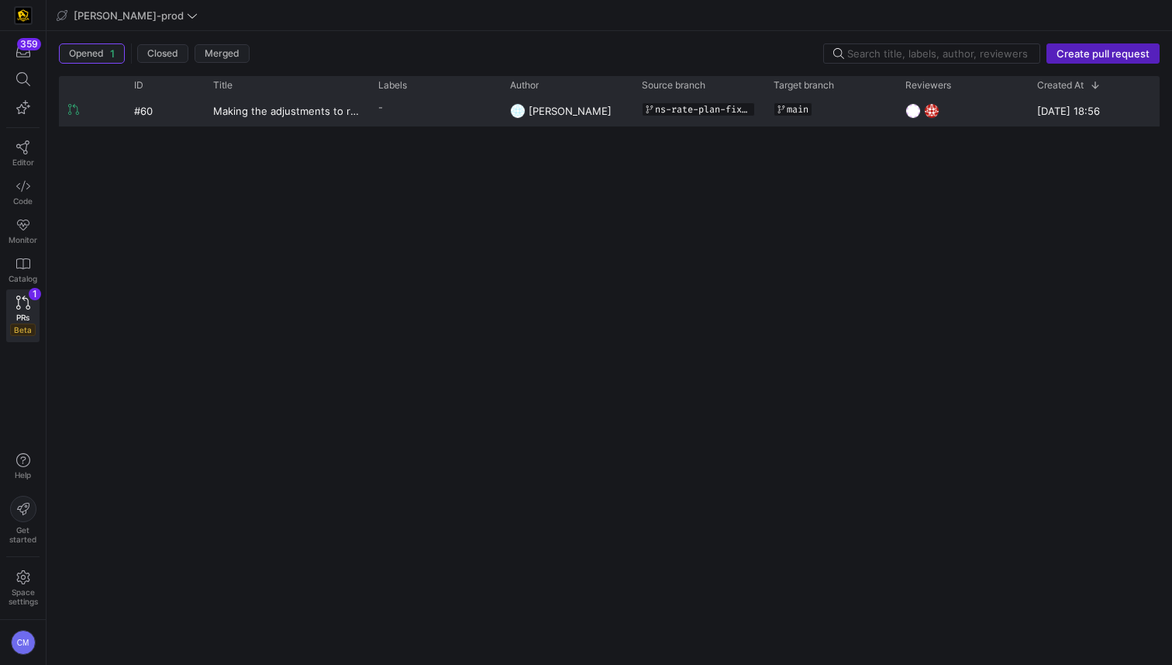
click at [199, 119] on div "#60" at bounding box center [164, 110] width 79 height 30
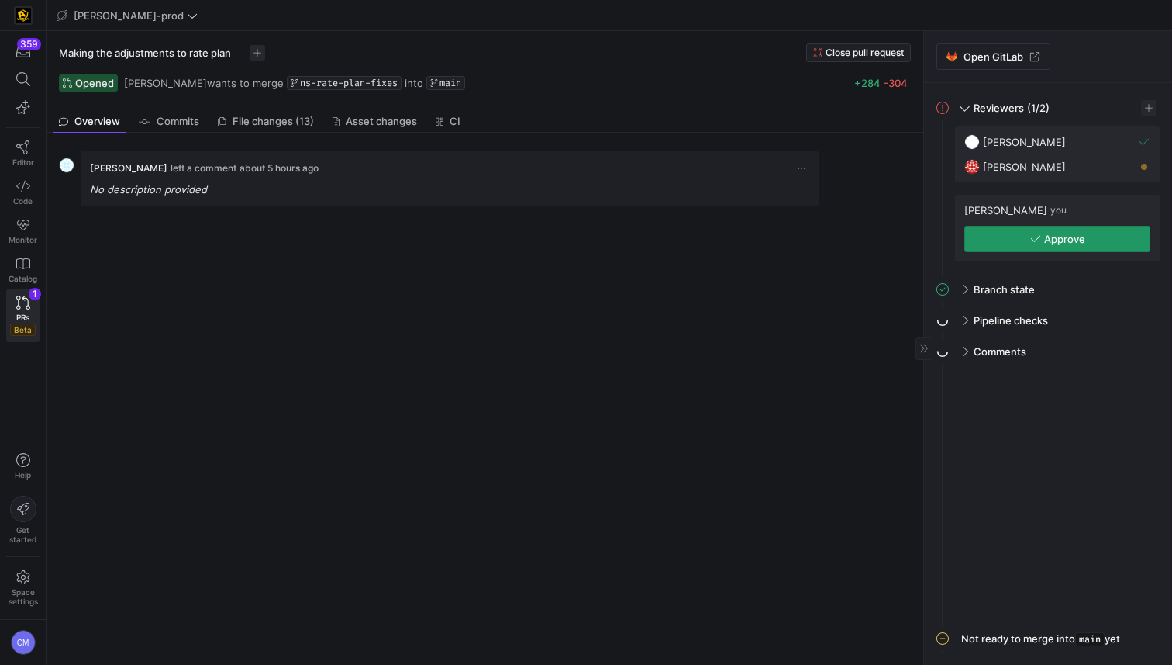
click at [1000, 234] on span "button" at bounding box center [1057, 238] width 185 height 25
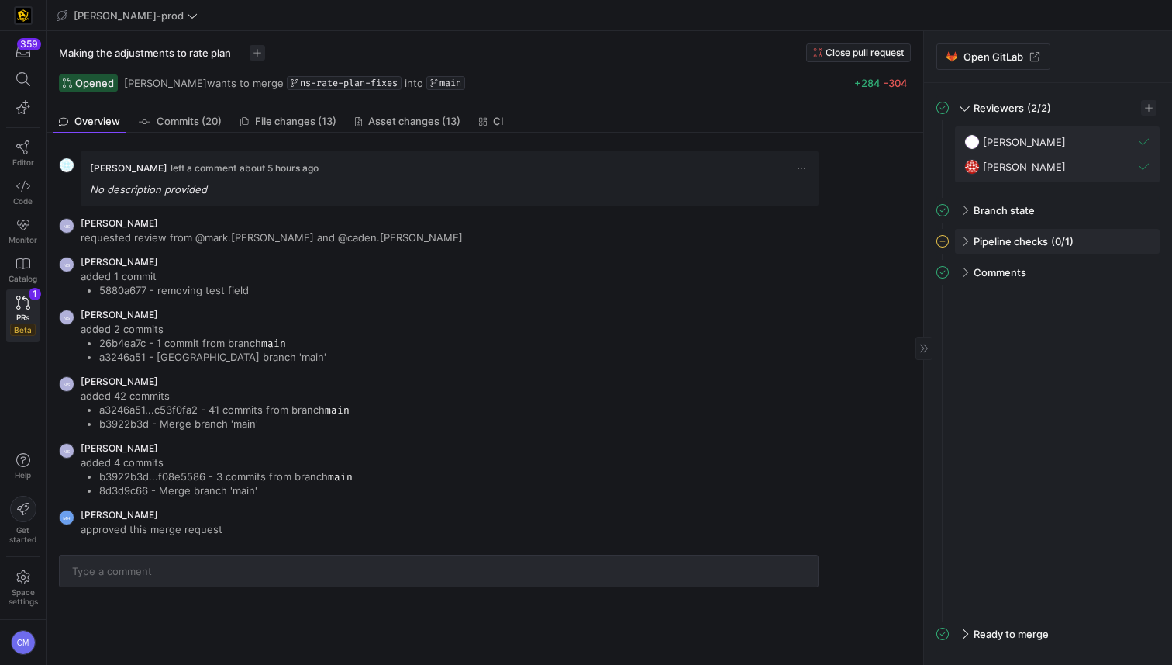
click at [972, 237] on div "Pipeline checks (0/1)" at bounding box center [1057, 241] width 205 height 25
